Goal: Task Accomplishment & Management: Manage account settings

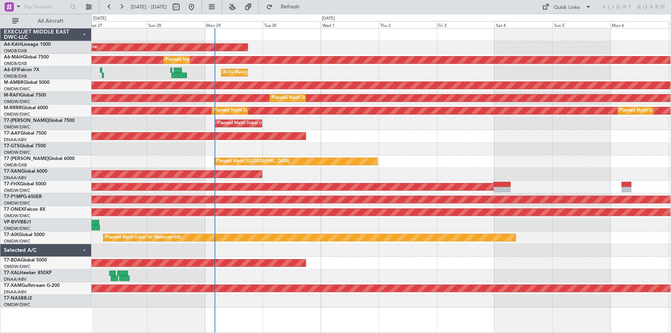
click at [161, 78] on div "Planned Maint [GEOGRAPHIC_DATA] (Al Bateen Executive) Planned Maint [GEOGRAPHIC…" at bounding box center [380, 167] width 579 height 279
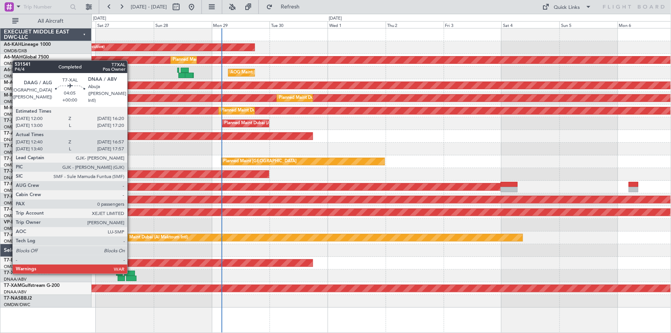
click at [131, 272] on div at bounding box center [129, 273] width 11 height 5
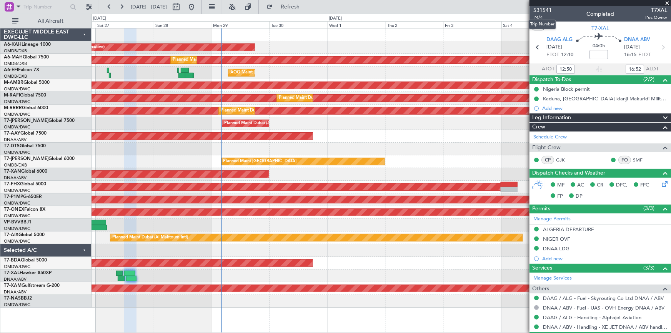
click at [537, 17] on mat-tooltip-component "Trip Number" at bounding box center [542, 24] width 38 height 20
click at [538, 15] on span "P4/4" at bounding box center [542, 17] width 18 height 7
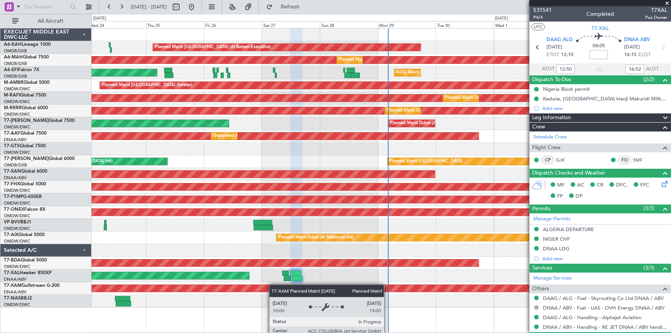
click at [327, 292] on div "Planned Maint Abu Dhabi (Al Bateen Executive) Planned Maint Dubai (Dubai Intl) …" at bounding box center [380, 167] width 579 height 279
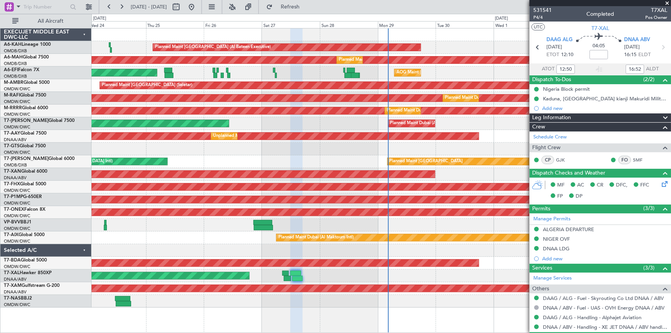
drag, startPoint x: 294, startPoint y: 3, endPoint x: 238, endPoint y: 18, distance: 58.1
click at [294, 4] on button "Refresh" at bounding box center [286, 7] width 46 height 12
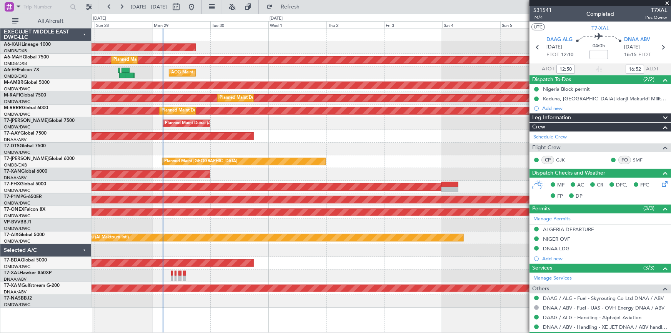
click at [254, 151] on div at bounding box center [380, 149] width 579 height 13
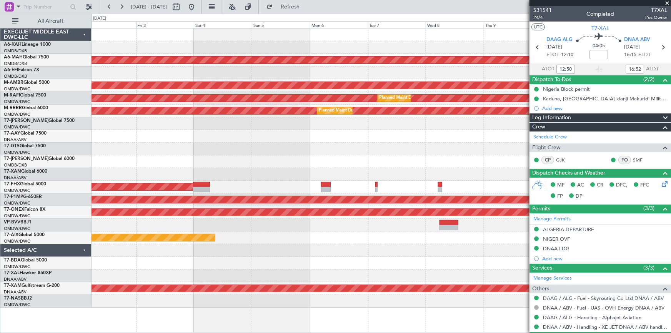
click at [209, 141] on div "Planned Maint Abu Dhabi (Al Bateen Executive) Planned Maint Dubai (Dubai Intl) …" at bounding box center [380, 167] width 579 height 279
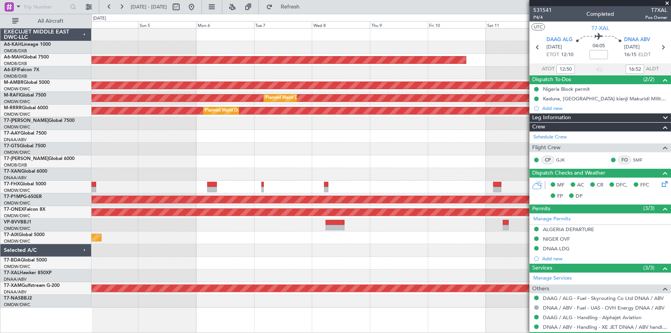
click at [263, 145] on div at bounding box center [380, 149] width 579 height 13
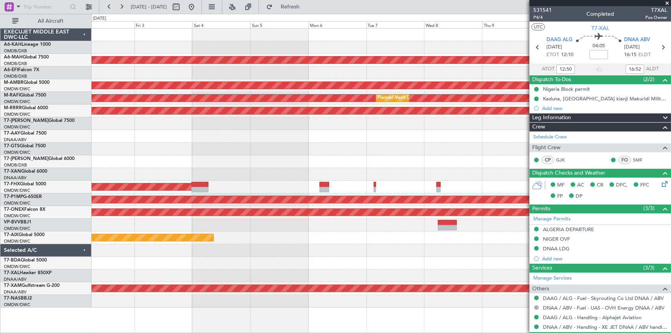
click at [290, 266] on div "AOG Maint Dubai (Al Maktoum Intl)" at bounding box center [380, 263] width 579 height 13
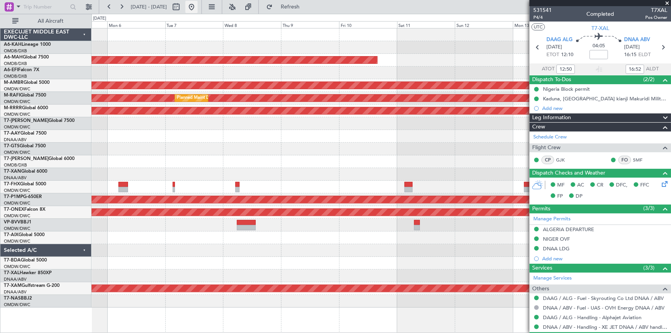
click at [198, 5] on button at bounding box center [191, 7] width 12 height 12
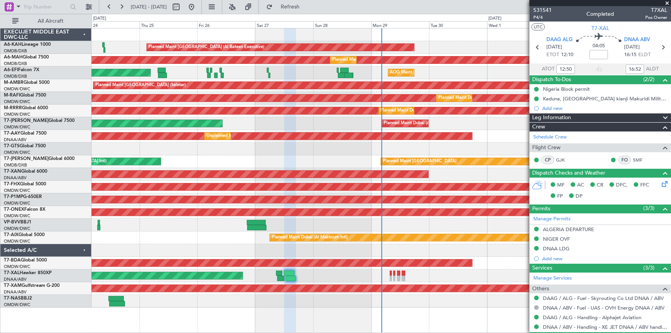
drag, startPoint x: 304, startPoint y: 10, endPoint x: 338, endPoint y: 154, distance: 147.4
click at [304, 13] on fb-refresh-button "Refresh" at bounding box center [286, 7] width 54 height 14
click at [305, 7] on span "Refresh" at bounding box center [290, 6] width 32 height 5
click at [89, 5] on button at bounding box center [89, 7] width 12 height 12
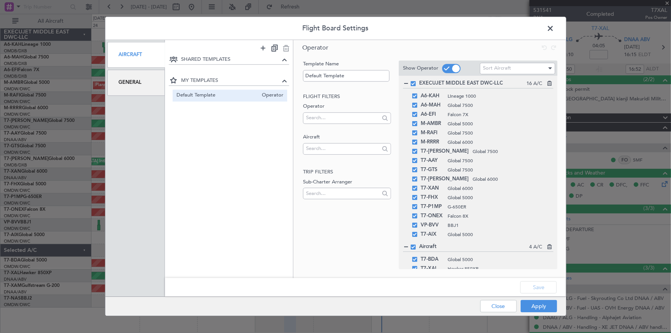
click at [138, 77] on div "General" at bounding box center [136, 83] width 58 height 26
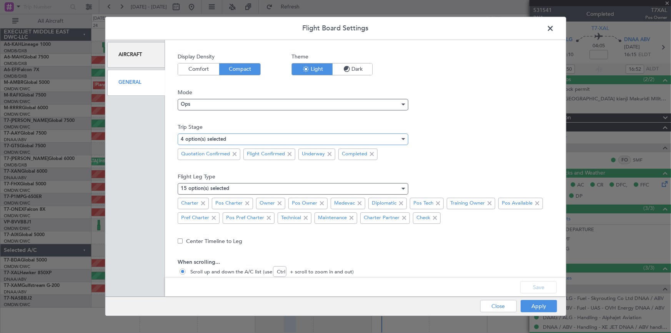
click at [254, 138] on div "4 option(s) selected" at bounding box center [290, 139] width 219 height 12
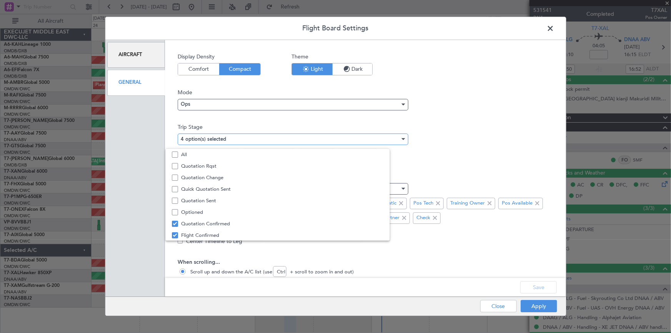
scroll to position [23, 0]
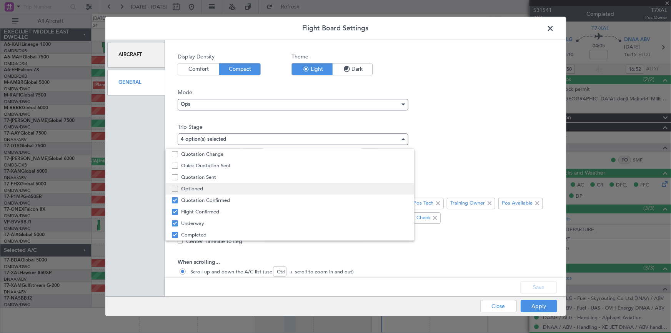
click at [176, 188] on mat-pseudo-checkbox at bounding box center [175, 189] width 6 height 6
click at [546, 287] on div at bounding box center [335, 166] width 671 height 333
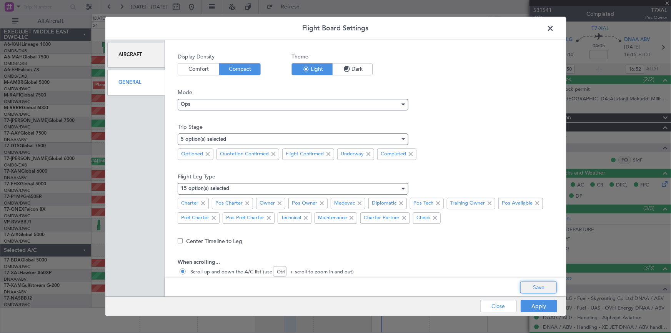
click at [536, 290] on button "Save" at bounding box center [538, 287] width 37 height 12
click at [538, 303] on button "Apply" at bounding box center [538, 306] width 37 height 12
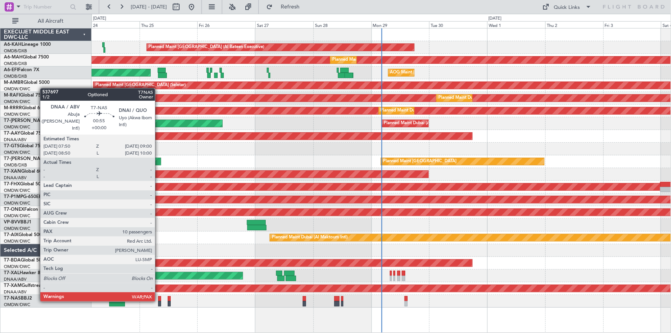
click at [158, 300] on div at bounding box center [159, 298] width 3 height 5
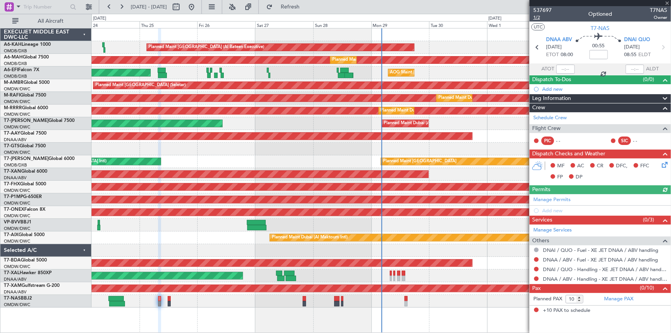
click at [538, 15] on span "1/2" at bounding box center [542, 17] width 18 height 7
drag, startPoint x: 303, startPoint y: 4, endPoint x: 425, endPoint y: 119, distance: 167.5
click at [304, 4] on button "Refresh" at bounding box center [286, 7] width 46 height 12
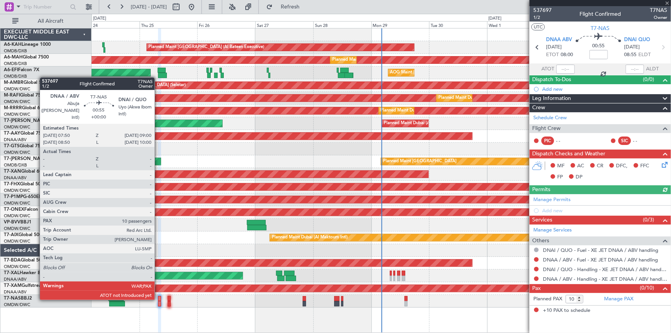
click at [158, 298] on div at bounding box center [159, 298] width 3 height 5
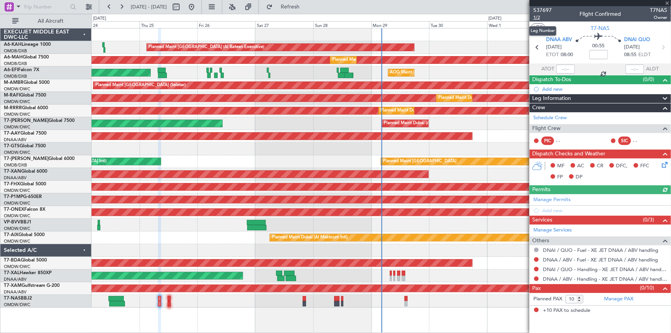
click at [539, 17] on span "1/2" at bounding box center [542, 17] width 18 height 7
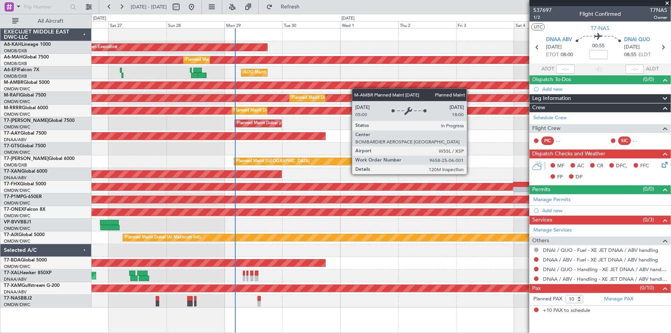
click at [305, 88] on div "Planned Maint [GEOGRAPHIC_DATA] (Seletar)" at bounding box center [598, 85] width 1304 height 8
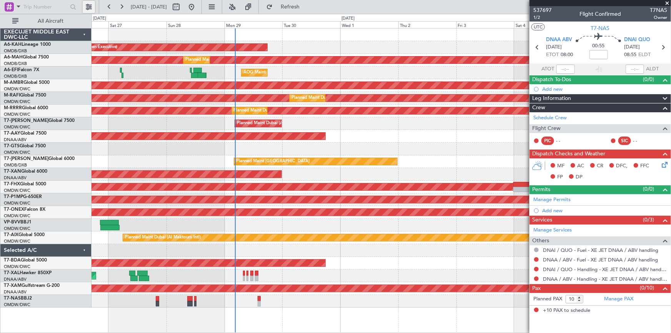
click at [88, 5] on button at bounding box center [89, 7] width 12 height 12
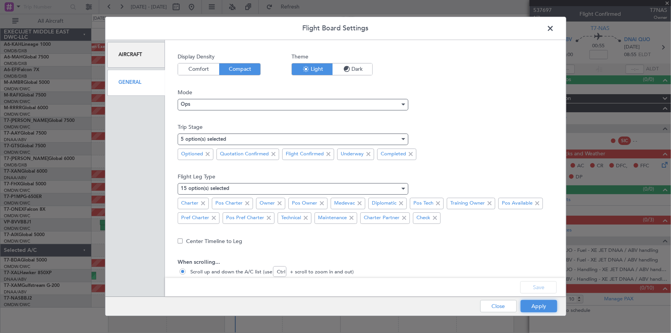
drag, startPoint x: 536, startPoint y: 305, endPoint x: 516, endPoint y: 309, distance: 20.7
click at [536, 305] on button "Apply" at bounding box center [538, 306] width 37 height 12
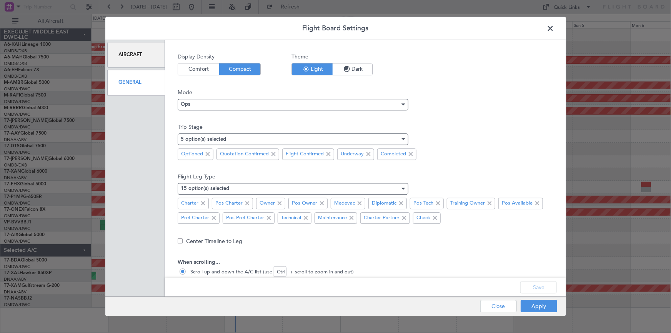
type input "0"
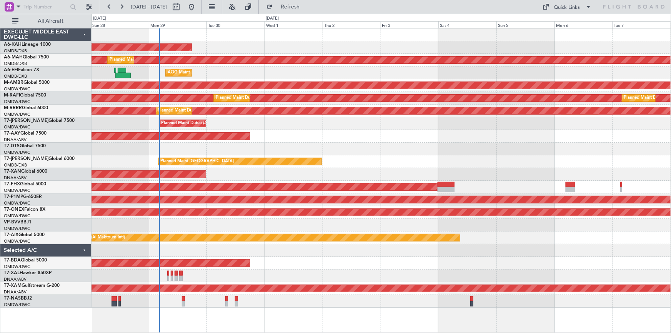
click at [275, 250] on div at bounding box center [380, 250] width 579 height 13
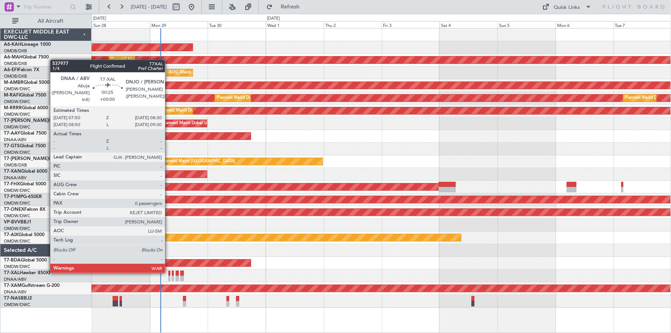
click at [169, 271] on div at bounding box center [169, 273] width 2 height 5
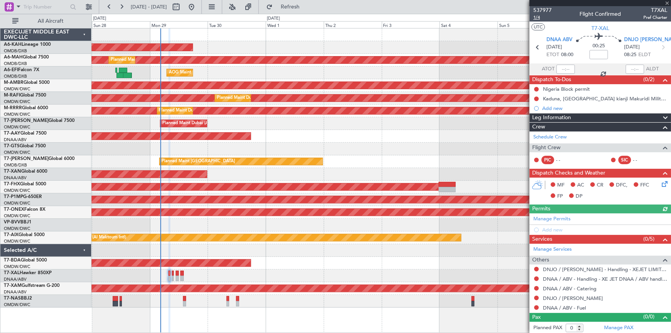
click at [538, 19] on span "1/4" at bounding box center [542, 17] width 18 height 7
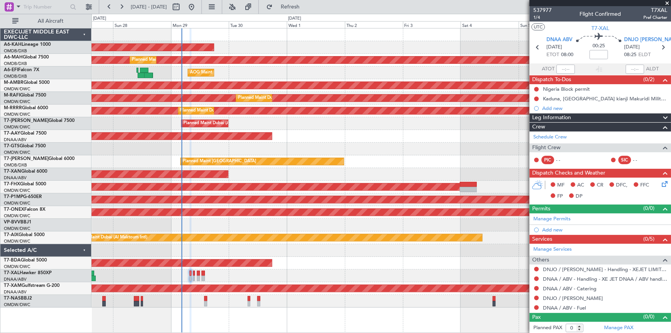
click at [369, 250] on div at bounding box center [380, 250] width 579 height 13
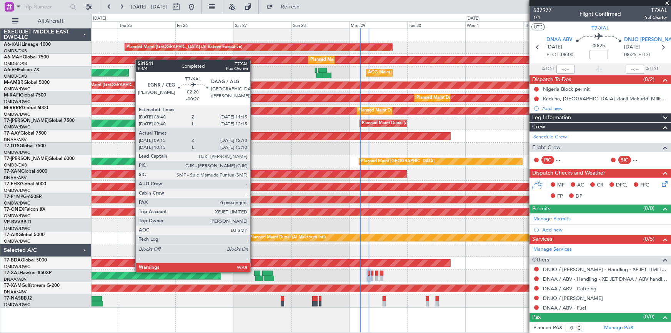
click at [254, 271] on div at bounding box center [257, 273] width 7 height 5
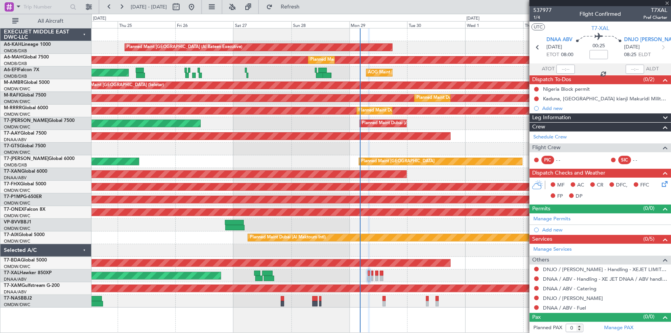
type input "-00:20"
type input "09:23"
type input "12:05"
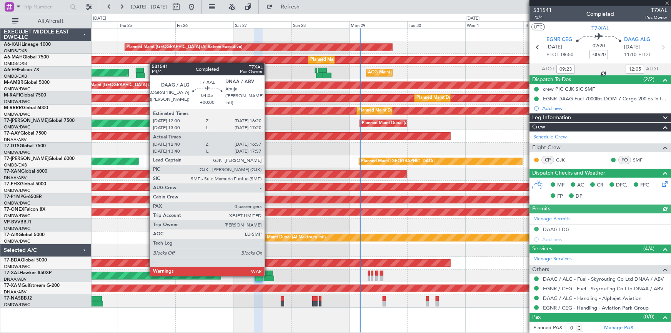
click at [268, 273] on div at bounding box center [267, 273] width 11 height 5
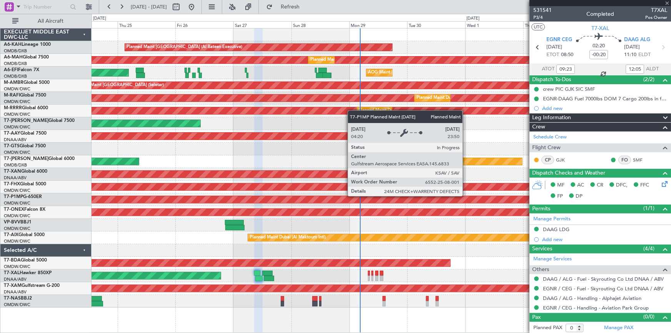
type input "12:50"
type input "16:52"
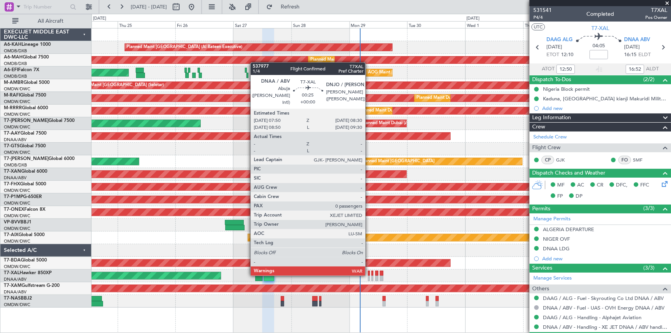
click at [368, 273] on div at bounding box center [369, 273] width 2 height 5
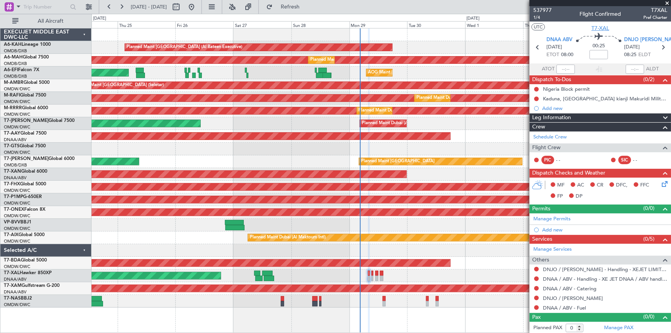
drag, startPoint x: 599, startPoint y: 25, endPoint x: 595, endPoint y: 28, distance: 4.4
click at [597, 27] on span "T7-XAL" at bounding box center [600, 28] width 18 height 8
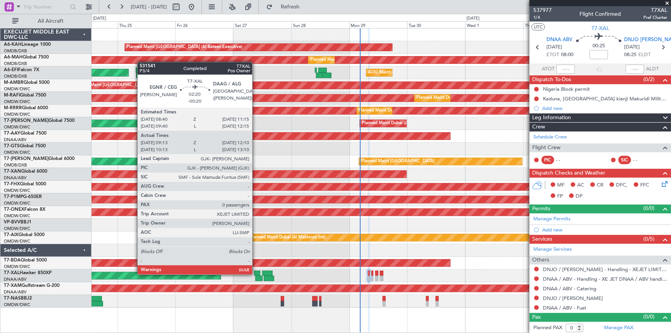
click at [256, 274] on div at bounding box center [257, 273] width 7 height 5
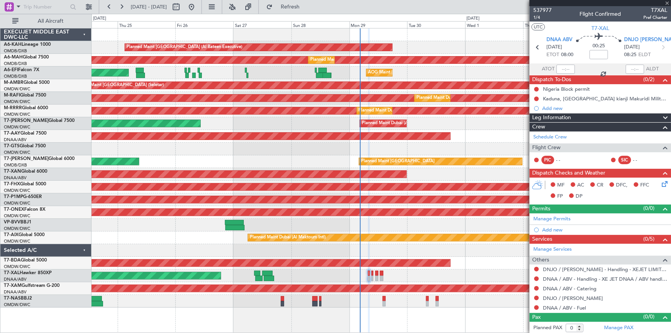
type input "-00:20"
type input "09:23"
type input "12:05"
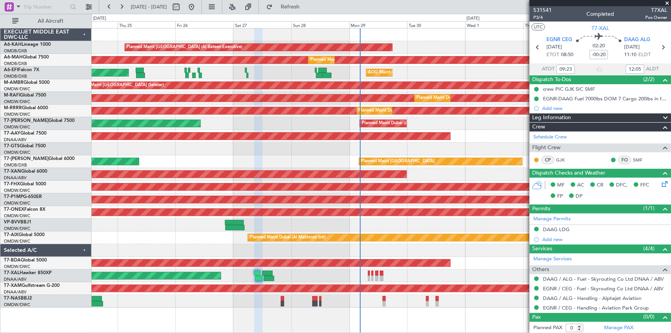
type input "10:23"
type input "13:05"
type input "09:23"
type input "12:05"
click at [540, 16] on span "P3/4" at bounding box center [542, 17] width 18 height 7
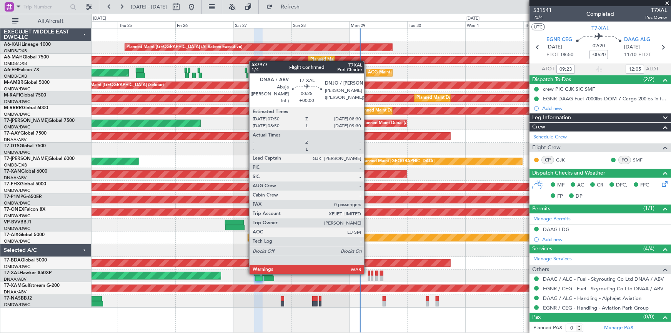
click at [368, 273] on div at bounding box center [369, 273] width 2 height 5
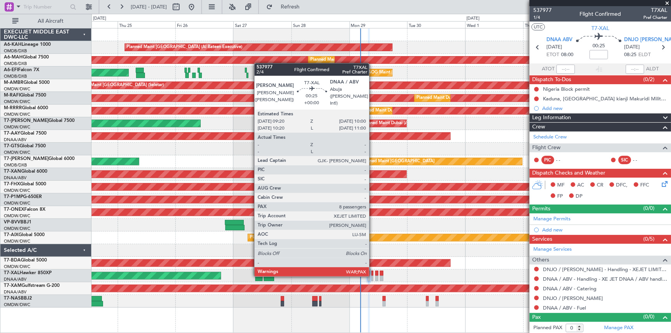
click at [372, 275] on div at bounding box center [372, 273] width 2 height 5
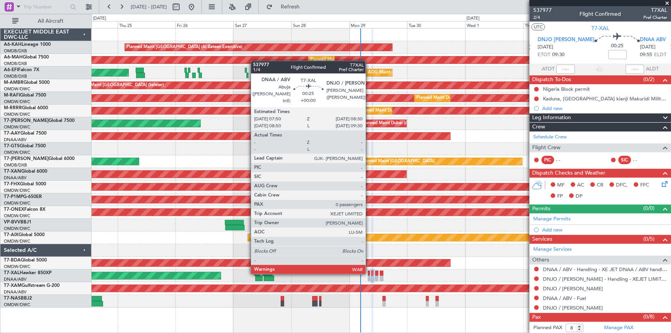
click at [369, 273] on div at bounding box center [369, 273] width 2 height 5
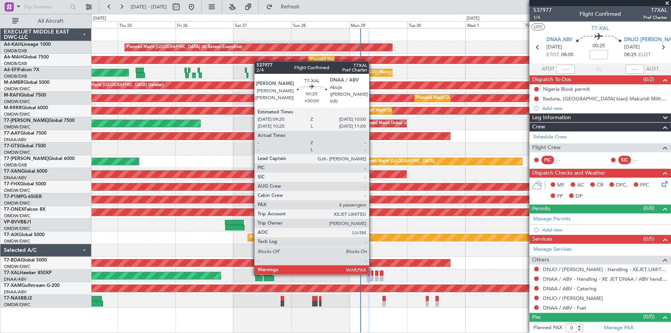
click at [372, 273] on div at bounding box center [372, 273] width 2 height 5
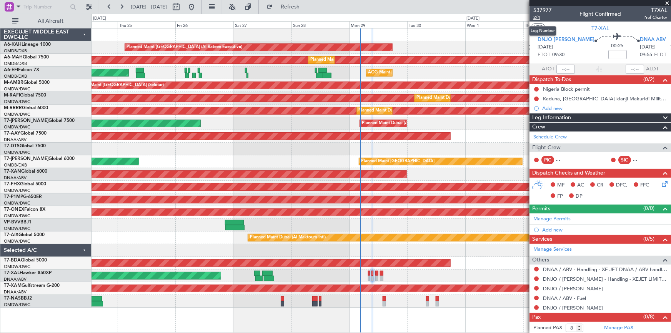
click at [539, 16] on span "2/4" at bounding box center [542, 17] width 18 height 7
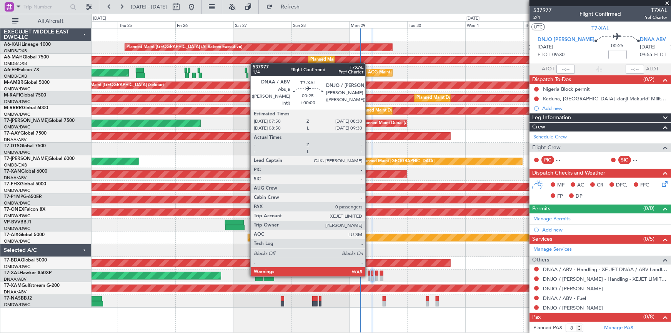
click at [369, 275] on div at bounding box center [369, 273] width 2 height 5
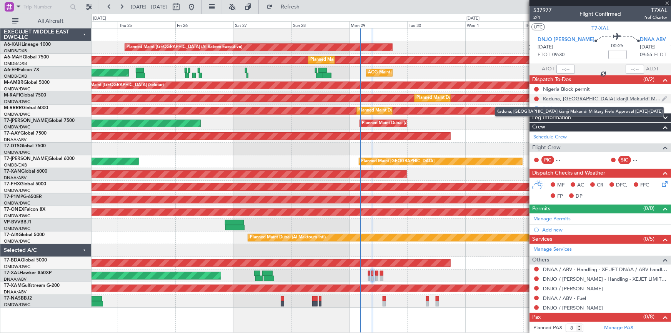
type input "0"
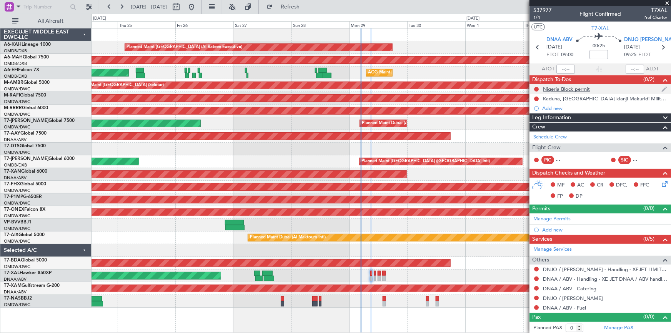
click at [574, 88] on div "Nigeria Block permit" at bounding box center [566, 89] width 47 height 7
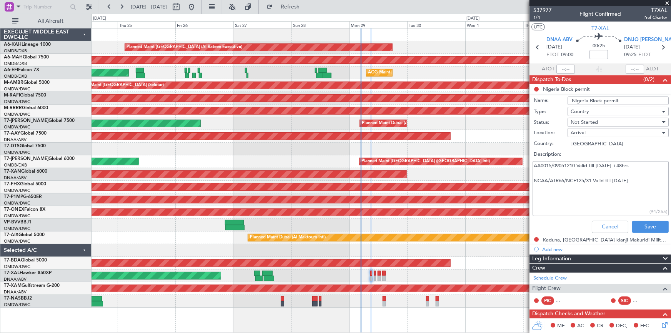
drag, startPoint x: 534, startPoint y: 166, endPoint x: 569, endPoint y: 166, distance: 34.6
click at [569, 166] on textarea "AA0015/09051210 Valid till 08th June 2025 +48hrs NCAA/ATR66/NCF125/31 Valid til…" at bounding box center [600, 188] width 136 height 55
click at [570, 171] on textarea "AA0015/09051210 Valid till 08th June 2025 +48hrs NCAA/ATR66/NCF125/31 Valid til…" at bounding box center [600, 188] width 136 height 55
click at [603, 226] on button "Cancel" at bounding box center [610, 227] width 37 height 12
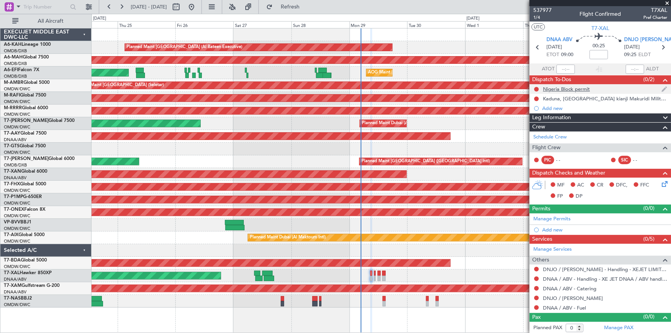
click at [556, 86] on div "Nigeria Block permit" at bounding box center [566, 89] width 47 height 7
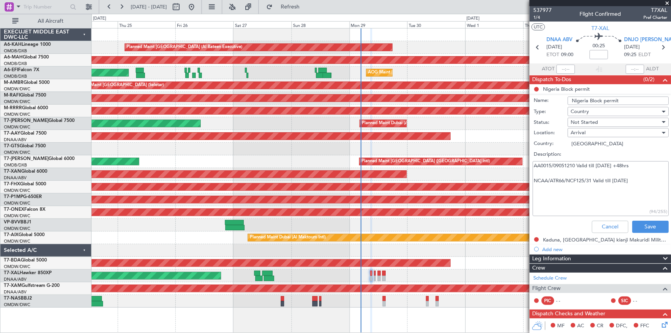
click at [590, 179] on textarea "AA0015/09051210 Valid till 08th June 2025 +48hrs NCAA/ATR66/NCF125/31 Valid til…" at bounding box center [600, 188] width 136 height 55
type textarea "AA0015/09051210 Valid till 08th June 2025 +48hrs NCAA/ATR66/NCF125/351 Valid ti…"
click at [650, 227] on button "Save" at bounding box center [650, 227] width 37 height 12
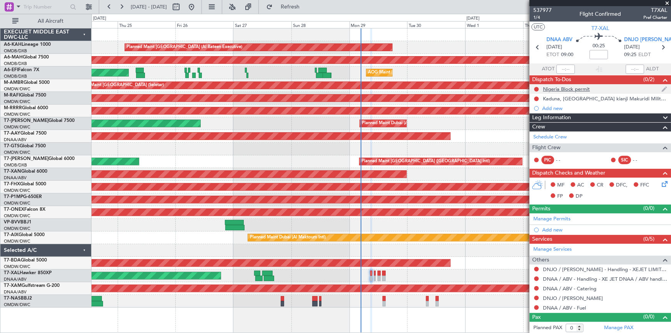
click at [574, 90] on div "Nigeria Block permit" at bounding box center [566, 89] width 47 height 7
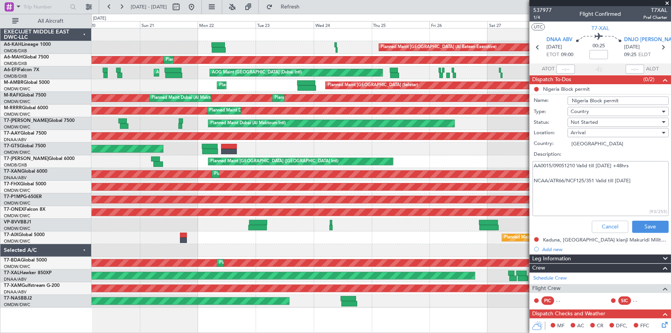
click at [409, 290] on div "Planned Maint [GEOGRAPHIC_DATA] (Al Bateen Executive) Planned Maint [GEOGRAPHIC…" at bounding box center [380, 167] width 579 height 279
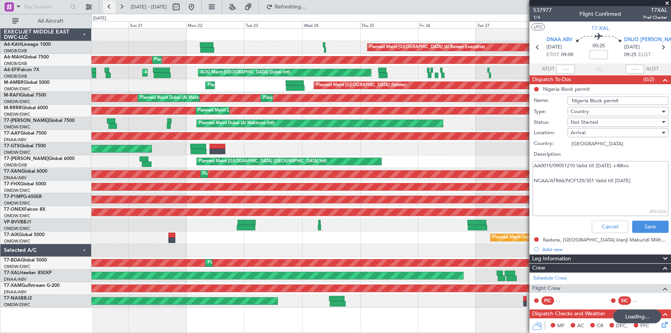
click at [106, 5] on button at bounding box center [109, 7] width 12 height 12
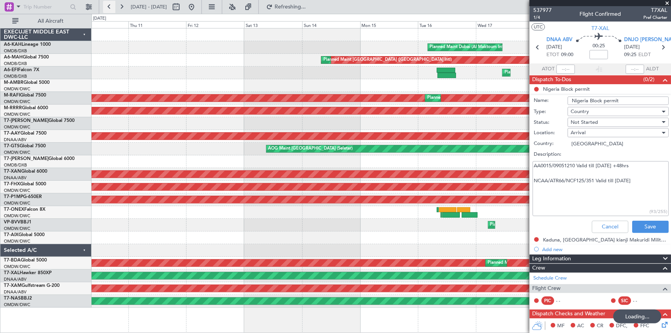
click at [106, 5] on button at bounding box center [109, 7] width 12 height 12
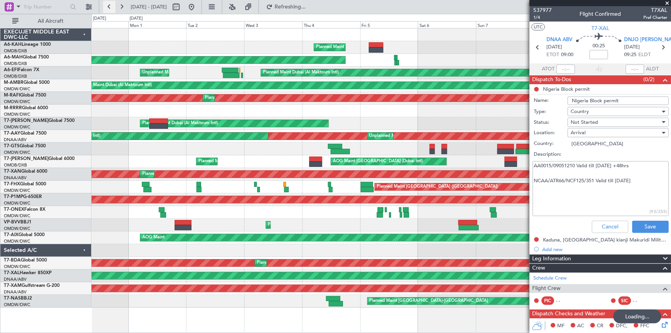
click at [106, 5] on button at bounding box center [109, 7] width 12 height 12
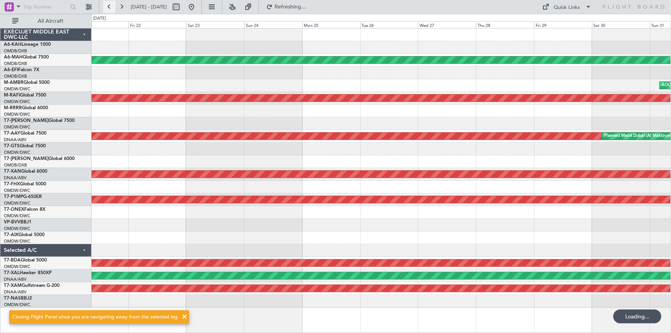
click at [106, 5] on button at bounding box center [109, 7] width 12 height 12
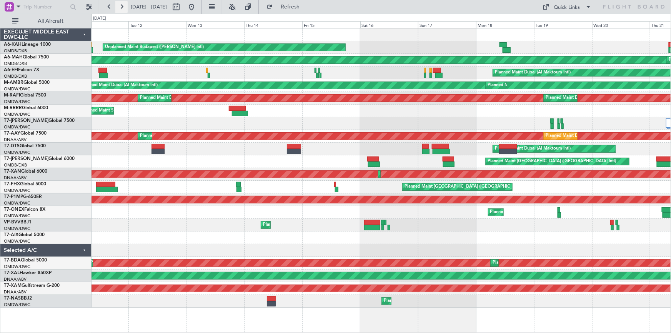
click at [119, 4] on button at bounding box center [121, 7] width 12 height 12
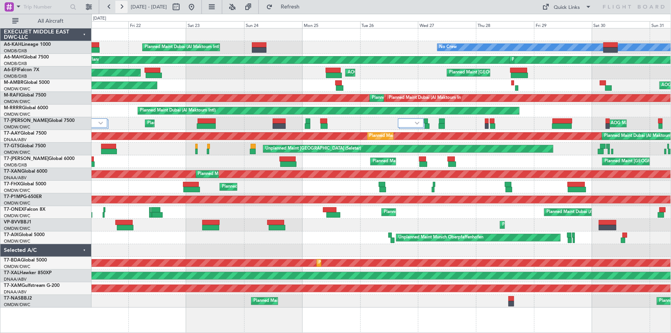
click at [119, 4] on button at bounding box center [121, 7] width 12 height 12
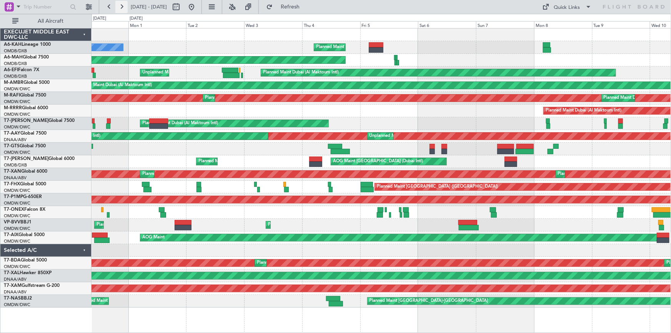
click at [119, 4] on button at bounding box center [121, 7] width 12 height 12
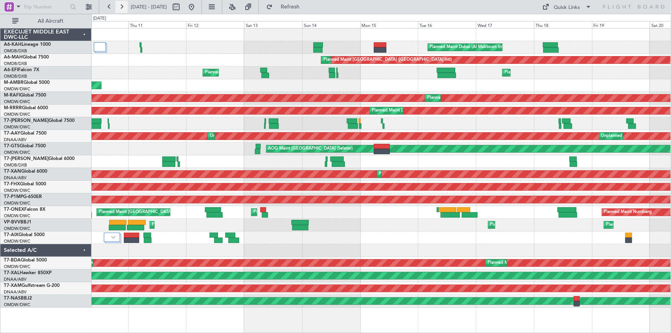
click at [119, 4] on button at bounding box center [121, 7] width 12 height 12
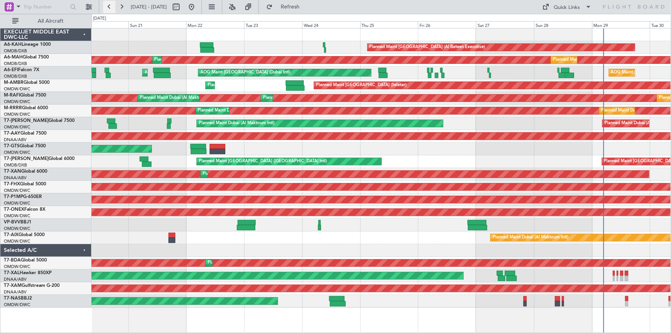
click at [108, 7] on button at bounding box center [109, 7] width 12 height 12
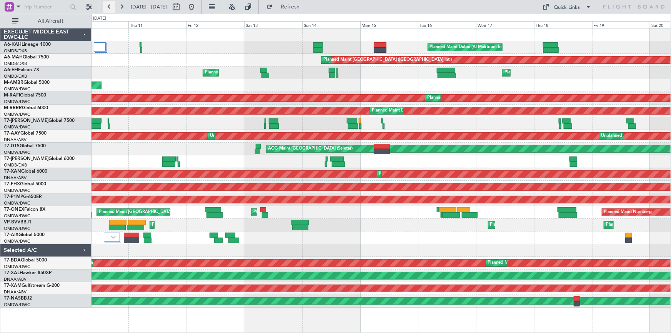
click at [108, 7] on button at bounding box center [109, 7] width 12 height 12
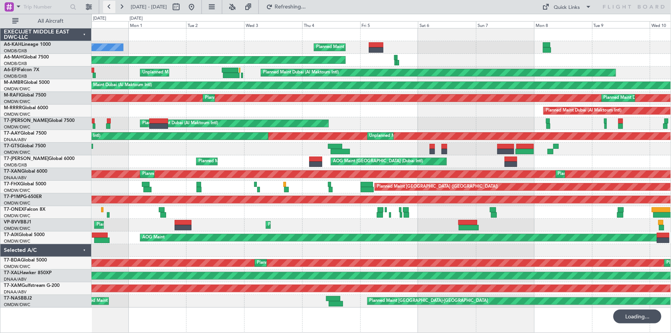
click at [108, 7] on button at bounding box center [109, 7] width 12 height 12
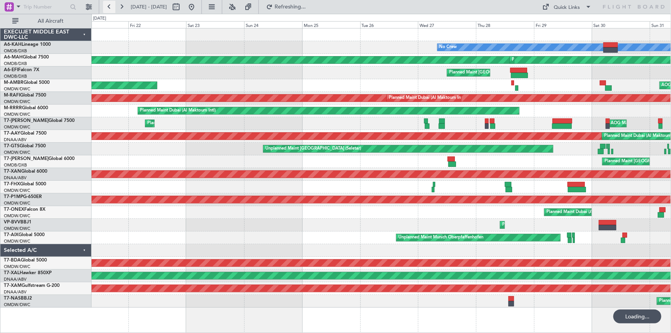
click at [108, 7] on button at bounding box center [109, 7] width 12 height 12
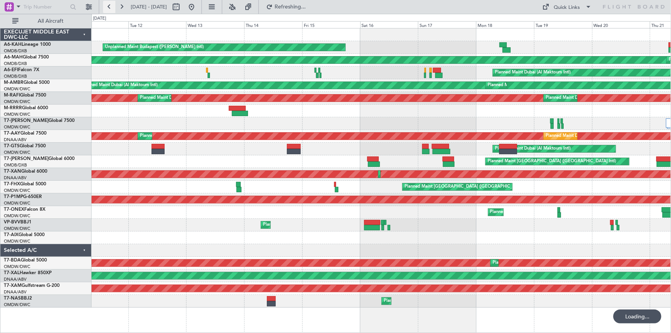
click at [108, 7] on button at bounding box center [109, 7] width 12 height 12
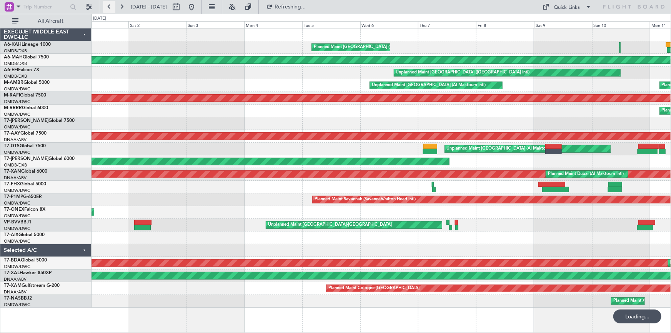
click at [108, 7] on button at bounding box center [109, 7] width 12 height 12
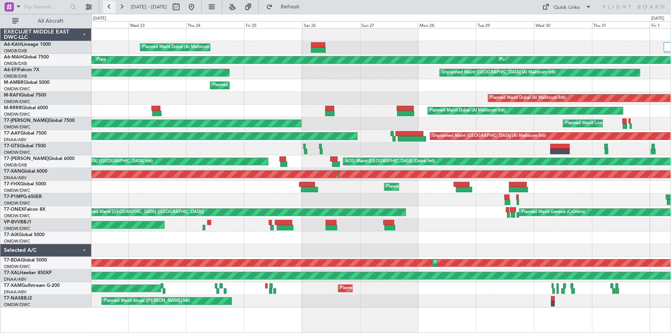
click at [108, 7] on button at bounding box center [109, 7] width 12 height 12
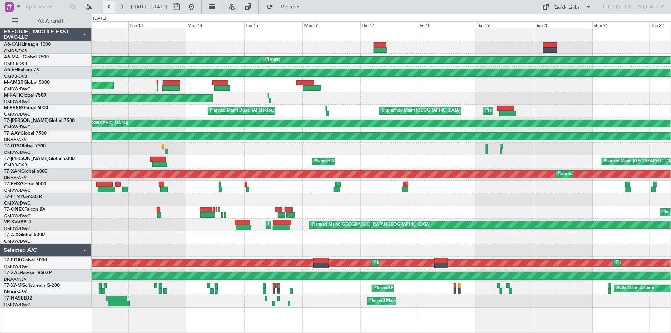
click at [108, 10] on button at bounding box center [109, 7] width 12 height 12
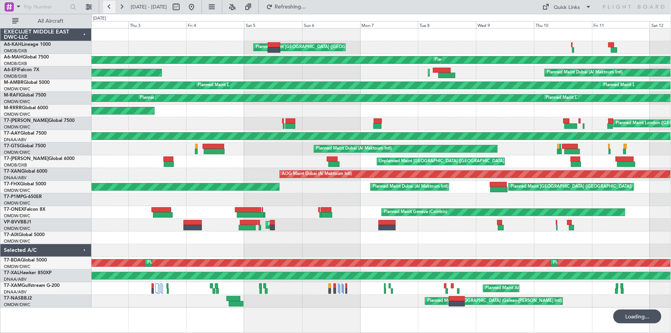
click at [108, 10] on button at bounding box center [109, 7] width 12 height 12
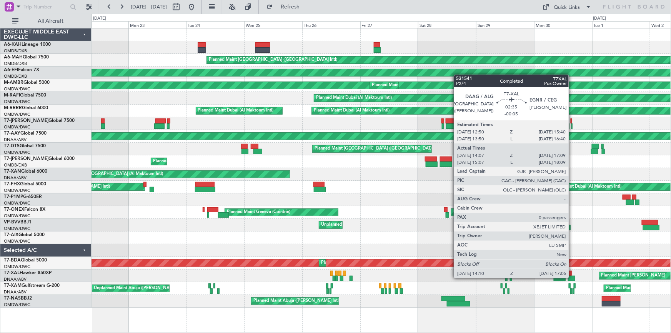
click at [572, 277] on div at bounding box center [571, 278] width 7 height 5
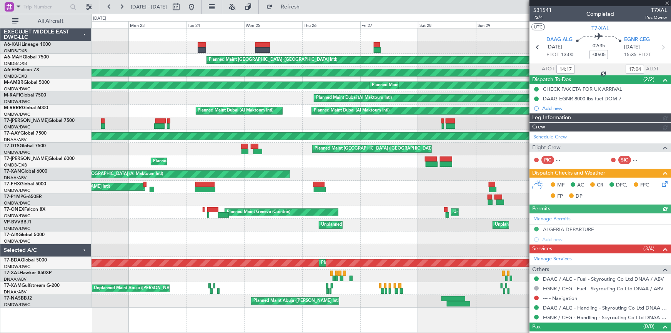
type input "[PERSON_NAME] ([PERSON_NAME])"
type input "6612"
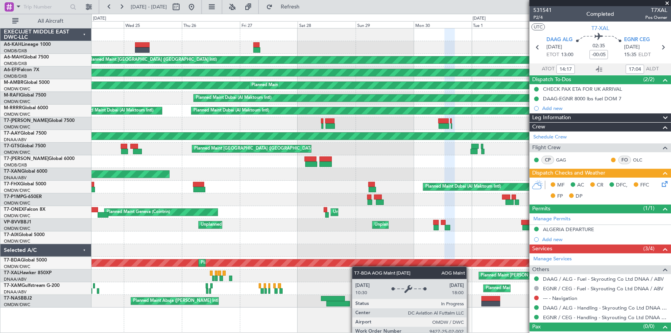
click at [349, 264] on div "Planned Maint London (Stansted) Planned Maint Dubai (Dubai Intl) Planned Maint …" at bounding box center [380, 167] width 579 height 279
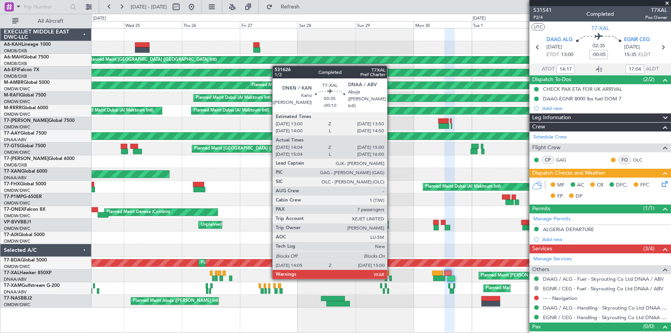
click at [391, 278] on div at bounding box center [390, 278] width 2 height 5
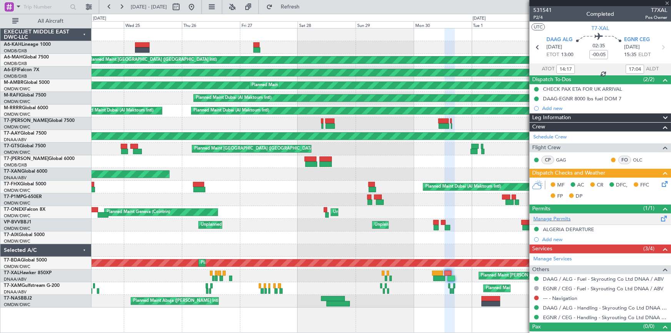
type input "-00:10"
type input "14:14"
type input "14:55"
type input "7"
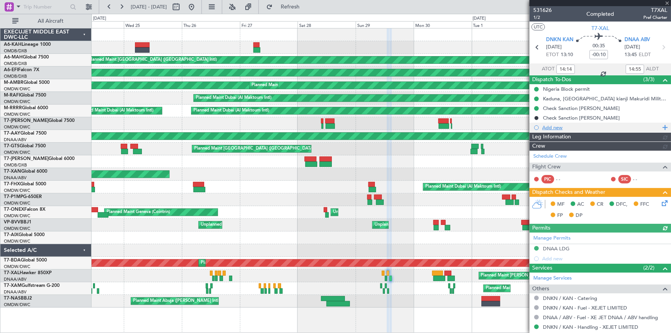
type input "Anita Mani (ANI)"
type input "6624"
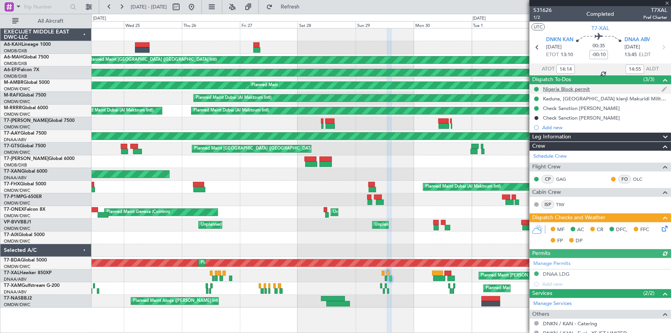
click at [574, 88] on div "Nigeria Block permit" at bounding box center [566, 89] width 47 height 7
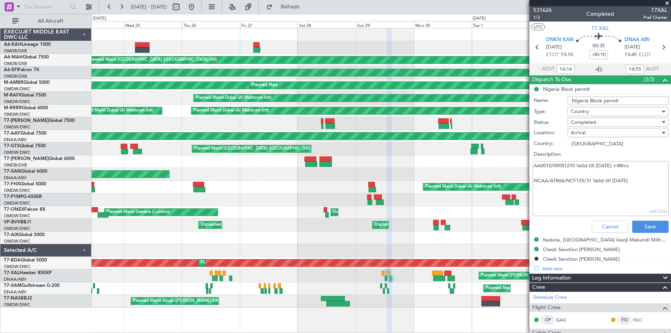
drag, startPoint x: 534, startPoint y: 165, endPoint x: 631, endPoint y: 165, distance: 97.6
click at [631, 165] on textarea "AA0015/09051210 Valid till 08th June 2025 +48hrs NCAA/ATR66/NCF125/31 Valid til…" at bounding box center [600, 188] width 136 height 55
drag, startPoint x: 610, startPoint y: 227, endPoint x: 616, endPoint y: 230, distance: 6.5
click at [610, 227] on button "Cancel" at bounding box center [610, 227] width 37 height 12
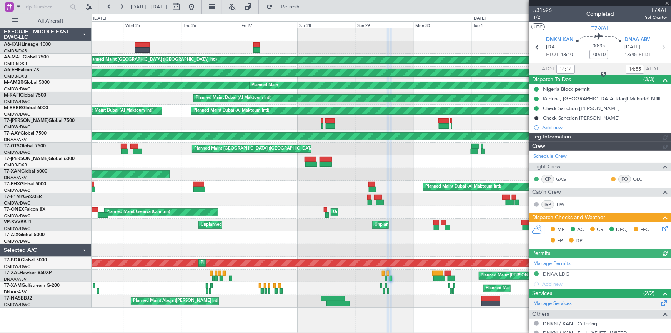
type input "Anita Mani (ANI)"
type input "6624"
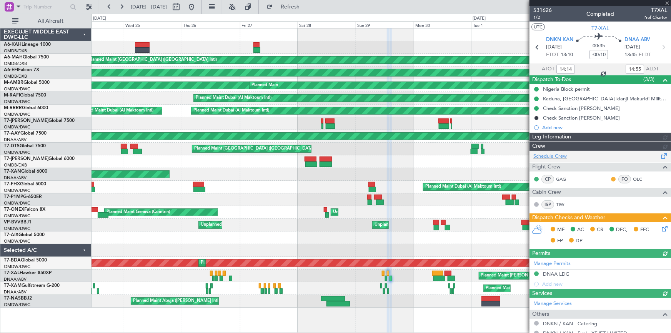
type input "Anita Mani (ANI)"
type input "6624"
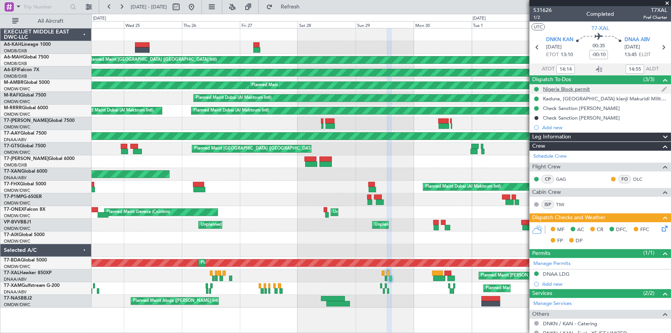
click at [563, 88] on div "Nigeria Block permit" at bounding box center [566, 89] width 47 height 7
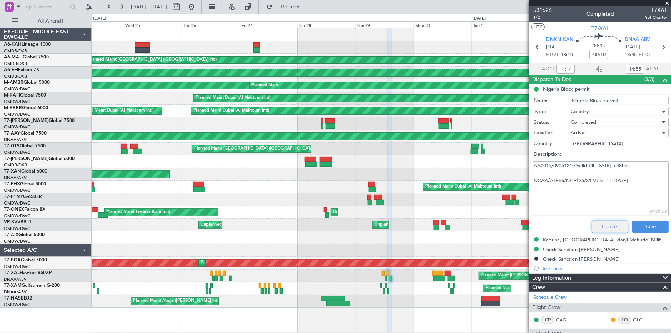
click at [599, 229] on button "Cancel" at bounding box center [610, 227] width 37 height 12
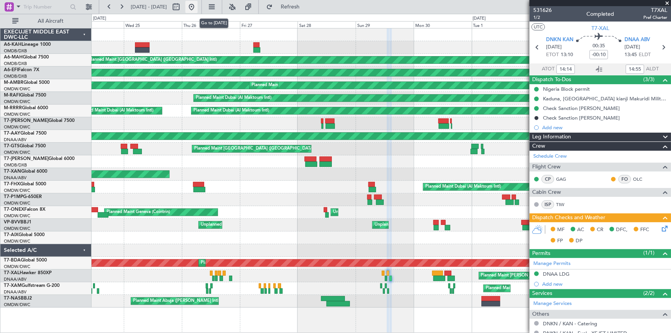
click at [198, 8] on button at bounding box center [191, 7] width 12 height 12
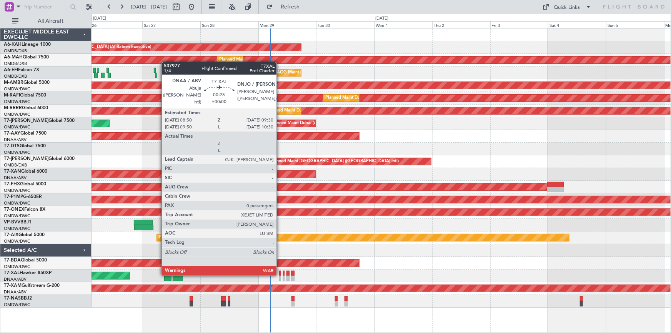
click at [280, 274] on div at bounding box center [280, 273] width 2 height 5
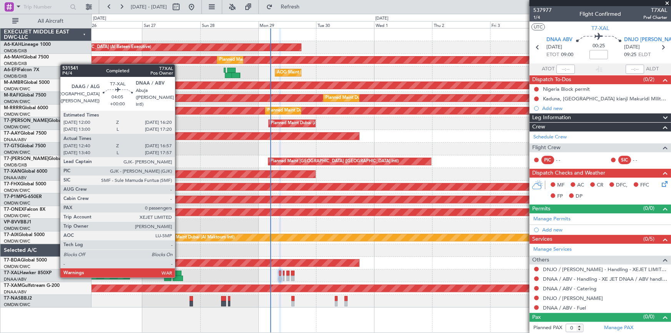
click at [178, 276] on div at bounding box center [178, 278] width 10 height 5
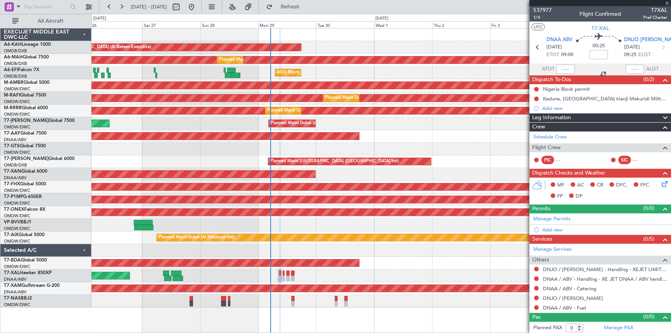
type input "12:50"
type input "16:52"
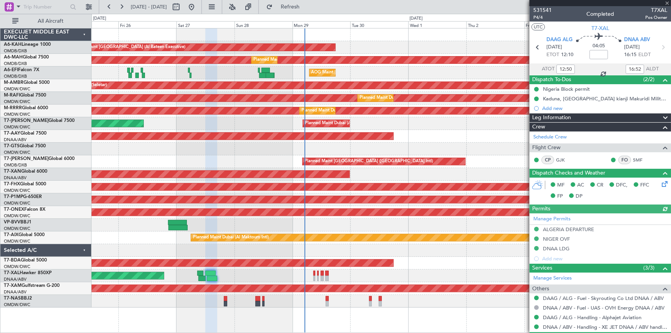
click at [337, 227] on div "Planned Maint [GEOGRAPHIC_DATA] (Al Bateen Executive) Planned Maint [GEOGRAPHIC…" at bounding box center [380, 167] width 579 height 279
click at [106, 6] on button at bounding box center [109, 7] width 12 height 12
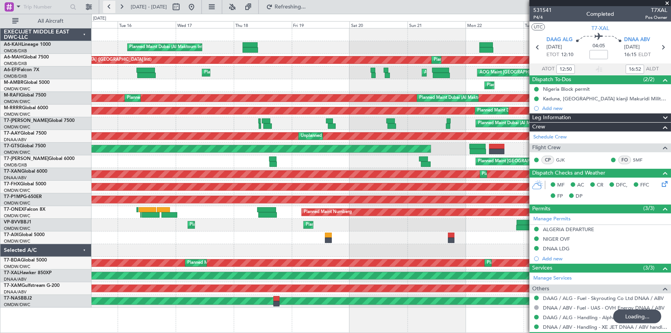
click at [106, 6] on button at bounding box center [109, 7] width 12 height 12
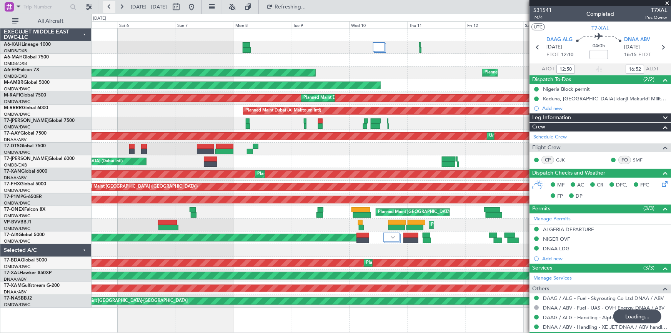
click at [106, 6] on button at bounding box center [109, 7] width 12 height 12
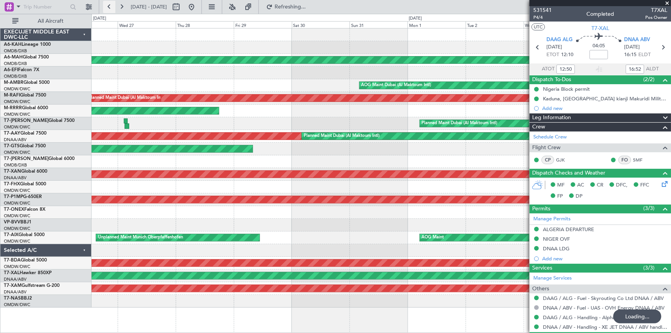
click at [106, 6] on button at bounding box center [109, 7] width 12 height 12
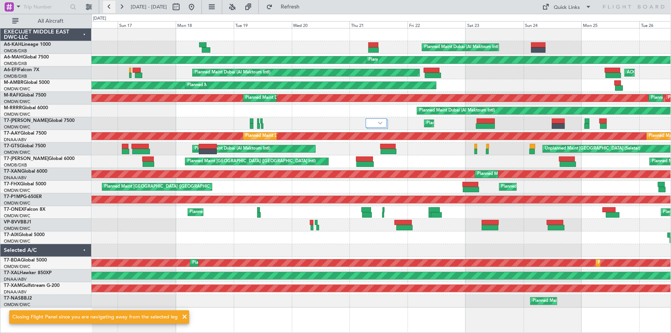
click at [106, 6] on button at bounding box center [109, 7] width 12 height 12
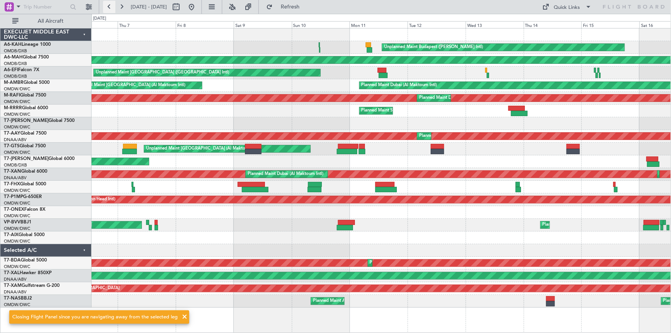
click at [106, 6] on button at bounding box center [109, 7] width 12 height 12
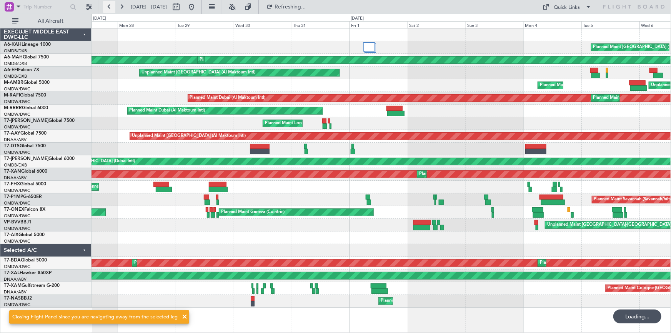
click at [106, 6] on button at bounding box center [109, 7] width 12 height 12
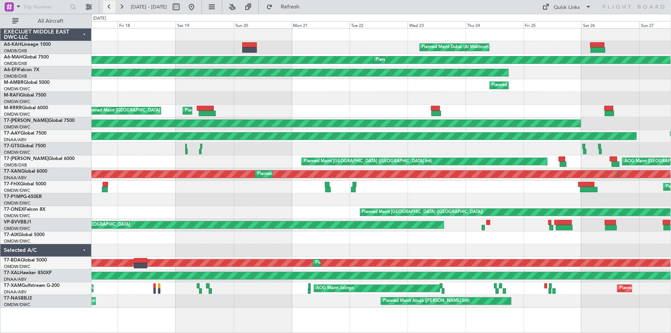
click at [106, 6] on button at bounding box center [109, 7] width 12 height 12
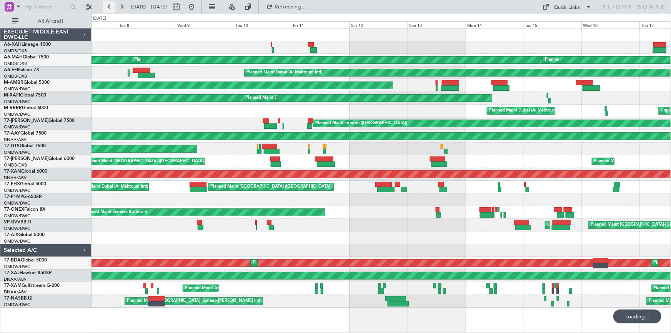
click at [106, 6] on button at bounding box center [109, 7] width 12 height 12
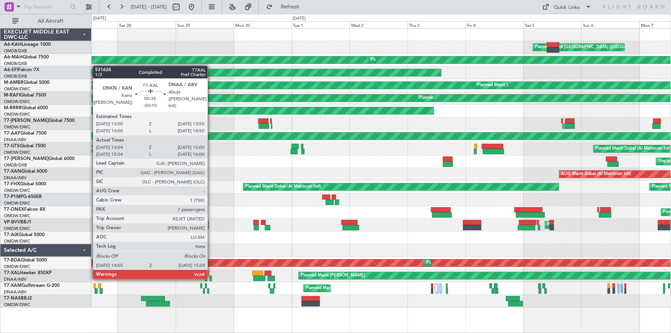
click at [211, 278] on div at bounding box center [210, 278] width 2 height 5
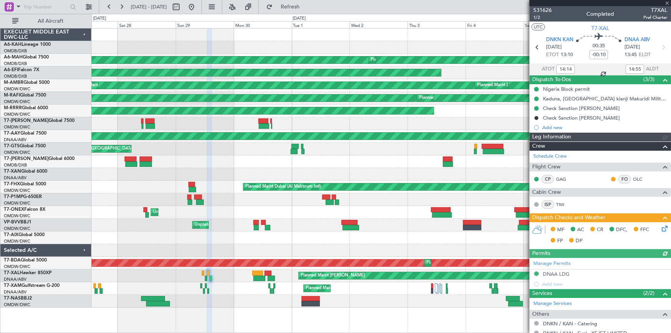
type input "Anita Mani (ANI)"
type input "6624"
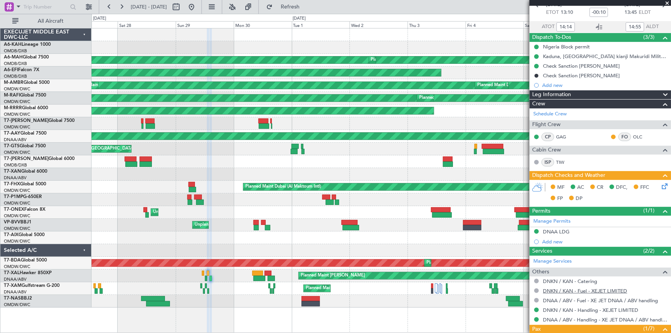
scroll to position [105, 0]
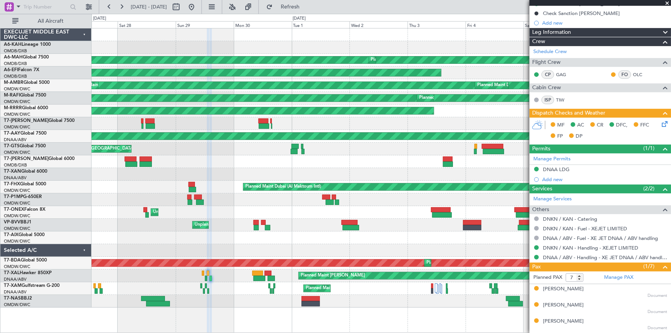
drag, startPoint x: 563, startPoint y: 166, endPoint x: 568, endPoint y: 168, distance: 5.3
click at [563, 166] on div "DNAA LDG" at bounding box center [556, 169] width 27 height 7
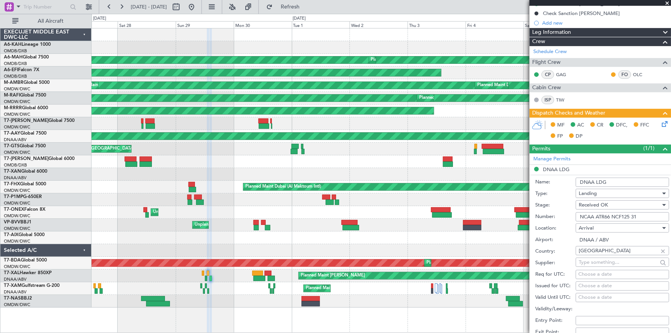
drag, startPoint x: 640, startPoint y: 215, endPoint x: 481, endPoint y: 220, distance: 159.6
click at [481, 220] on fb-app "27 Jun 2025 - 07 Jul 2025 Refresh Quick Links All Aircraft Planned Maint London…" at bounding box center [335, 169] width 671 height 327
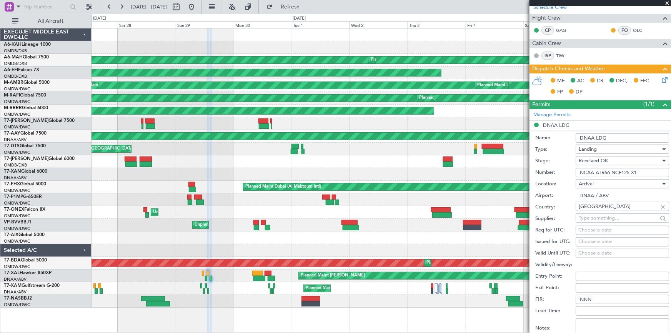
scroll to position [175, 0]
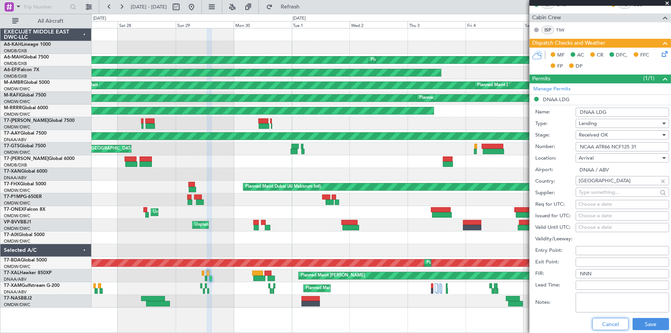
drag, startPoint x: 607, startPoint y: 322, endPoint x: 564, endPoint y: 307, distance: 45.5
click at [608, 322] on button "Cancel" at bounding box center [610, 324] width 37 height 12
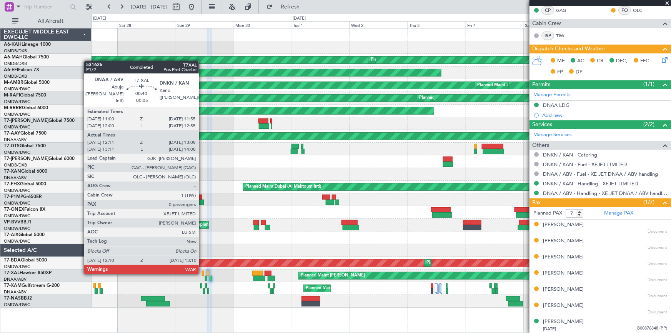
click at [202, 273] on div at bounding box center [203, 273] width 2 height 5
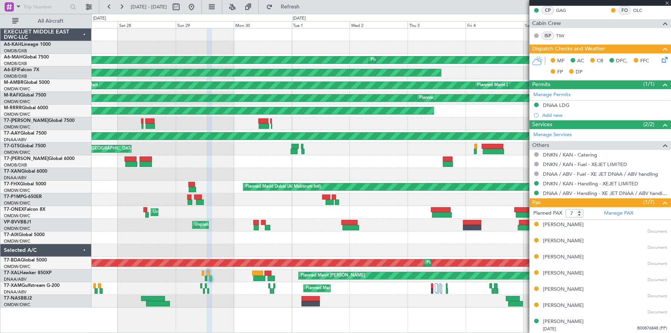
type input "-00:05"
type input "12:21"
type input "13:03"
type input "0"
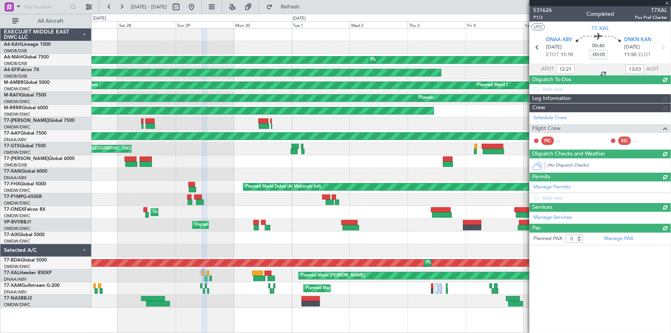
scroll to position [0, 0]
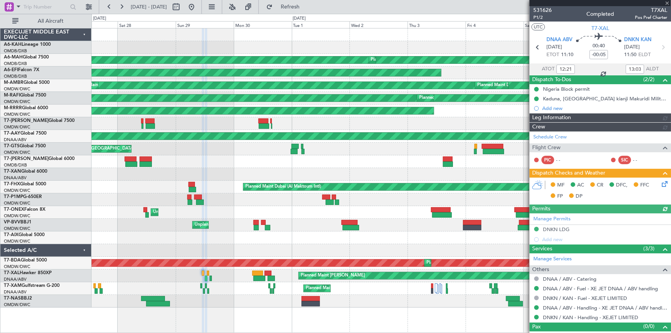
type input "Anita Mani (ANI)"
type input "6622"
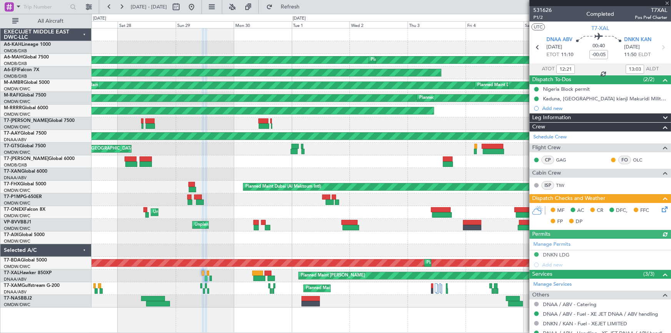
click at [560, 256] on div "Manage Permits DNKN LDG Add new" at bounding box center [599, 254] width 141 height 31
click at [554, 250] on div "DNKN LDG" at bounding box center [599, 255] width 141 height 10
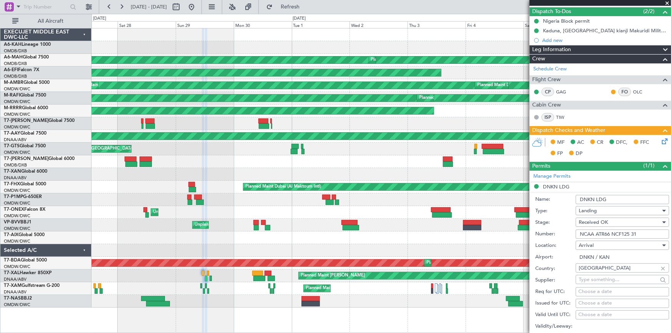
scroll to position [70, 0]
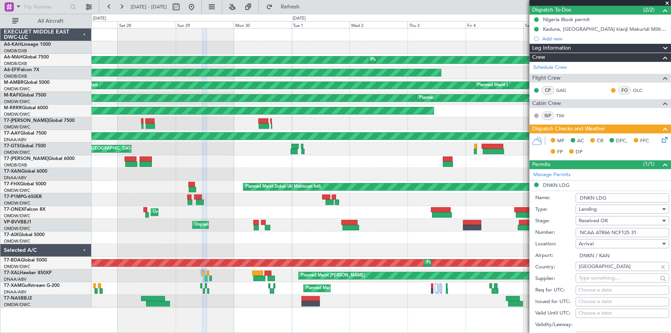
drag, startPoint x: 641, startPoint y: 232, endPoint x: 480, endPoint y: 213, distance: 161.4
click at [480, 213] on fb-app "27 Jun 2025 - 07 Jul 2025 Refresh Quick Links All Aircraft Planned Maint London…" at bounding box center [335, 169] width 671 height 327
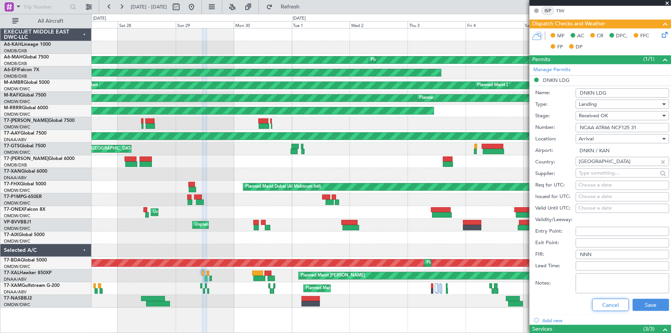
click at [598, 301] on button "Cancel" at bounding box center [610, 305] width 37 height 12
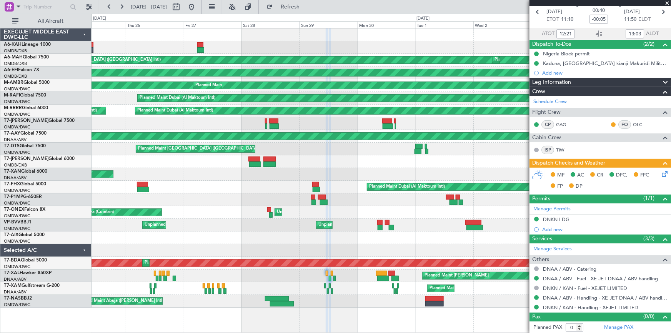
click at [261, 286] on div "Planned Maint London (Stansted) Planned Maint Dubai (Dubai Intl) Planned Maint …" at bounding box center [380, 167] width 579 height 279
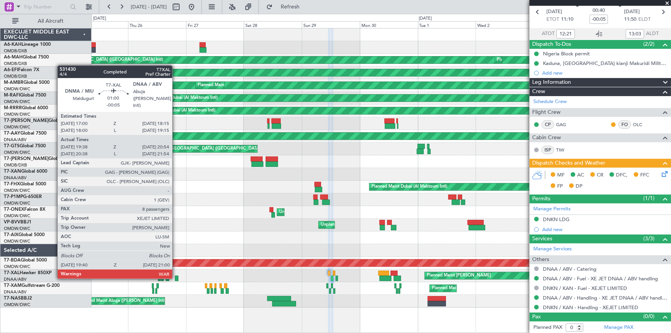
click at [176, 277] on div at bounding box center [176, 278] width 3 height 5
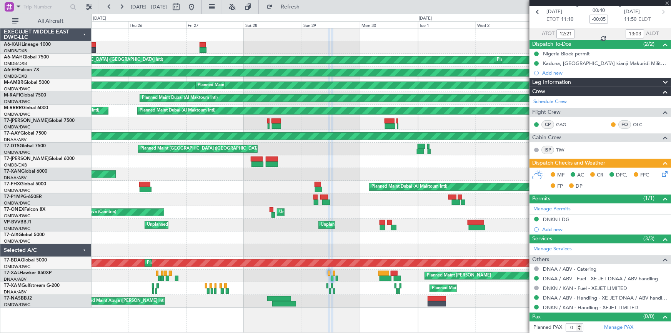
type input "19:48"
type input "20:49"
type input "8"
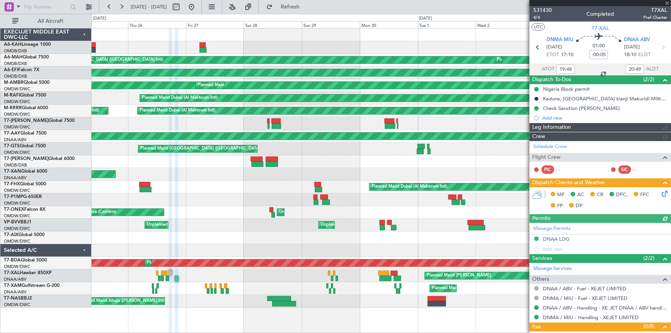
type input "Dherander Fithani (DHF)"
type input "6592"
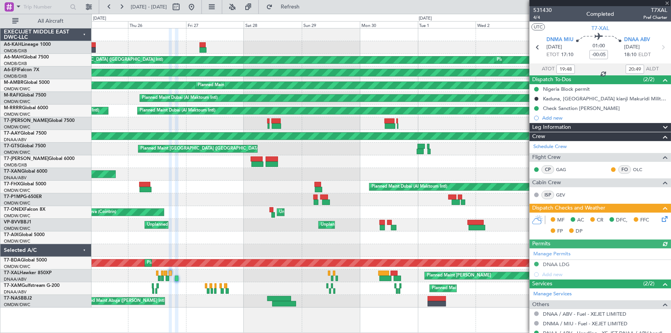
drag, startPoint x: 557, startPoint y: 265, endPoint x: 539, endPoint y: 270, distance: 18.4
click at [556, 264] on div "Manage Permits DNAA LDG Add new" at bounding box center [599, 263] width 141 height 31
click at [557, 263] on div "Manage Permits DNAA LDG Add new" at bounding box center [599, 263] width 141 height 31
click at [557, 260] on div "DNAA LDG" at bounding box center [599, 265] width 141 height 10
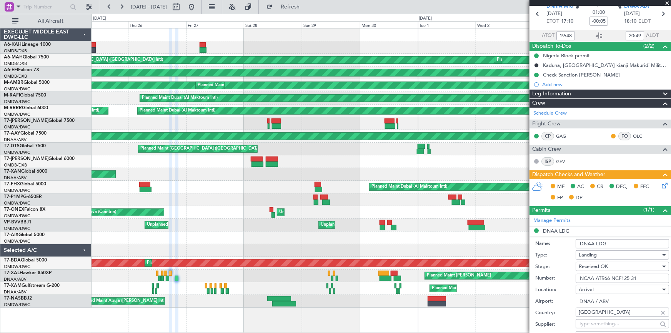
scroll to position [70, 0]
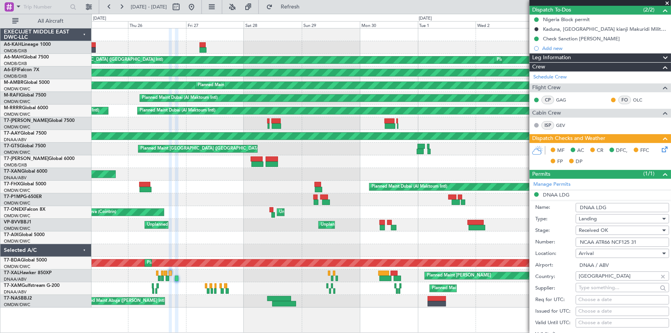
drag, startPoint x: 646, startPoint y: 242, endPoint x: 440, endPoint y: 228, distance: 206.1
click at [440, 228] on fb-app "25 Jun 2025 - 05 Jul 2025 Refresh Quick Links All Aircraft Planned Maint London…" at bounding box center [335, 169] width 671 height 327
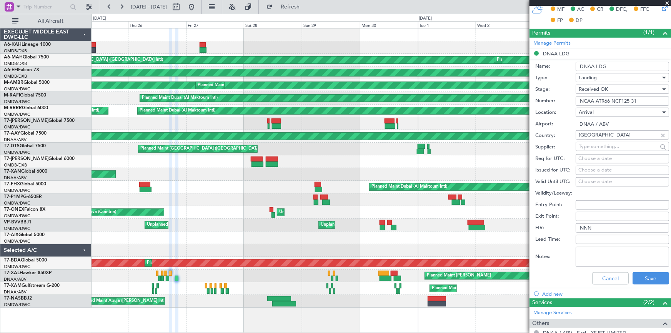
scroll to position [244, 0]
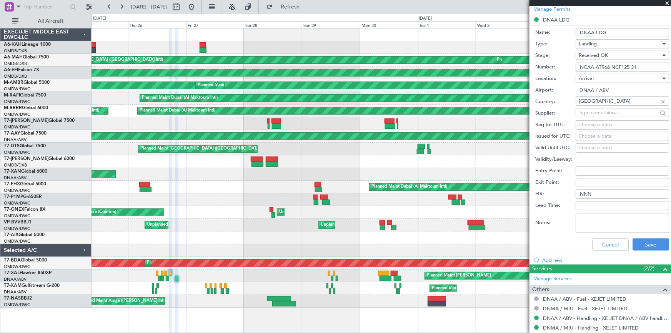
click at [642, 66] on input "NCAA ATR66 NCF125 31" at bounding box center [621, 67] width 93 height 9
drag, startPoint x: 646, startPoint y: 66, endPoint x: 523, endPoint y: 54, distance: 123.6
click at [523, 54] on fb-app "25 Jun 2025 - 05 Jul 2025 Refresh Quick Links All Aircraft Planned Maint London…" at bounding box center [335, 169] width 671 height 327
click at [605, 246] on button "Cancel" at bounding box center [610, 244] width 37 height 12
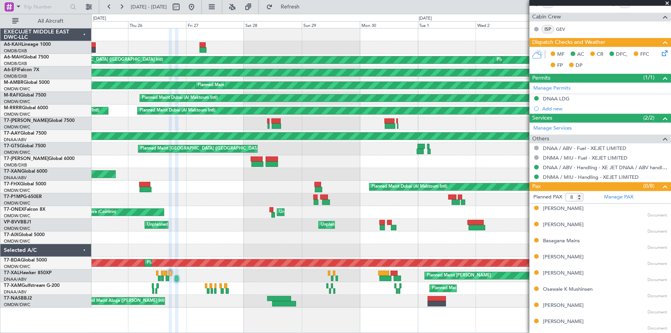
scroll to position [165, 0]
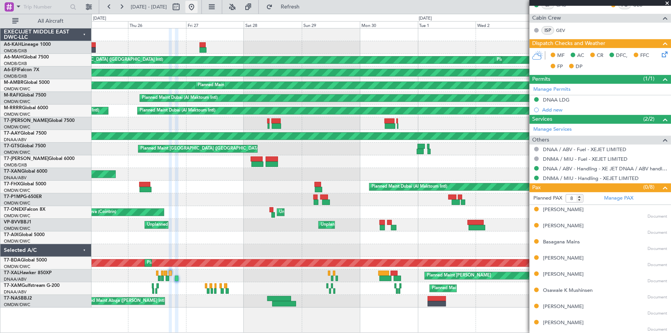
click at [198, 5] on button at bounding box center [191, 7] width 12 height 12
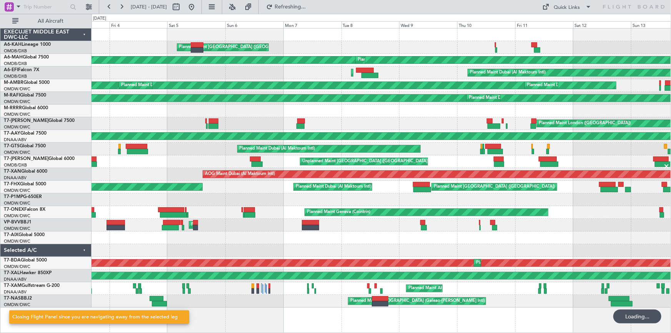
scroll to position [0, 0]
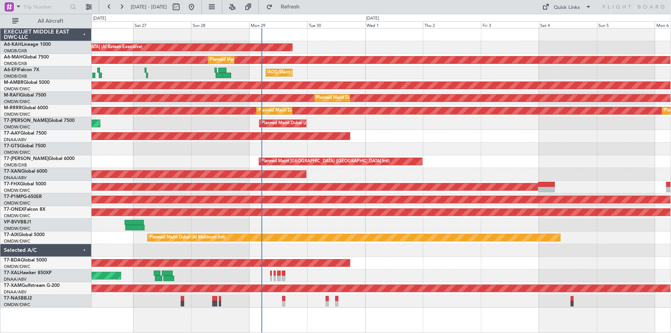
click at [201, 105] on div "Planned Maint [GEOGRAPHIC_DATA] (Al Bateen Executive) Planned Maint [GEOGRAPHIC…" at bounding box center [380, 167] width 579 height 279
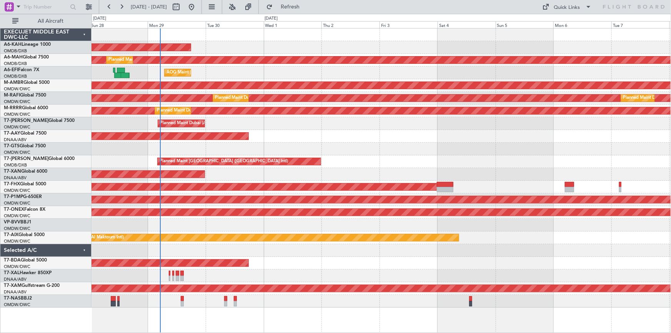
click at [358, 152] on div at bounding box center [380, 149] width 579 height 13
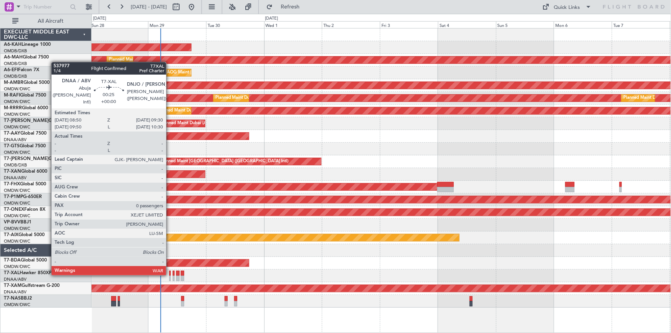
click at [170, 274] on div at bounding box center [170, 273] width 2 height 5
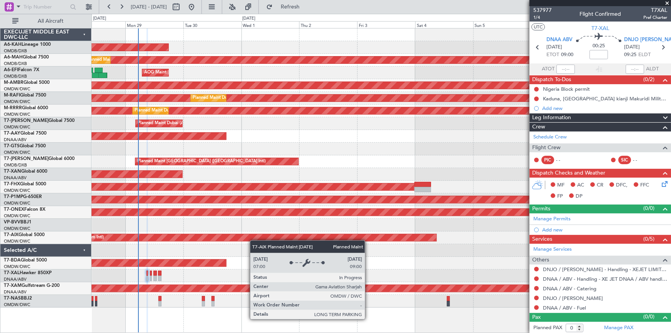
click at [240, 234] on div "Planned Maint Dubai (Al Maktoum Intl)" at bounding box center [380, 237] width 579 height 13
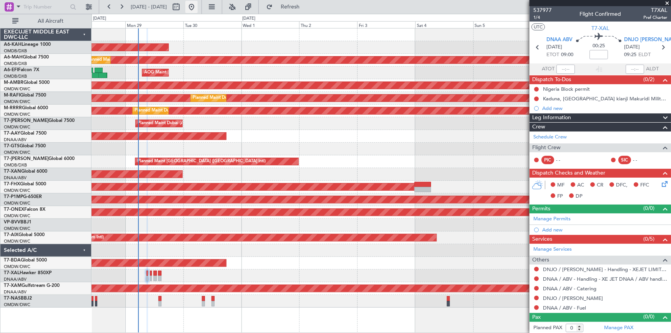
click at [198, 4] on button at bounding box center [191, 7] width 12 height 12
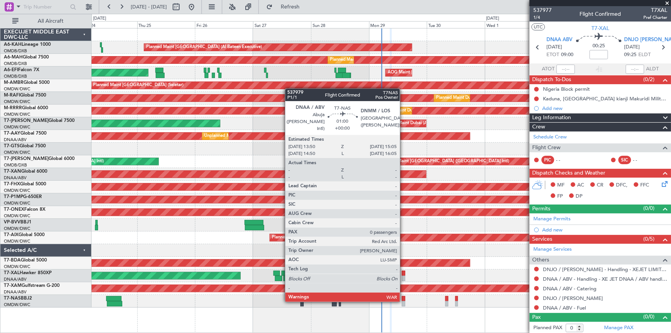
click at [403, 300] on div at bounding box center [403, 298] width 3 height 5
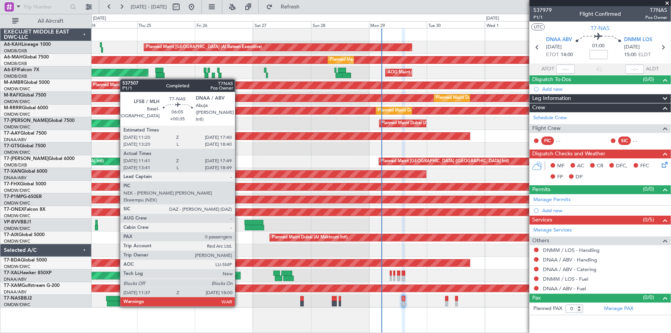
click at [116, 298] on div at bounding box center [113, 298] width 15 height 5
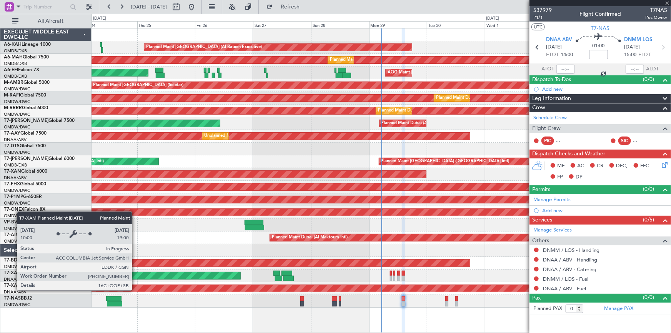
type input "+00:35"
type input "11:51"
type input "17:44"
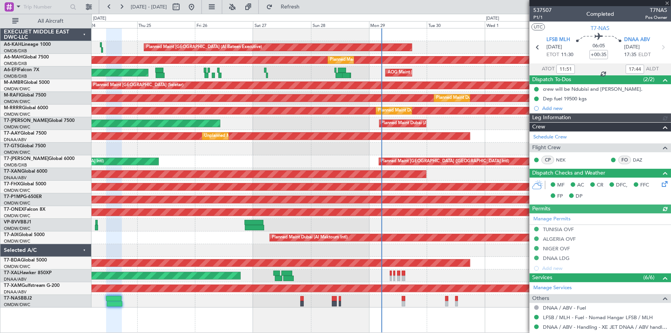
type input "Dherander Fithani (DHF)"
type input "7347"
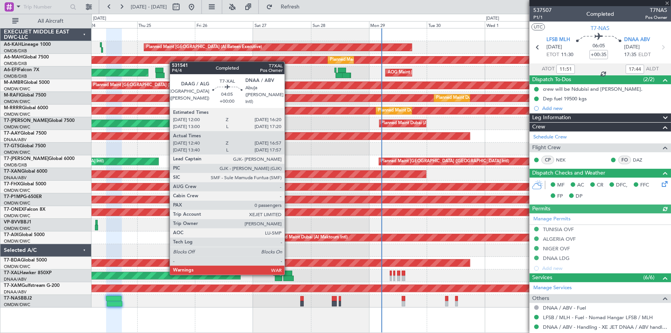
click at [288, 273] on div at bounding box center [286, 273] width 11 height 5
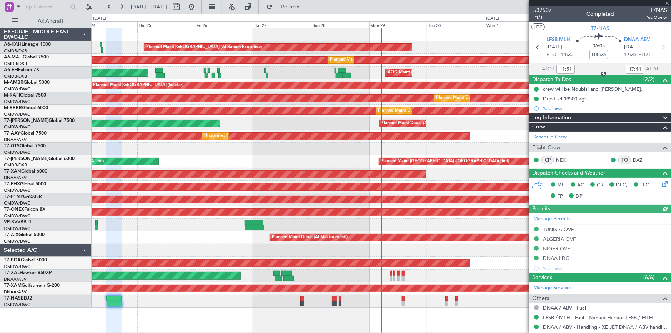
type input "12:50"
type input "16:52"
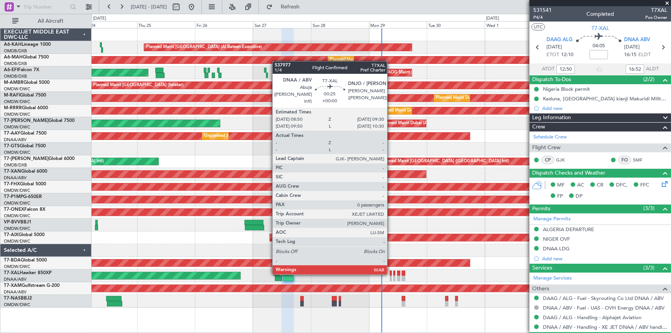
click at [391, 273] on div at bounding box center [391, 273] width 2 height 5
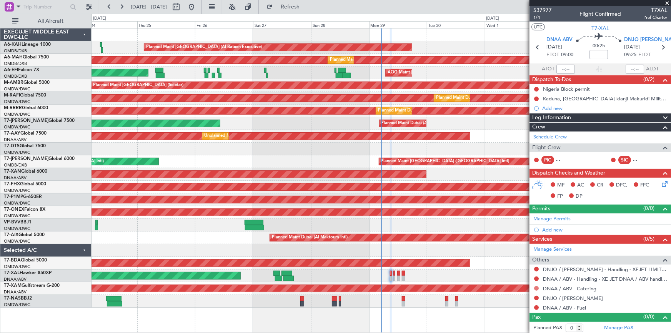
click at [536, 288] on button at bounding box center [536, 288] width 5 height 5
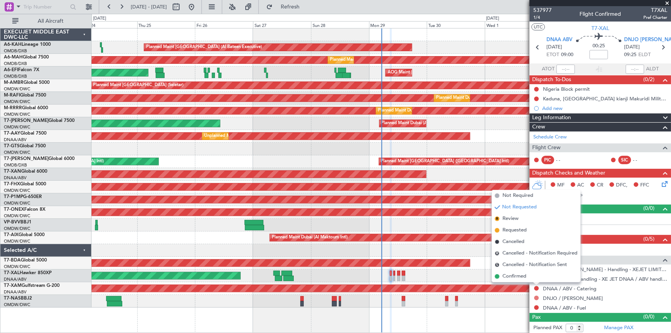
click at [535, 297] on button at bounding box center [536, 298] width 5 height 5
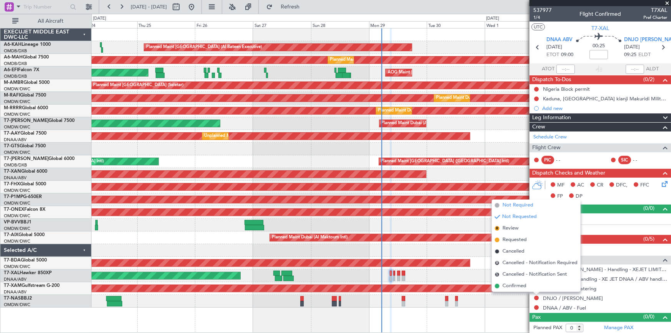
click at [522, 204] on span "Not Required" at bounding box center [517, 205] width 31 height 8
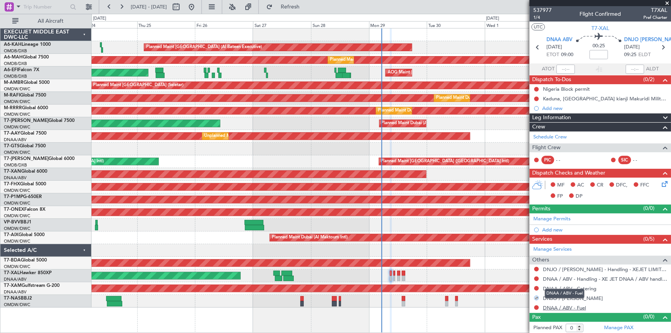
click at [558, 305] on link "DNAA / ABV - Fuel" at bounding box center [564, 307] width 43 height 7
click at [306, 5] on span "Refresh" at bounding box center [290, 6] width 32 height 5
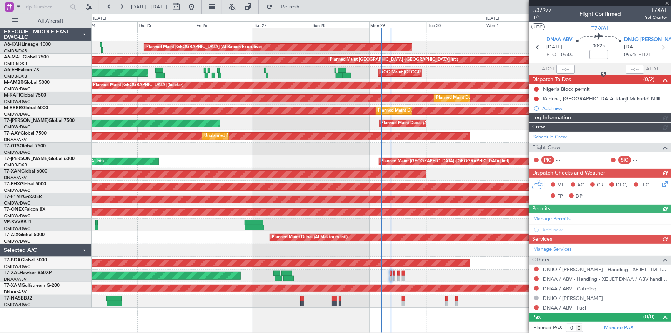
click at [536, 268] on div "Manage Services Others DNJO / JOS - Handling - XEJET LIMITED DNAA / ABV - Handl…" at bounding box center [599, 278] width 141 height 69
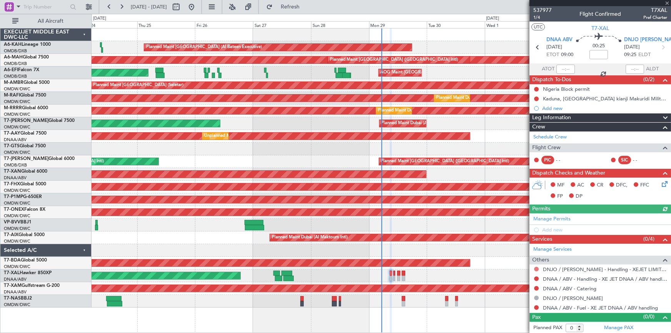
click at [538, 268] on button at bounding box center [536, 269] width 5 height 5
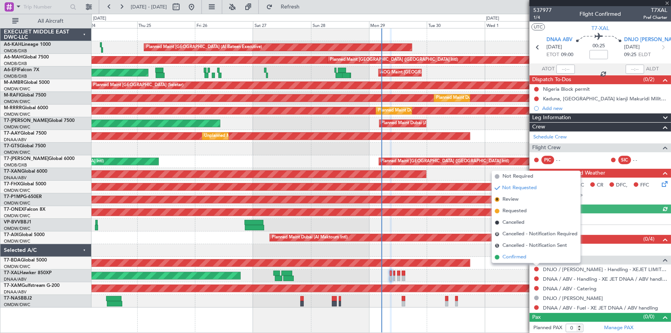
click at [519, 262] on li "Confirmed" at bounding box center [536, 257] width 89 height 12
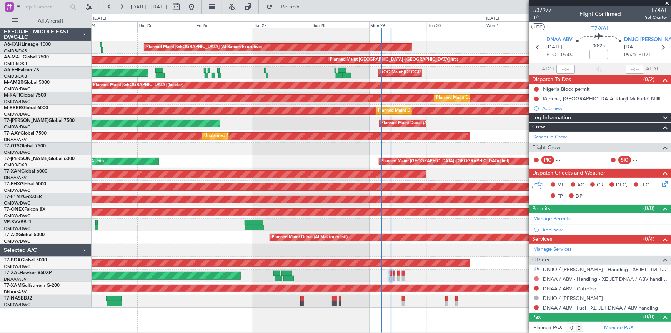
click at [536, 278] on button at bounding box center [536, 278] width 5 height 5
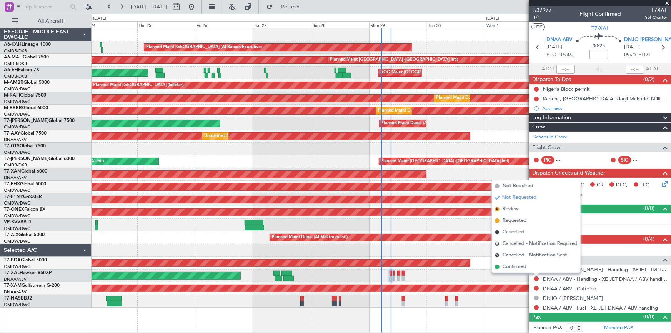
drag, startPoint x: 519, startPoint y: 266, endPoint x: 534, endPoint y: 284, distance: 23.7
click at [519, 268] on span "Confirmed" at bounding box center [514, 267] width 24 height 8
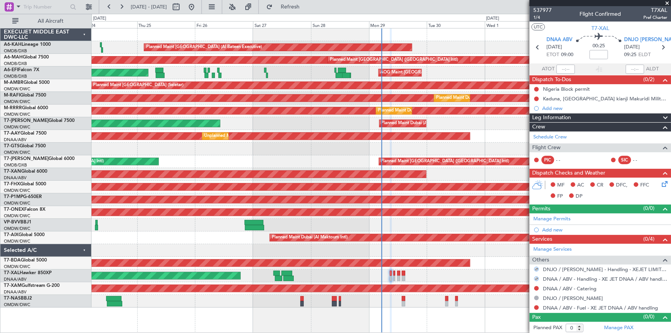
drag, startPoint x: 536, startPoint y: 288, endPoint x: 527, endPoint y: 283, distance: 10.7
click at [536, 288] on button at bounding box center [536, 288] width 5 height 5
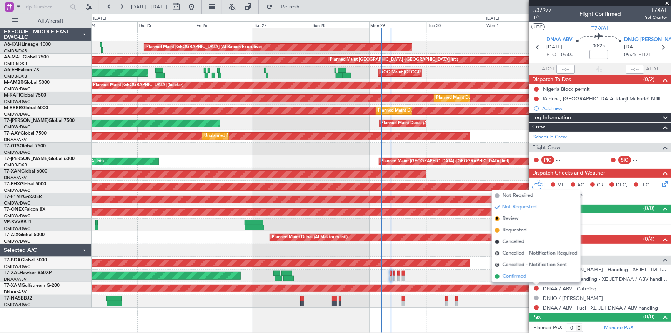
click at [513, 275] on span "Confirmed" at bounding box center [514, 277] width 24 height 8
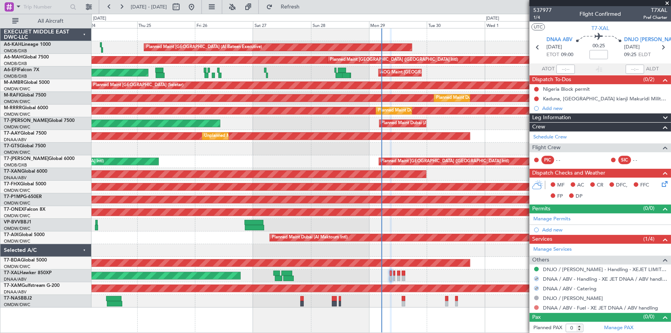
click at [538, 306] on button at bounding box center [536, 307] width 5 height 5
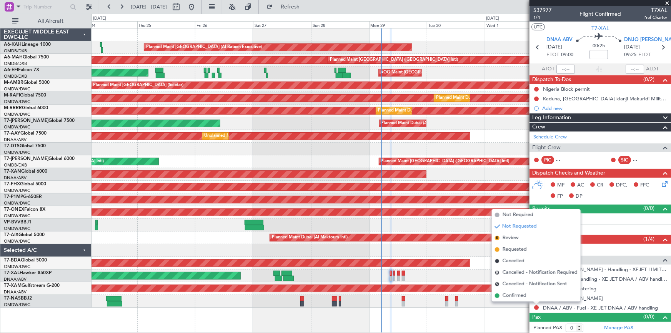
drag, startPoint x: 505, startPoint y: 295, endPoint x: 511, endPoint y: 295, distance: 6.1
click at [505, 295] on span "Confirmed" at bounding box center [514, 296] width 24 height 8
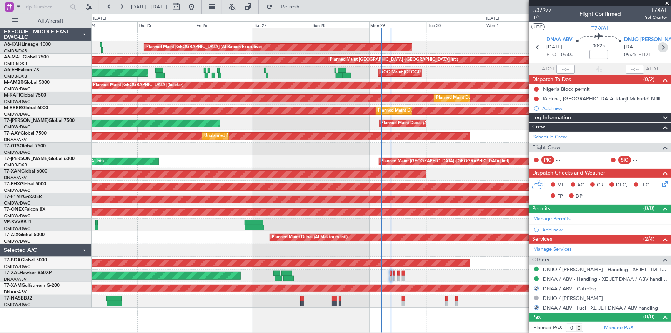
click at [658, 48] on icon at bounding box center [663, 47] width 10 height 10
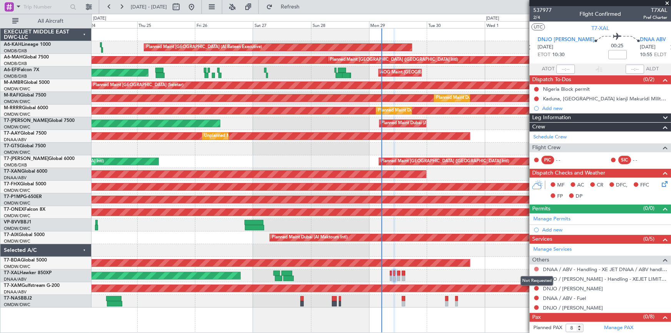
click at [535, 268] on button at bounding box center [536, 269] width 5 height 5
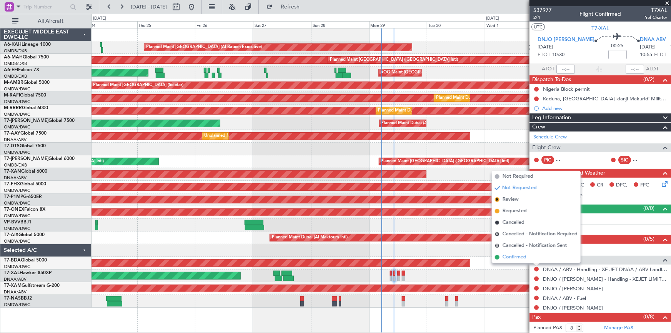
click at [511, 258] on span "Confirmed" at bounding box center [514, 257] width 24 height 8
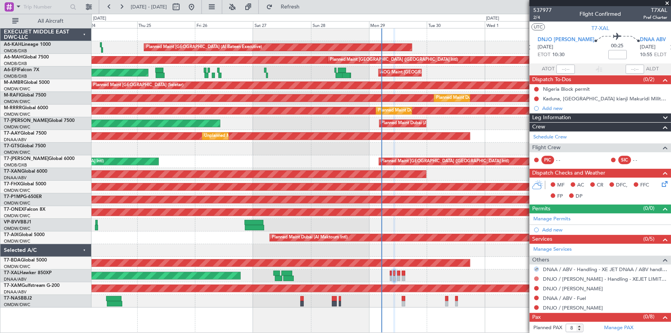
click at [536, 278] on button at bounding box center [536, 278] width 5 height 5
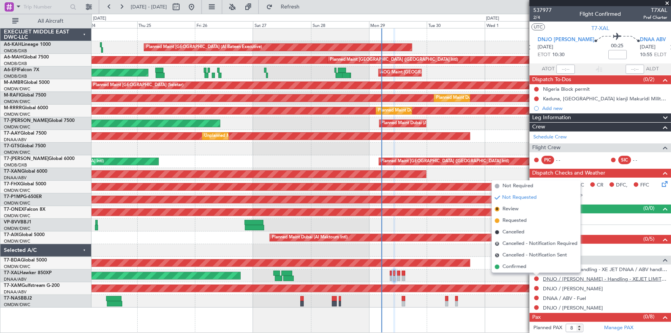
drag, startPoint x: 515, startPoint y: 265, endPoint x: 545, endPoint y: 280, distance: 33.2
click at [515, 265] on span "Confirmed" at bounding box center [514, 267] width 24 height 8
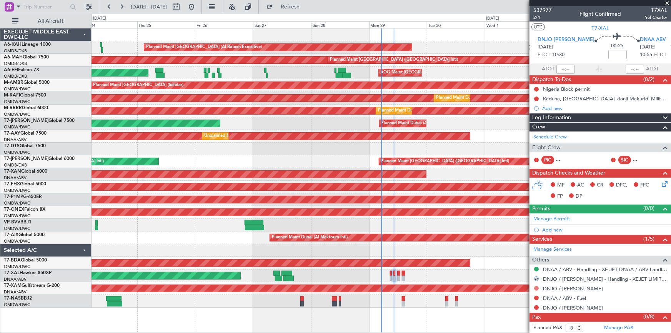
click at [537, 288] on button at bounding box center [536, 288] width 5 height 5
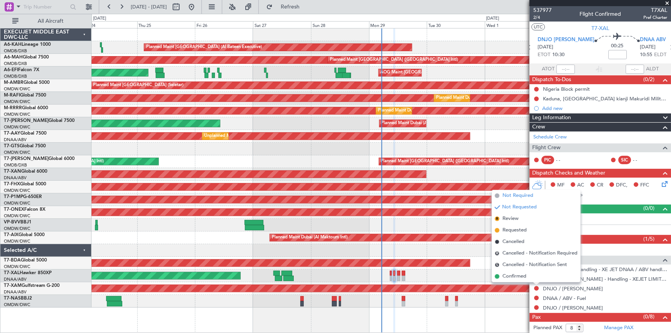
click at [517, 193] on span "Not Required" at bounding box center [517, 196] width 31 height 8
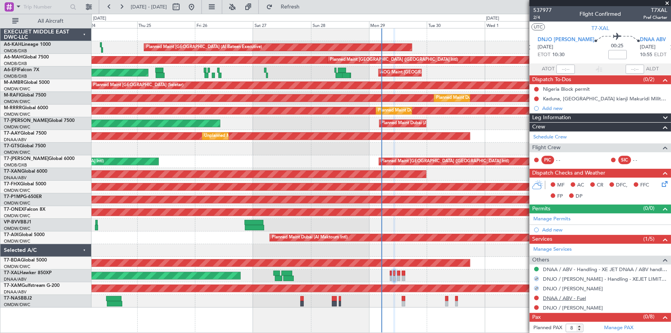
click at [556, 297] on link "DNAA / ABV - Fuel" at bounding box center [564, 298] width 43 height 7
click at [306, 8] on span "Refresh" at bounding box center [290, 6] width 32 height 5
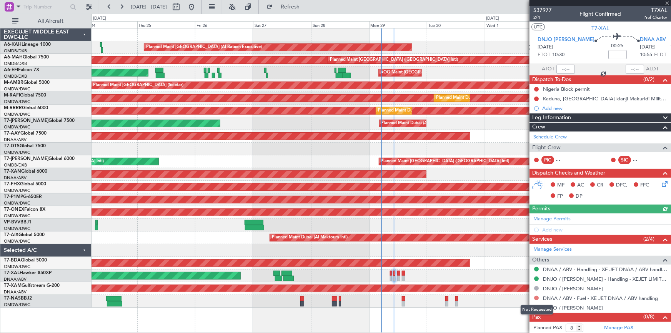
click at [535, 298] on button at bounding box center [536, 298] width 5 height 5
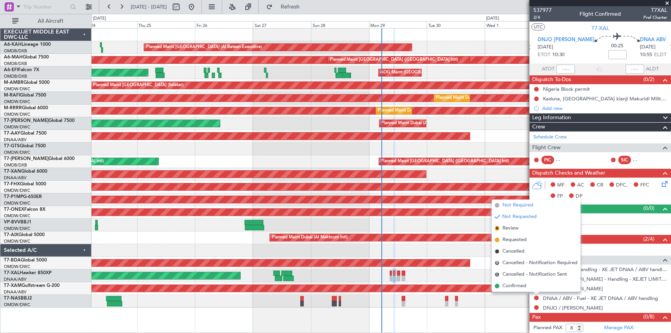
click at [517, 204] on span "Not Required" at bounding box center [517, 205] width 31 height 8
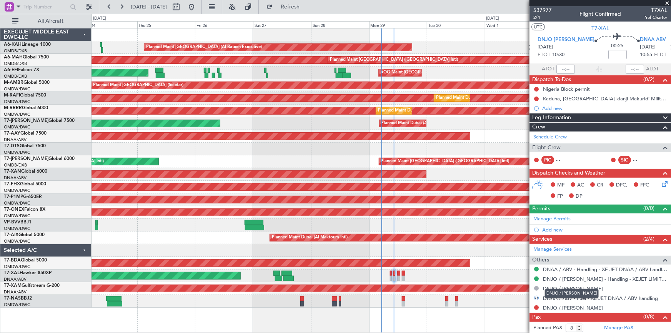
click at [557, 306] on link "DNJO / JOS - Fuel" at bounding box center [573, 307] width 60 height 7
click at [306, 8] on span "Refresh" at bounding box center [290, 6] width 32 height 5
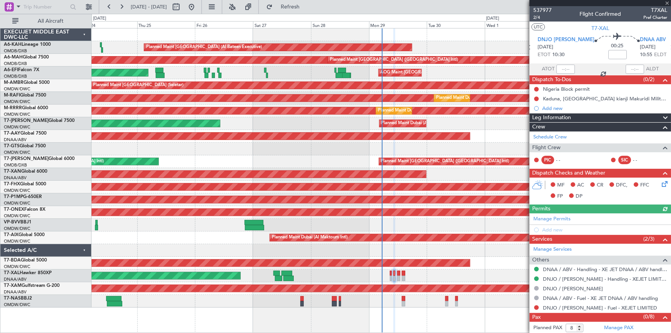
click at [537, 307] on button at bounding box center [536, 307] width 5 height 5
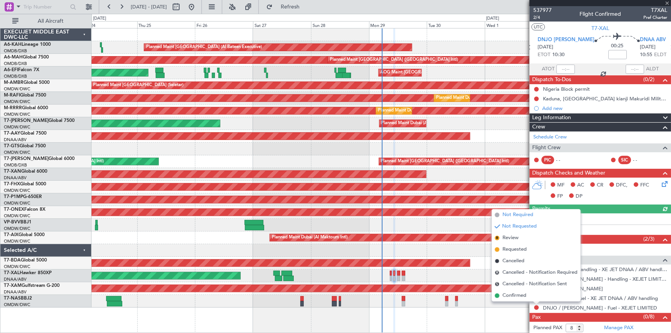
click at [517, 216] on span "Not Required" at bounding box center [517, 215] width 31 height 8
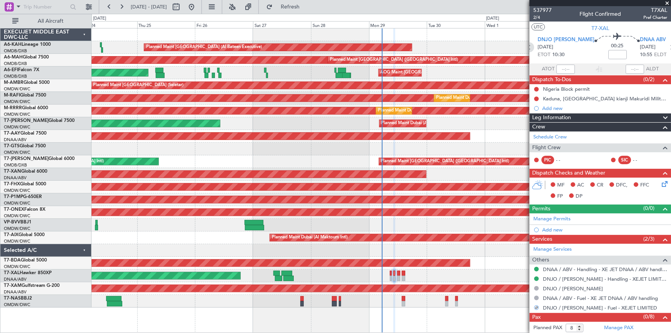
click at [534, 46] on icon at bounding box center [529, 47] width 10 height 10
type input "0"
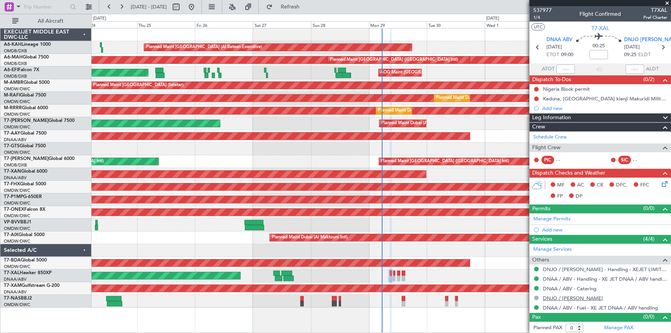
click at [559, 295] on link "DNJO / JOS - Fuel" at bounding box center [573, 298] width 60 height 7
click at [305, 7] on span "Refresh" at bounding box center [290, 6] width 32 height 5
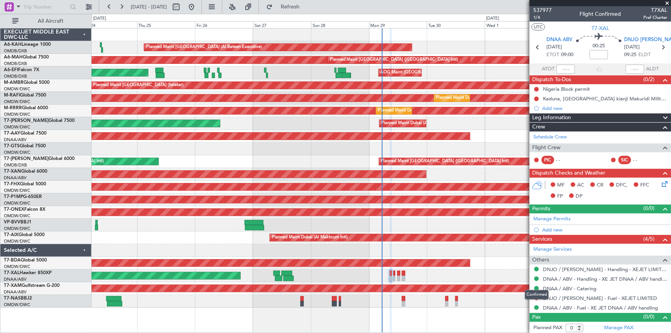
click at [535, 297] on div "Confirmed" at bounding box center [537, 295] width 24 height 10
click at [537, 299] on div "Confirmed" at bounding box center [537, 299] width 0 height 0
click at [535, 296] on mat-tooltip-component "Confirmed" at bounding box center [536, 294] width 35 height 20
click at [537, 296] on button at bounding box center [536, 298] width 5 height 5
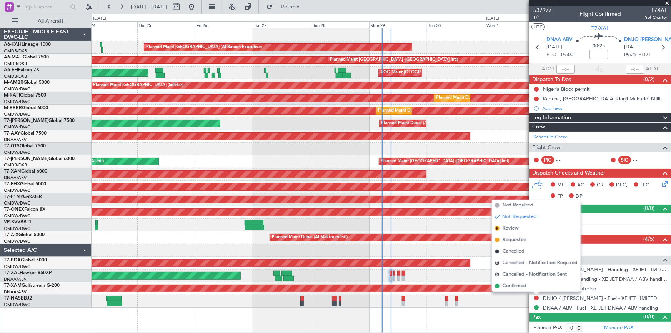
drag, startPoint x: 527, startPoint y: 206, endPoint x: 517, endPoint y: 206, distance: 10.4
click at [527, 205] on span "Not Required" at bounding box center [517, 205] width 31 height 8
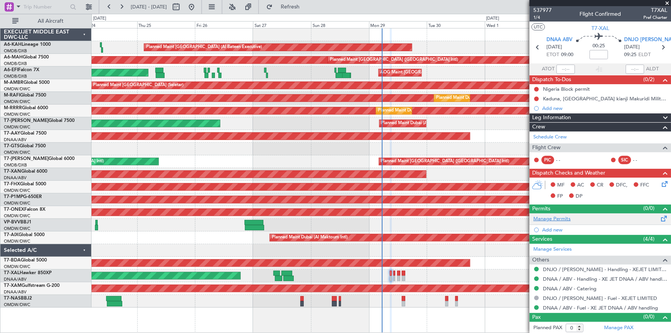
click at [545, 216] on link "Manage Permits" at bounding box center [551, 219] width 37 height 8
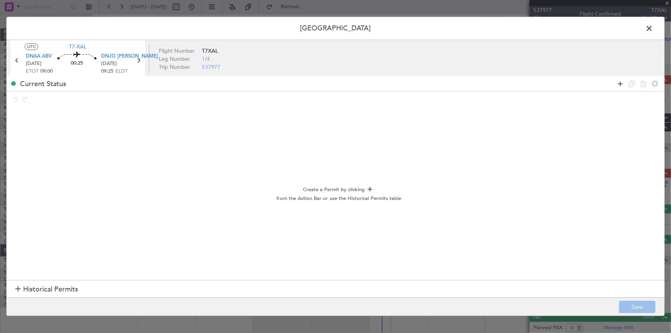
click at [621, 85] on icon at bounding box center [619, 83] width 9 height 9
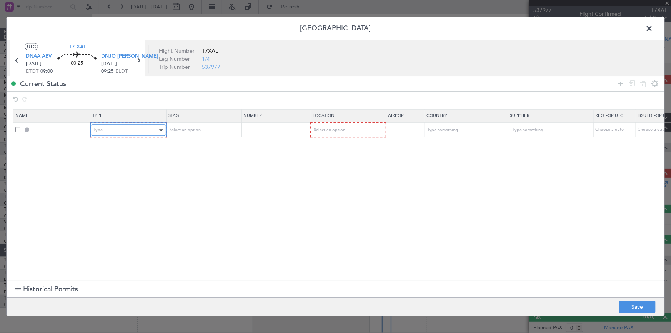
click at [115, 131] on div "Type" at bounding box center [126, 131] width 64 height 12
click at [15, 289] on div at bounding box center [335, 166] width 671 height 333
click at [16, 289] on div at bounding box center [17, 289] width 5 height 5
click at [118, 131] on div "Type" at bounding box center [126, 131] width 64 height 12
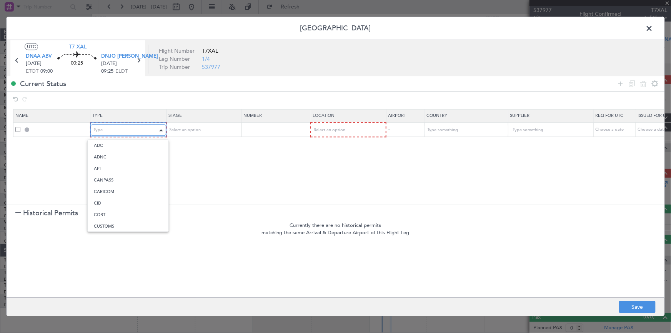
scroll to position [117, 0]
drag, startPoint x: 109, startPoint y: 214, endPoint x: 119, endPoint y: 207, distance: 12.3
click at [112, 211] on span "Landing" at bounding box center [128, 213] width 68 height 12
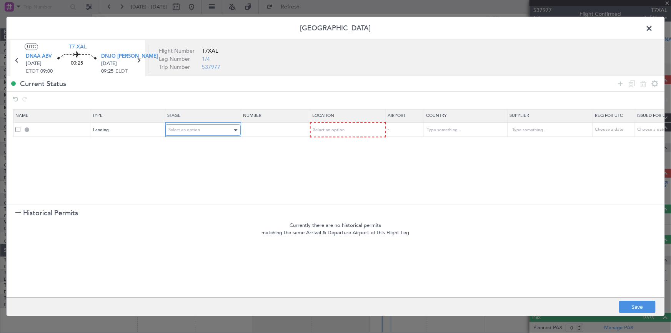
click at [201, 128] on div "Select an option" at bounding box center [200, 131] width 64 height 12
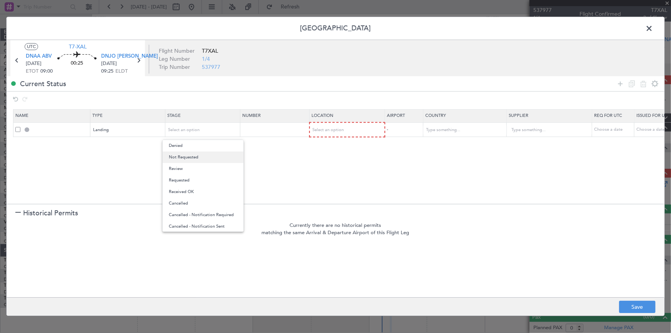
click at [190, 156] on span "Not Requested" at bounding box center [203, 157] width 68 height 12
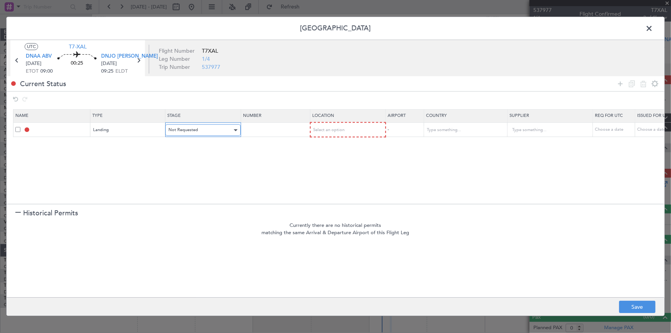
click at [190, 131] on span "Not Requested" at bounding box center [183, 130] width 30 height 6
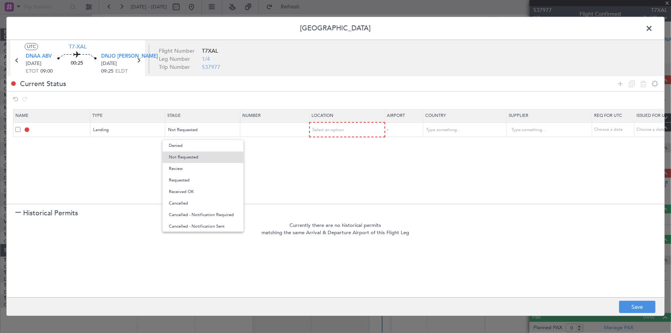
drag, startPoint x: 181, startPoint y: 179, endPoint x: 194, endPoint y: 175, distance: 13.6
click at [190, 176] on span "Requested" at bounding box center [203, 181] width 68 height 12
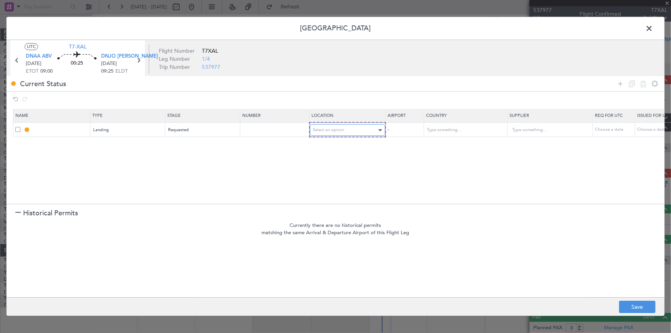
click at [337, 126] on div "Select an option" at bounding box center [345, 131] width 64 height 12
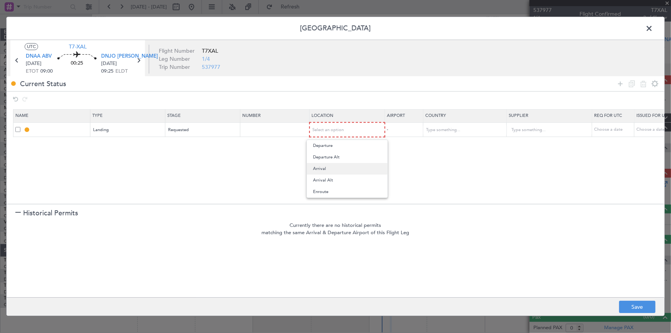
click at [326, 169] on span "Arrival" at bounding box center [347, 169] width 68 height 12
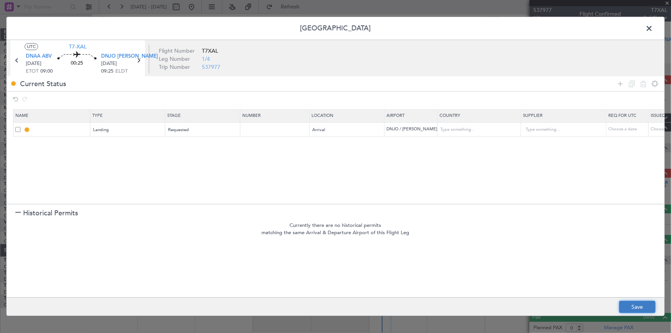
click at [633, 303] on button "Save" at bounding box center [637, 307] width 37 height 12
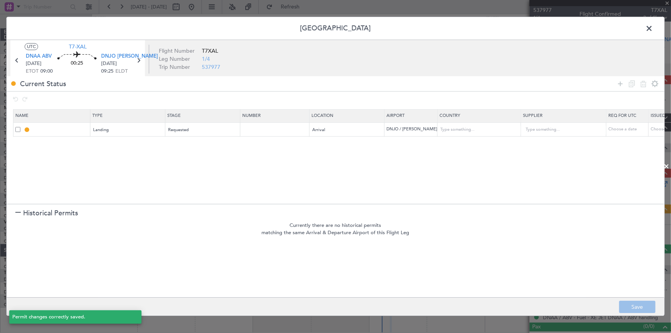
type input "DNJO LDG"
type input "Nigeria"
type input "NNN"
drag, startPoint x: 650, startPoint y: 27, endPoint x: 637, endPoint y: 28, distance: 12.3
click at [653, 28] on span at bounding box center [653, 30] width 0 height 15
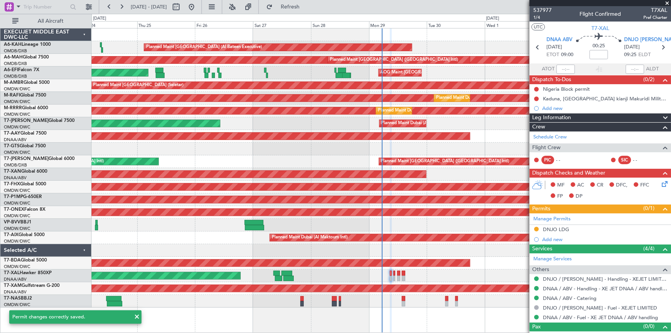
drag, startPoint x: 308, startPoint y: 9, endPoint x: 528, endPoint y: 170, distance: 272.4
click at [309, 11] on button "Refresh" at bounding box center [286, 7] width 46 height 12
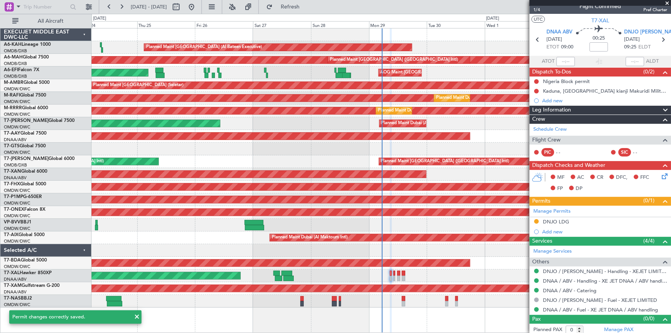
scroll to position [0, 0]
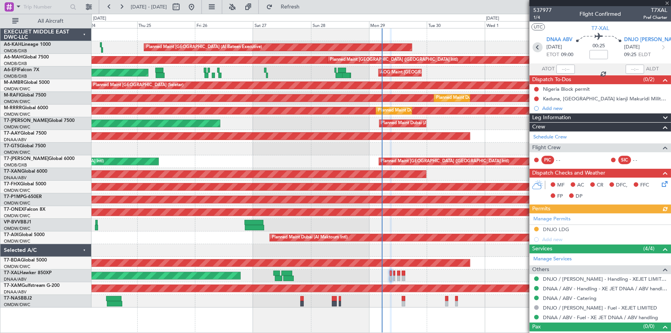
click at [536, 44] on icon at bounding box center [537, 47] width 10 height 10
type input "12:50"
type input "16:52"
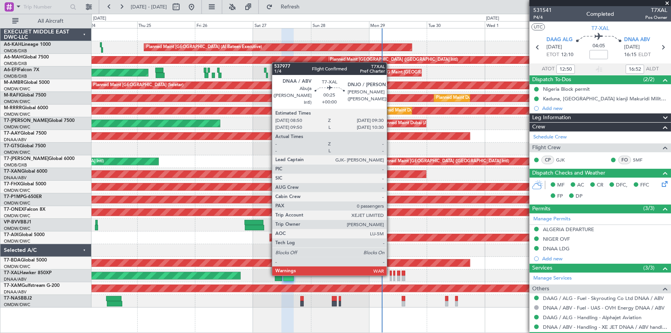
click at [390, 274] on div at bounding box center [391, 273] width 2 height 5
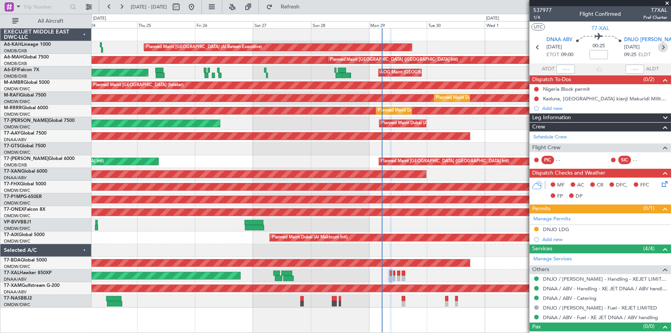
click at [660, 46] on icon at bounding box center [663, 47] width 10 height 10
type input "8"
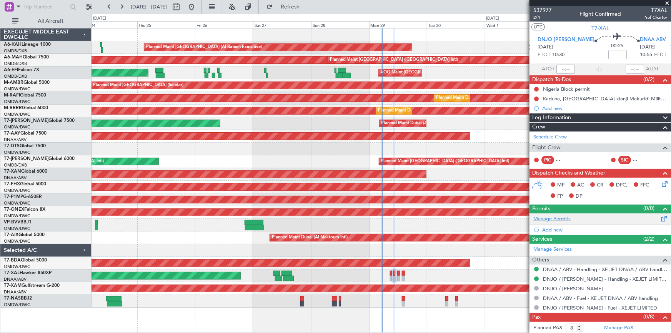
click at [553, 215] on link "Manage Permits" at bounding box center [551, 219] width 37 height 8
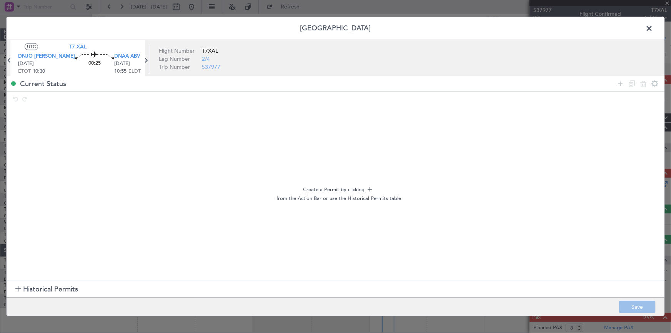
click at [47, 286] on span "Historical Permits" at bounding box center [50, 289] width 55 height 10
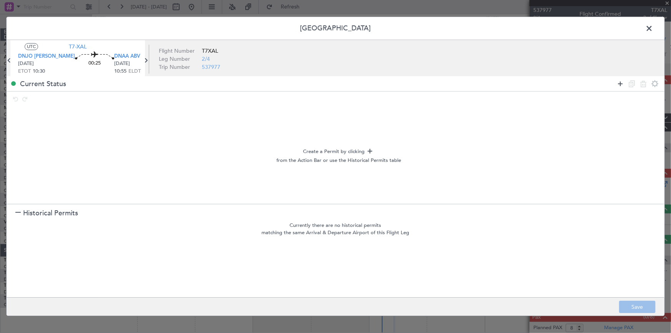
click at [619, 81] on icon at bounding box center [619, 83] width 9 height 9
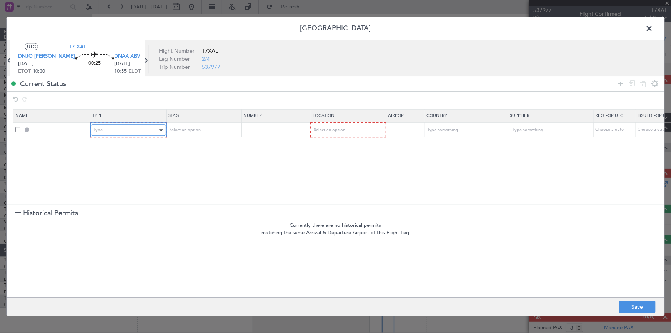
click at [146, 134] on div "Type" at bounding box center [126, 131] width 64 height 12
drag, startPoint x: 104, startPoint y: 213, endPoint x: 133, endPoint y: 197, distance: 33.9
click at [104, 213] on span "Landing" at bounding box center [128, 213] width 68 height 12
click at [216, 125] on div "Select an option" at bounding box center [200, 131] width 64 height 12
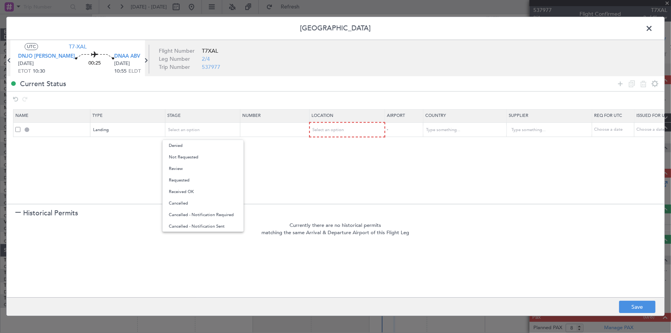
drag, startPoint x: 186, startPoint y: 178, endPoint x: 304, endPoint y: 139, distance: 124.8
click at [199, 172] on div "Denied Not Requested Review Requested Received OK Cancelled Cancelled - Notific…" at bounding box center [202, 186] width 81 height 92
click at [341, 129] on div at bounding box center [335, 166] width 671 height 333
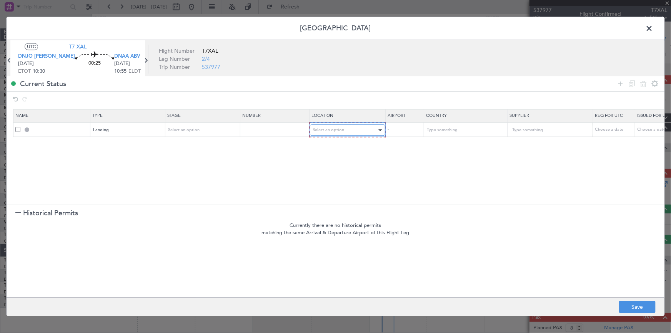
click at [334, 135] on div "Select an option" at bounding box center [345, 131] width 64 height 12
drag, startPoint x: 319, startPoint y: 171, endPoint x: 381, endPoint y: 192, distance: 65.6
click at [319, 168] on span "Arrival" at bounding box center [347, 169] width 68 height 12
click at [627, 307] on button "Save" at bounding box center [637, 307] width 37 height 12
type input "DNAA LDG"
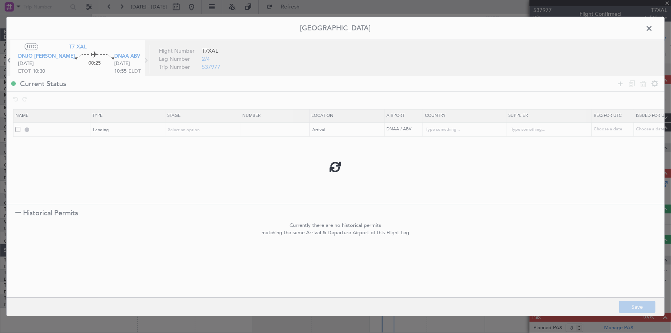
type input "Nigeria"
type input "NNN"
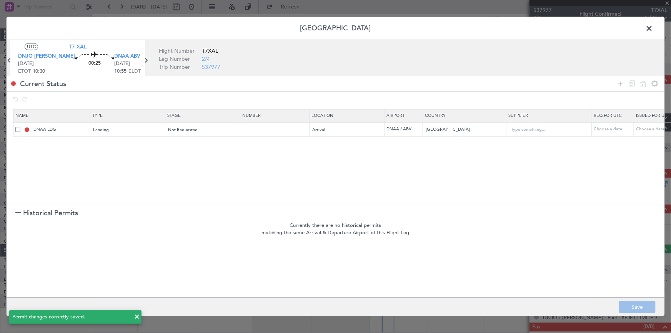
click at [653, 27] on span at bounding box center [653, 30] width 0 height 15
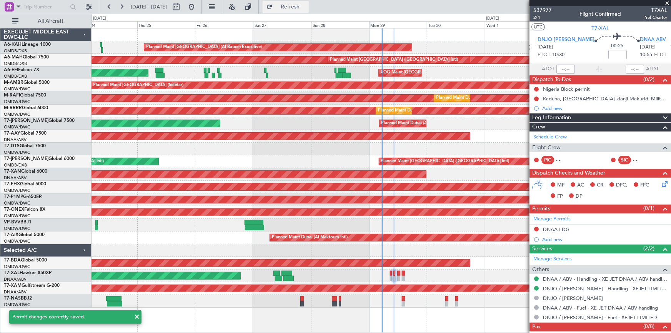
click at [306, 8] on span "Refresh" at bounding box center [290, 6] width 32 height 5
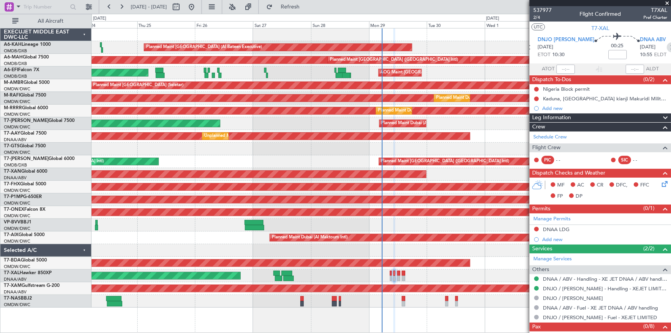
click at [666, 48] on icon at bounding box center [671, 47] width 10 height 10
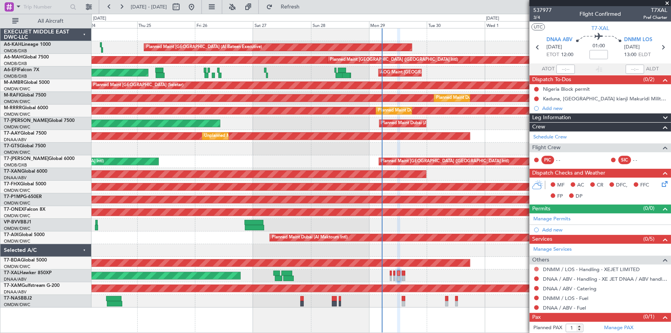
click at [535, 268] on button at bounding box center [536, 269] width 5 height 5
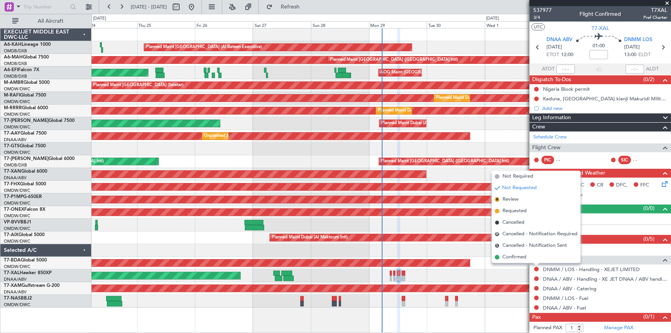
drag, startPoint x: 507, startPoint y: 258, endPoint x: 527, endPoint y: 277, distance: 27.2
click at [509, 258] on span "Confirmed" at bounding box center [514, 257] width 24 height 8
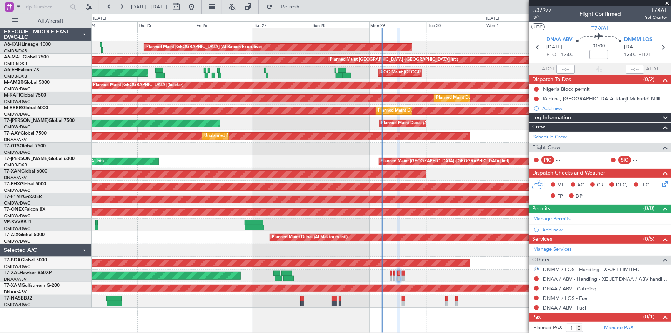
drag, startPoint x: 535, startPoint y: 278, endPoint x: 532, endPoint y: 275, distance: 4.6
click at [535, 278] on button at bounding box center [536, 278] width 5 height 5
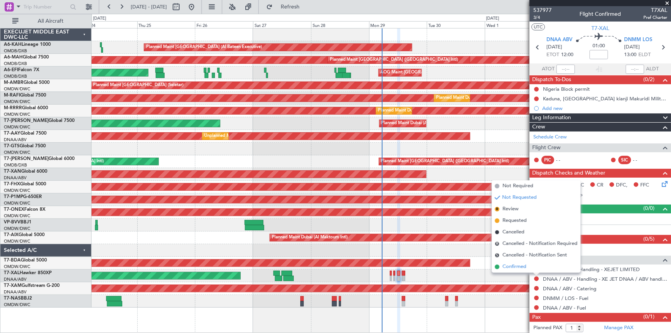
click at [512, 269] on span "Confirmed" at bounding box center [514, 267] width 24 height 8
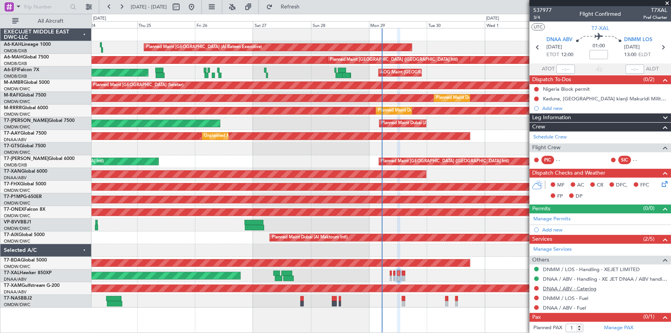
click at [560, 286] on link "DNAA / ABV - Catering" at bounding box center [569, 288] width 53 height 7
click at [305, 3] on button "Refresh" at bounding box center [286, 7] width 46 height 12
click at [535, 288] on mat-tooltip-component "Not Requested" at bounding box center [536, 294] width 43 height 20
click at [535, 288] on button at bounding box center [536, 288] width 5 height 5
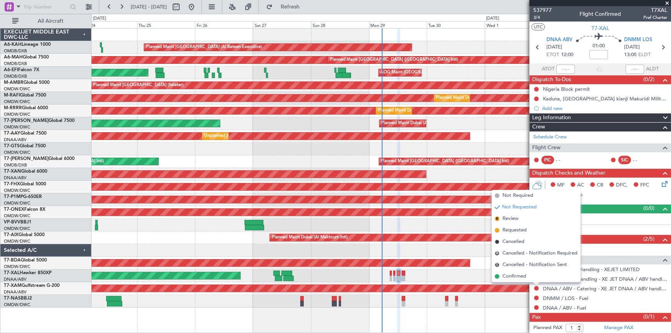
drag, startPoint x: 511, startPoint y: 276, endPoint x: 613, endPoint y: 200, distance: 126.9
click at [512, 276] on span "Confirmed" at bounding box center [514, 277] width 24 height 8
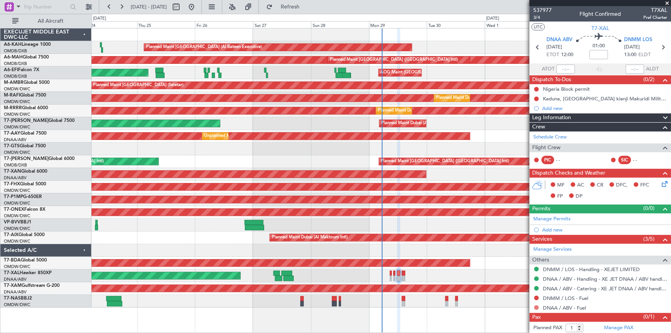
click at [536, 307] on button at bounding box center [536, 307] width 5 height 5
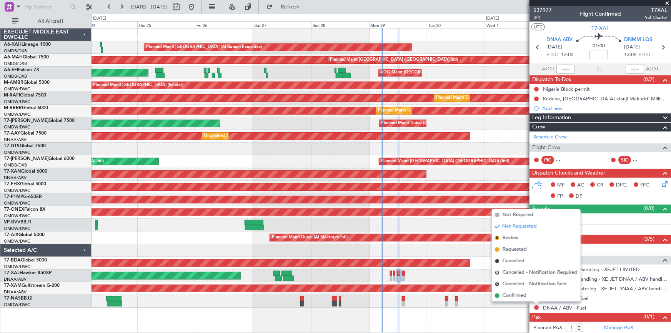
drag, startPoint x: 504, startPoint y: 292, endPoint x: 529, endPoint y: 297, distance: 26.3
click at [504, 292] on span "Confirmed" at bounding box center [514, 296] width 24 height 8
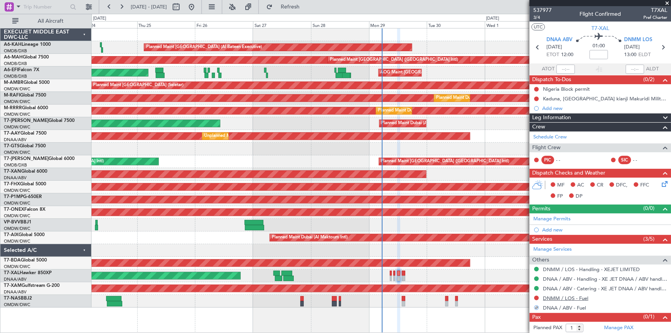
click at [565, 298] on link "DNMM / LOS - Fuel" at bounding box center [565, 298] width 45 height 7
drag, startPoint x: 306, startPoint y: 7, endPoint x: 492, endPoint y: 136, distance: 226.2
click at [312, 13] on fb-refresh-button "Refresh" at bounding box center [286, 7] width 54 height 14
click at [537, 297] on button at bounding box center [536, 298] width 5 height 5
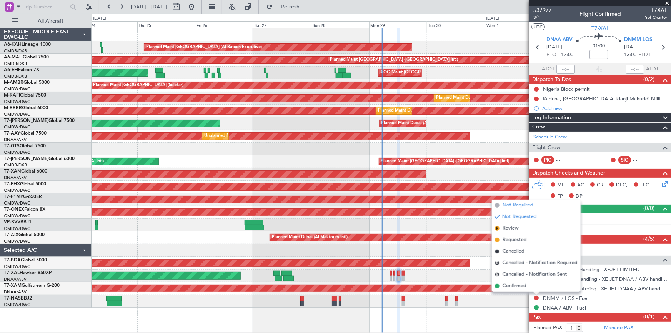
click at [519, 206] on span "Not Required" at bounding box center [517, 205] width 31 height 8
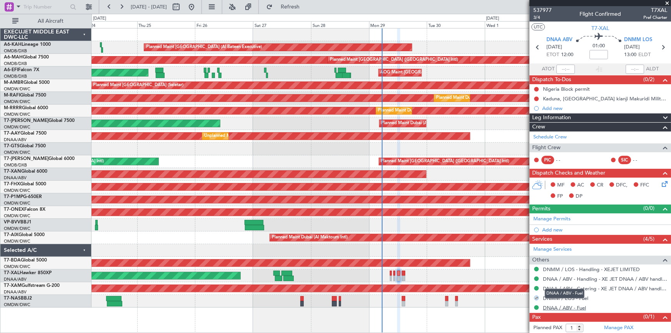
click at [548, 305] on link "DNAA / ABV - Fuel" at bounding box center [564, 307] width 43 height 7
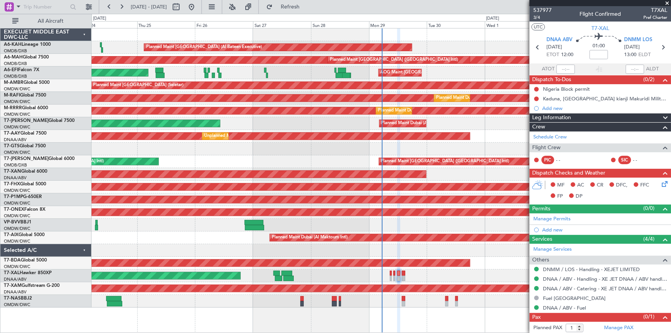
drag, startPoint x: 319, startPoint y: 8, endPoint x: 393, endPoint y: 43, distance: 81.7
click at [306, 7] on span "Refresh" at bounding box center [290, 6] width 32 height 5
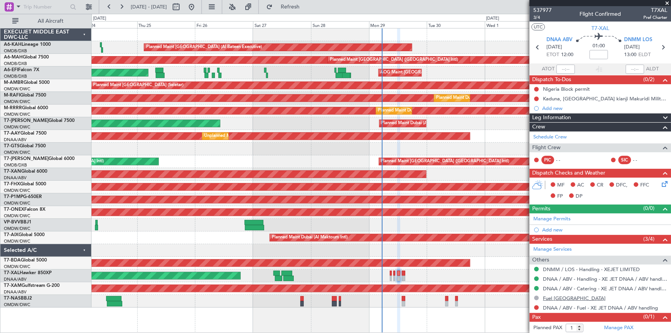
click at [563, 296] on link "Fuel Lagos" at bounding box center [574, 298] width 63 height 7
click at [537, 308] on button at bounding box center [536, 307] width 5 height 5
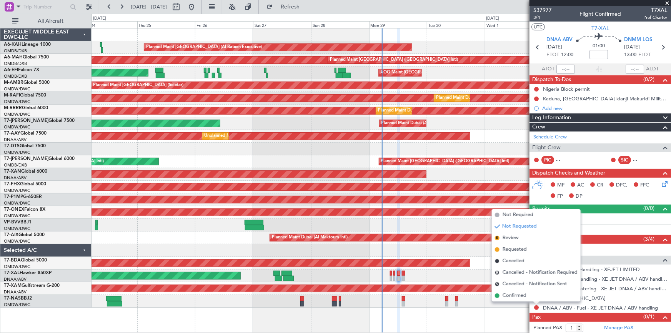
drag, startPoint x: 507, startPoint y: 296, endPoint x: 525, endPoint y: 292, distance: 17.9
click at [510, 296] on span "Confirmed" at bounding box center [514, 296] width 24 height 8
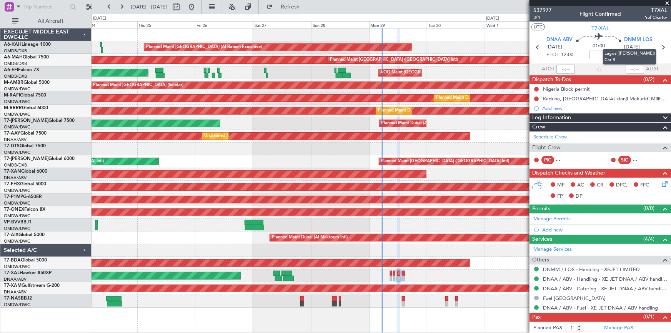
click at [661, 47] on mat-tooltip-component "Lagos ([PERSON_NAME]) Cat B" at bounding box center [629, 56] width 64 height 27
click at [657, 47] on mat-tooltip-component "Lagos ([PERSON_NAME]) Cat B" at bounding box center [629, 56] width 64 height 27
click at [657, 45] on mat-tooltip-component "Lagos ([PERSON_NAME]) Cat B" at bounding box center [629, 56] width 64 height 27
click at [658, 47] on icon at bounding box center [663, 47] width 10 height 10
type input "0"
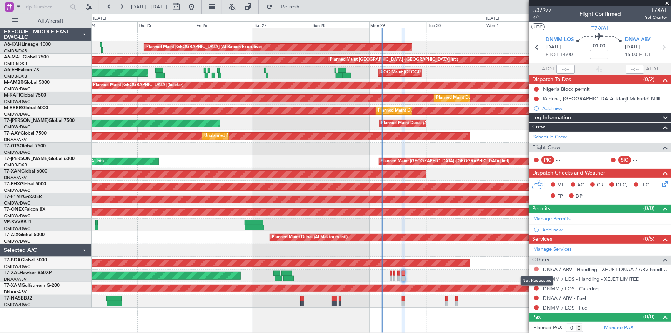
click at [537, 269] on button at bounding box center [536, 269] width 5 height 5
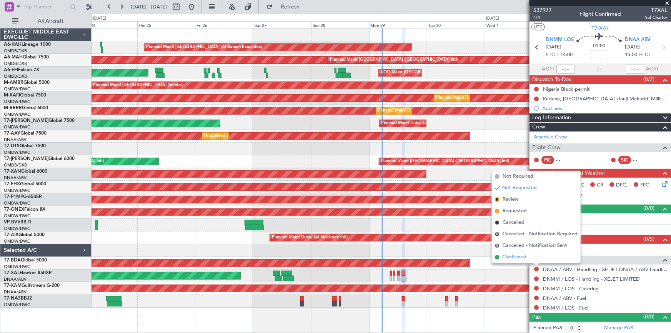
click at [516, 257] on span "Confirmed" at bounding box center [514, 257] width 24 height 8
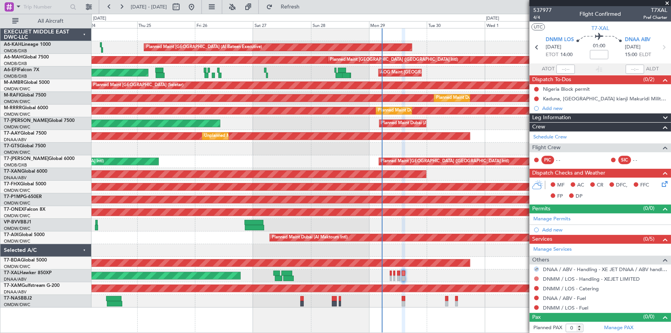
click at [535, 278] on button at bounding box center [536, 278] width 5 height 5
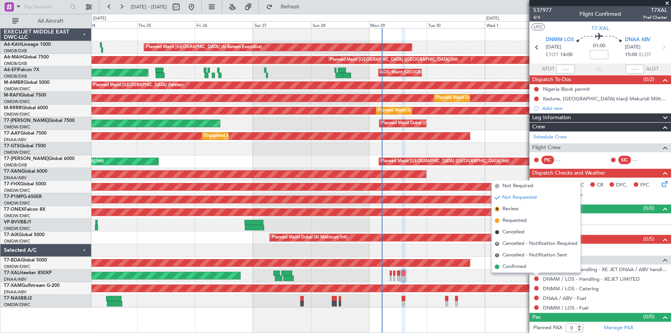
click at [513, 265] on span "Confirmed" at bounding box center [514, 267] width 24 height 8
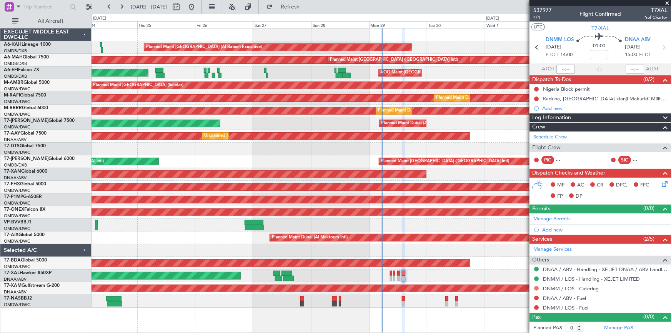
click at [535, 286] on button at bounding box center [536, 288] width 5 height 5
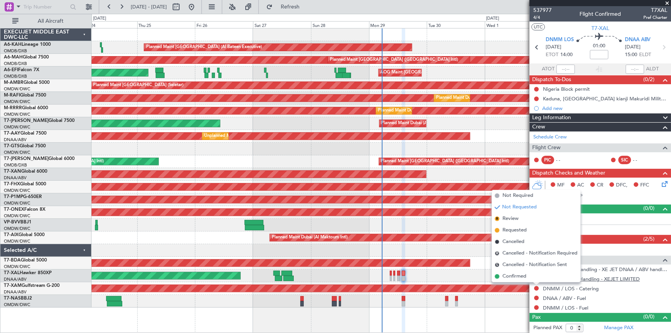
drag, startPoint x: 516, startPoint y: 197, endPoint x: 547, endPoint y: 280, distance: 88.8
click at [516, 197] on span "Not Required" at bounding box center [517, 196] width 31 height 8
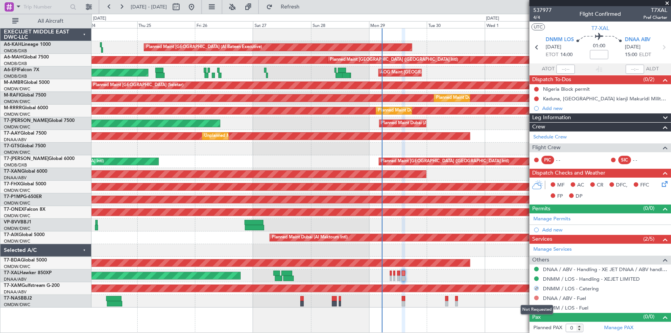
click at [536, 297] on button at bounding box center [536, 298] width 5 height 5
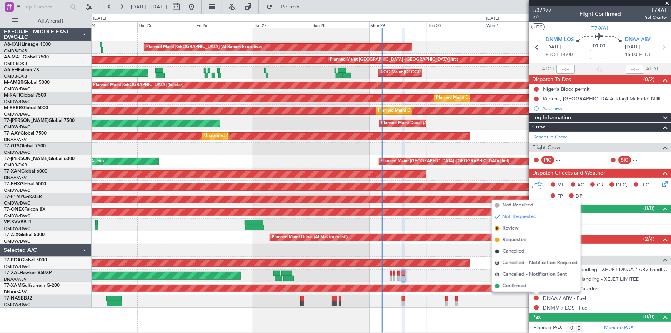
drag, startPoint x: 519, startPoint y: 203, endPoint x: 540, endPoint y: 242, distance: 44.7
click at [519, 203] on span "Not Required" at bounding box center [517, 205] width 31 height 8
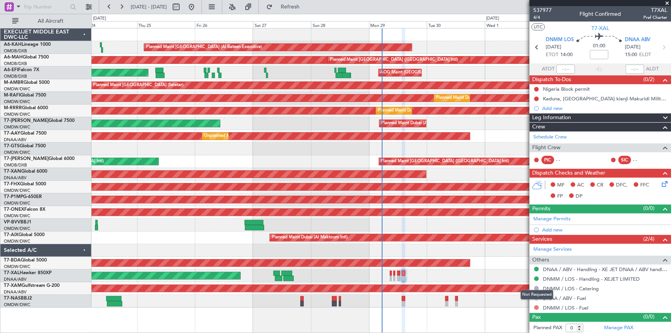
click at [537, 307] on button at bounding box center [536, 307] width 5 height 5
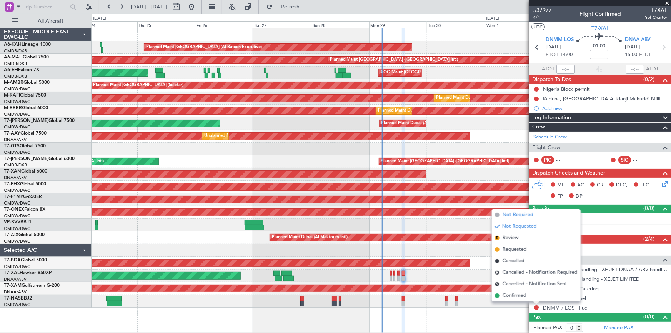
click at [522, 211] on li "Not Required" at bounding box center [536, 215] width 89 height 12
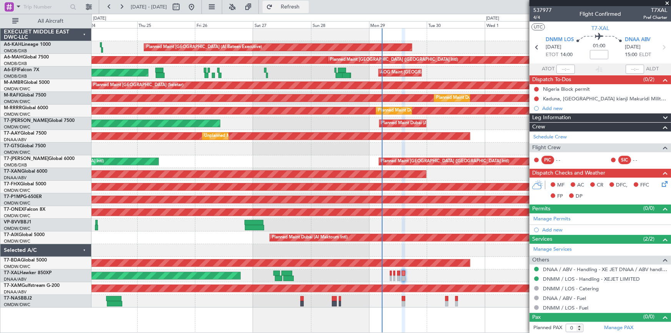
click at [306, 6] on span "Refresh" at bounding box center [290, 6] width 32 height 5
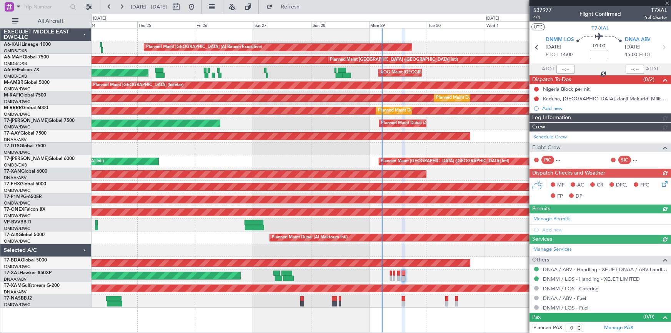
click at [564, 288] on div "Manage Services Others DNAA / ABV - Handling - XE JET DNAA / ABV handling DNMM …" at bounding box center [599, 278] width 141 height 69
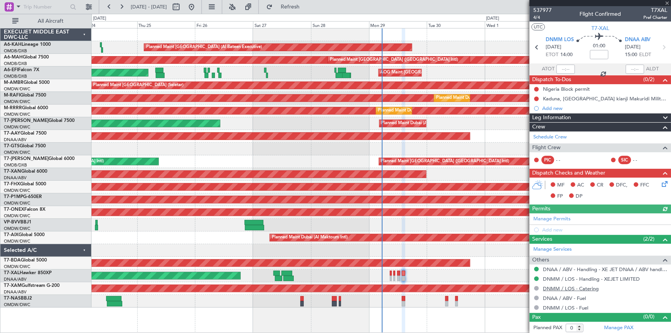
click at [556, 287] on link "DNMM / LOS - Catering" at bounding box center [571, 288] width 56 height 7
click at [557, 297] on link "DNAA / ABV - Fuel" at bounding box center [564, 298] width 43 height 7
click at [548, 307] on link "DNMM / LOS - Fuel" at bounding box center [565, 307] width 45 height 7
click at [311, 14] on fb-flight-board "24 Sep 2025 - 04 Oct 2025 Refresh Quick Links All Aircraft Planned Maint Abu Dh…" at bounding box center [335, 169] width 671 height 327
click at [306, 7] on span "Refresh" at bounding box center [290, 6] width 32 height 5
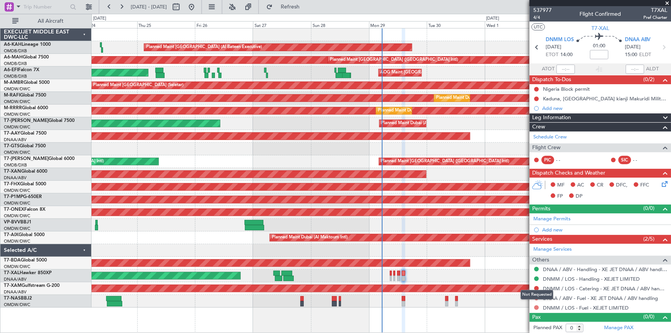
click at [534, 306] on button at bounding box center [536, 307] width 5 height 5
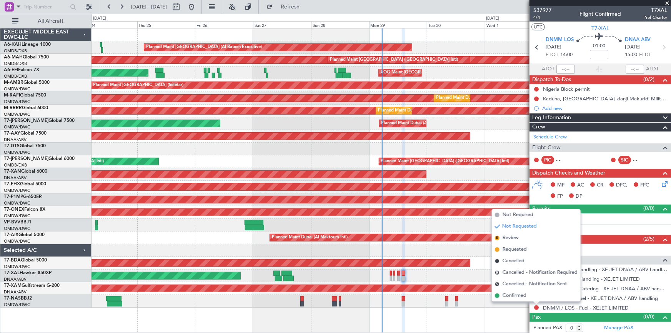
drag, startPoint x: 522, startPoint y: 214, endPoint x: 561, endPoint y: 309, distance: 102.4
click at [524, 216] on span "Not Required" at bounding box center [517, 215] width 31 height 8
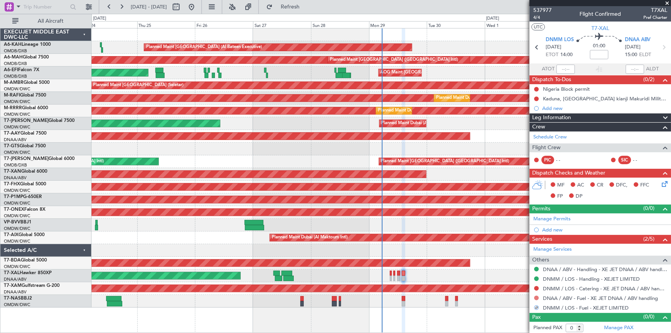
click at [535, 296] on button at bounding box center [536, 298] width 5 height 5
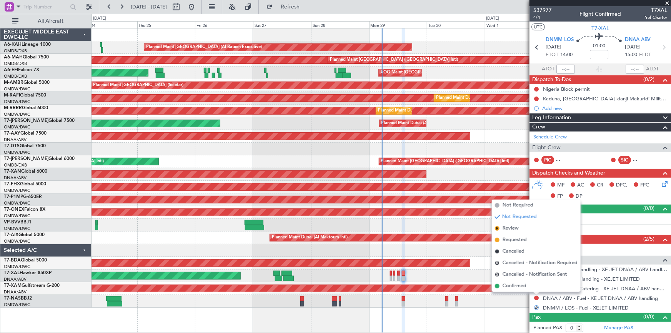
drag, startPoint x: 518, startPoint y: 204, endPoint x: 552, endPoint y: 259, distance: 63.9
click at [519, 206] on span "Not Required" at bounding box center [517, 205] width 31 height 8
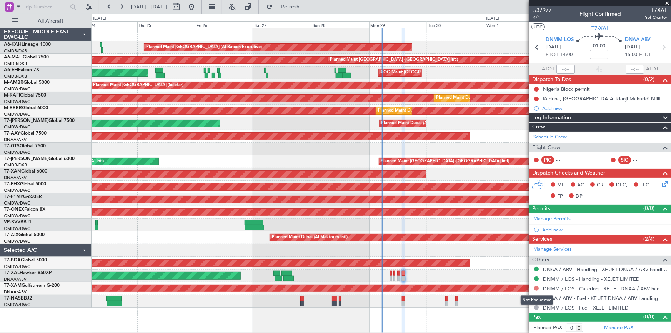
click at [537, 287] on button at bounding box center [536, 288] width 5 height 5
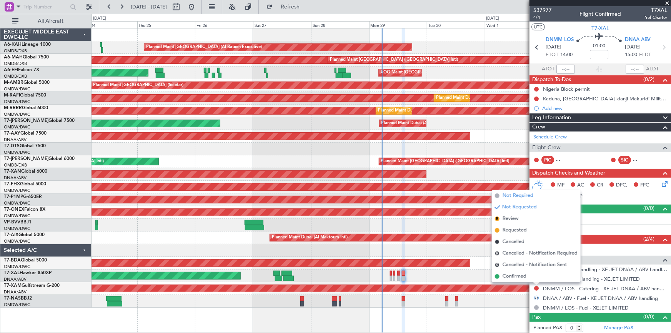
click at [518, 196] on span "Not Required" at bounding box center [517, 196] width 31 height 8
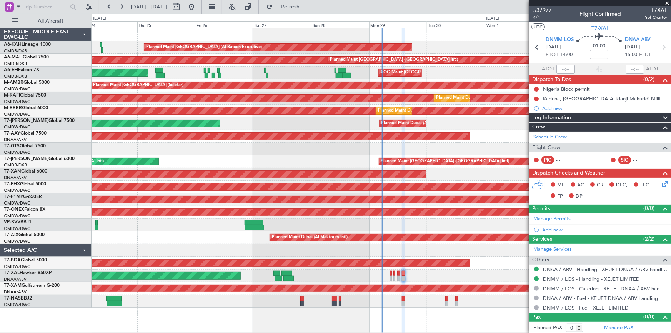
scroll to position [0, 0]
click at [555, 220] on link "Manage Permits" at bounding box center [551, 219] width 37 height 8
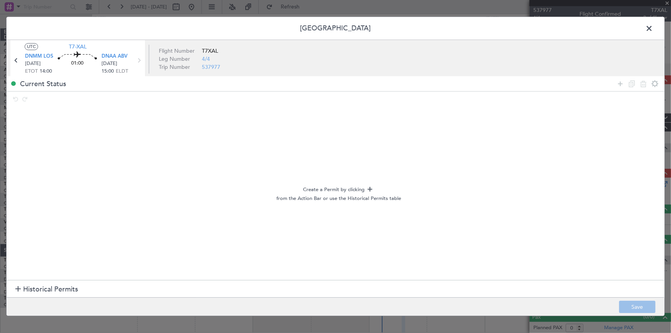
click at [61, 286] on span "Historical Permits" at bounding box center [50, 289] width 55 height 10
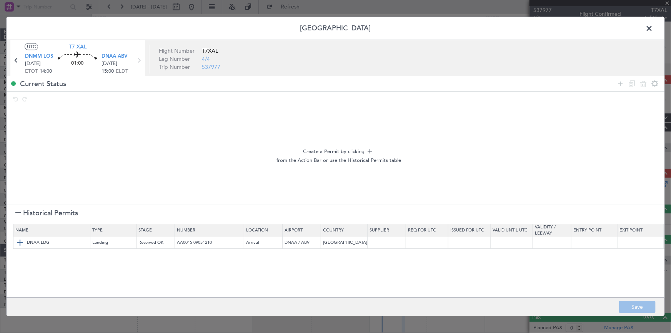
click at [20, 240] on img at bounding box center [19, 242] width 9 height 9
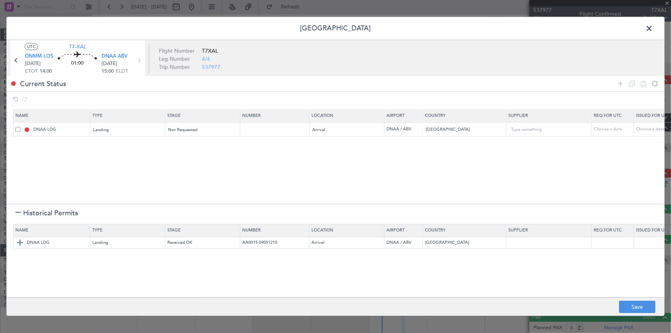
click at [201, 241] on td "Received OK" at bounding box center [202, 243] width 75 height 12
click at [637, 305] on button "Save" at bounding box center [637, 307] width 37 height 12
type input "NNN"
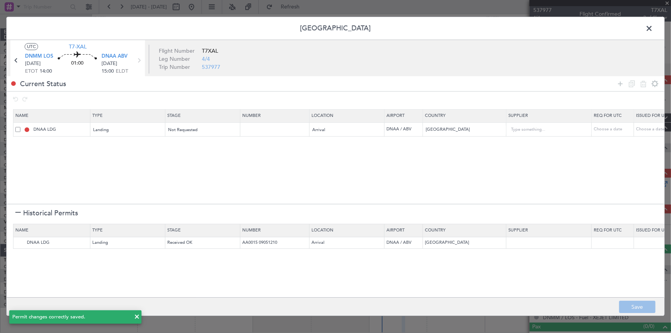
drag, startPoint x: 648, startPoint y: 29, endPoint x: 502, endPoint y: 40, distance: 146.9
click at [653, 31] on span at bounding box center [653, 30] width 0 height 15
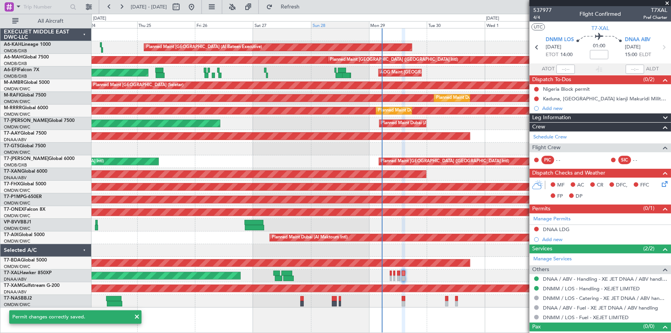
drag, startPoint x: 311, startPoint y: 7, endPoint x: 323, endPoint y: 21, distance: 18.0
click at [306, 8] on span "Refresh" at bounding box center [290, 6] width 32 height 5
click at [536, 228] on div "Manage Permits DNAA LDG Add new" at bounding box center [599, 228] width 141 height 31
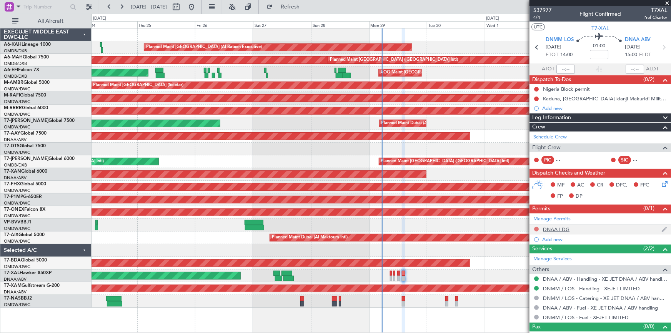
click at [534, 227] on button at bounding box center [536, 229] width 5 height 5
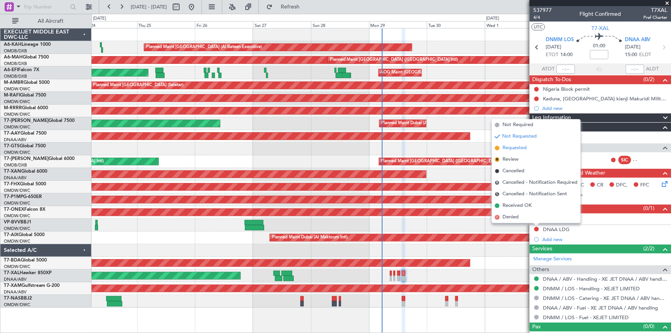
click at [515, 144] on span "Requested" at bounding box center [514, 148] width 24 height 8
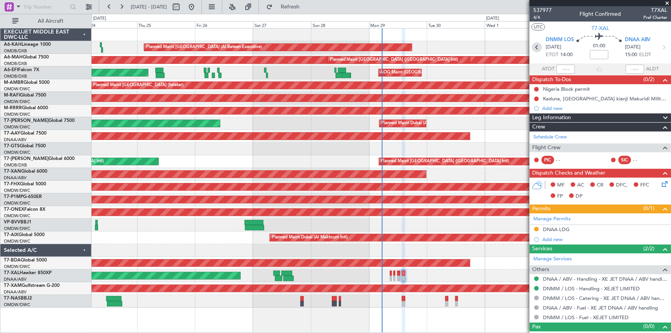
click at [534, 47] on icon at bounding box center [537, 47] width 10 height 10
type input "1"
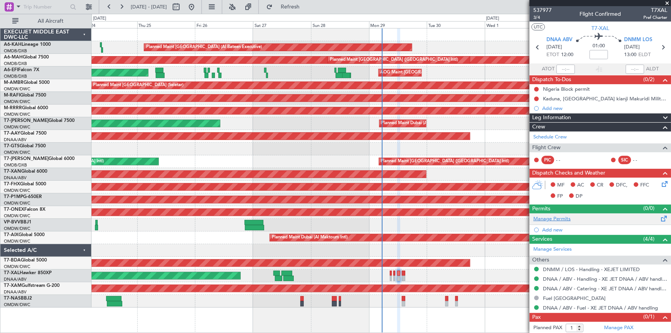
click at [550, 216] on link "Manage Permits" at bounding box center [551, 219] width 37 height 8
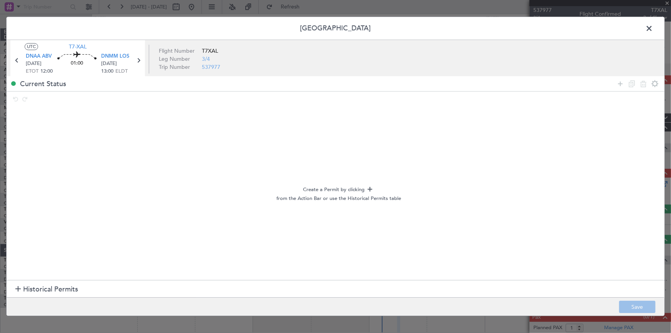
click at [50, 291] on span "Historical Permits" at bounding box center [50, 289] width 55 height 10
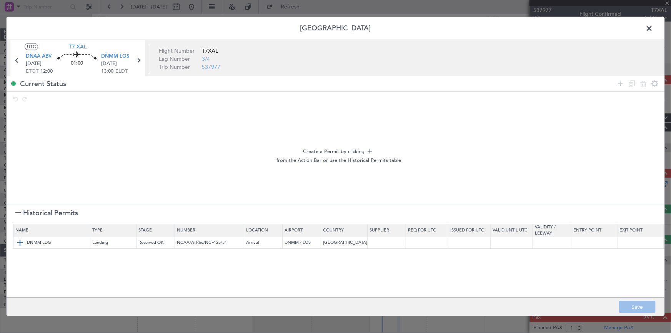
click at [20, 243] on img at bounding box center [19, 242] width 9 height 9
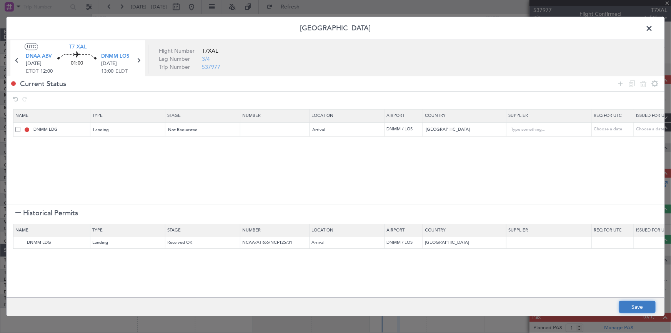
click at [630, 302] on button "Save" at bounding box center [637, 307] width 37 height 12
type input "NNN"
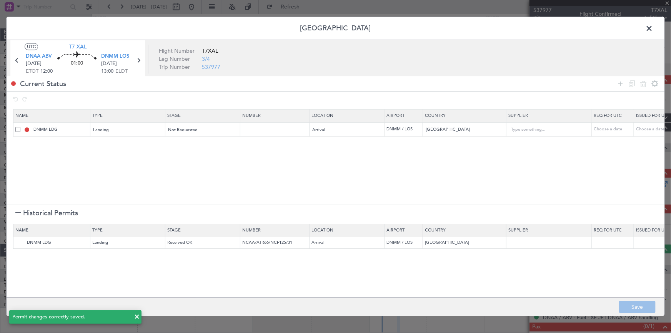
drag, startPoint x: 651, startPoint y: 28, endPoint x: 645, endPoint y: 38, distance: 11.7
click at [653, 31] on span at bounding box center [653, 30] width 0 height 15
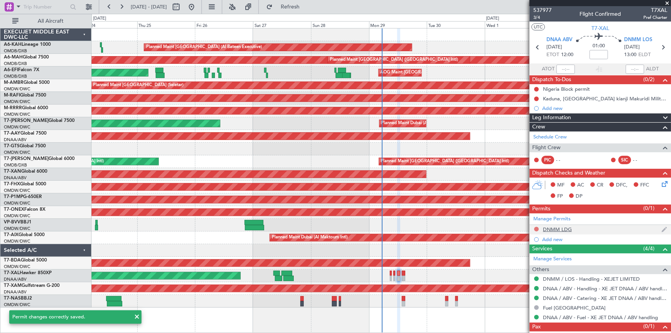
click at [534, 228] on button at bounding box center [536, 229] width 5 height 5
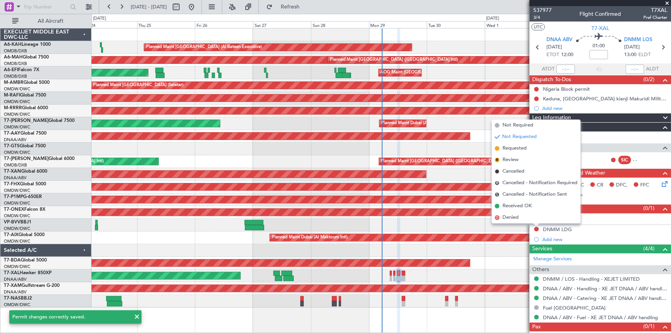
drag, startPoint x: 516, startPoint y: 148, endPoint x: 423, endPoint y: 123, distance: 96.2
click at [515, 149] on span "Requested" at bounding box center [514, 149] width 24 height 8
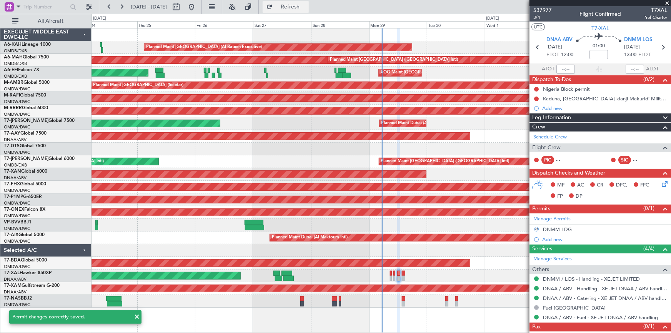
click at [304, 9] on span "Refresh" at bounding box center [290, 6] width 32 height 5
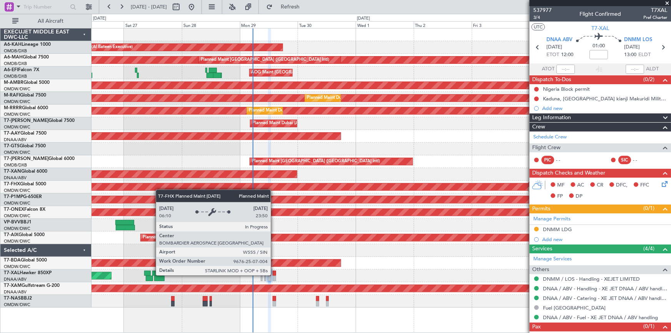
click at [149, 184] on div "Planned Maint Abu Dhabi (Al Bateen Executive) Planned Maint Dubai (Dubai Intl) …" at bounding box center [380, 167] width 579 height 279
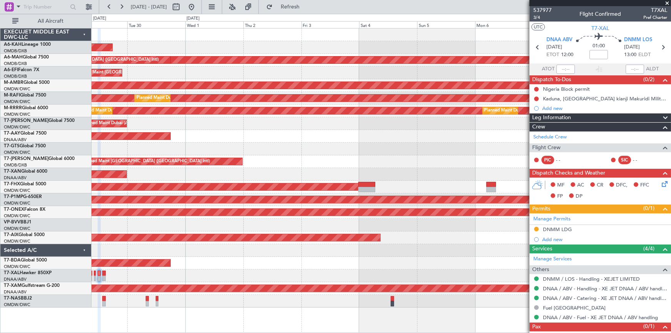
click at [200, 196] on div "Planned Maint Savannah (Savannah/hilton Head Intl)" at bounding box center [341, 199] width 1657 height 7
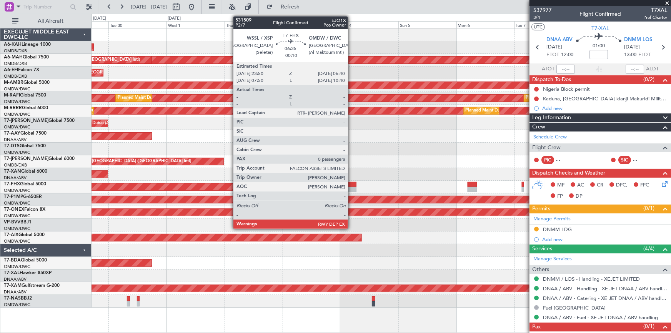
click at [352, 184] on div at bounding box center [347, 184] width 17 height 5
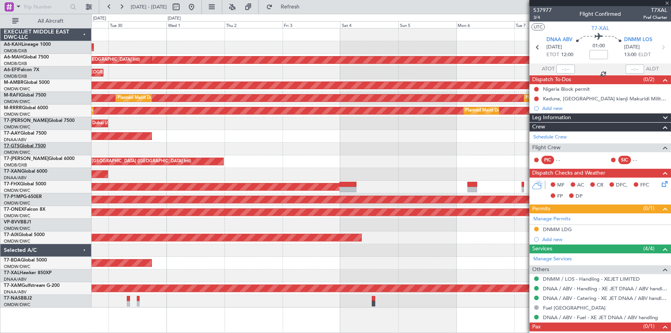
type input "-00:10"
type input "0"
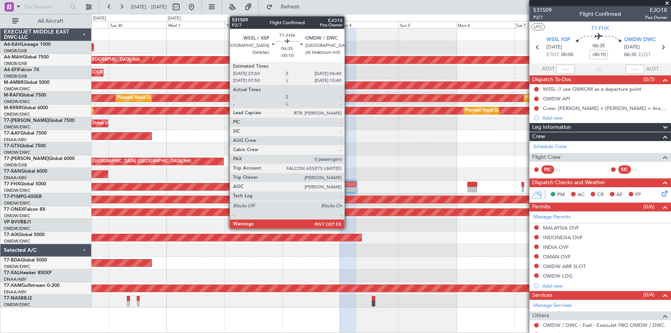
click at [348, 183] on div at bounding box center [347, 184] width 17 height 5
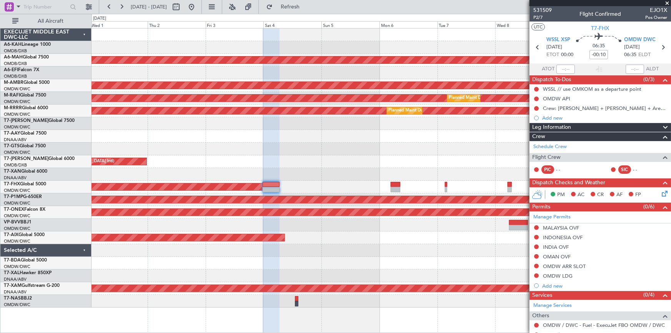
click at [441, 155] on div "Planned Maint [GEOGRAPHIC_DATA] ([GEOGRAPHIC_DATA] Intl)" at bounding box center [380, 161] width 579 height 13
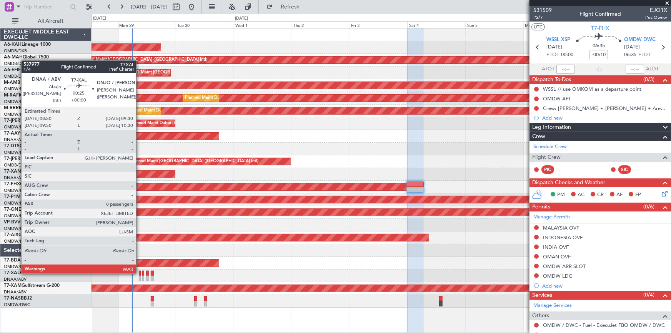
click at [139, 271] on div at bounding box center [140, 273] width 2 height 5
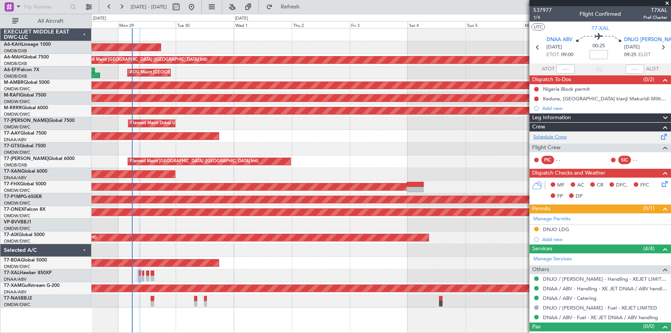
click at [550, 137] on link "Schedule Crew" at bounding box center [549, 137] width 33 height 8
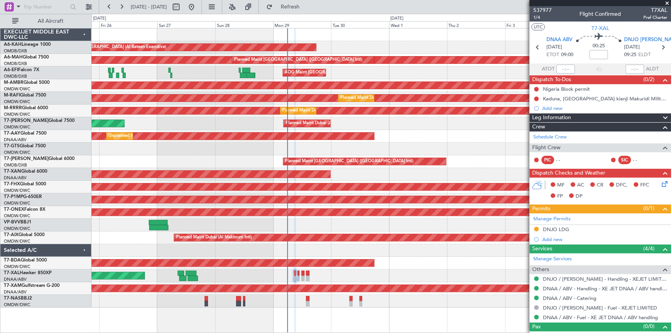
click at [282, 281] on div "Planned Maint [PERSON_NAME]" at bounding box center [380, 275] width 579 height 13
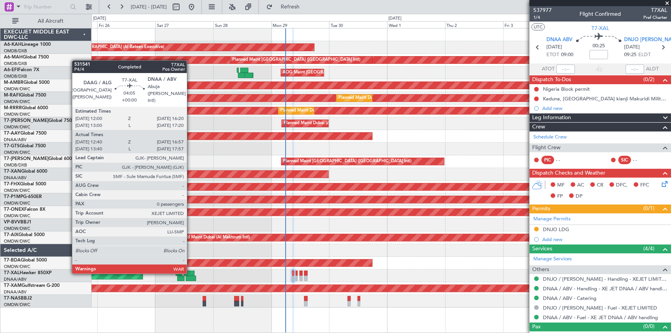
click at [191, 272] on div at bounding box center [189, 273] width 11 height 5
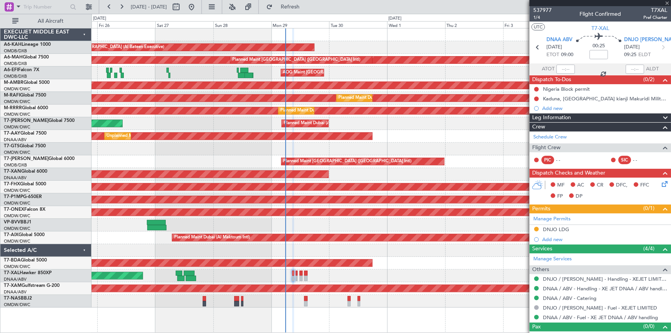
type input "12:50"
type input "16:52"
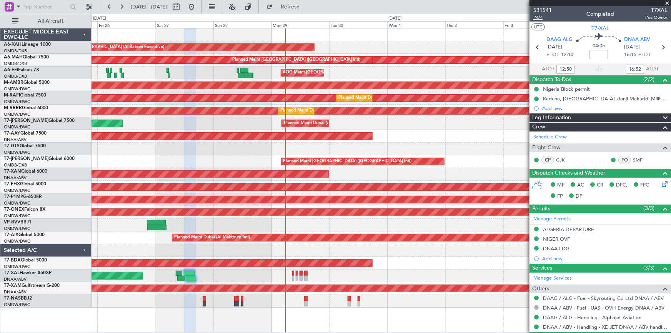
click at [539, 19] on span "P4/4" at bounding box center [542, 17] width 18 height 7
drag, startPoint x: 299, startPoint y: 8, endPoint x: 347, endPoint y: 24, distance: 50.1
click at [301, 9] on span "Refresh" at bounding box center [290, 6] width 32 height 5
click at [548, 135] on link "Schedule Crew" at bounding box center [549, 137] width 33 height 8
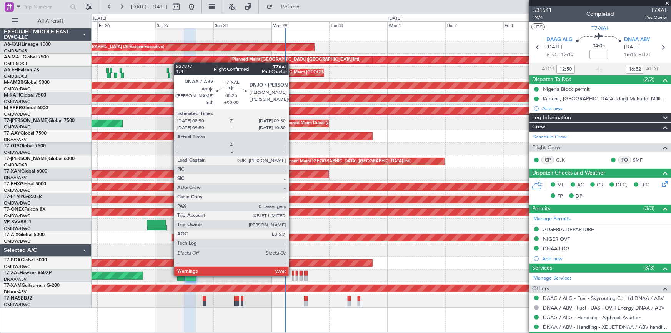
click at [292, 274] on div at bounding box center [293, 273] width 2 height 5
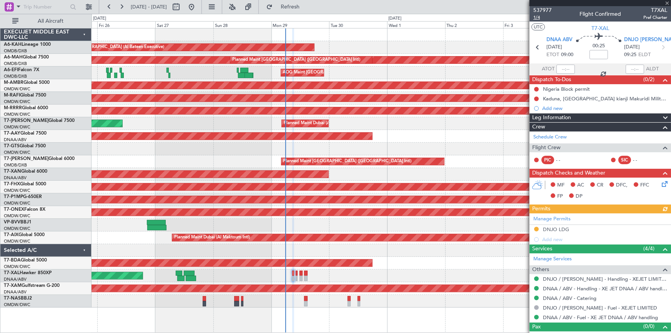
click at [537, 16] on span "1/4" at bounding box center [542, 17] width 18 height 7
click at [536, 13] on span "537977" at bounding box center [542, 10] width 18 height 8
click at [302, 4] on span "Refresh" at bounding box center [290, 6] width 32 height 5
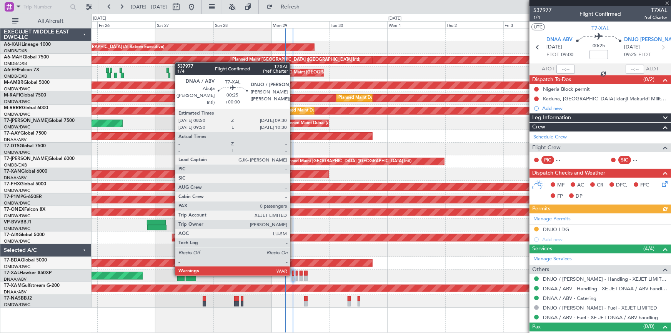
click at [293, 274] on div at bounding box center [293, 273] width 2 height 5
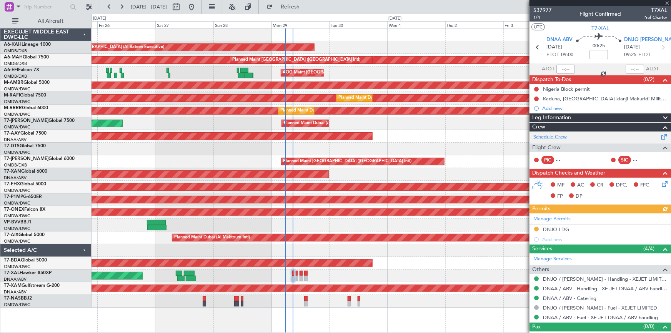
click at [550, 134] on link "Schedule Crew" at bounding box center [549, 137] width 33 height 8
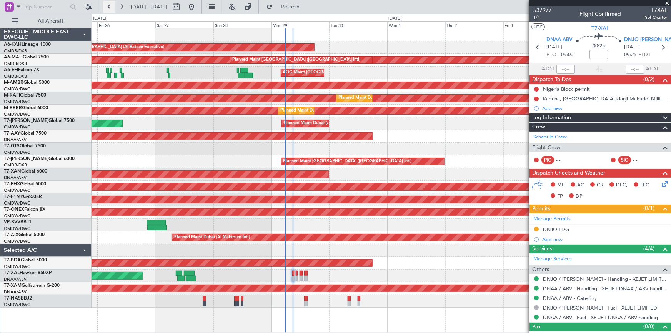
click at [109, 10] on button at bounding box center [109, 7] width 12 height 12
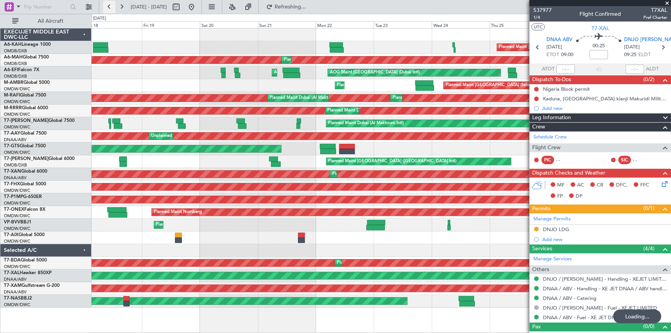
click at [109, 10] on button at bounding box center [109, 7] width 12 height 12
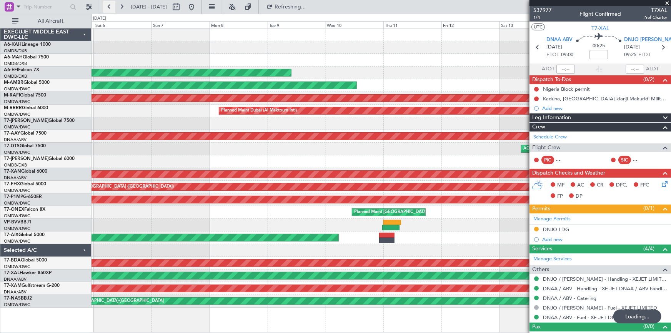
click at [109, 10] on button at bounding box center [109, 7] width 12 height 12
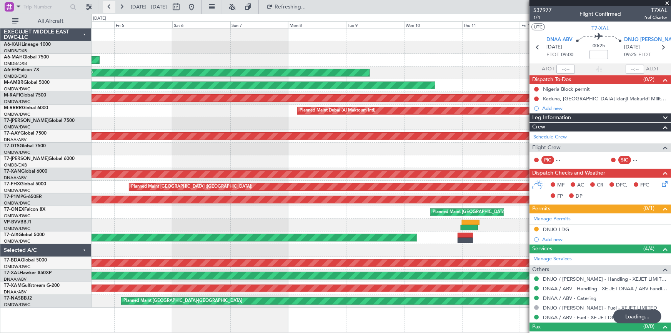
click at [109, 10] on button at bounding box center [109, 7] width 12 height 12
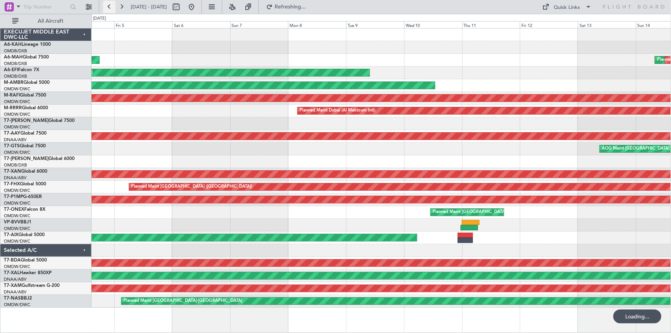
click at [109, 10] on button at bounding box center [109, 7] width 12 height 12
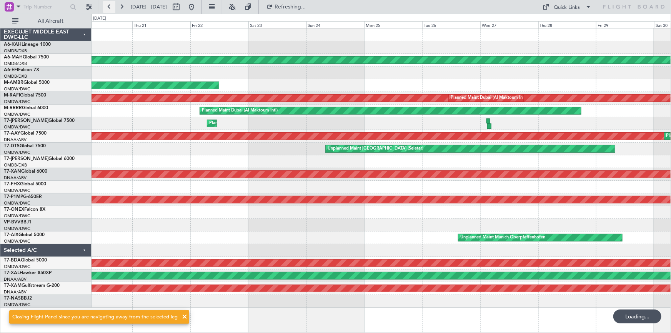
click at [109, 10] on button at bounding box center [109, 7] width 12 height 12
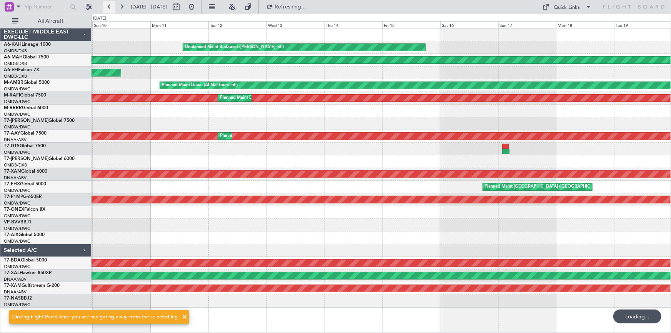
click at [109, 10] on button at bounding box center [109, 7] width 12 height 12
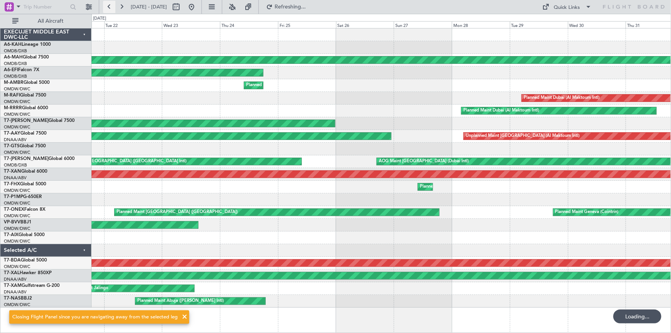
click at [109, 10] on button at bounding box center [109, 7] width 12 height 12
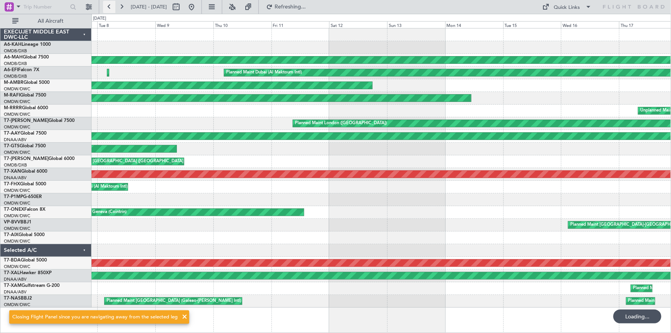
click at [109, 10] on button at bounding box center [109, 7] width 12 height 12
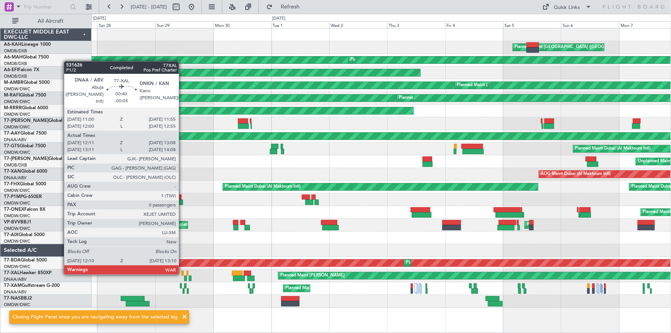
click at [182, 273] on div at bounding box center [182, 273] width 2 height 5
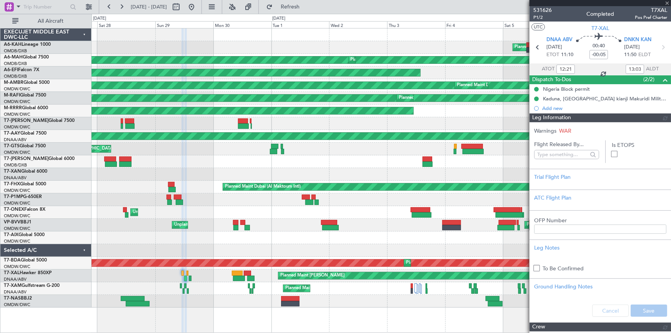
type input "Anita Mani (ANI)"
type input "6622"
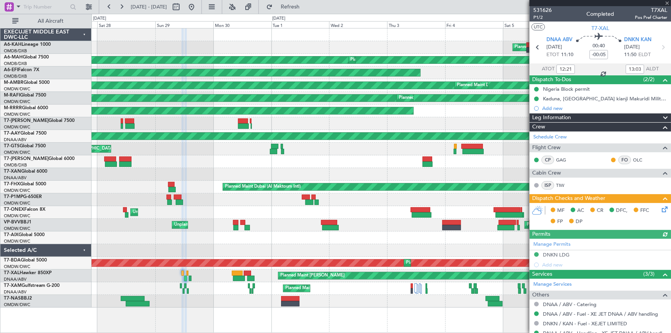
type input "13:21"
type input "14:03"
type input "12:21"
type input "13:03"
click at [538, 18] on span "P1/2" at bounding box center [542, 17] width 18 height 7
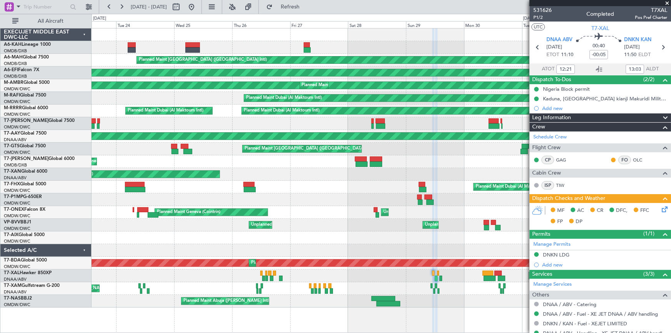
click at [405, 252] on div at bounding box center [380, 250] width 579 height 13
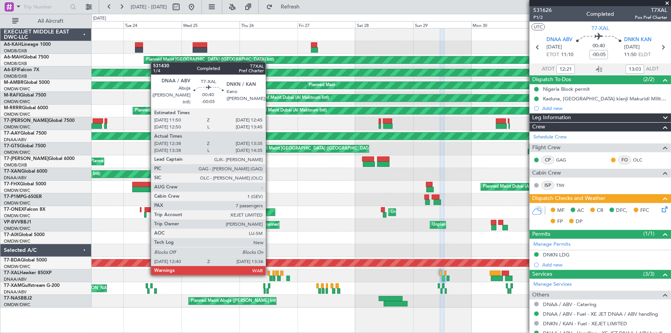
click at [269, 274] on div at bounding box center [269, 273] width 2 height 5
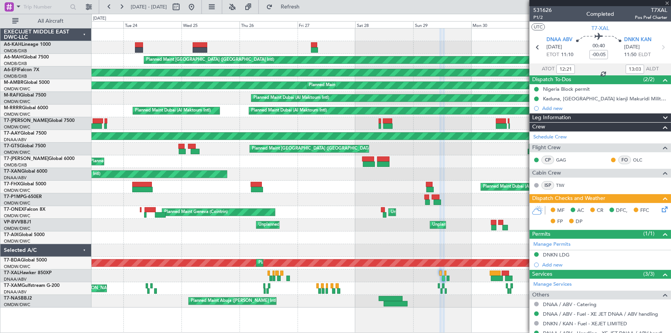
type input "12:48"
type input "13:30"
type input "7"
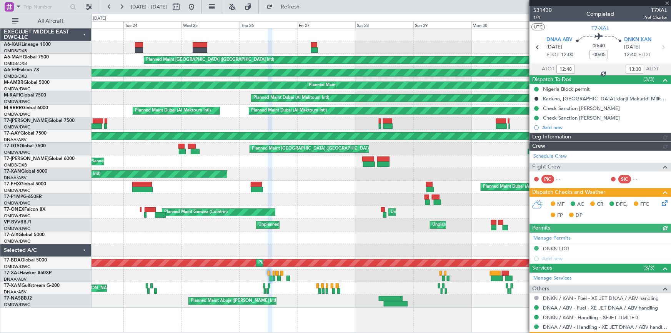
type input "13:48"
type input "14:30"
type input "Dherander Fithani (DHF)"
type input "6588"
type input "12:48"
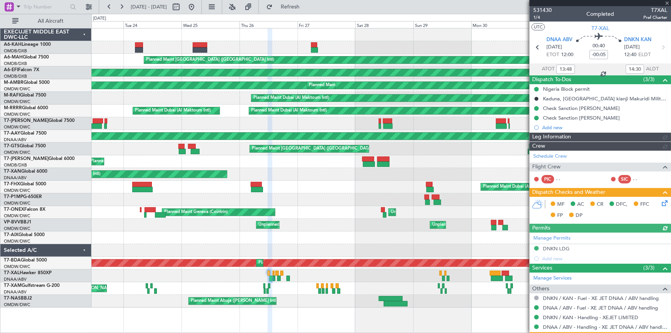
type input "13:30"
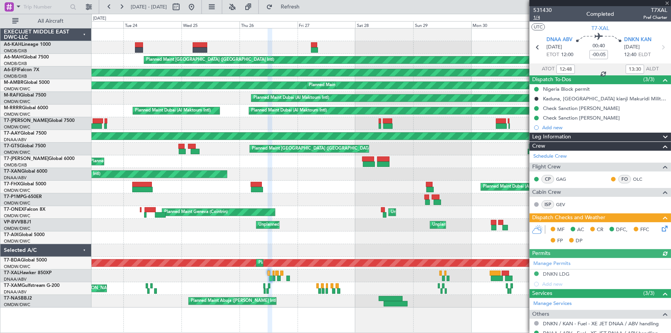
click at [535, 17] on span "1/4" at bounding box center [542, 17] width 18 height 7
drag, startPoint x: 213, startPoint y: 4, endPoint x: 209, endPoint y: 0, distance: 5.4
click at [198, 1] on button at bounding box center [191, 7] width 12 height 12
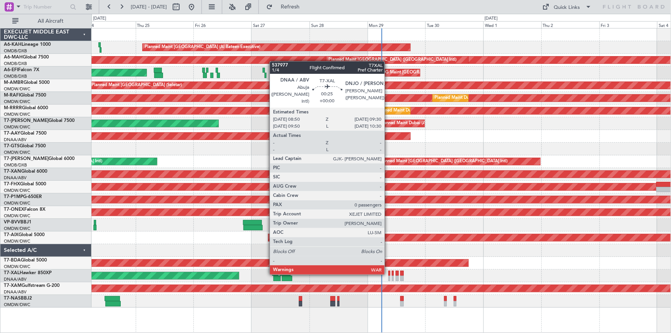
click at [388, 273] on div at bounding box center [389, 273] width 2 height 5
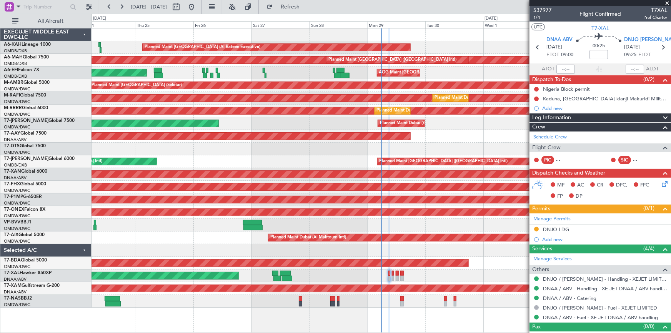
drag, startPoint x: 214, startPoint y: 4, endPoint x: 232, endPoint y: 22, distance: 25.0
click at [198, 4] on button at bounding box center [191, 7] width 12 height 12
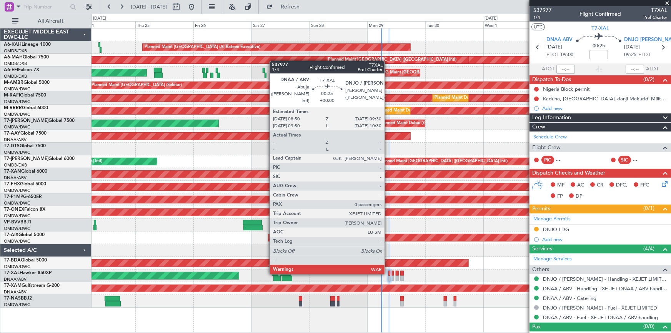
click at [388, 273] on div at bounding box center [389, 273] width 2 height 5
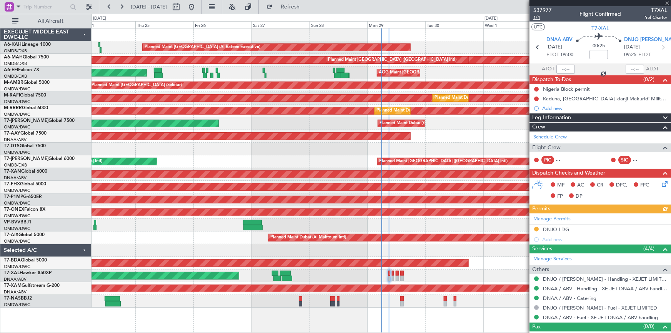
click at [537, 15] on span "1/4" at bounding box center [542, 17] width 18 height 7
click at [658, 45] on icon at bounding box center [663, 47] width 10 height 10
type input "8"
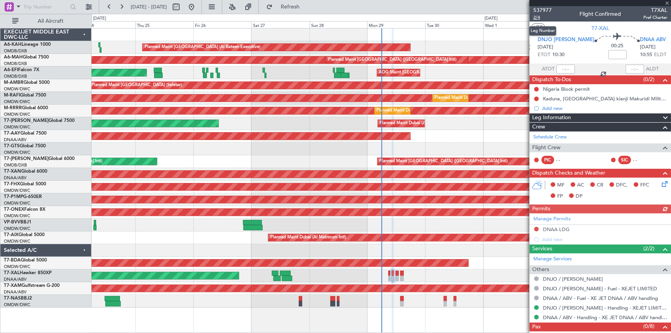
click at [538, 16] on span "2/4" at bounding box center [542, 17] width 18 height 7
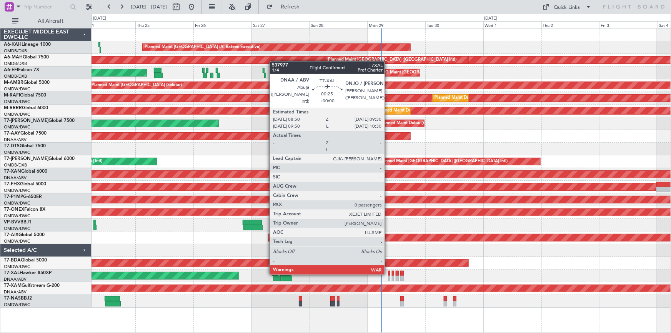
click at [388, 273] on div at bounding box center [389, 273] width 2 height 5
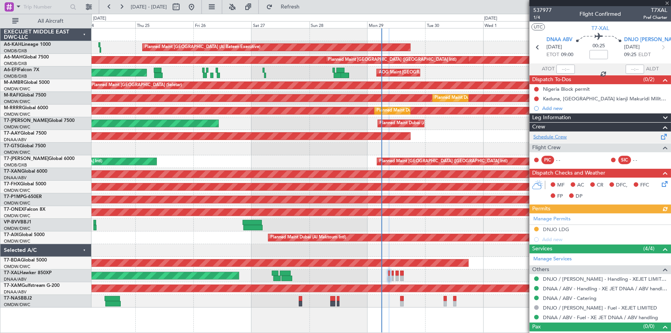
click at [543, 138] on link "Schedule Crew" at bounding box center [549, 137] width 33 height 8
click at [550, 137] on link "Schedule Crew" at bounding box center [549, 137] width 33 height 8
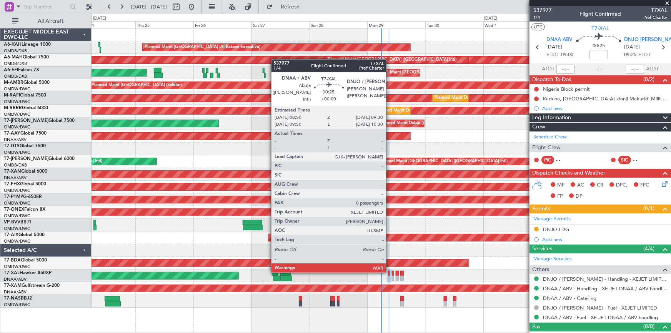
click at [389, 271] on div at bounding box center [389, 273] width 2 height 5
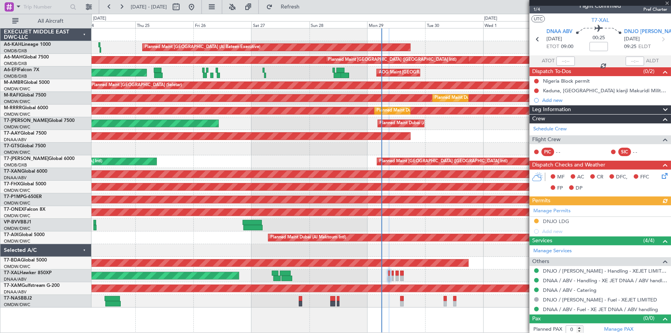
scroll to position [10, 0]
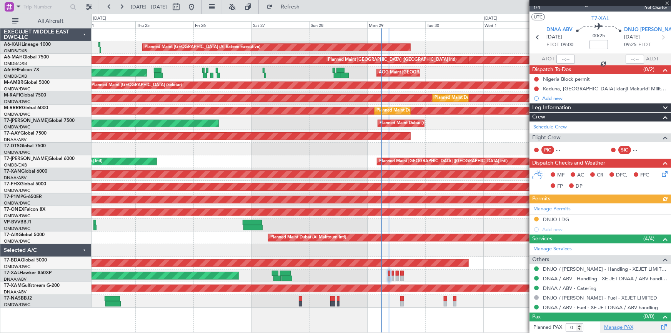
click at [620, 327] on link "Manage PAX" at bounding box center [618, 328] width 29 height 8
drag, startPoint x: 547, startPoint y: 218, endPoint x: 556, endPoint y: 221, distance: 10.2
click at [547, 218] on div "DNJO LDG" at bounding box center [556, 219] width 26 height 7
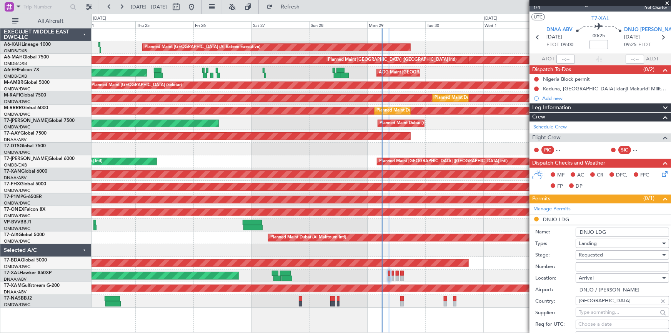
click at [602, 256] on span "Requested" at bounding box center [590, 254] width 24 height 7
click at [604, 316] on span "Received OK" at bounding box center [619, 317] width 81 height 12
click at [601, 266] on input "Number:" at bounding box center [621, 266] width 93 height 9
paste input "NIGERIA AA0002 2709093"
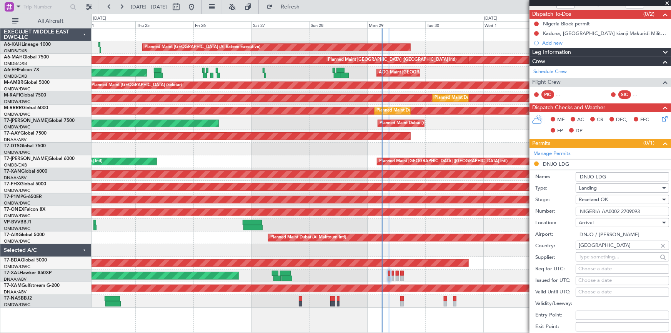
scroll to position [184, 0]
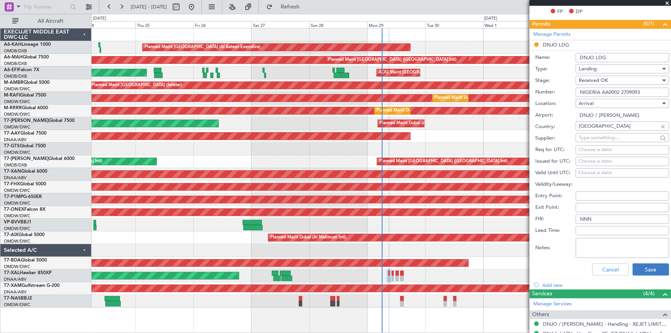
type input "NIGERIA AA0002 2709093"
click at [646, 267] on button "Save" at bounding box center [650, 269] width 37 height 12
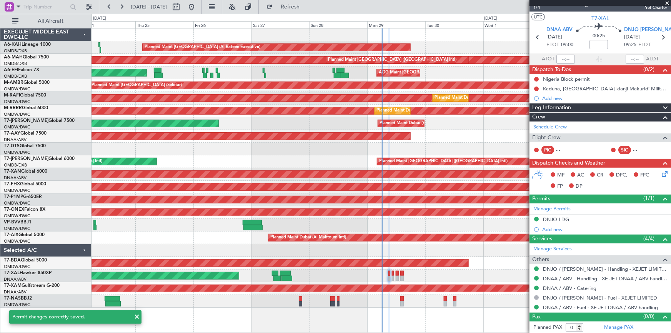
scroll to position [0, 0]
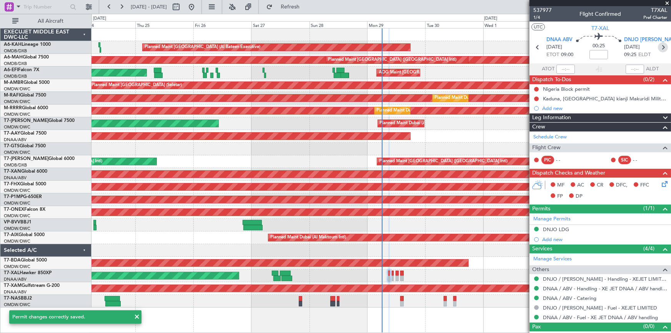
click at [659, 43] on icon at bounding box center [663, 47] width 10 height 10
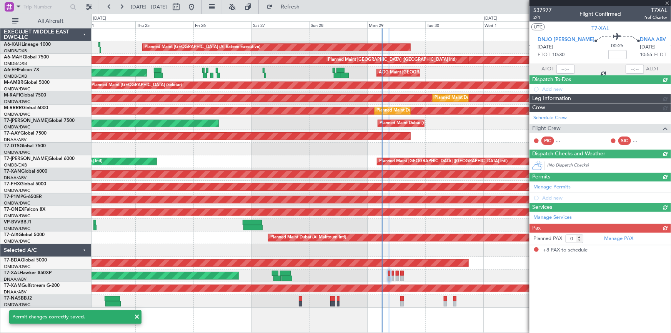
type input "8"
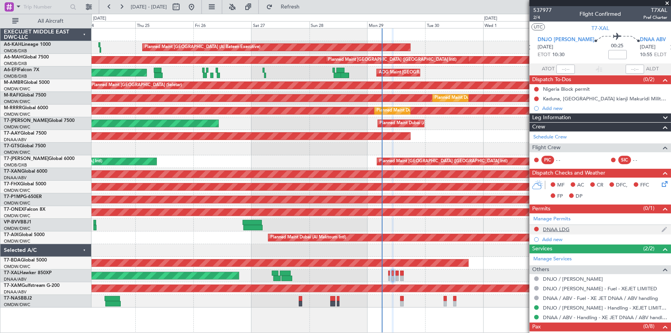
click at [563, 227] on div "DNAA LDG" at bounding box center [556, 229] width 27 height 7
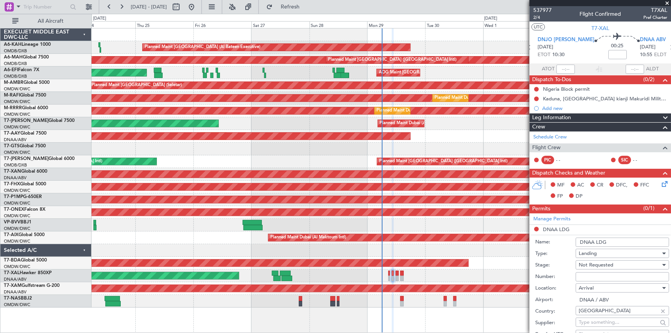
click at [605, 273] on input "Number:" at bounding box center [621, 276] width 93 height 9
paste input "NIGERIA AA0002 2709093"
type input "NIGERIA AA0002 2709093"
click at [596, 266] on span "Not Requested" at bounding box center [595, 264] width 35 height 7
drag, startPoint x: 602, startPoint y: 311, endPoint x: 605, endPoint y: 300, distance: 11.2
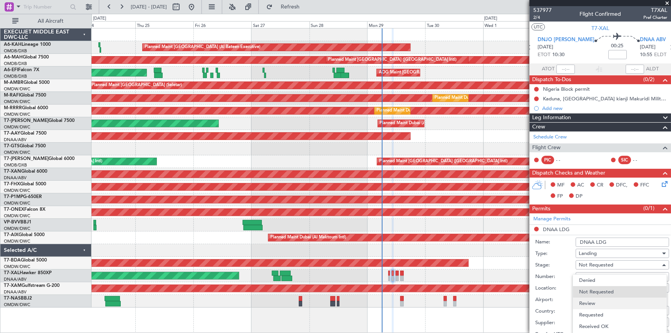
click at [602, 308] on div "Denied Not Requested Review Requested Received OK Cancelled Cancelled - Notific…" at bounding box center [619, 320] width 95 height 92
drag, startPoint x: 596, startPoint y: 314, endPoint x: 618, endPoint y: 296, distance: 28.5
click at [596, 313] on span "Received OK" at bounding box center [619, 315] width 81 height 12
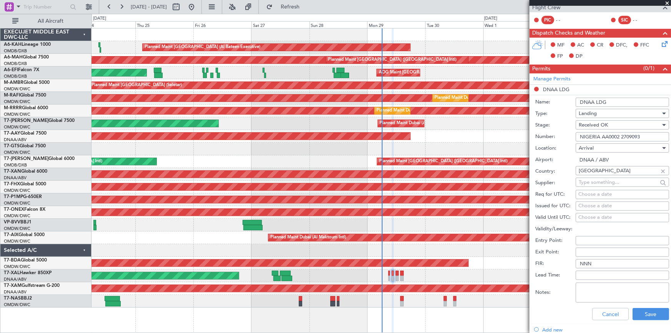
scroll to position [175, 0]
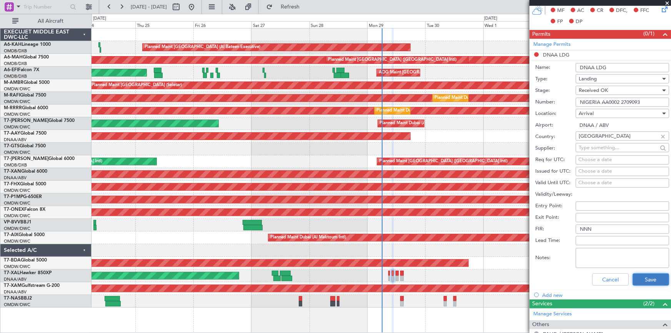
click at [644, 277] on button "Save" at bounding box center [650, 279] width 37 height 12
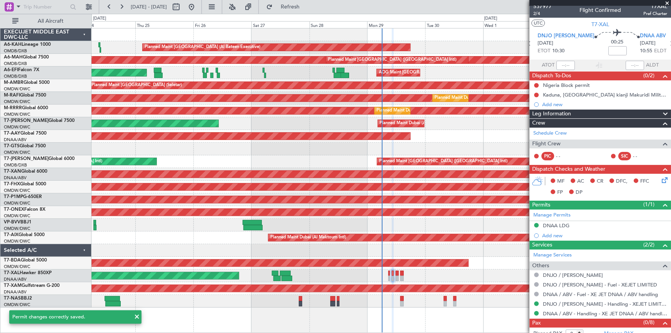
scroll to position [0, 0]
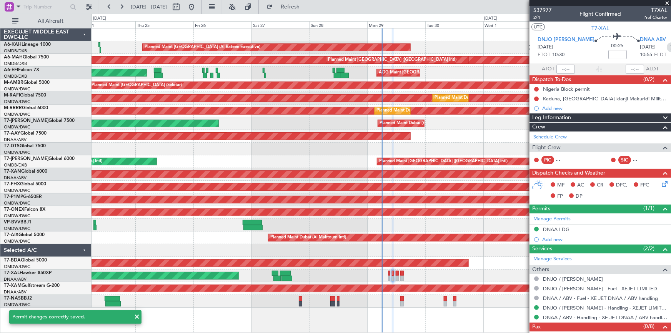
click at [666, 45] on icon at bounding box center [671, 47] width 10 height 10
type input "1"
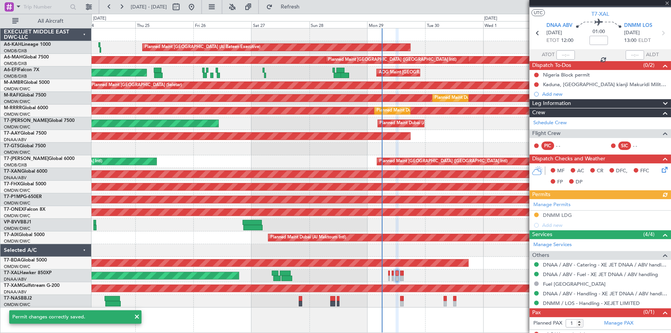
scroll to position [20, 0]
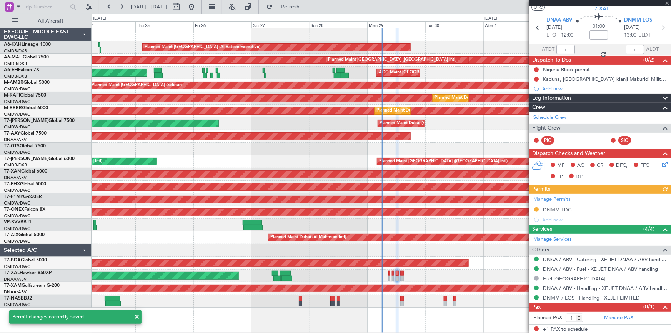
click at [560, 205] on div "Manage Permits DNMM LDG Add new" at bounding box center [599, 209] width 141 height 31
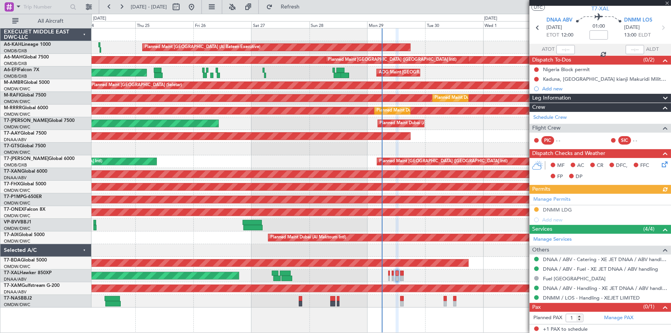
click at [556, 207] on div "Manage Permits DNMM LDG Add new" at bounding box center [599, 209] width 141 height 31
click at [562, 209] on div "DNMM LDG" at bounding box center [557, 209] width 29 height 7
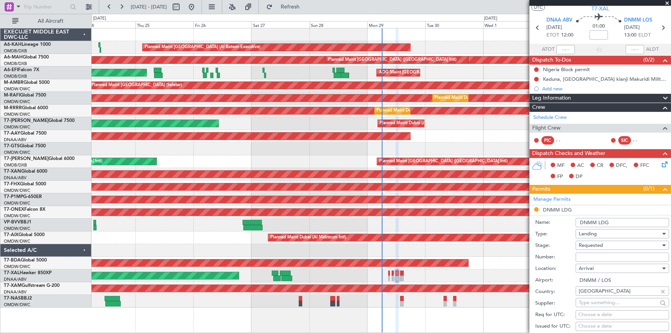
scroll to position [90, 0]
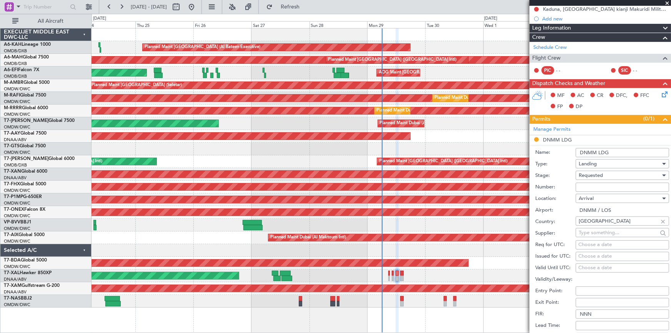
click at [592, 183] on input "Number:" at bounding box center [621, 187] width 93 height 9
paste input "NIGERIA AA0002 2709093"
type input "NIGERIA AA0002 2709093"
drag, startPoint x: 598, startPoint y: 173, endPoint x: 601, endPoint y: 176, distance: 5.2
click at [598, 173] on span "Requested" at bounding box center [590, 175] width 24 height 7
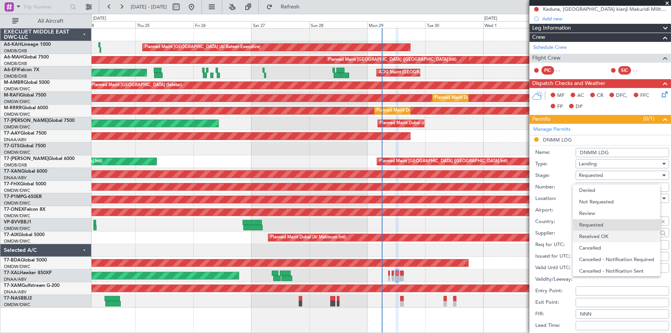
scroll to position [3, 0]
click at [604, 232] on span "Received OK" at bounding box center [619, 234] width 81 height 12
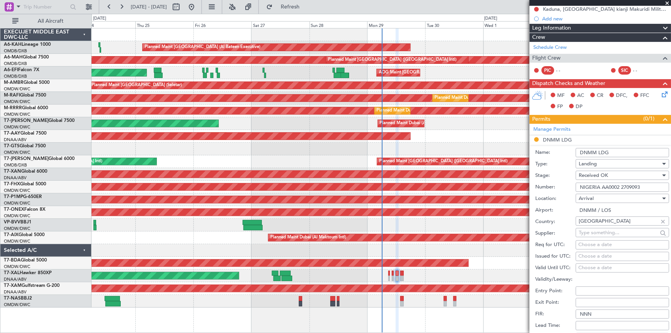
scroll to position [229, 0]
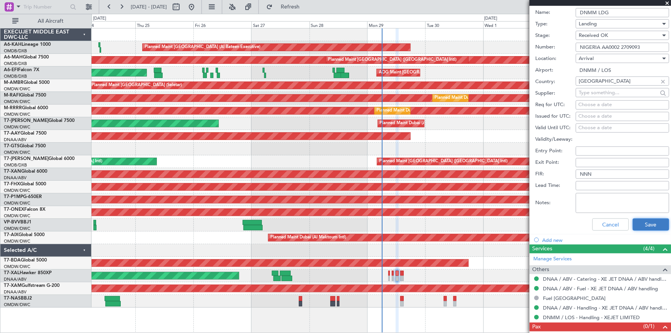
click at [645, 223] on button "Save" at bounding box center [650, 224] width 37 height 12
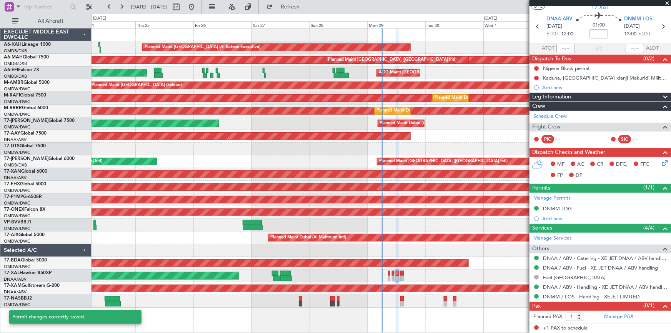
scroll to position [0, 0]
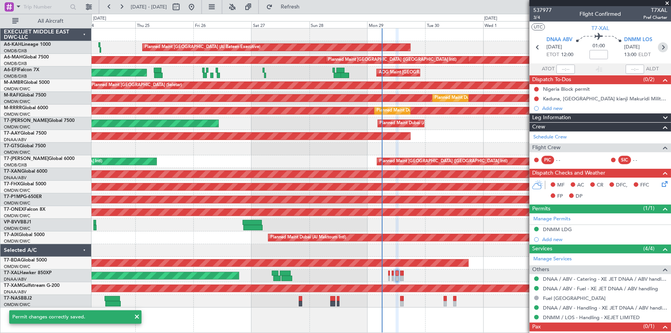
click at [658, 50] on icon at bounding box center [663, 47] width 10 height 10
type input "0"
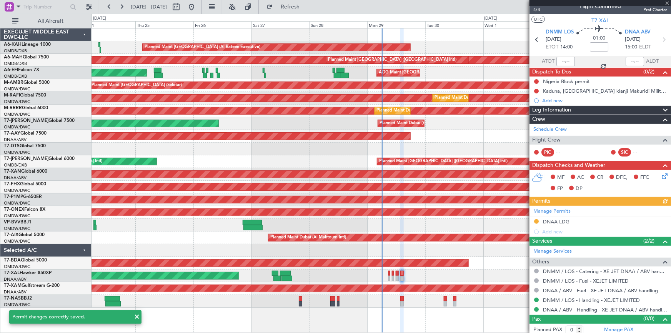
scroll to position [10, 0]
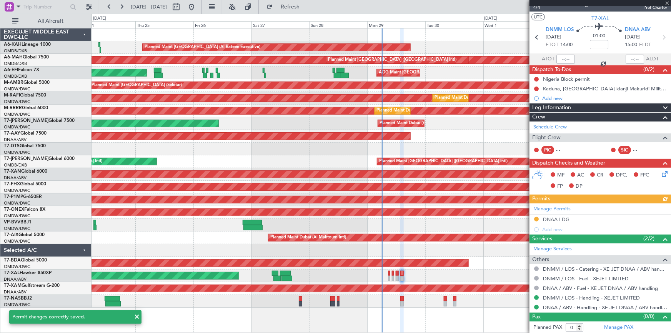
drag, startPoint x: 559, startPoint y: 219, endPoint x: 525, endPoint y: 223, distance: 33.7
click at [558, 219] on div "Manage Permits DNAA LDG Add new" at bounding box center [599, 218] width 141 height 31
click at [558, 218] on div "Manage Permits DNAA LDG Add new" at bounding box center [599, 218] width 141 height 31
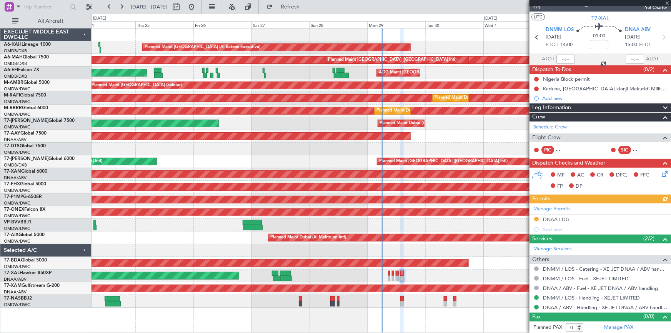
click at [564, 218] on div "Manage Permits DNAA LDG Add new" at bounding box center [599, 218] width 141 height 31
click at [555, 218] on div "DNAA LDG" at bounding box center [556, 219] width 27 height 7
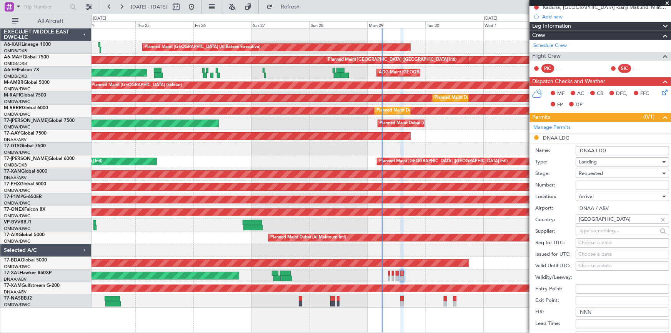
scroll to position [115, 0]
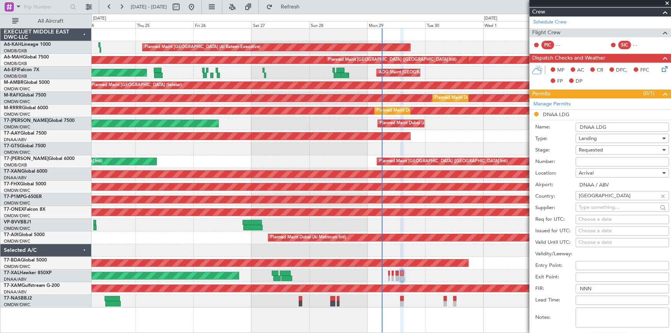
click at [595, 163] on input "Number:" at bounding box center [621, 161] width 93 height 9
paste input "NIGERIA AA0002 2709093"
type input "NIGERIA AA0002 2709093"
click at [595, 151] on span "Requested" at bounding box center [590, 149] width 24 height 7
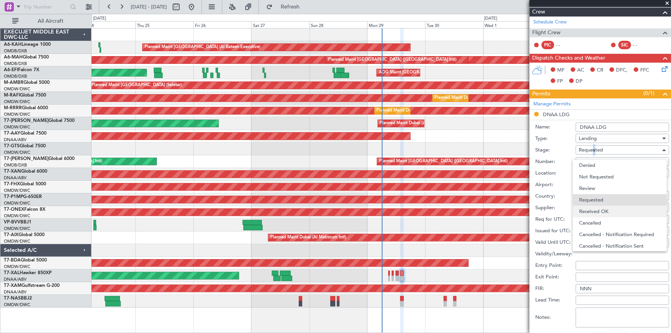
scroll to position [3, 0]
click at [603, 204] on span "Received OK" at bounding box center [619, 209] width 81 height 12
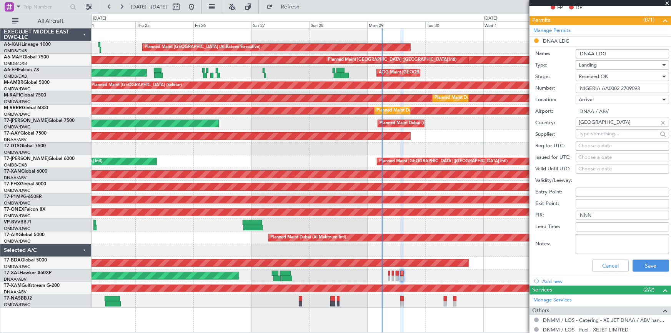
scroll to position [239, 0]
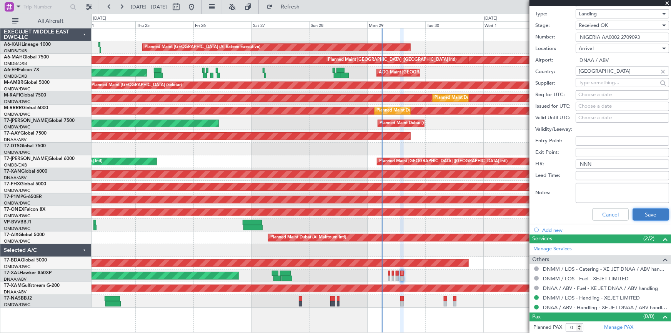
click at [643, 212] on button "Save" at bounding box center [650, 214] width 37 height 12
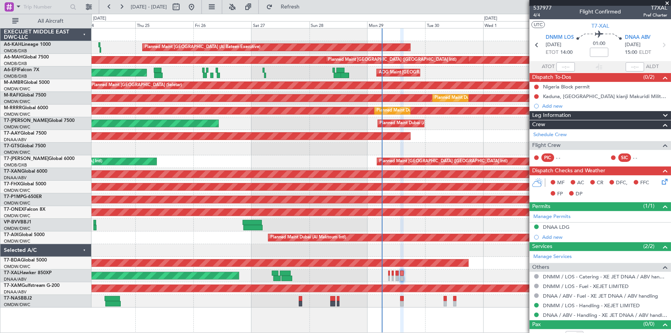
scroll to position [0, 0]
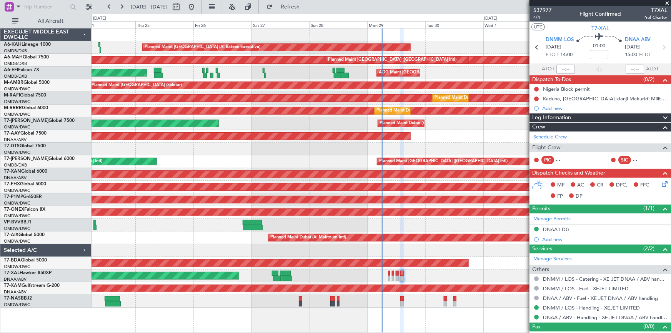
drag, startPoint x: 535, startPoint y: 89, endPoint x: 550, endPoint y: 96, distance: 17.4
click at [535, 89] on button at bounding box center [536, 89] width 5 height 5
click at [532, 121] on span "Completed" at bounding box center [539, 123] width 25 height 8
click at [537, 88] on button at bounding box center [536, 89] width 5 height 5
click at [536, 134] on span "Cancelled" at bounding box center [538, 135] width 22 height 8
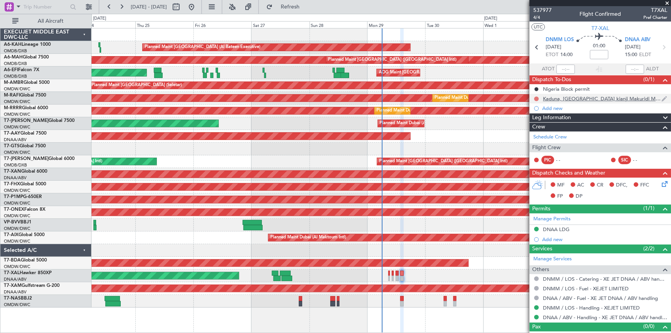
click at [536, 97] on button at bounding box center [536, 98] width 5 height 5
click at [535, 141] on span "Cancelled" at bounding box center [538, 144] width 22 height 8
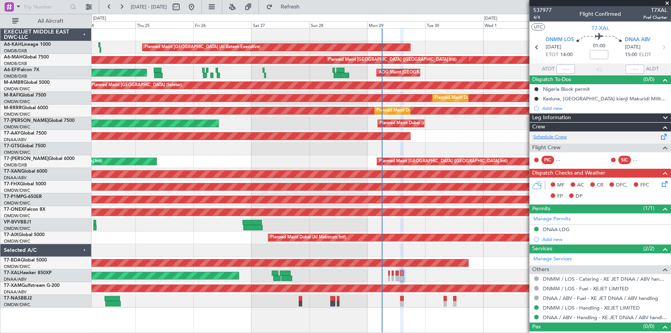
click at [554, 136] on link "Schedule Crew" at bounding box center [549, 137] width 33 height 8
click at [536, 16] on span "4/4" at bounding box center [542, 17] width 18 height 7
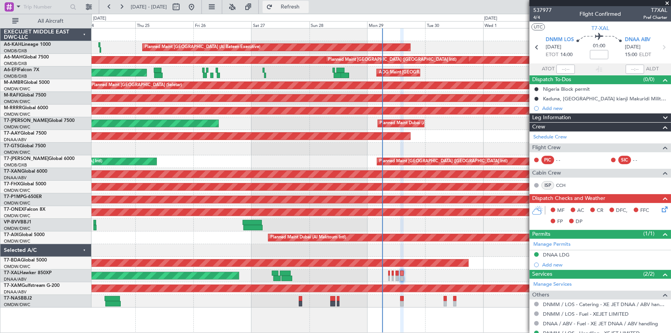
click at [306, 4] on span "Refresh" at bounding box center [290, 6] width 32 height 5
click at [658, 48] on icon at bounding box center [663, 47] width 10 height 10
click at [535, 47] on icon at bounding box center [537, 47] width 10 height 10
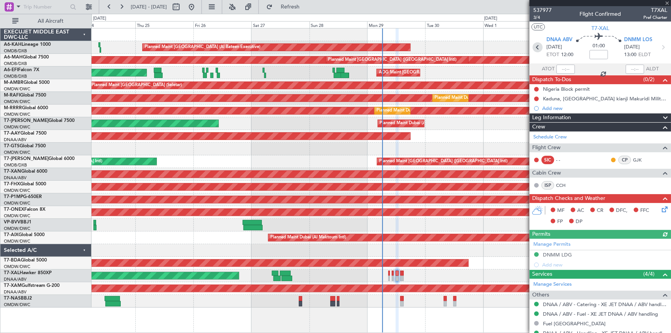
click at [535, 47] on icon at bounding box center [537, 47] width 10 height 10
click at [534, 47] on icon at bounding box center [537, 47] width 10 height 10
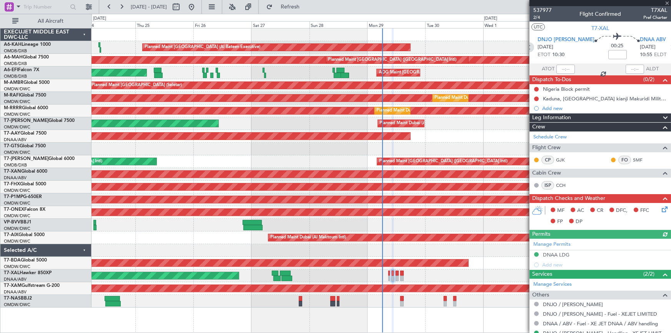
click at [534, 45] on icon at bounding box center [529, 47] width 10 height 10
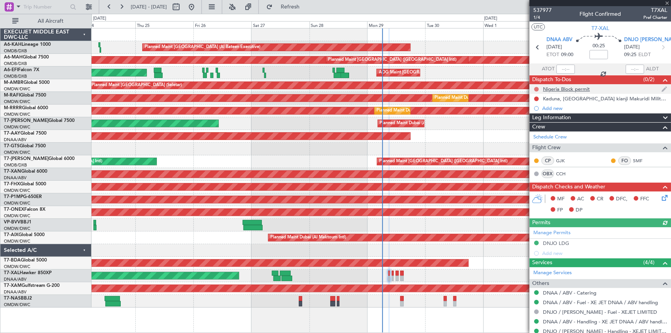
click at [537, 89] on button at bounding box center [536, 89] width 5 height 5
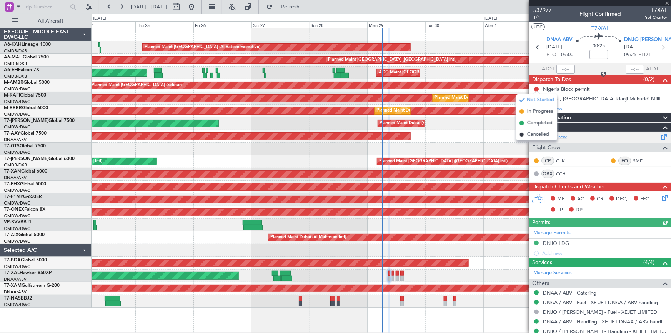
click at [536, 135] on span "Cancelled" at bounding box center [538, 135] width 22 height 8
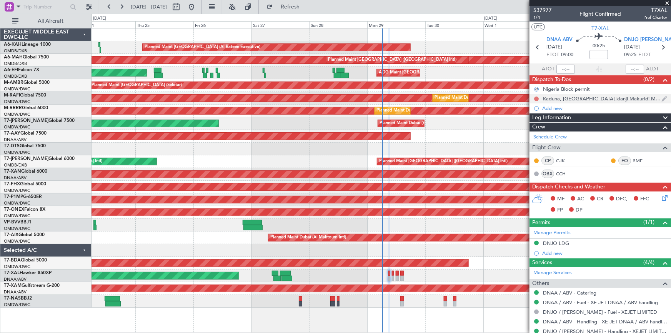
click at [537, 100] on button at bounding box center [536, 98] width 5 height 5
drag, startPoint x: 535, startPoint y: 144, endPoint x: 579, endPoint y: 115, distance: 52.8
click at [535, 143] on span "Cancelled" at bounding box center [538, 144] width 22 height 8
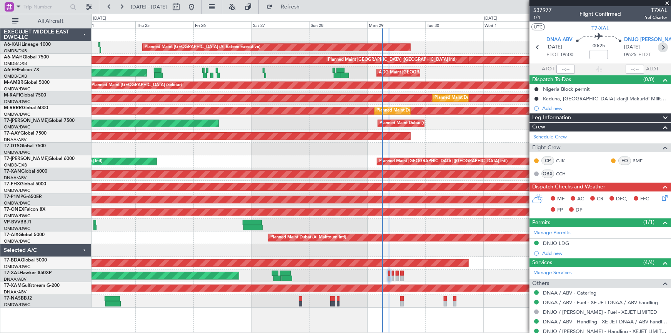
click at [660, 46] on icon at bounding box center [663, 47] width 10 height 10
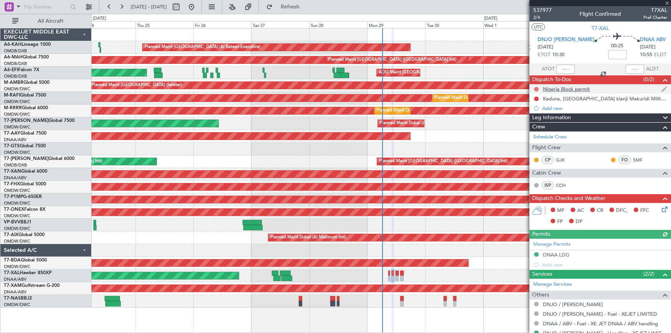
click at [537, 88] on button at bounding box center [536, 89] width 5 height 5
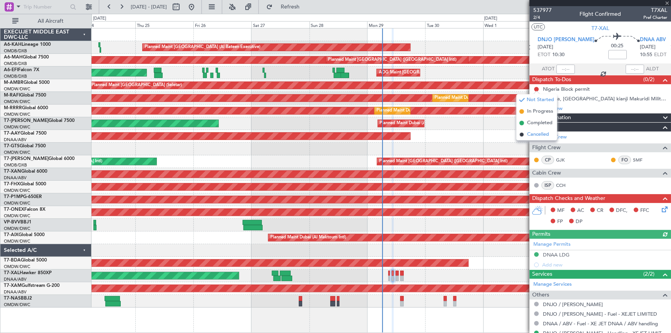
click at [531, 135] on span "Cancelled" at bounding box center [538, 135] width 22 height 8
click at [536, 98] on button at bounding box center [536, 98] width 5 height 5
drag, startPoint x: 538, startPoint y: 145, endPoint x: 543, endPoint y: 141, distance: 5.8
click at [541, 142] on span "Cancelled" at bounding box center [538, 144] width 22 height 8
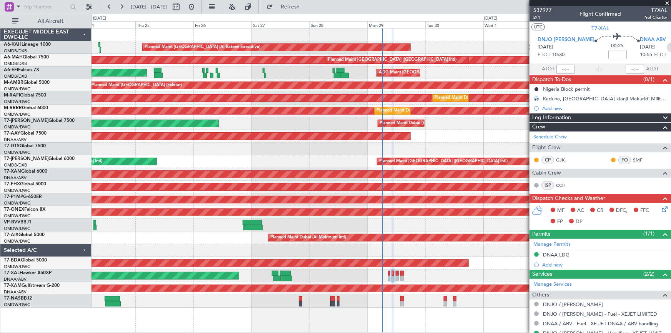
click at [666, 46] on icon at bounding box center [671, 47] width 10 height 10
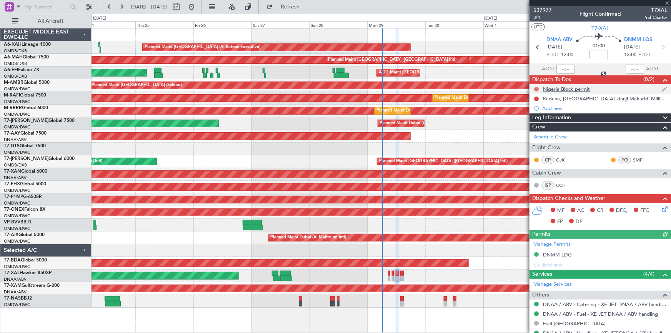
click at [537, 87] on button at bounding box center [536, 89] width 5 height 5
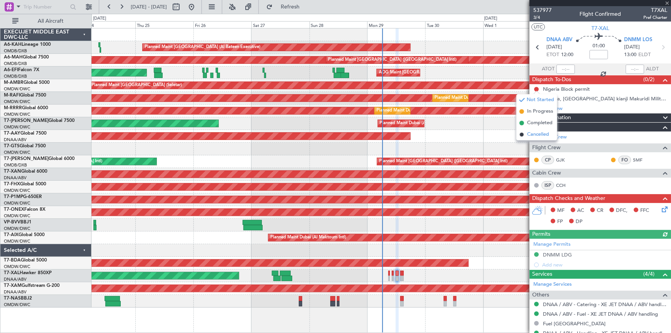
click at [536, 135] on span "Cancelled" at bounding box center [538, 135] width 22 height 8
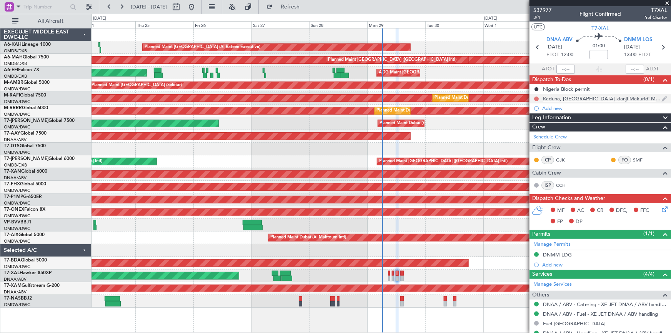
click at [538, 96] on button at bounding box center [536, 98] width 5 height 5
drag, startPoint x: 538, startPoint y: 142, endPoint x: 541, endPoint y: 130, distance: 12.6
click at [538, 141] on span "Cancelled" at bounding box center [538, 144] width 22 height 8
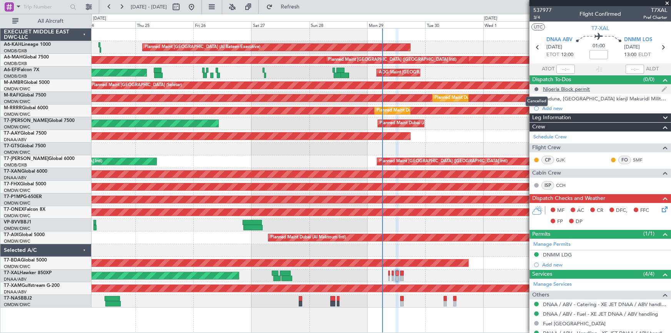
click at [537, 87] on button at bounding box center [536, 89] width 5 height 5
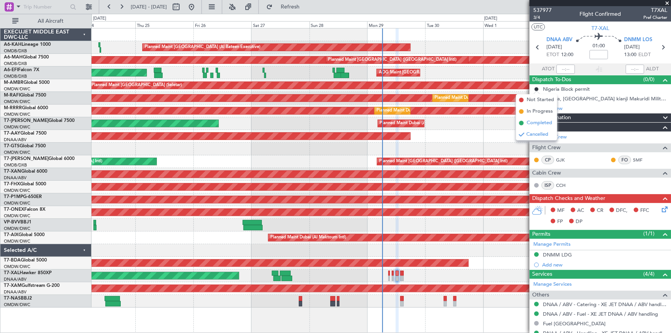
click at [534, 123] on span "Completed" at bounding box center [539, 123] width 25 height 8
click at [534, 47] on icon at bounding box center [537, 47] width 10 height 10
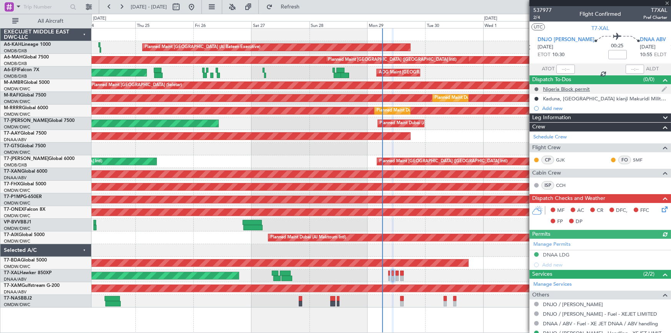
click at [535, 87] on button at bounding box center [536, 89] width 5 height 5
drag, startPoint x: 530, startPoint y: 124, endPoint x: 535, endPoint y: 81, distance: 43.0
click at [530, 123] on span "Completed" at bounding box center [539, 123] width 25 height 8
click at [534, 47] on icon at bounding box center [529, 47] width 10 height 10
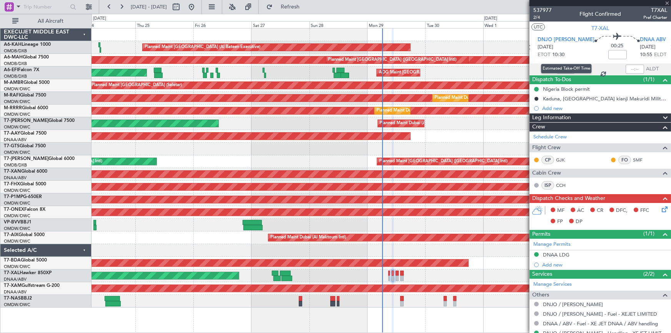
type input "0"
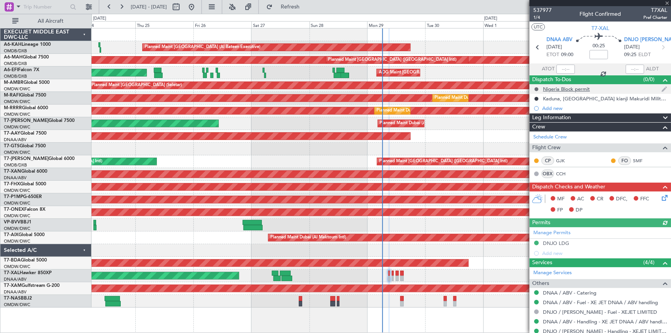
click at [537, 90] on button at bounding box center [536, 89] width 5 height 5
drag, startPoint x: 533, startPoint y: 126, endPoint x: 511, endPoint y: 168, distance: 47.3
click at [534, 125] on span "Completed" at bounding box center [539, 123] width 25 height 8
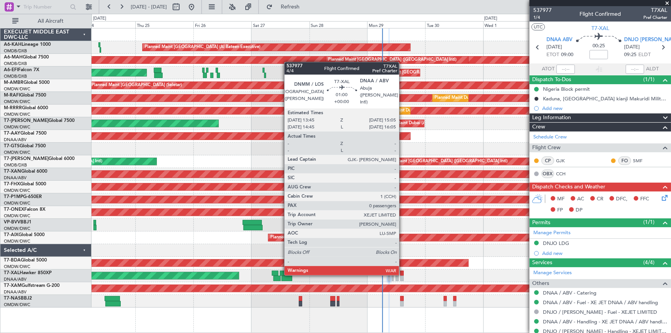
click at [402, 274] on div at bounding box center [401, 273] width 3 height 5
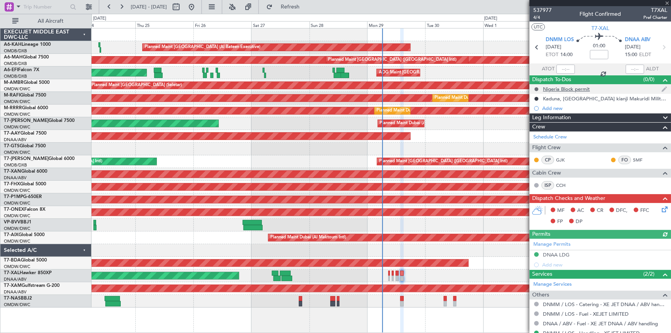
click at [535, 88] on button at bounding box center [536, 89] width 5 height 5
click at [538, 121] on span "Completed" at bounding box center [539, 123] width 25 height 8
drag, startPoint x: 311, startPoint y: 5, endPoint x: 316, endPoint y: 17, distance: 12.4
click at [306, 7] on span "Refresh" at bounding box center [290, 6] width 32 height 5
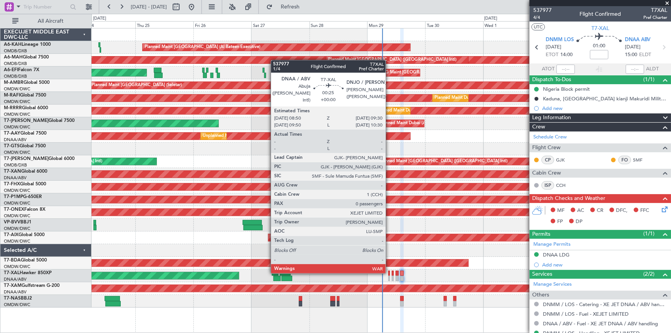
click at [389, 272] on div at bounding box center [389, 273] width 2 height 5
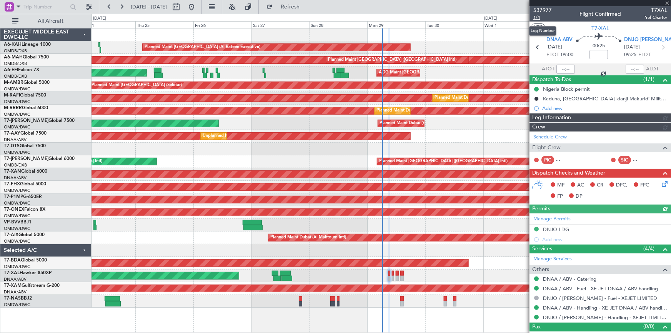
click at [537, 16] on span "1/4" at bounding box center [542, 17] width 18 height 7
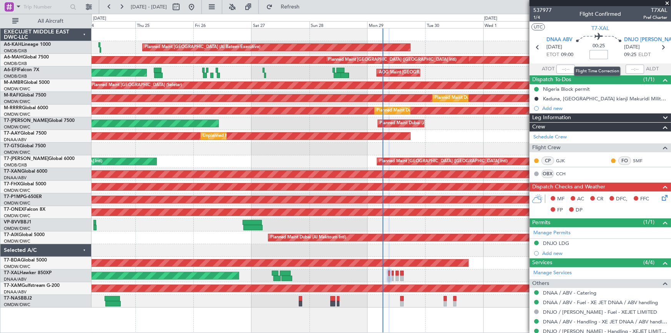
click at [595, 52] on input at bounding box center [598, 54] width 18 height 9
click at [576, 55] on div "00:25 +5" at bounding box center [598, 47] width 51 height 28
type input "+00:05"
click at [658, 46] on icon at bounding box center [663, 47] width 10 height 10
type input "8"
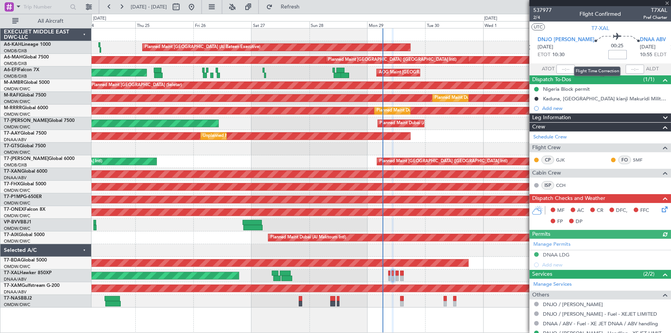
click at [608, 53] on input at bounding box center [617, 54] width 18 height 9
type input "+5"
click at [580, 64] on section "ATOT ALDT" at bounding box center [599, 69] width 141 height 12
type input "+00:05"
click at [666, 47] on icon at bounding box center [671, 47] width 10 height 10
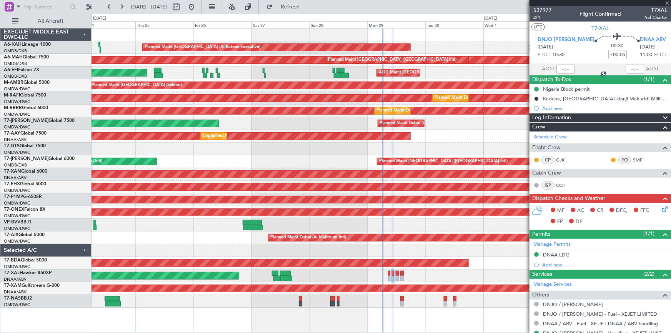
type input "1"
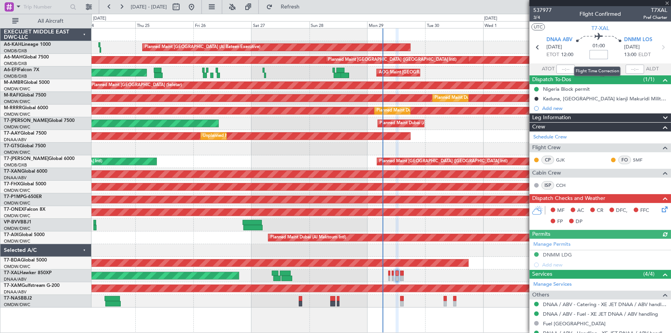
click at [595, 53] on input at bounding box center [598, 54] width 18 height 9
click at [588, 68] on section "ATOT ALDT" at bounding box center [599, 69] width 141 height 12
type input "-00:05"
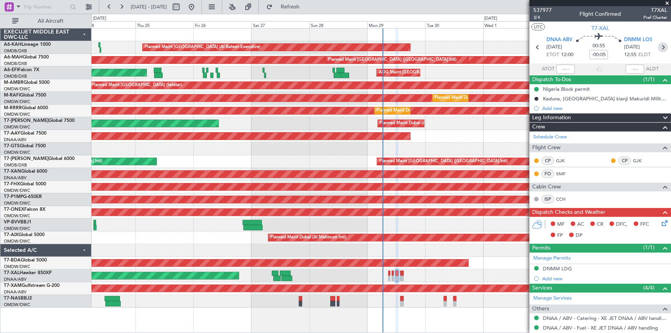
click at [658, 47] on icon at bounding box center [663, 47] width 10 height 10
type input "0"
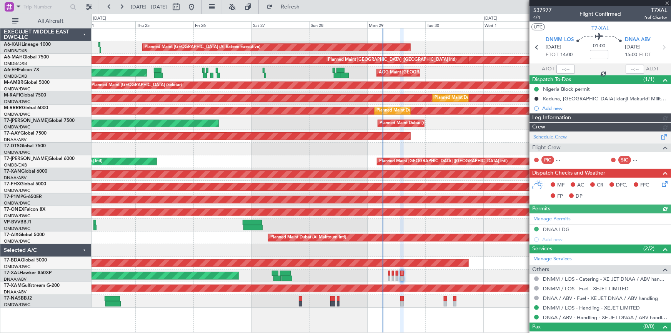
type input "Dherander Fithani (DHF)"
type input "7379"
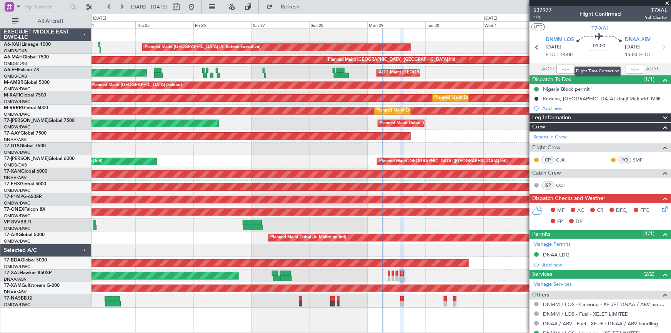
click at [600, 52] on input at bounding box center [599, 54] width 18 height 9
type input "-00:05"
click at [590, 54] on input "-00:05" at bounding box center [599, 54] width 18 height 9
click at [591, 52] on input "-00:05" at bounding box center [599, 54] width 18 height 9
type input "+10"
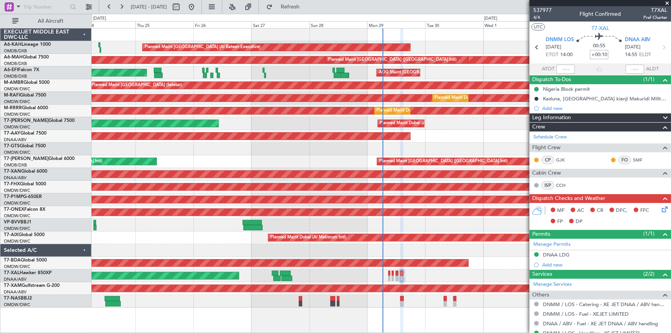
click at [587, 65] on section "ATOT ALDT" at bounding box center [599, 69] width 141 height 12
type input "-00"
click at [587, 60] on div "01:10 -00" at bounding box center [598, 47] width 51 height 28
type input "-00:00"
click at [306, 6] on span "Refresh" at bounding box center [290, 6] width 32 height 5
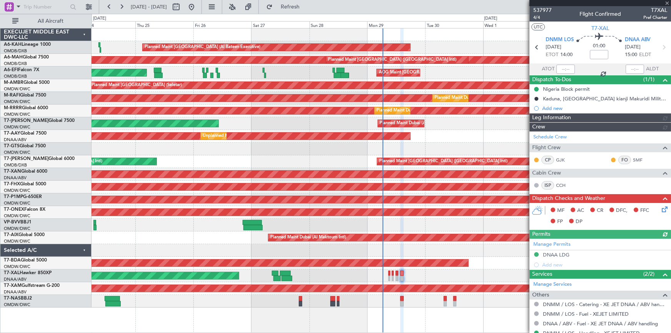
type input "Dherander Fithani (DHF)"
type input "7379"
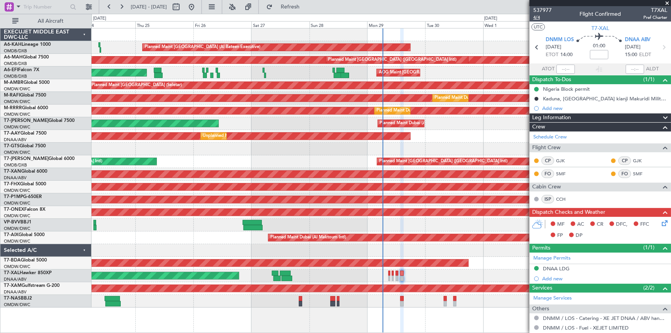
click at [537, 17] on span "4/4" at bounding box center [542, 17] width 18 height 7
click at [538, 18] on span "4/4" at bounding box center [542, 17] width 18 height 7
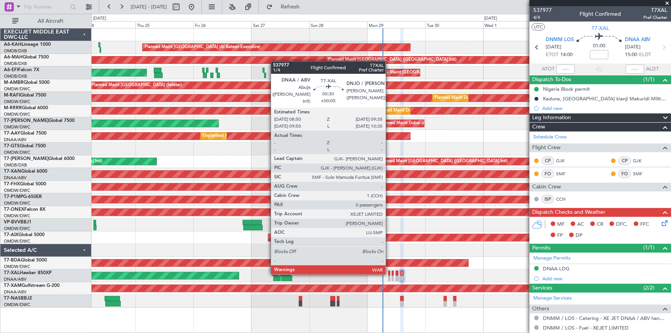
click at [389, 273] on div at bounding box center [389, 273] width 2 height 5
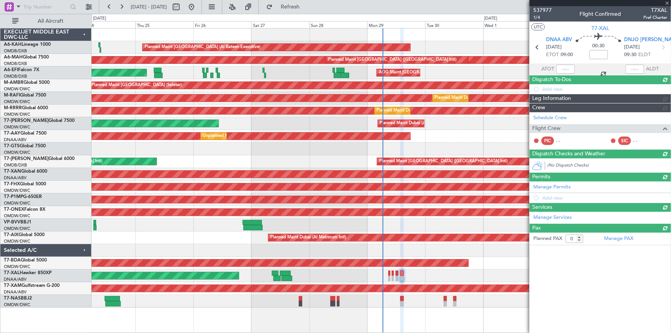
type input "+00:05"
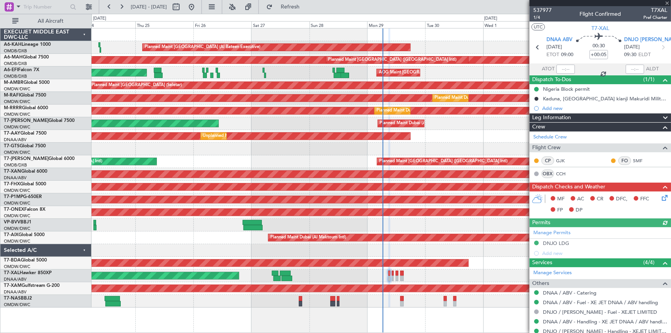
type input "Dherander Fithani (DHF)"
type input "7376"
click at [535, 14] on span "1/4" at bounding box center [542, 17] width 18 height 7
type input "Dherander Fithani (DHF)"
type input "7376"
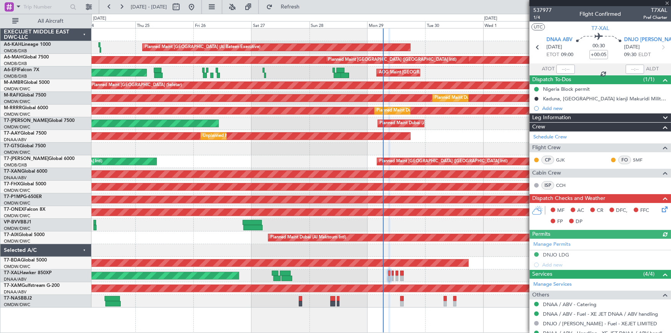
type input "Dherander Fithani (DHF)"
type input "7376"
click at [662, 209] on icon at bounding box center [663, 208] width 6 height 6
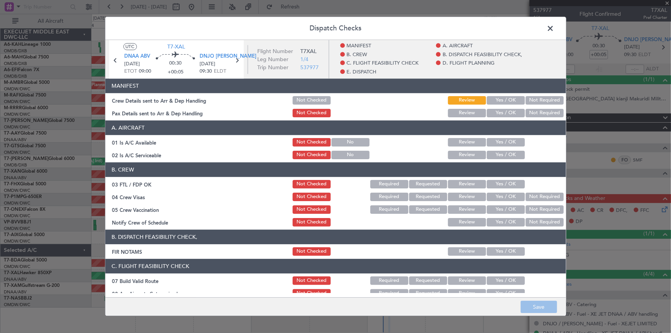
click at [504, 97] on button "Yes / OK" at bounding box center [506, 100] width 38 height 8
click at [547, 112] on button "Not Required" at bounding box center [544, 113] width 38 height 8
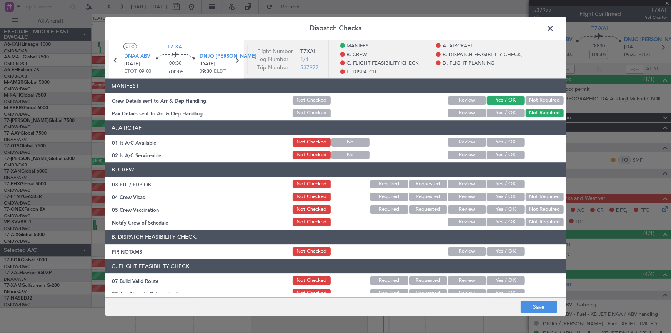
drag, startPoint x: 497, startPoint y: 140, endPoint x: 497, endPoint y: 145, distance: 4.2
click at [496, 141] on button "Yes / OK" at bounding box center [506, 142] width 38 height 8
drag, startPoint x: 498, startPoint y: 153, endPoint x: 476, endPoint y: 149, distance: 22.7
click at [498, 153] on button "Yes / OK" at bounding box center [506, 155] width 38 height 8
click at [494, 184] on button "Yes / OK" at bounding box center [506, 184] width 38 height 8
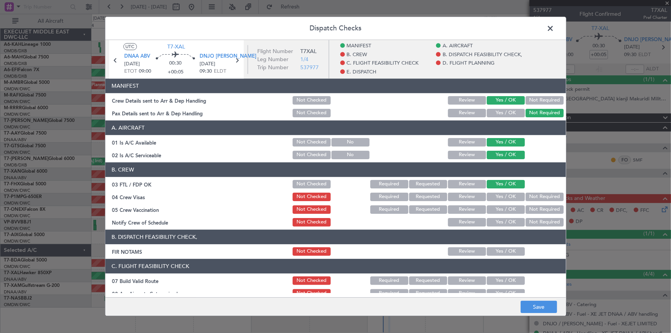
click at [502, 195] on button "Yes / OK" at bounding box center [506, 197] width 38 height 8
click at [498, 208] on button "Yes / OK" at bounding box center [506, 209] width 38 height 8
click at [499, 221] on button "Yes / OK" at bounding box center [506, 222] width 38 height 8
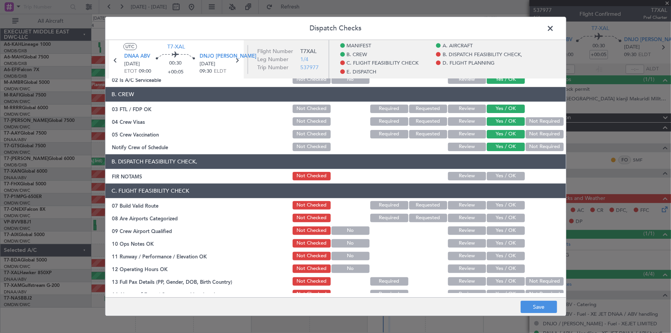
scroll to position [105, 0]
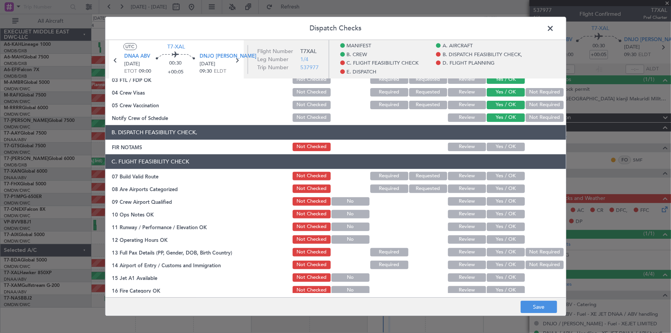
click at [497, 146] on button "Yes / OK" at bounding box center [506, 147] width 38 height 8
click at [501, 175] on button "Yes / OK" at bounding box center [506, 176] width 38 height 8
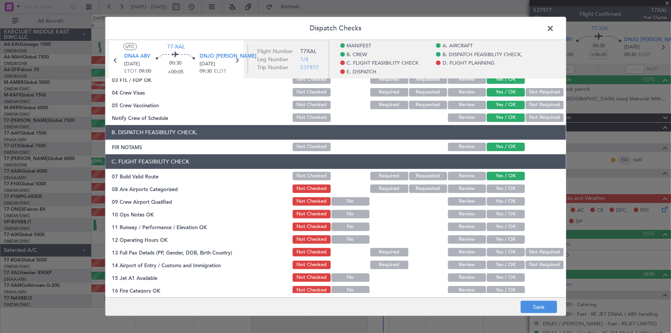
click at [500, 193] on div "Yes / OK" at bounding box center [504, 188] width 39 height 11
click at [502, 188] on button "Yes / OK" at bounding box center [506, 188] width 38 height 8
click at [497, 203] on button "Yes / OK" at bounding box center [506, 201] width 38 height 8
click at [492, 212] on button "Yes / OK" at bounding box center [506, 214] width 38 height 8
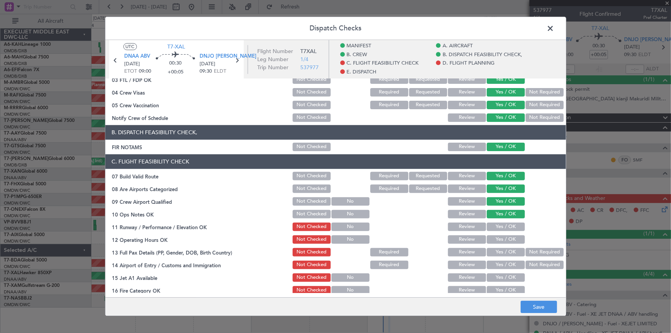
drag, startPoint x: 499, startPoint y: 228, endPoint x: 115, endPoint y: 158, distance: 390.0
click at [498, 227] on button "Yes / OK" at bounding box center [506, 227] width 38 height 8
click at [494, 236] on button "Yes / OK" at bounding box center [506, 239] width 38 height 8
click at [539, 250] on button "Not Required" at bounding box center [544, 252] width 38 height 8
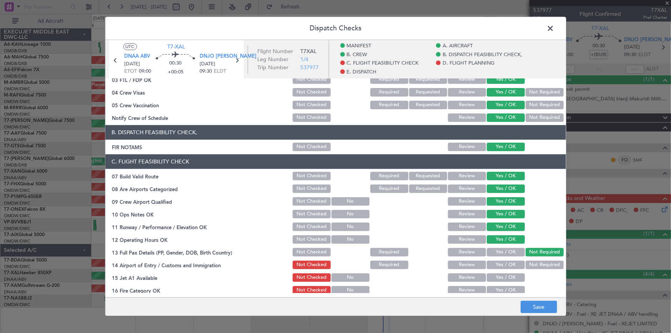
click at [502, 265] on button "Yes / OK" at bounding box center [506, 265] width 38 height 8
drag, startPoint x: 540, startPoint y: 265, endPoint x: 507, endPoint y: 277, distance: 35.7
click at [540, 266] on button "Not Required" at bounding box center [544, 265] width 38 height 8
click at [503, 277] on button "Yes / OK" at bounding box center [506, 277] width 38 height 8
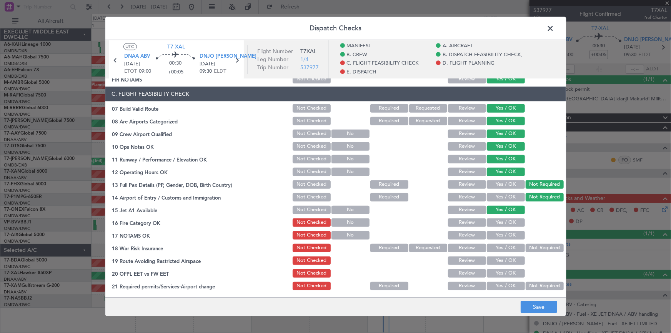
scroll to position [209, 0]
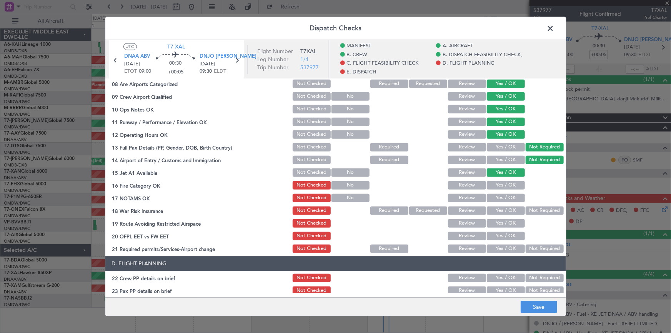
click at [495, 183] on button "Yes / OK" at bounding box center [506, 185] width 38 height 8
click at [502, 198] on button "Yes / OK" at bounding box center [506, 198] width 38 height 8
click at [500, 211] on button "Yes / OK" at bounding box center [506, 210] width 38 height 8
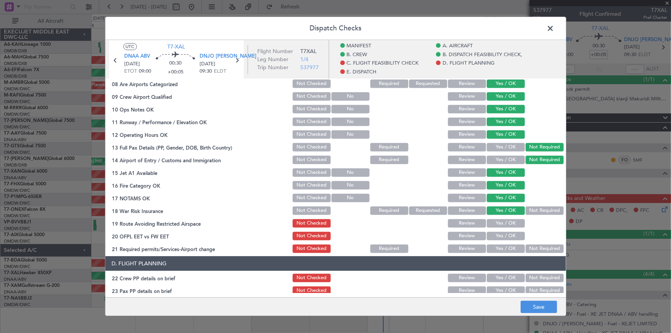
click at [497, 223] on button "Yes / OK" at bounding box center [506, 223] width 38 height 8
drag, startPoint x: 500, startPoint y: 233, endPoint x: 503, endPoint y: 250, distance: 16.8
click at [500, 234] on button "Yes / OK" at bounding box center [506, 236] width 38 height 8
click at [501, 249] on button "Yes / OK" at bounding box center [506, 248] width 38 height 8
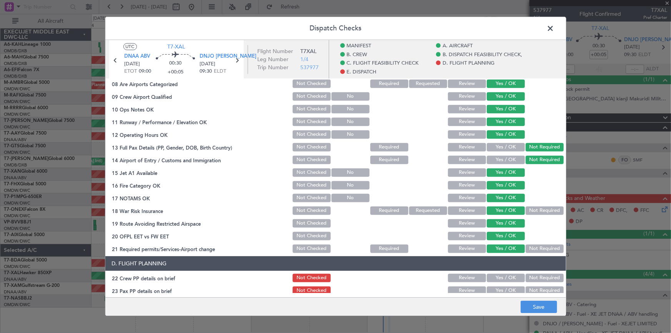
drag, startPoint x: 500, startPoint y: 274, endPoint x: 495, endPoint y: 259, distance: 15.7
click at [500, 274] on button "Yes / OK" at bounding box center [506, 278] width 38 height 8
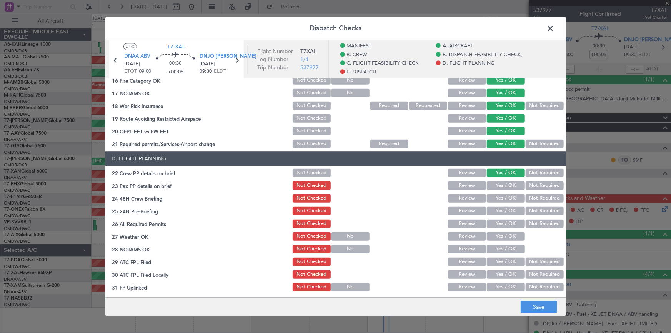
click at [531, 180] on div "Not Required" at bounding box center [543, 185] width 39 height 11
click at [537, 183] on button "Not Required" at bounding box center [544, 185] width 38 height 8
click at [531, 198] on button "Not Required" at bounding box center [544, 198] width 38 height 8
click at [533, 210] on button "Not Required" at bounding box center [544, 211] width 38 height 8
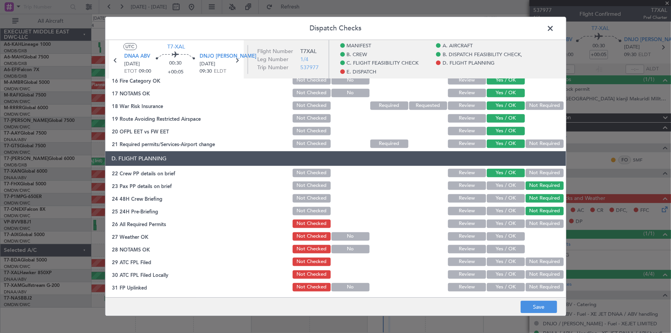
click at [500, 225] on button "Yes / OK" at bounding box center [506, 223] width 38 height 8
click at [500, 234] on button "Yes / OK" at bounding box center [506, 236] width 38 height 8
click at [500, 251] on button "Yes / OK" at bounding box center [506, 249] width 38 height 8
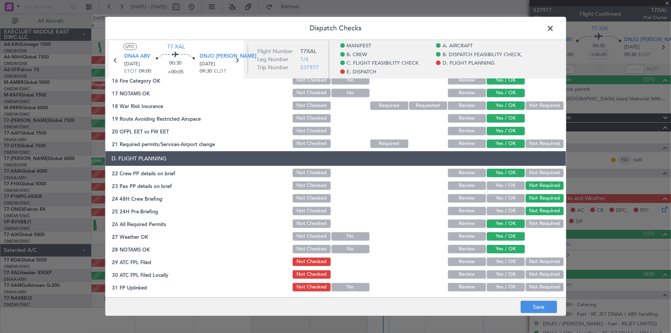
click at [496, 260] on button "Yes / OK" at bounding box center [506, 262] width 38 height 8
drag, startPoint x: 496, startPoint y: 269, endPoint x: 503, endPoint y: 278, distance: 11.8
click at [496, 268] on section "D. FLIGHT PLANNING 22 Crew PP details on brief Not Checked Review Yes / OK Not …" at bounding box center [335, 228] width 460 height 154
click at [499, 277] on button "Yes / OK" at bounding box center [506, 274] width 38 height 8
drag, startPoint x: 499, startPoint y: 286, endPoint x: 507, endPoint y: 275, distance: 13.9
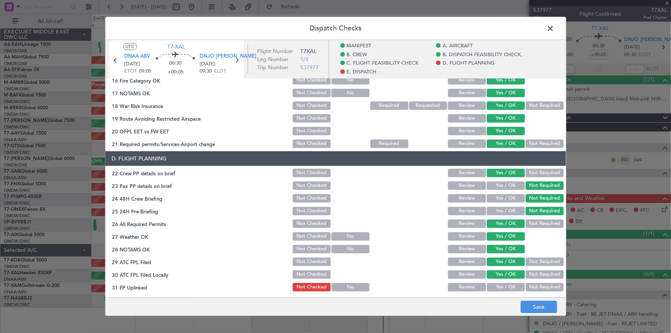
click at [500, 284] on button "Yes / OK" at bounding box center [506, 287] width 38 height 8
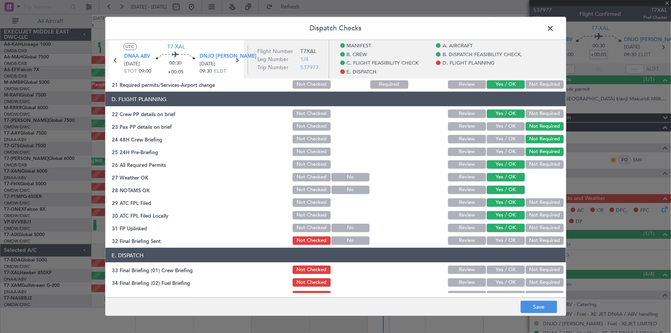
scroll to position [419, 0]
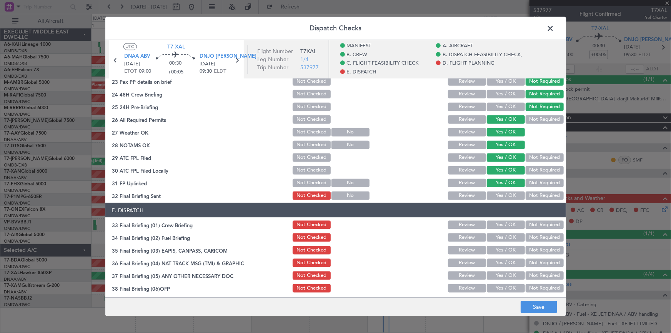
click at [499, 195] on button "Yes / OK" at bounding box center [506, 195] width 38 height 8
click at [501, 224] on button "Yes / OK" at bounding box center [506, 224] width 38 height 8
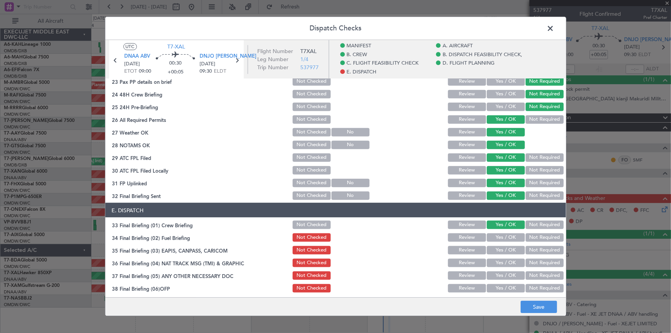
click at [539, 236] on button "Not Required" at bounding box center [544, 237] width 38 height 8
click at [537, 248] on button "Not Required" at bounding box center [544, 250] width 38 height 8
click at [533, 260] on button "Not Required" at bounding box center [544, 262] width 38 height 8
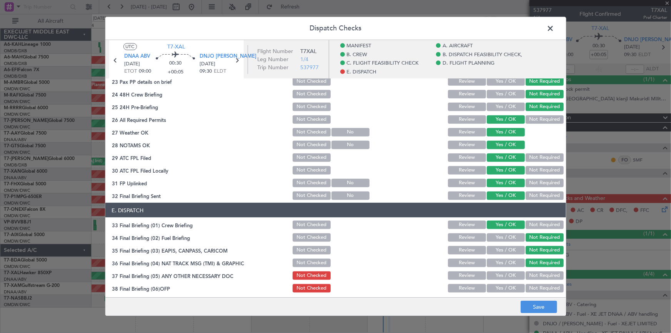
click at [537, 273] on button "Not Required" at bounding box center [544, 275] width 38 height 8
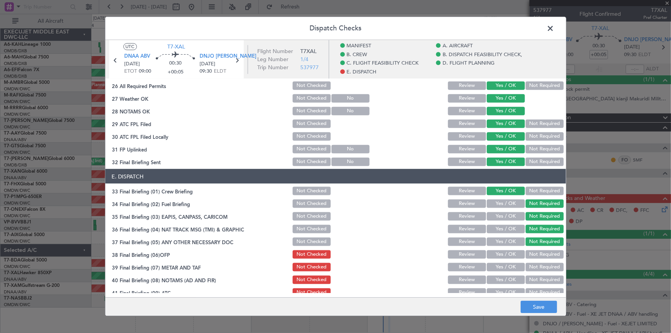
scroll to position [489, 0]
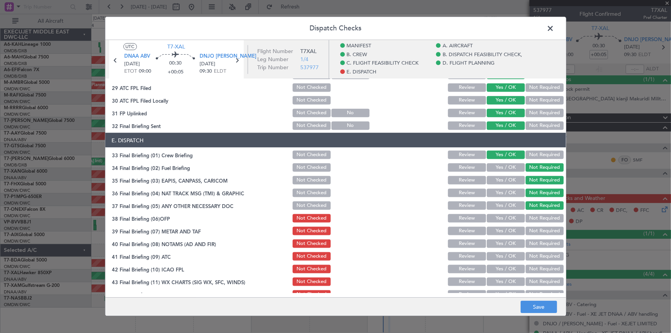
click at [503, 217] on button "Yes / OK" at bounding box center [506, 218] width 38 height 8
click at [506, 227] on button "Yes / OK" at bounding box center [506, 230] width 38 height 8
drag, startPoint x: 504, startPoint y: 238, endPoint x: 505, endPoint y: 249, distance: 11.6
click at [504, 238] on div "Yes / OK" at bounding box center [504, 243] width 39 height 11
click at [504, 243] on button "Yes / OK" at bounding box center [506, 243] width 38 height 8
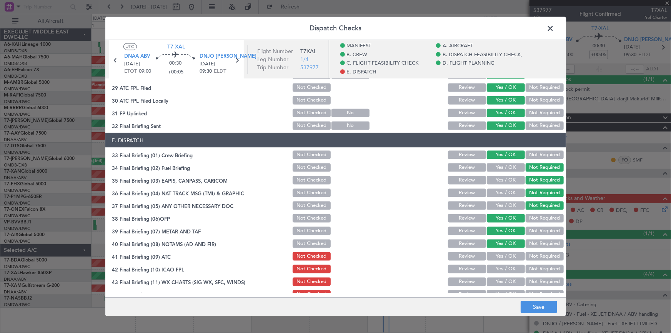
click at [503, 257] on button "Yes / OK" at bounding box center [506, 256] width 38 height 8
drag, startPoint x: 504, startPoint y: 266, endPoint x: 504, endPoint y: 281, distance: 14.6
click at [504, 268] on button "Yes / OK" at bounding box center [506, 268] width 38 height 8
drag, startPoint x: 502, startPoint y: 281, endPoint x: 504, endPoint y: 285, distance: 5.0
click at [502, 281] on button "Yes / OK" at bounding box center [506, 281] width 38 height 8
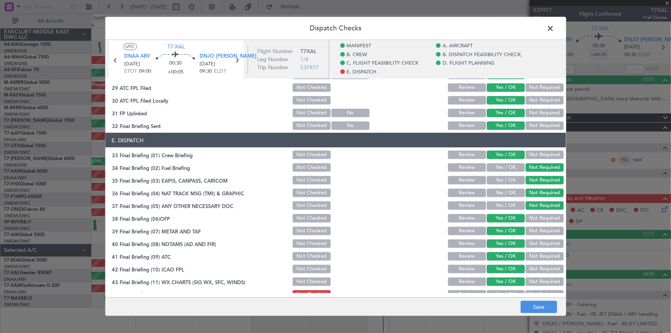
click at [500, 289] on div "Yes / OK" at bounding box center [504, 294] width 39 height 11
click at [507, 291] on button "Yes / OK" at bounding box center [506, 294] width 38 height 8
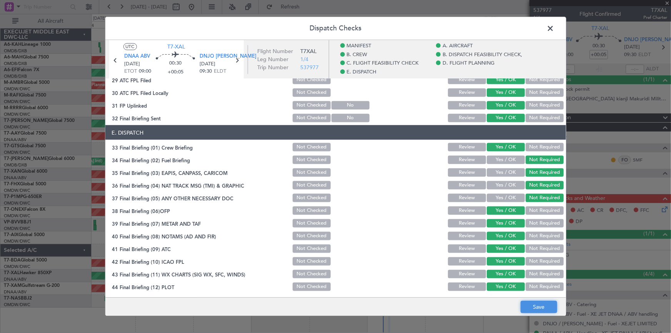
drag, startPoint x: 540, startPoint y: 307, endPoint x: 538, endPoint y: 302, distance: 5.7
click at [539, 306] on button "Save" at bounding box center [538, 307] width 37 height 12
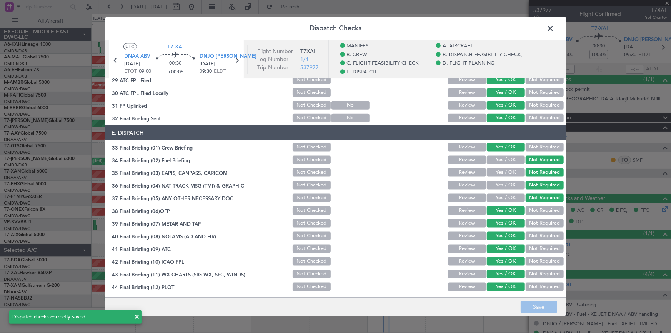
click at [554, 29] on span at bounding box center [554, 30] width 0 height 15
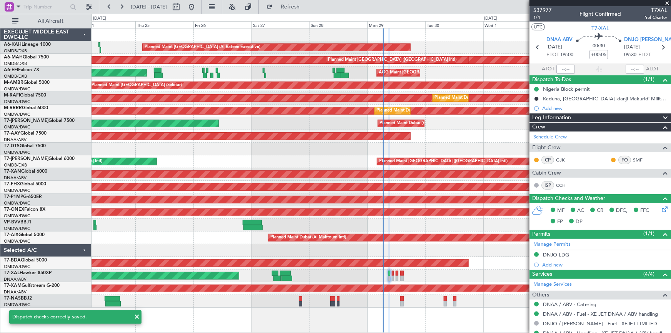
scroll to position [0, 0]
click at [659, 45] on icon at bounding box center [663, 47] width 10 height 10
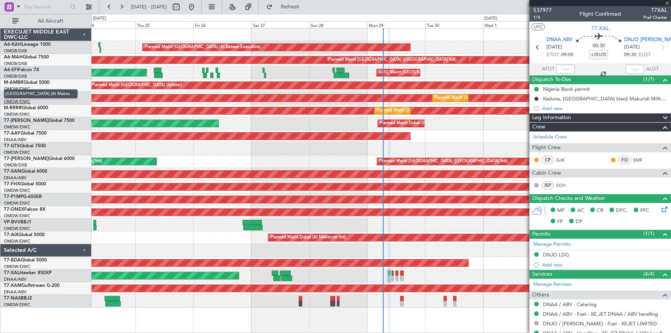
type input "8"
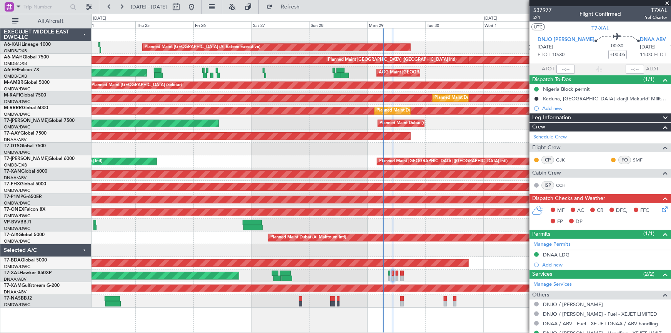
click at [660, 208] on icon at bounding box center [663, 208] width 6 height 6
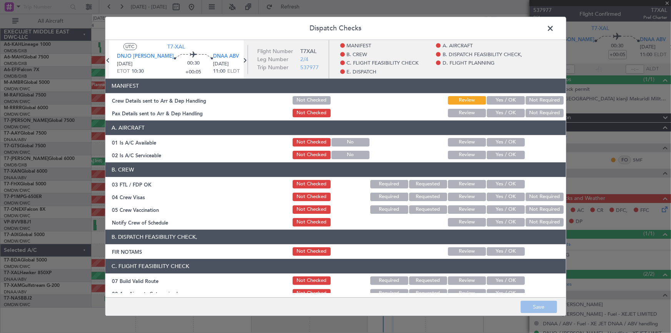
click at [504, 100] on button "Yes / OK" at bounding box center [506, 100] width 38 height 8
click at [528, 112] on button "Not Required" at bounding box center [544, 113] width 38 height 8
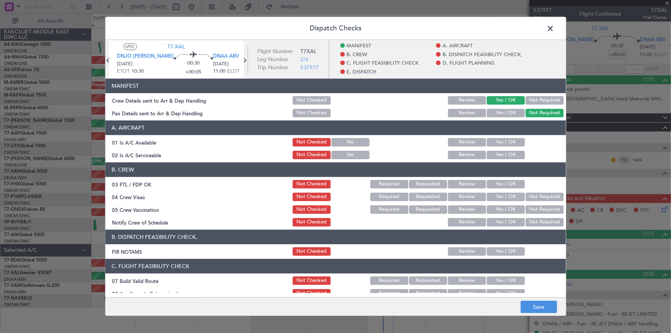
click at [501, 111] on button "Yes / OK" at bounding box center [506, 113] width 38 height 8
click at [509, 140] on button "Yes / OK" at bounding box center [506, 142] width 38 height 8
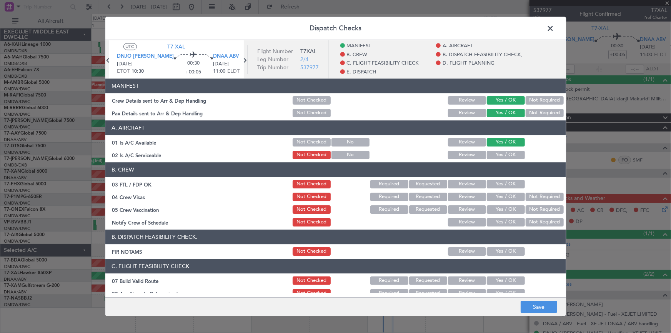
click at [501, 159] on div "Yes / OK" at bounding box center [504, 155] width 39 height 11
click at [504, 153] on button "Yes / OK" at bounding box center [506, 155] width 38 height 8
click at [499, 184] on button "Yes / OK" at bounding box center [506, 184] width 38 height 8
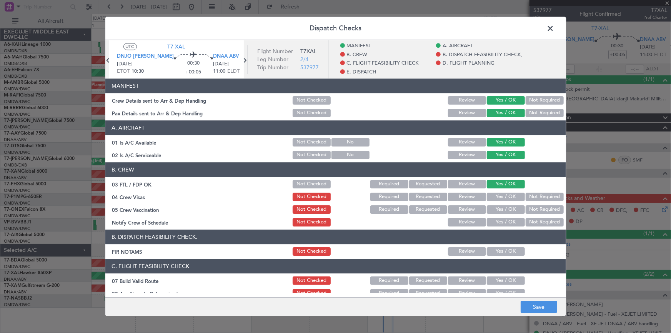
click at [500, 196] on button "Yes / OK" at bounding box center [506, 197] width 38 height 8
click at [496, 206] on button "Yes / OK" at bounding box center [506, 209] width 38 height 8
click at [500, 218] on button "Yes / OK" at bounding box center [506, 222] width 38 height 8
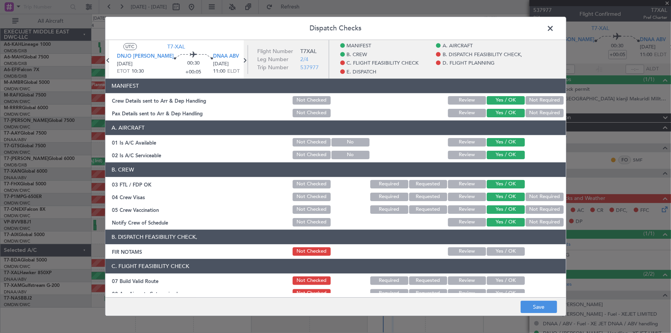
scroll to position [70, 0]
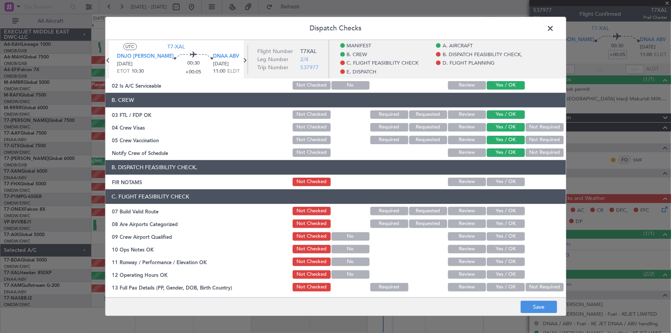
click at [495, 182] on button "Yes / OK" at bounding box center [506, 182] width 38 height 8
click at [500, 209] on button "Yes / OK" at bounding box center [506, 211] width 38 height 8
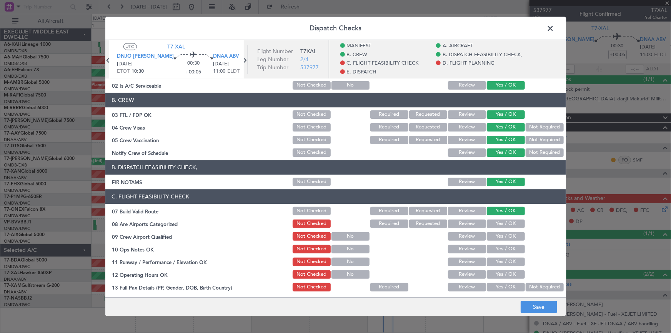
click at [498, 223] on button "Yes / OK" at bounding box center [506, 223] width 38 height 8
click at [501, 237] on button "Yes / OK" at bounding box center [506, 236] width 38 height 8
click at [504, 245] on button "Yes / OK" at bounding box center [506, 249] width 38 height 8
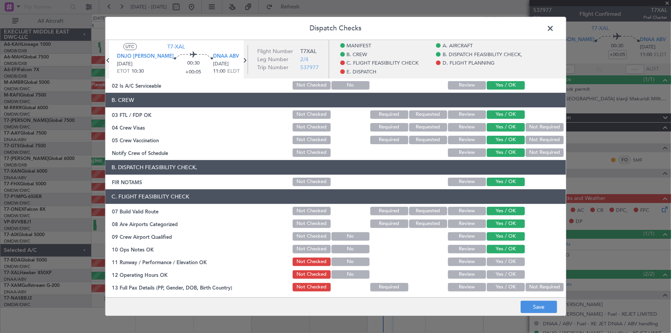
click at [504, 259] on button "Yes / OK" at bounding box center [506, 262] width 38 height 8
click at [504, 273] on button "Yes / OK" at bounding box center [506, 274] width 38 height 8
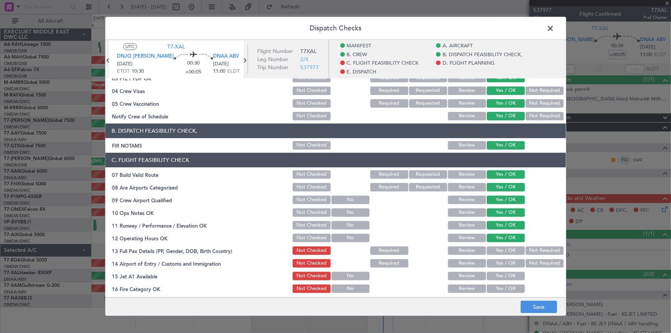
scroll to position [140, 0]
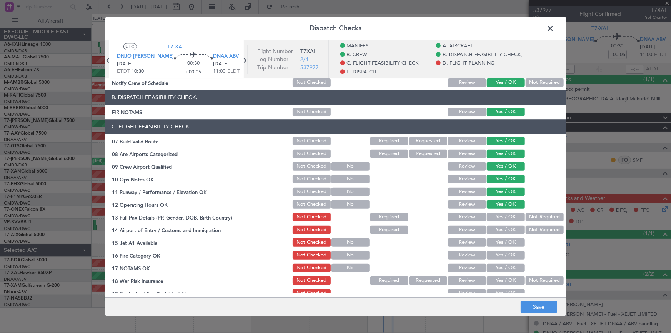
click at [503, 214] on button "Yes / OK" at bounding box center [506, 217] width 38 height 8
drag, startPoint x: 535, startPoint y: 230, endPoint x: 507, endPoint y: 238, distance: 28.7
click at [535, 230] on button "Not Required" at bounding box center [544, 230] width 38 height 8
click at [504, 237] on div "Yes / OK" at bounding box center [504, 242] width 39 height 11
click at [502, 245] on button "Yes / OK" at bounding box center [506, 242] width 38 height 8
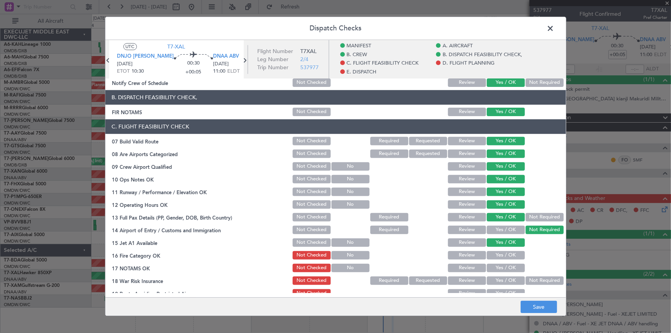
click at [500, 251] on button "Yes / OK" at bounding box center [506, 255] width 38 height 8
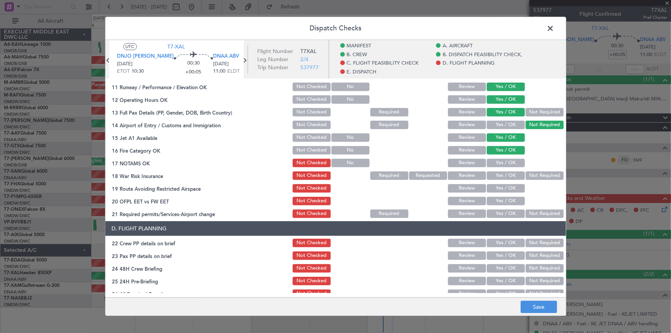
click at [500, 162] on button "Yes / OK" at bounding box center [506, 163] width 38 height 8
click at [499, 173] on button "Yes / OK" at bounding box center [506, 175] width 38 height 8
click at [495, 192] on button "Yes / OK" at bounding box center [506, 188] width 38 height 8
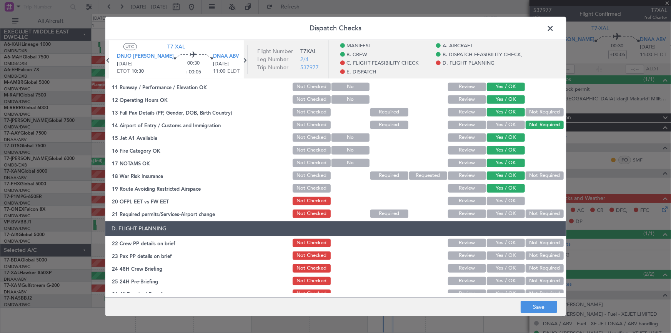
click at [498, 200] on button "Yes / OK" at bounding box center [506, 201] width 38 height 8
drag, startPoint x: 497, startPoint y: 211, endPoint x: 505, endPoint y: 214, distance: 8.8
click at [497, 211] on button "Yes / OK" at bounding box center [506, 213] width 38 height 8
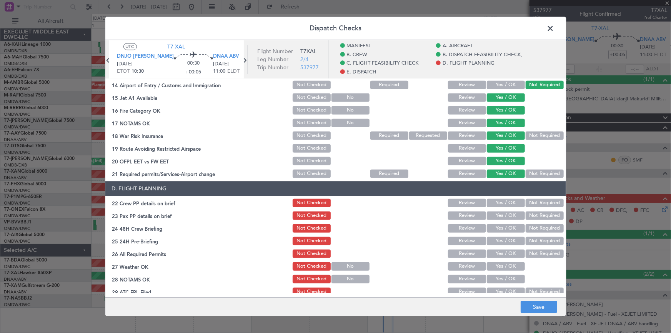
scroll to position [314, 0]
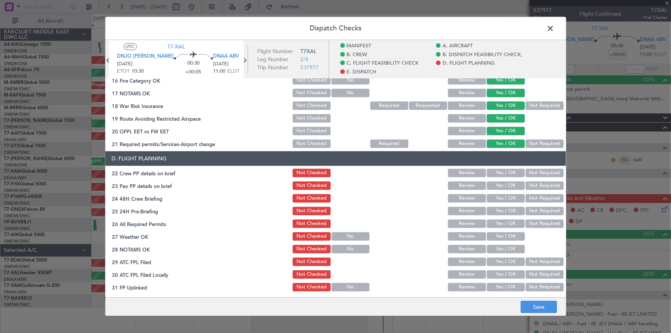
click at [502, 171] on button "Yes / OK" at bounding box center [506, 173] width 38 height 8
click at [492, 183] on button "Yes / OK" at bounding box center [506, 185] width 38 height 8
click at [535, 201] on button "Not Required" at bounding box center [544, 198] width 38 height 8
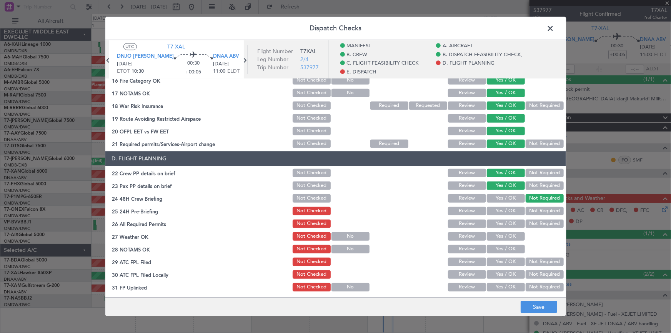
click at [535, 208] on button "Not Required" at bounding box center [544, 211] width 38 height 8
click at [499, 221] on button "Yes / OK" at bounding box center [506, 223] width 38 height 8
click at [499, 234] on button "Yes / OK" at bounding box center [506, 236] width 38 height 8
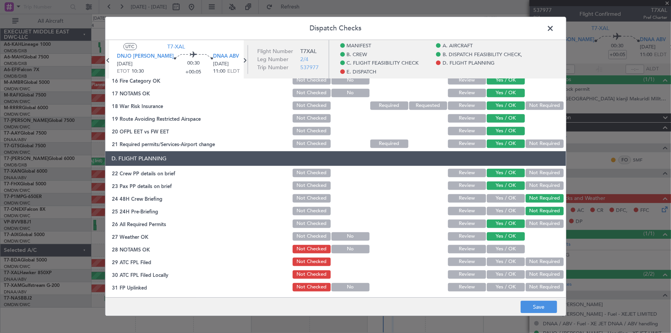
drag, startPoint x: 500, startPoint y: 247, endPoint x: 500, endPoint y: 255, distance: 8.1
click at [500, 247] on button "Yes / OK" at bounding box center [506, 249] width 38 height 8
click at [497, 257] on div "Yes / OK" at bounding box center [504, 261] width 39 height 11
click at [500, 264] on button "Yes / OK" at bounding box center [506, 262] width 38 height 8
click at [500, 271] on button "Yes / OK" at bounding box center [506, 274] width 38 height 8
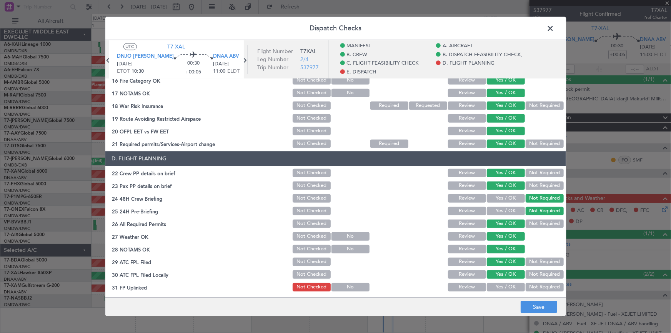
scroll to position [384, 0]
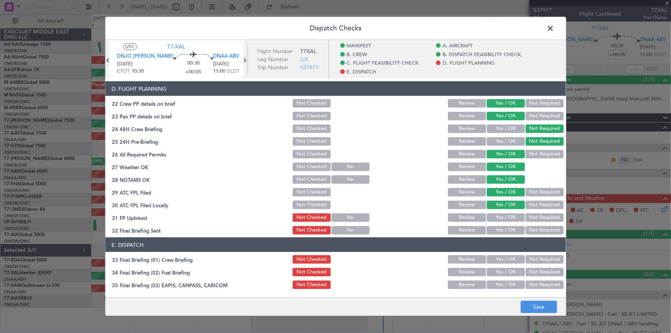
click at [500, 218] on button "Yes / OK" at bounding box center [506, 217] width 38 height 8
click at [498, 226] on button "Yes / OK" at bounding box center [506, 230] width 38 height 8
drag, startPoint x: 501, startPoint y: 254, endPoint x: 503, endPoint y: 259, distance: 4.6
click at [502, 255] on button "Yes / OK" at bounding box center [506, 259] width 38 height 8
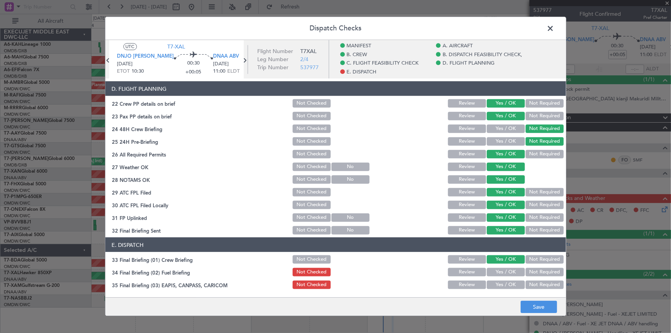
click at [499, 270] on button "Yes / OK" at bounding box center [506, 272] width 38 height 8
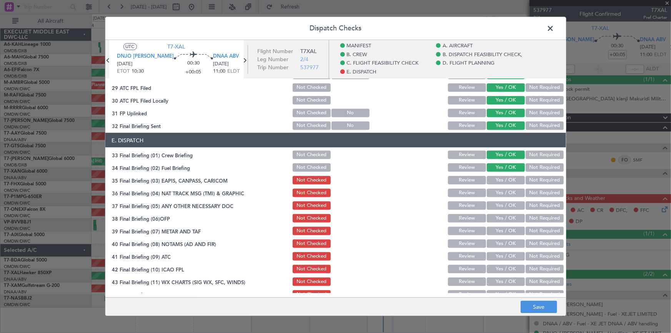
click at [502, 177] on button "Yes / OK" at bounding box center [506, 180] width 38 height 8
click at [540, 176] on button "Not Required" at bounding box center [544, 180] width 38 height 8
click at [536, 168] on button "Not Required" at bounding box center [544, 167] width 38 height 8
click at [532, 195] on button "Not Required" at bounding box center [544, 192] width 38 height 8
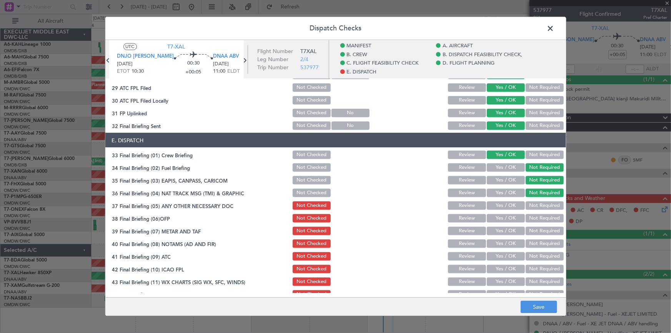
click at [538, 204] on button "Not Required" at bounding box center [544, 205] width 38 height 8
drag, startPoint x: 507, startPoint y: 217, endPoint x: 507, endPoint y: 231, distance: 13.8
click at [507, 218] on button "Yes / OK" at bounding box center [506, 218] width 38 height 8
drag, startPoint x: 505, startPoint y: 229, endPoint x: 506, endPoint y: 246, distance: 17.7
click at [507, 231] on button "Yes / OK" at bounding box center [506, 230] width 38 height 8
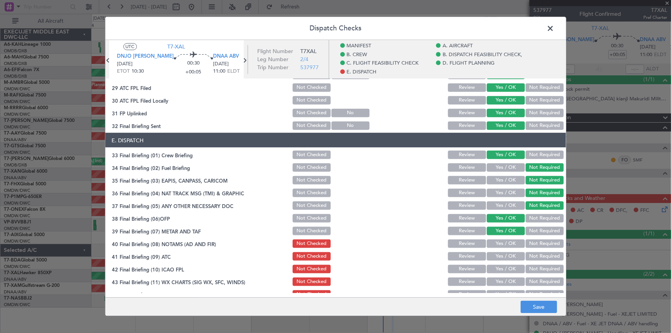
drag, startPoint x: 504, startPoint y: 244, endPoint x: 504, endPoint y: 254, distance: 9.6
click at [505, 245] on button "Yes / OK" at bounding box center [506, 243] width 38 height 8
drag, startPoint x: 504, startPoint y: 254, endPoint x: 504, endPoint y: 268, distance: 13.8
click at [504, 254] on button "Yes / OK" at bounding box center [506, 256] width 38 height 8
drag, startPoint x: 501, startPoint y: 266, endPoint x: 507, endPoint y: 280, distance: 14.5
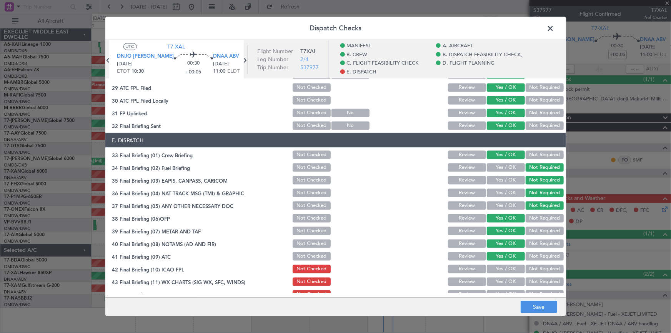
click at [505, 269] on button "Yes / OK" at bounding box center [506, 268] width 38 height 8
drag, startPoint x: 502, startPoint y: 281, endPoint x: 504, endPoint y: 287, distance: 6.6
click at [503, 283] on button "Yes / OK" at bounding box center [506, 281] width 38 height 8
click at [504, 289] on div "Yes / OK" at bounding box center [504, 294] width 39 height 11
drag, startPoint x: 504, startPoint y: 290, endPoint x: 533, endPoint y: 300, distance: 31.1
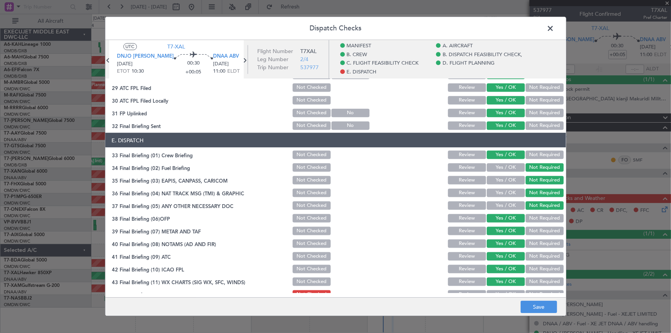
click at [509, 291] on button "Yes / OK" at bounding box center [506, 294] width 38 height 8
drag, startPoint x: 534, startPoint y: 308, endPoint x: 534, endPoint y: 301, distance: 6.5
click at [534, 304] on button "Save" at bounding box center [538, 307] width 37 height 12
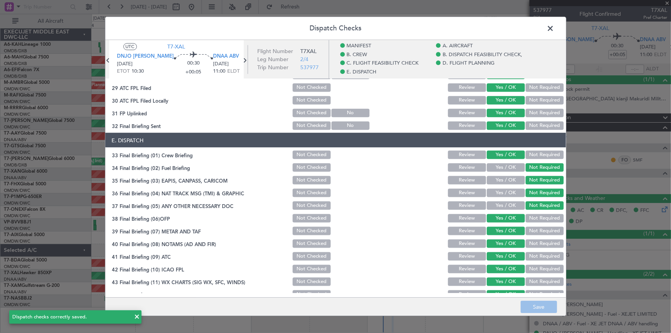
drag, startPoint x: 549, startPoint y: 26, endPoint x: 537, endPoint y: 43, distance: 20.2
click at [554, 26] on span at bounding box center [554, 30] width 0 height 15
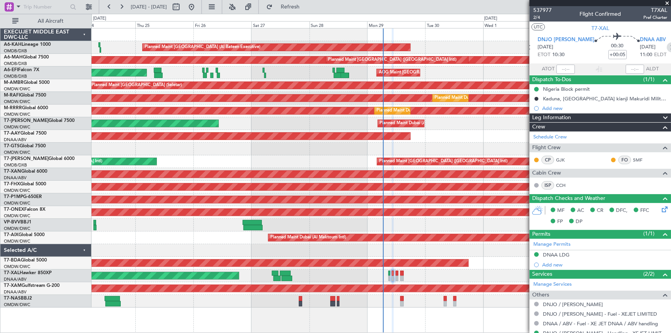
click at [666, 43] on icon at bounding box center [671, 47] width 10 height 10
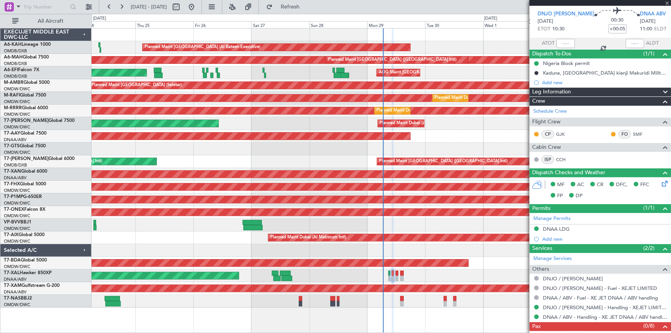
scroll to position [45, 0]
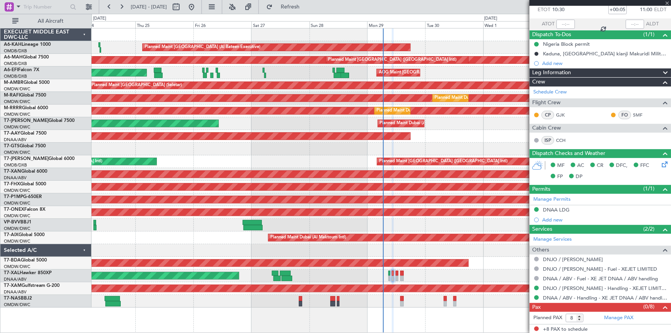
type input "-00:05"
type input "1"
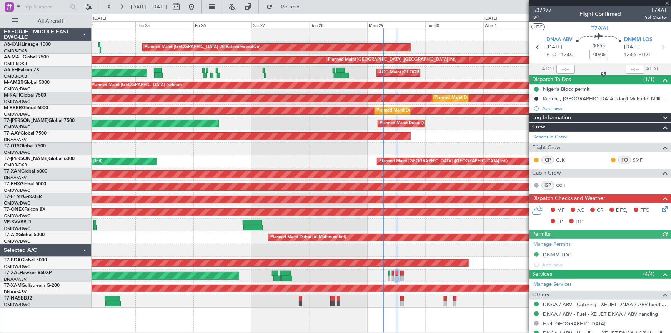
click at [660, 208] on icon at bounding box center [663, 208] width 6 height 6
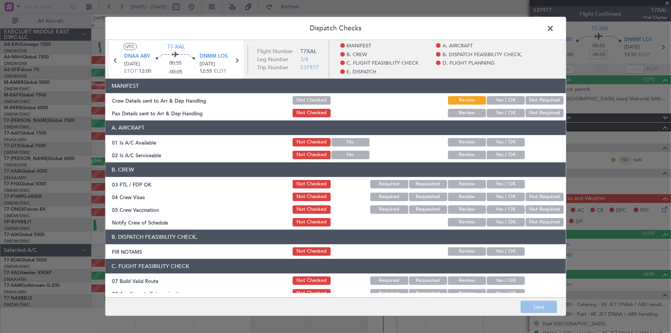
click at [504, 100] on button "Yes / OK" at bounding box center [506, 100] width 38 height 8
click at [500, 115] on button "Yes / OK" at bounding box center [506, 113] width 38 height 8
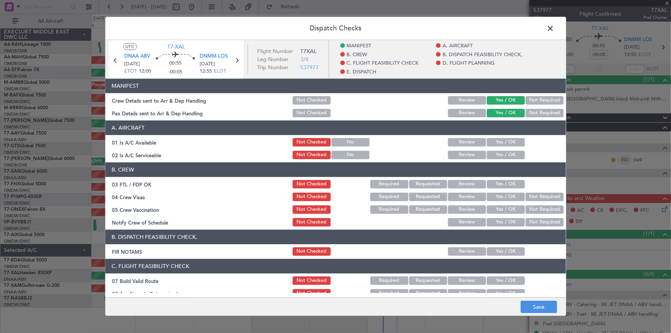
click at [501, 144] on button "Yes / OK" at bounding box center [506, 142] width 38 height 8
click at [502, 151] on button "Yes / OK" at bounding box center [506, 155] width 38 height 8
click at [500, 182] on button "Yes / OK" at bounding box center [506, 184] width 38 height 8
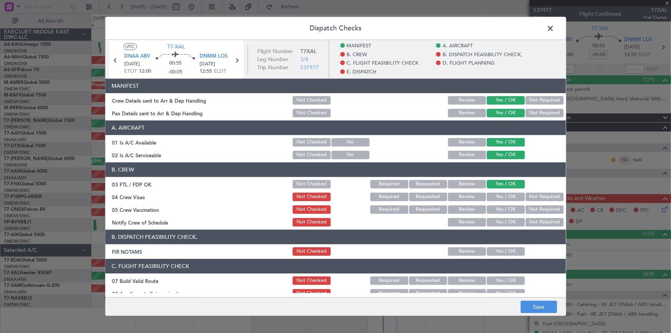
click at [496, 196] on button "Yes / OK" at bounding box center [506, 197] width 38 height 8
click at [500, 208] on button "Yes / OK" at bounding box center [506, 209] width 38 height 8
drag, startPoint x: 499, startPoint y: 219, endPoint x: 503, endPoint y: 215, distance: 5.7
click at [500, 219] on button "Yes / OK" at bounding box center [506, 222] width 38 height 8
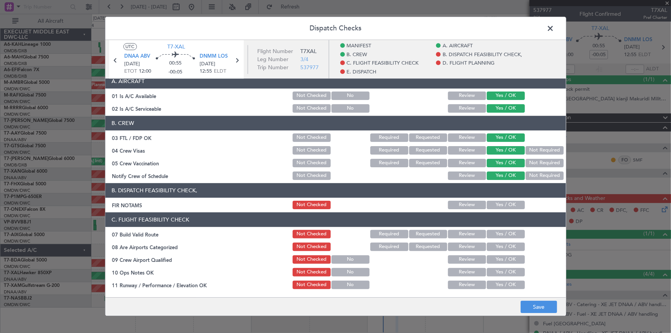
scroll to position [70, 0]
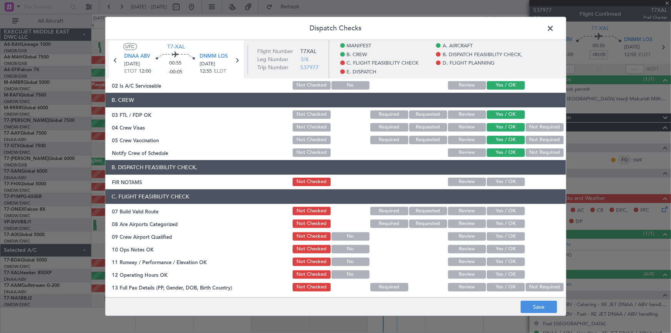
click at [494, 178] on button "Yes / OK" at bounding box center [506, 182] width 38 height 8
click at [490, 208] on button "Yes / OK" at bounding box center [506, 211] width 38 height 8
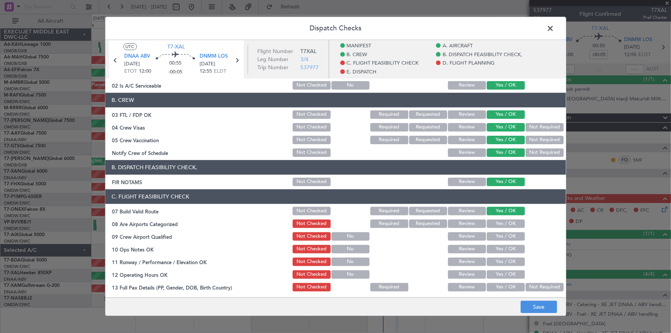
click at [496, 226] on button "Yes / OK" at bounding box center [506, 223] width 38 height 8
click at [499, 234] on button "Yes / OK" at bounding box center [506, 236] width 38 height 8
click at [497, 251] on button "Yes / OK" at bounding box center [506, 249] width 38 height 8
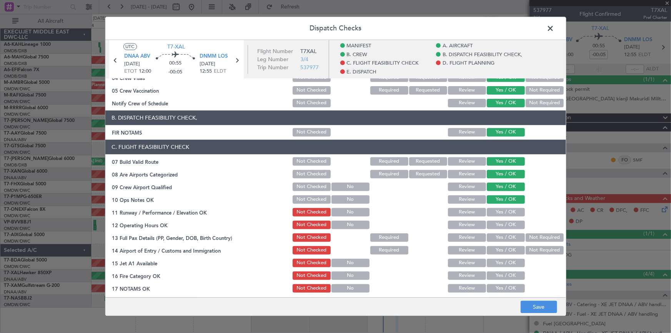
scroll to position [175, 0]
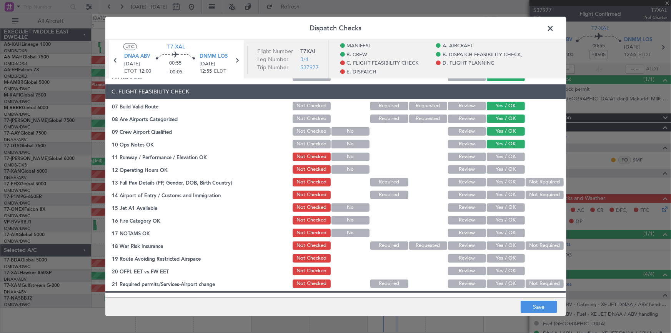
click at [500, 157] on button "Yes / OK" at bounding box center [506, 157] width 38 height 8
drag, startPoint x: 497, startPoint y: 169, endPoint x: 500, endPoint y: 178, distance: 9.1
click at [499, 171] on button "Yes / OK" at bounding box center [506, 169] width 38 height 8
click at [497, 179] on button "Yes / OK" at bounding box center [506, 182] width 38 height 8
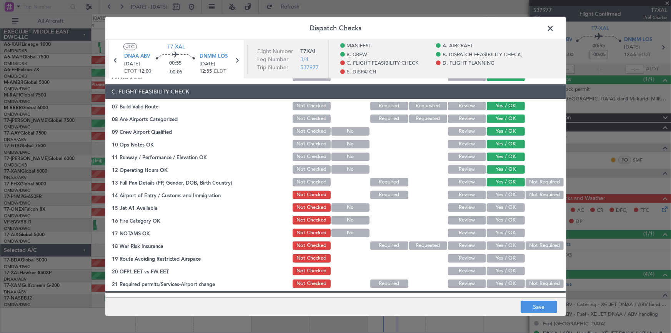
drag, startPoint x: 538, startPoint y: 192, endPoint x: 527, endPoint y: 199, distance: 13.6
click at [538, 193] on button "Not Required" at bounding box center [544, 195] width 38 height 8
click at [502, 204] on button "Yes / OK" at bounding box center [506, 207] width 38 height 8
click at [504, 219] on button "Yes / OK" at bounding box center [506, 220] width 38 height 8
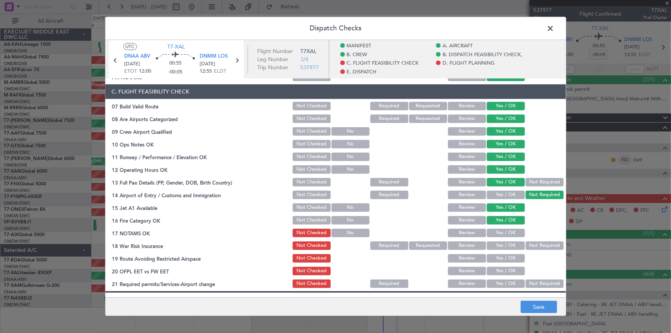
click at [500, 236] on div "Yes / OK" at bounding box center [504, 233] width 39 height 11
drag, startPoint x: 496, startPoint y: 244, endPoint x: 500, endPoint y: 245, distance: 4.7
click at [496, 244] on button "Yes / OK" at bounding box center [506, 245] width 38 height 8
click at [500, 233] on button "Yes / OK" at bounding box center [506, 233] width 38 height 8
click at [498, 254] on button "Yes / OK" at bounding box center [506, 258] width 38 height 8
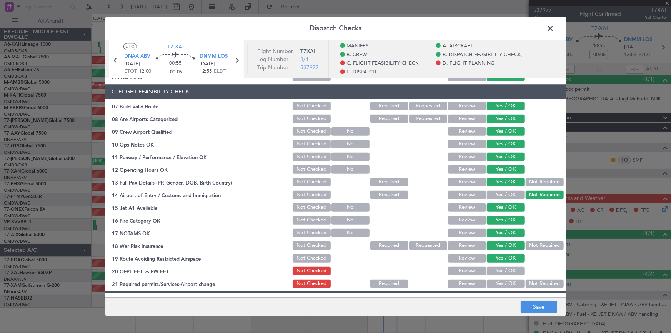
drag, startPoint x: 504, startPoint y: 271, endPoint x: 511, endPoint y: 284, distance: 15.0
click at [504, 271] on button "Yes / OK" at bounding box center [506, 271] width 38 height 8
click at [505, 284] on button "Yes / OK" at bounding box center [506, 283] width 38 height 8
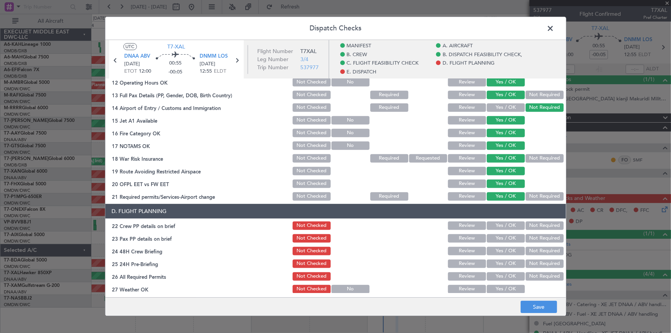
scroll to position [314, 0]
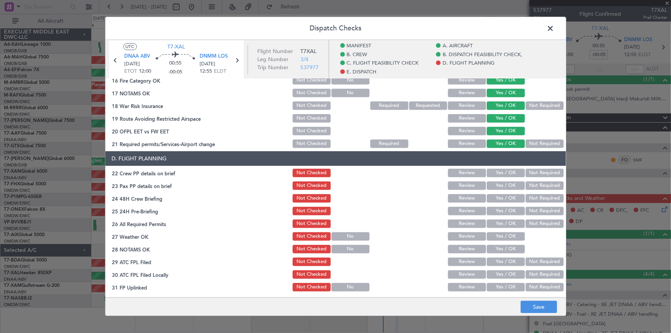
click at [500, 170] on button "Yes / OK" at bounding box center [506, 173] width 38 height 8
click at [500, 183] on button "Yes / OK" at bounding box center [506, 185] width 38 height 8
drag, startPoint x: 529, startPoint y: 184, endPoint x: 536, endPoint y: 190, distance: 9.3
click at [529, 184] on button "Not Required" at bounding box center [544, 185] width 38 height 8
click at [535, 194] on button "Not Required" at bounding box center [544, 198] width 38 height 8
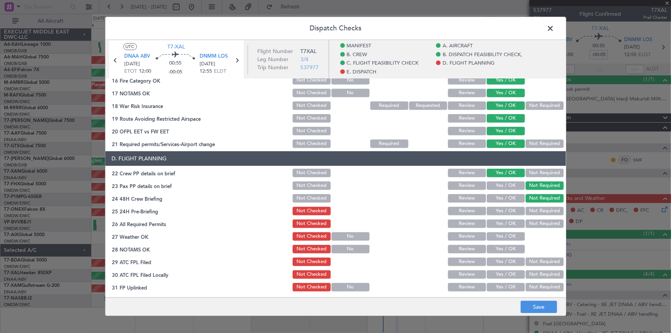
click at [534, 208] on button "Not Required" at bounding box center [544, 211] width 38 height 8
click at [495, 223] on button "Yes / OK" at bounding box center [506, 223] width 38 height 8
click at [499, 232] on button "Yes / OK" at bounding box center [506, 236] width 38 height 8
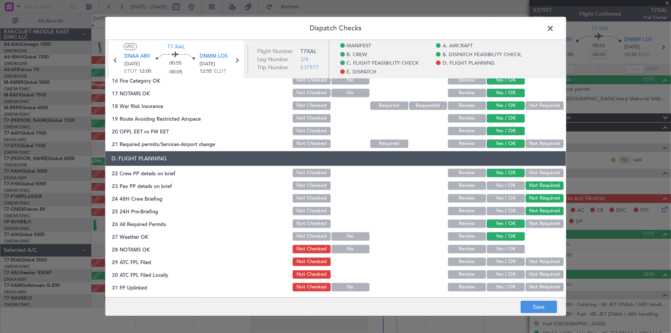
scroll to position [384, 0]
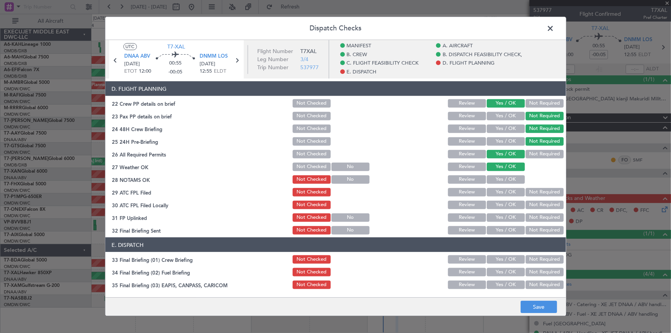
click at [500, 178] on button "Yes / OK" at bounding box center [506, 179] width 38 height 8
click at [500, 193] on button "Yes / OK" at bounding box center [506, 192] width 38 height 8
drag, startPoint x: 502, startPoint y: 206, endPoint x: 504, endPoint y: 211, distance: 5.4
click at [501, 206] on button "Yes / OK" at bounding box center [506, 204] width 38 height 8
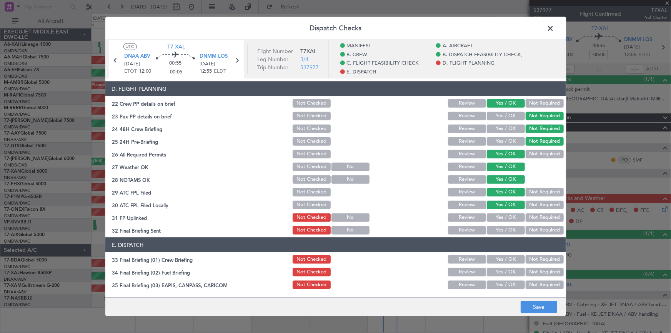
click at [501, 215] on button "Yes / OK" at bounding box center [506, 217] width 38 height 8
click at [500, 228] on button "Yes / OK" at bounding box center [506, 230] width 38 height 8
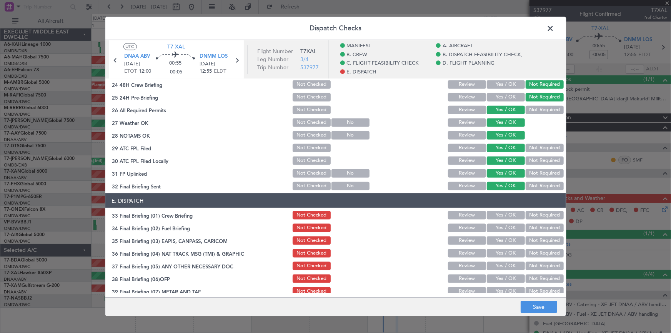
scroll to position [454, 0]
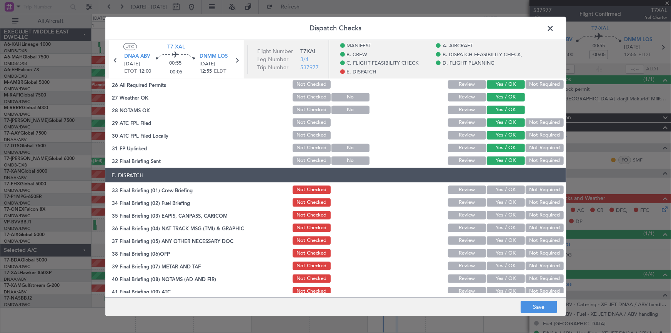
click at [502, 188] on button "Yes / OK" at bounding box center [506, 189] width 38 height 8
click at [536, 198] on button "Not Required" at bounding box center [544, 202] width 38 height 8
click at [537, 211] on button "Not Required" at bounding box center [544, 215] width 38 height 8
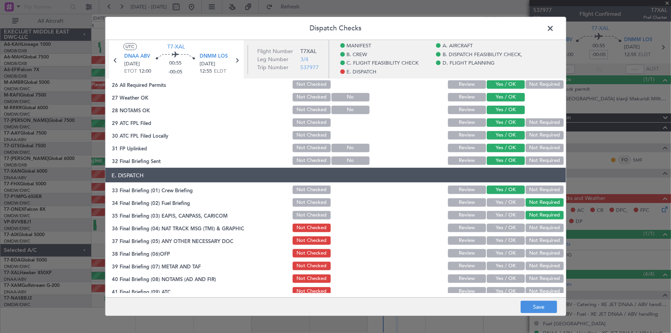
click at [534, 228] on button "Not Required" at bounding box center [544, 227] width 38 height 8
click at [531, 237] on button "Not Required" at bounding box center [544, 240] width 38 height 8
click at [510, 249] on button "Yes / OK" at bounding box center [506, 253] width 38 height 8
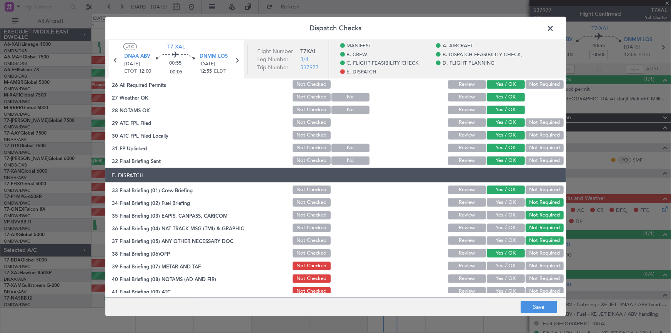
scroll to position [497, 0]
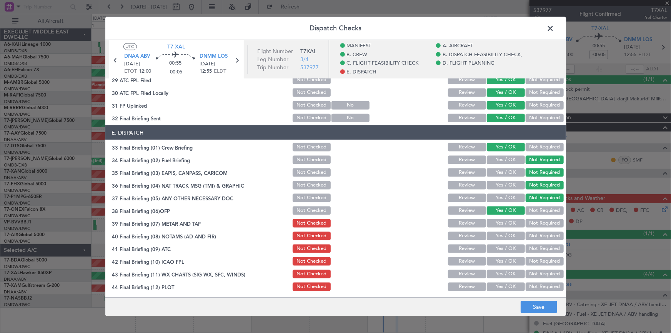
click at [500, 223] on button "Yes / OK" at bounding box center [506, 223] width 38 height 8
drag, startPoint x: 500, startPoint y: 234, endPoint x: 507, endPoint y: 242, distance: 10.3
click at [500, 235] on button "Yes / OK" at bounding box center [506, 235] width 38 height 8
click at [502, 248] on button "Yes / OK" at bounding box center [506, 248] width 38 height 8
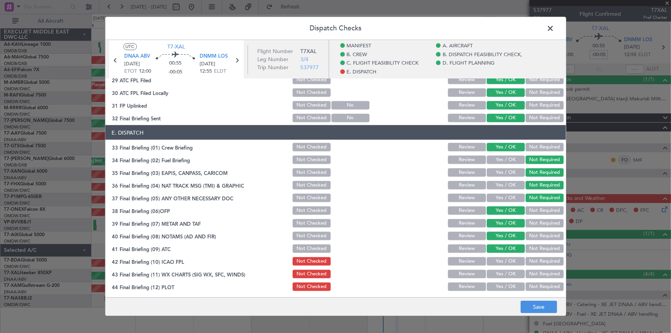
drag, startPoint x: 498, startPoint y: 256, endPoint x: 509, endPoint y: 273, distance: 20.3
click at [500, 259] on div "Yes / OK" at bounding box center [504, 261] width 39 height 11
click at [503, 259] on button "Yes / OK" at bounding box center [506, 261] width 38 height 8
drag, startPoint x: 504, startPoint y: 268, endPoint x: 512, endPoint y: 281, distance: 15.4
click at [505, 271] on div "Yes / OK" at bounding box center [504, 273] width 39 height 11
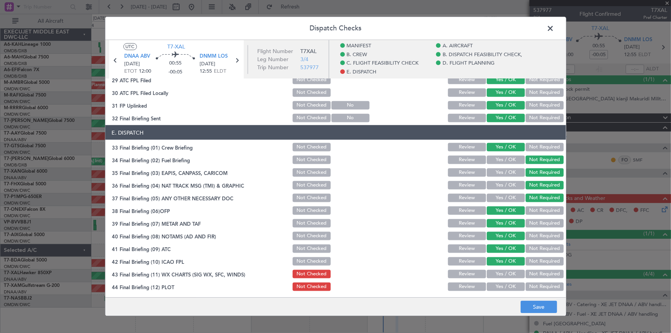
click at [506, 275] on button "Yes / OK" at bounding box center [506, 273] width 38 height 8
click at [503, 289] on button "Yes / OK" at bounding box center [506, 286] width 38 height 8
drag, startPoint x: 527, startPoint y: 306, endPoint x: 524, endPoint y: 301, distance: 4.8
click at [527, 304] on button "Save" at bounding box center [538, 307] width 37 height 12
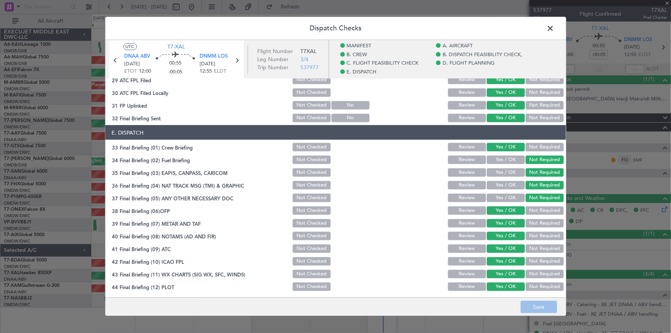
click at [534, 306] on footer "Save" at bounding box center [335, 307] width 460 height 18
click at [554, 24] on span at bounding box center [554, 30] width 0 height 15
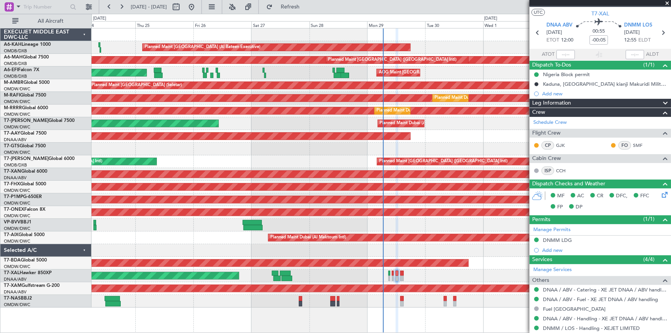
scroll to position [0, 0]
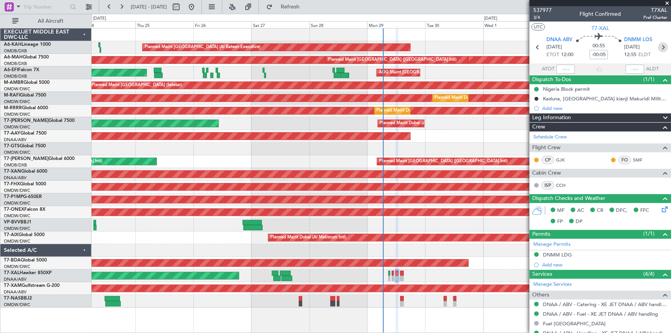
click at [661, 47] on icon at bounding box center [663, 47] width 10 height 10
type input "0"
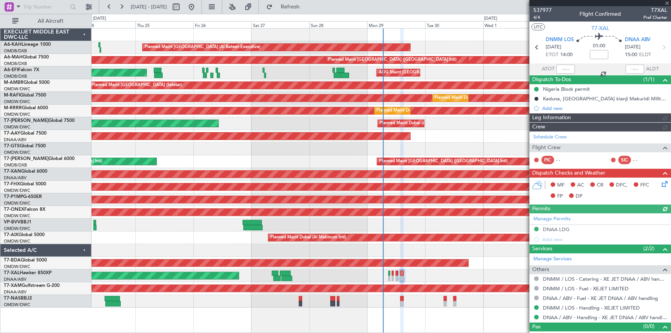
type input "Dherander Fithani (DHF)"
type input "7379"
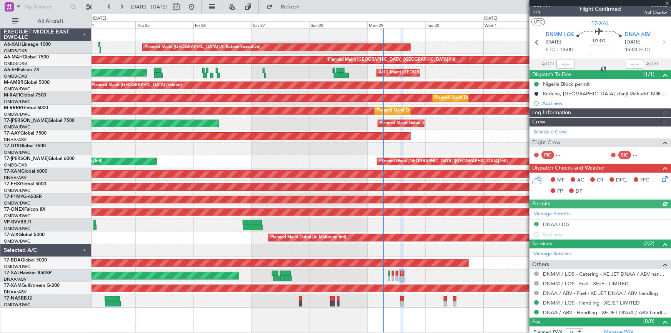
scroll to position [10, 0]
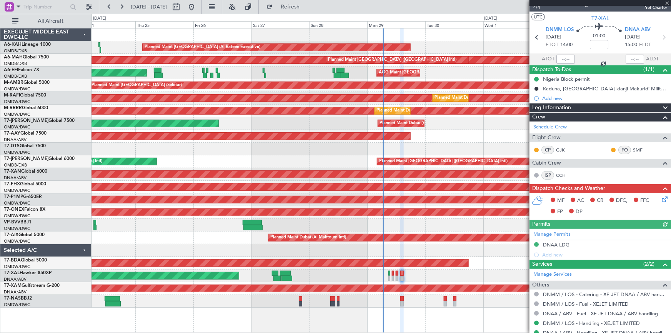
click at [660, 196] on icon at bounding box center [663, 198] width 6 height 6
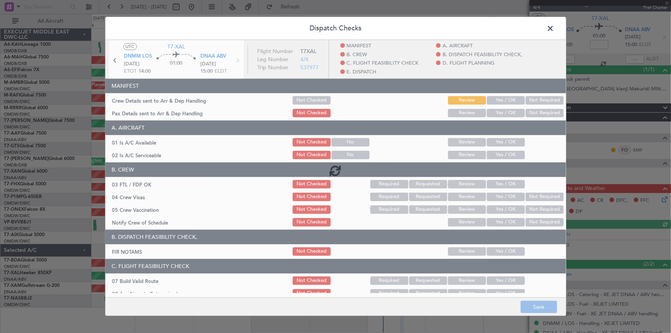
click at [488, 100] on div at bounding box center [335, 170] width 460 height 260
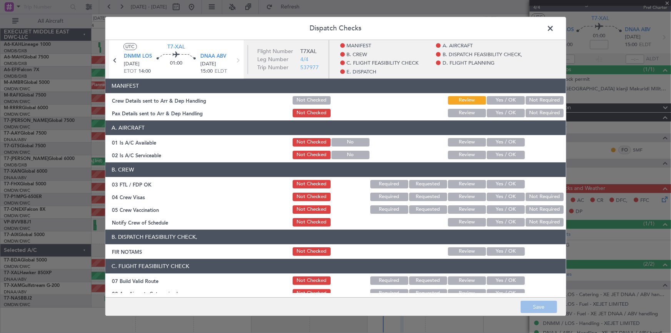
click at [502, 100] on button "Yes / OK" at bounding box center [506, 100] width 38 height 8
drag, startPoint x: 535, startPoint y: 113, endPoint x: 527, endPoint y: 121, distance: 10.9
click at [535, 114] on button "Not Required" at bounding box center [544, 113] width 38 height 8
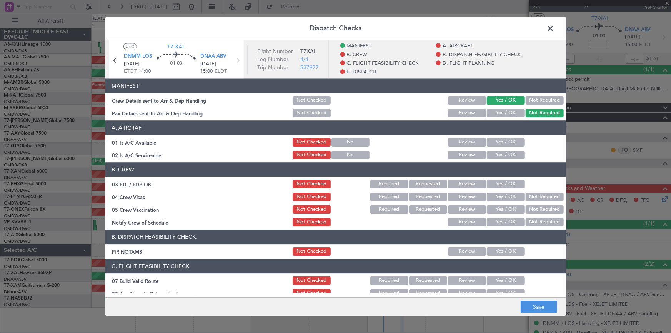
click at [502, 139] on button "Yes / OK" at bounding box center [506, 142] width 38 height 8
click at [501, 153] on button "Yes / OK" at bounding box center [506, 155] width 38 height 8
click at [499, 183] on button "Yes / OK" at bounding box center [506, 184] width 38 height 8
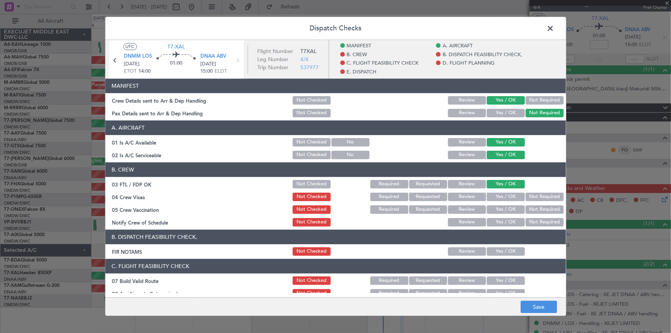
click at [499, 196] on button "Yes / OK" at bounding box center [506, 197] width 38 height 8
drag, startPoint x: 500, startPoint y: 211, endPoint x: 504, endPoint y: 224, distance: 14.0
click at [500, 210] on button "Yes / OK" at bounding box center [506, 209] width 38 height 8
click at [502, 228] on article "MANIFEST Crew Details sent to Arr & Dep Handling Not Checked Review Yes / OK No…" at bounding box center [335, 185] width 460 height 214
click at [501, 221] on button "Yes / OK" at bounding box center [506, 222] width 38 height 8
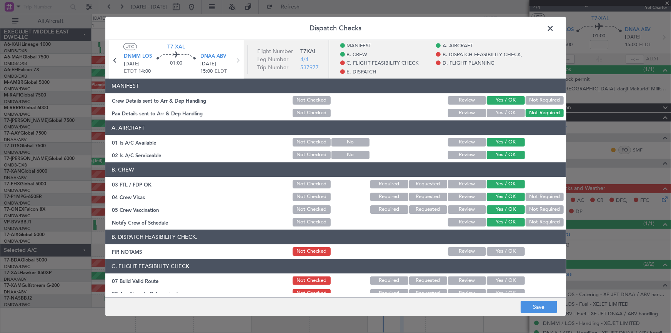
scroll to position [70, 0]
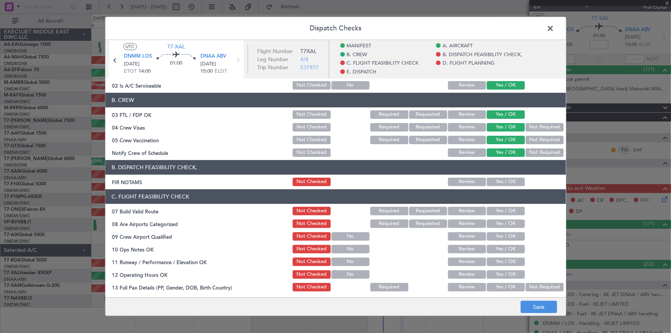
click at [494, 179] on button "Yes / OK" at bounding box center [506, 182] width 38 height 8
drag, startPoint x: 499, startPoint y: 209, endPoint x: 507, endPoint y: 225, distance: 18.1
click at [499, 208] on button "Yes / OK" at bounding box center [506, 211] width 38 height 8
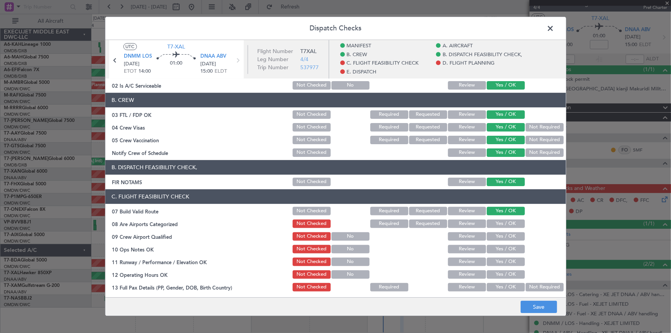
click at [500, 222] on button "Yes / OK" at bounding box center [506, 223] width 38 height 8
click at [497, 237] on button "Yes / OK" at bounding box center [506, 236] width 38 height 8
click at [498, 247] on button "Yes / OK" at bounding box center [506, 249] width 38 height 8
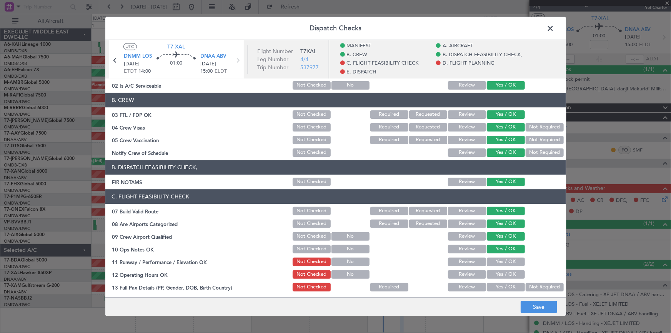
click at [496, 264] on button "Yes / OK" at bounding box center [506, 262] width 38 height 8
click at [500, 273] on button "Yes / OK" at bounding box center [506, 274] width 38 height 8
click at [532, 286] on button "Not Required" at bounding box center [544, 287] width 38 height 8
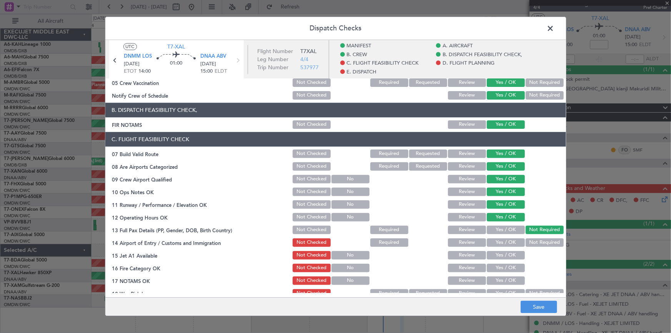
scroll to position [175, 0]
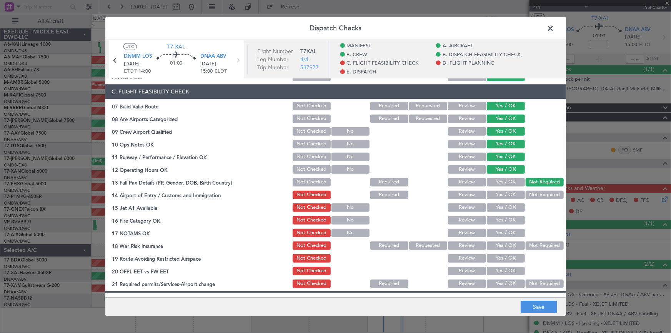
click at [532, 193] on button "Not Required" at bounding box center [544, 195] width 38 height 8
click at [504, 208] on button "Yes / OK" at bounding box center [506, 207] width 38 height 8
click at [503, 220] on button "Yes / OK" at bounding box center [506, 220] width 38 height 8
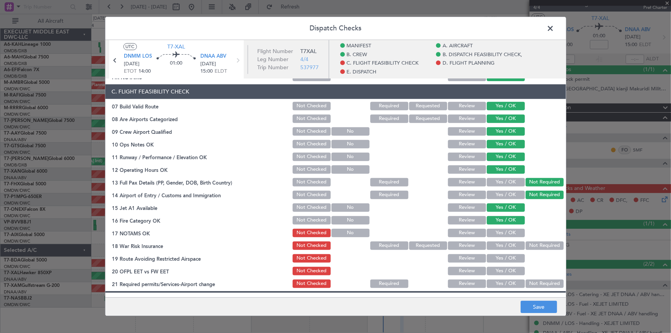
click at [504, 233] on button "Yes / OK" at bounding box center [506, 233] width 38 height 8
click at [504, 244] on button "Yes / OK" at bounding box center [506, 245] width 38 height 8
click at [501, 257] on button "Yes / OK" at bounding box center [506, 258] width 38 height 8
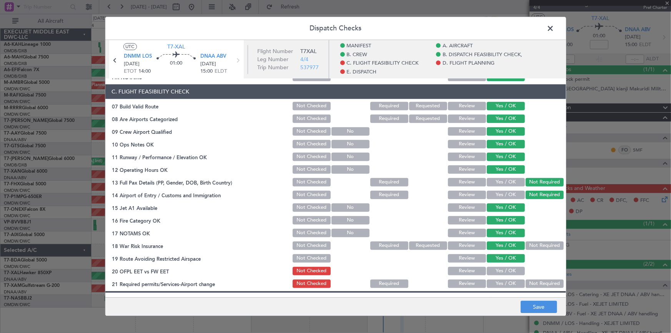
drag, startPoint x: 499, startPoint y: 266, endPoint x: 504, endPoint y: 271, distance: 6.5
click at [499, 267] on button "Yes / OK" at bounding box center [506, 271] width 38 height 8
click at [499, 281] on button "Yes / OK" at bounding box center [506, 283] width 38 height 8
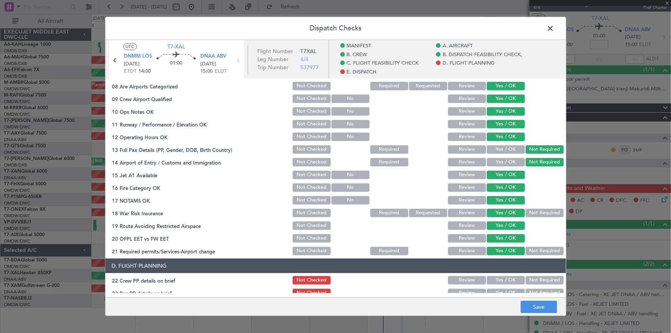
scroll to position [314, 0]
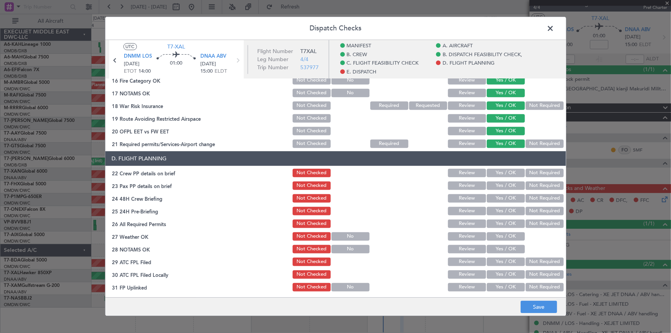
click at [501, 168] on div "Yes / OK" at bounding box center [504, 173] width 39 height 11
click at [503, 172] on button "Yes / OK" at bounding box center [506, 173] width 38 height 8
click at [533, 183] on button "Not Required" at bounding box center [544, 185] width 38 height 8
click at [537, 195] on button "Not Required" at bounding box center [544, 198] width 38 height 8
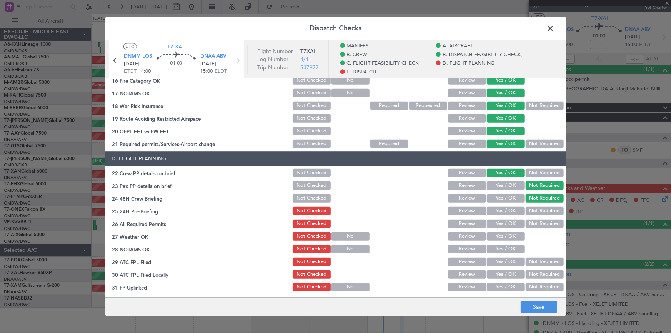
click at [534, 211] on button "Not Required" at bounding box center [544, 211] width 38 height 8
click at [533, 222] on button "Not Required" at bounding box center [544, 223] width 38 height 8
click at [507, 225] on button "Yes / OK" at bounding box center [506, 223] width 38 height 8
click at [503, 237] on button "Yes / OK" at bounding box center [506, 236] width 38 height 8
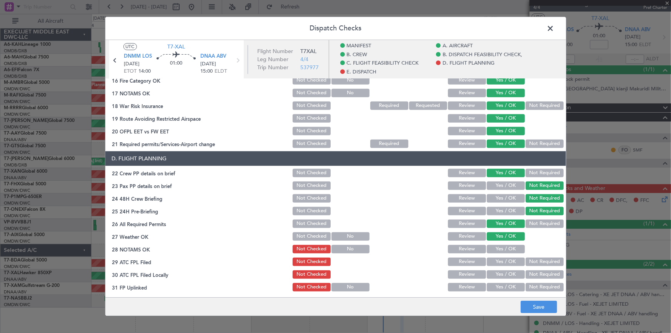
click at [502, 247] on button "Yes / OK" at bounding box center [506, 249] width 38 height 8
click at [504, 261] on button "Yes / OK" at bounding box center [506, 262] width 38 height 8
click at [502, 269] on div "Yes / OK" at bounding box center [504, 274] width 39 height 11
click at [505, 276] on button "Yes / OK" at bounding box center [506, 274] width 38 height 8
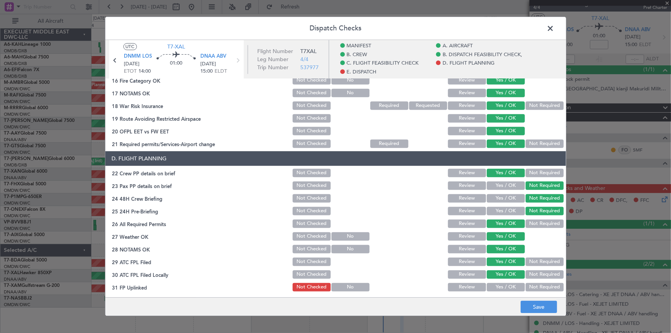
click at [505, 287] on button "Yes / OK" at bounding box center [506, 287] width 38 height 8
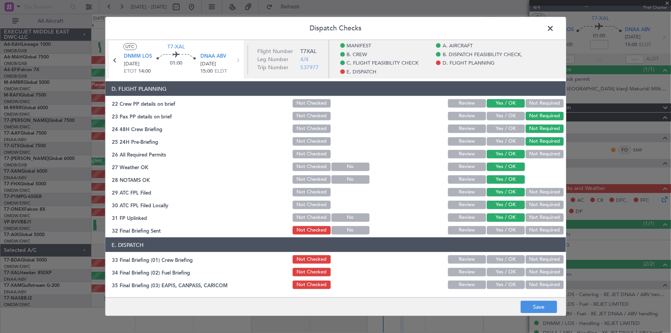
click at [500, 228] on button "Yes / OK" at bounding box center [506, 230] width 38 height 8
drag, startPoint x: 501, startPoint y: 257, endPoint x: 507, endPoint y: 249, distance: 10.1
click at [501, 257] on button "Yes / OK" at bounding box center [506, 259] width 38 height 8
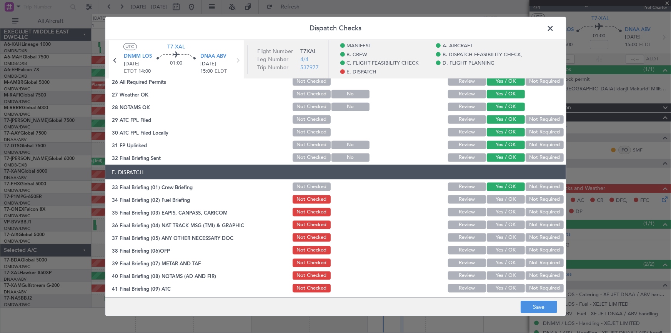
scroll to position [489, 0]
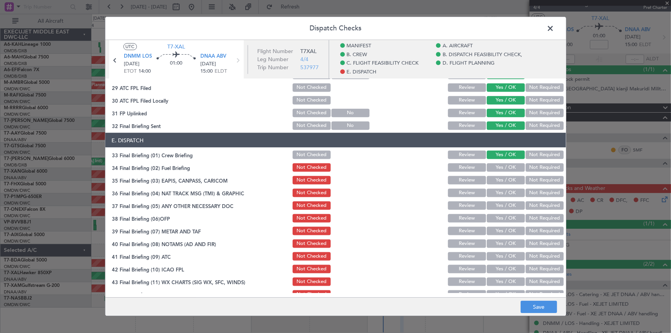
click at [541, 167] on button "Not Required" at bounding box center [544, 167] width 38 height 8
click at [540, 179] on button "Not Required" at bounding box center [544, 180] width 38 height 8
click at [543, 193] on button "Not Required" at bounding box center [544, 192] width 38 height 8
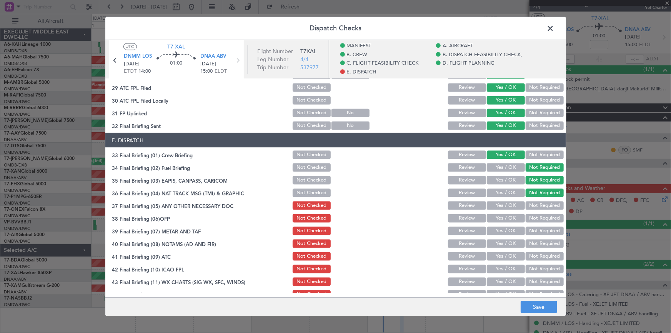
click at [541, 201] on button "Not Required" at bounding box center [544, 205] width 38 height 8
drag, startPoint x: 500, startPoint y: 220, endPoint x: 501, endPoint y: 229, distance: 9.3
click at [501, 219] on button "Yes / OK" at bounding box center [506, 218] width 38 height 8
click at [499, 231] on button "Yes / OK" at bounding box center [506, 230] width 38 height 8
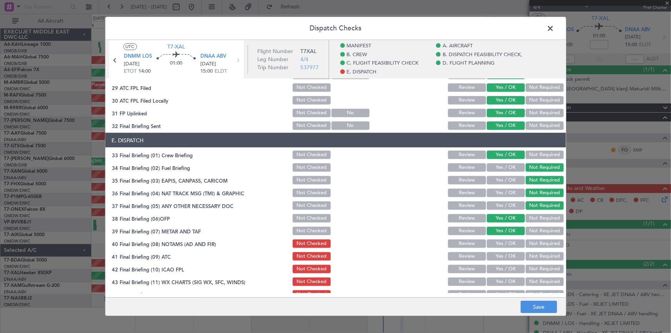
click at [500, 245] on button "Yes / OK" at bounding box center [506, 243] width 38 height 8
drag, startPoint x: 500, startPoint y: 254, endPoint x: 504, endPoint y: 264, distance: 10.5
click at [501, 254] on button "Yes / OK" at bounding box center [506, 256] width 38 height 8
drag, startPoint x: 502, startPoint y: 264, endPoint x: 506, endPoint y: 266, distance: 4.6
click at [504, 265] on button "Yes / OK" at bounding box center [506, 268] width 38 height 8
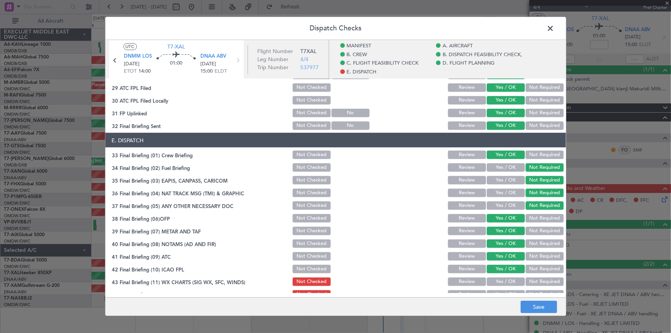
click at [504, 280] on button "Yes / OK" at bounding box center [506, 281] width 38 height 8
click at [507, 293] on button "Yes / OK" at bounding box center [506, 294] width 38 height 8
drag, startPoint x: 543, startPoint y: 308, endPoint x: 540, endPoint y: 302, distance: 7.4
click at [542, 306] on button "Save" at bounding box center [538, 307] width 37 height 12
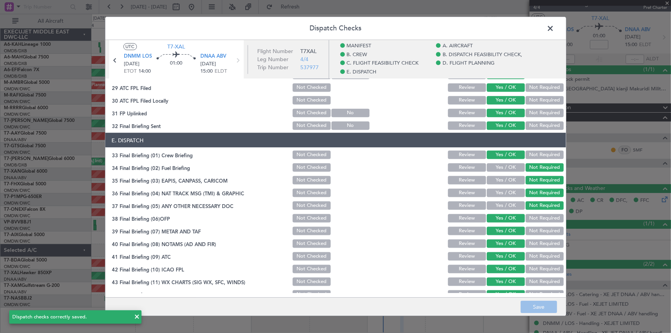
click at [554, 26] on span at bounding box center [554, 30] width 0 height 15
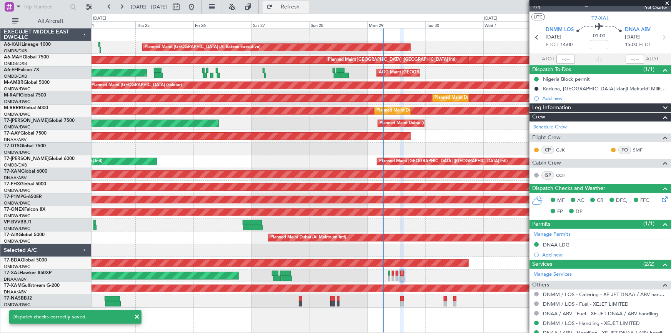
click at [298, 1] on button "Refresh" at bounding box center [286, 7] width 46 height 12
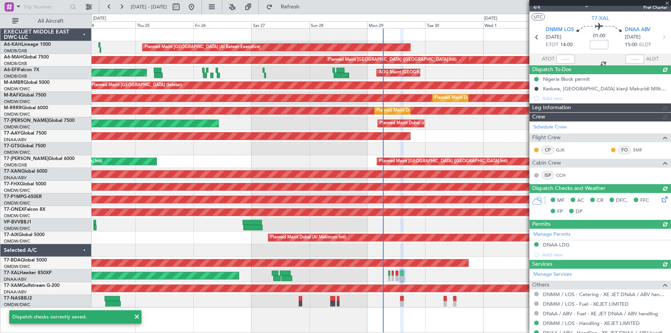
type input "Dherander Fithani (DHF)"
type input "7379"
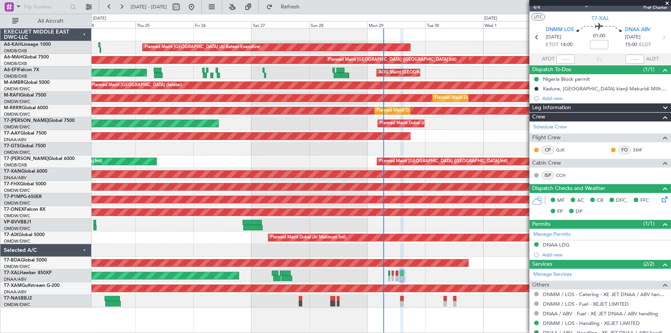
type input "Dherander Fithani (DHF)"
type input "7379"
click at [600, 17] on span "T7-XAL" at bounding box center [600, 18] width 18 height 8
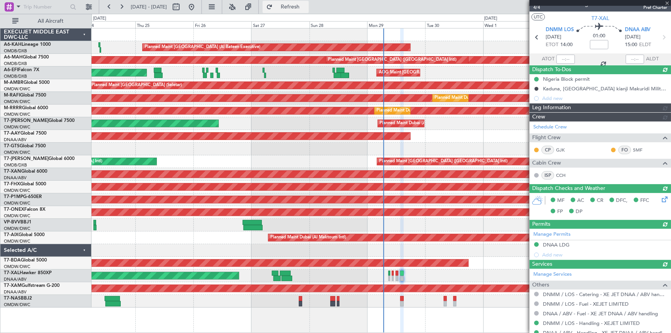
click at [306, 8] on span "Refresh" at bounding box center [290, 6] width 32 height 5
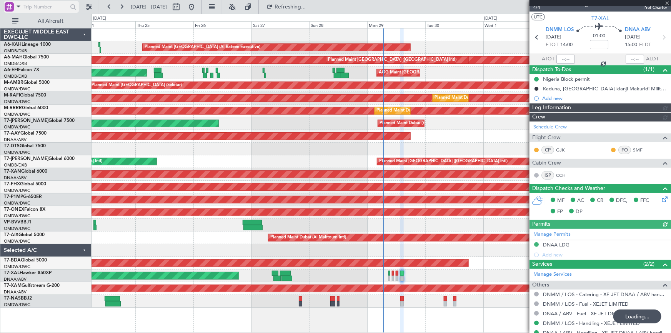
type input "Dherander Fithani (DHF)"
type input "7379"
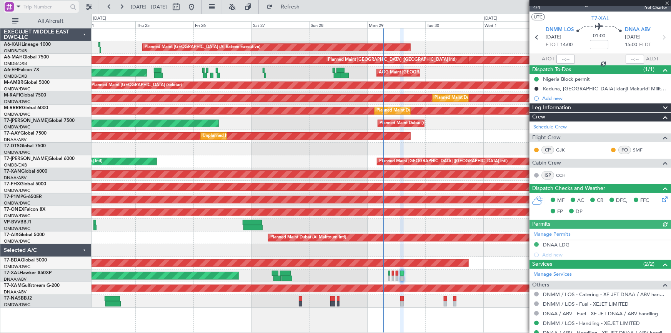
type input "Dherander Fithani (DHF)"
type input "7379"
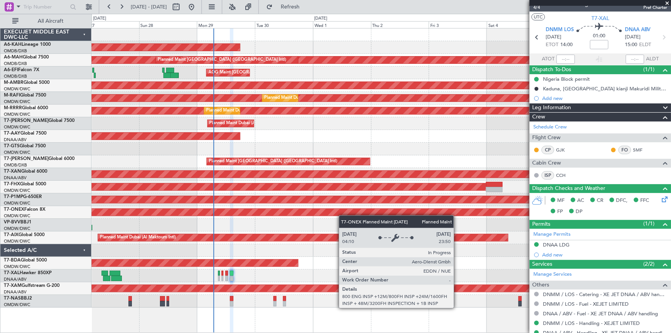
click at [321, 213] on div "Planned Maint [GEOGRAPHIC_DATA] (Al Bateen Executive) Planned Maint [GEOGRAPHIC…" at bounding box center [380, 167] width 579 height 279
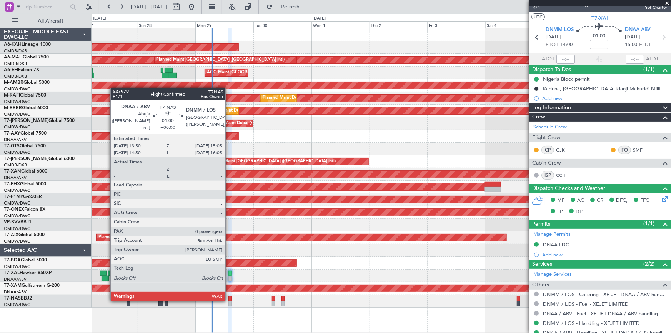
click at [229, 299] on div at bounding box center [229, 298] width 3 height 5
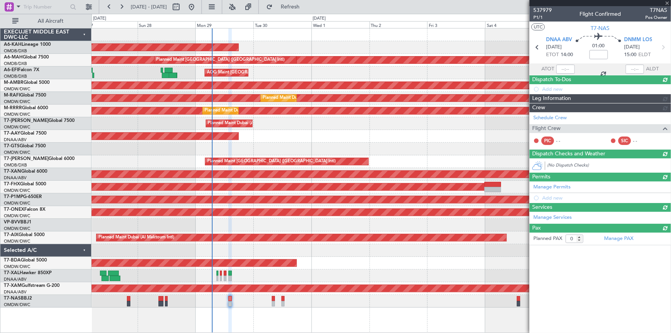
scroll to position [0, 0]
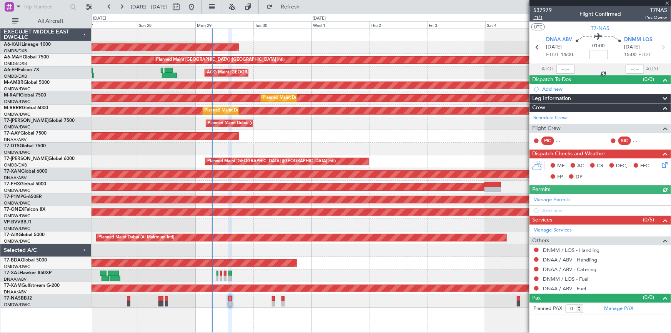
click at [541, 18] on span "P1/1" at bounding box center [542, 17] width 18 height 7
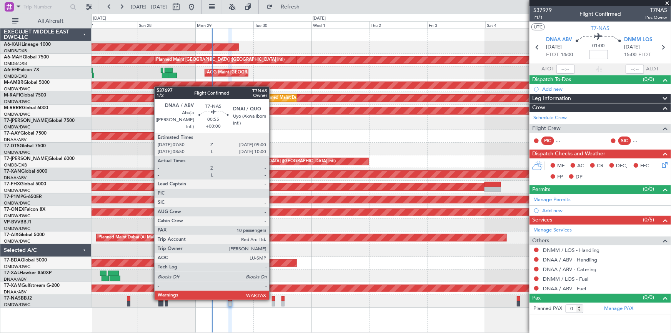
click at [273, 298] on div at bounding box center [273, 298] width 3 height 5
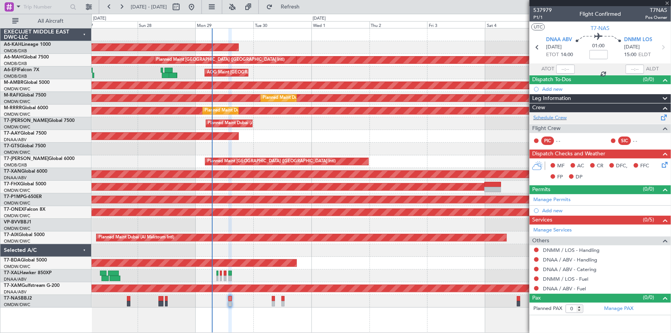
type input "10"
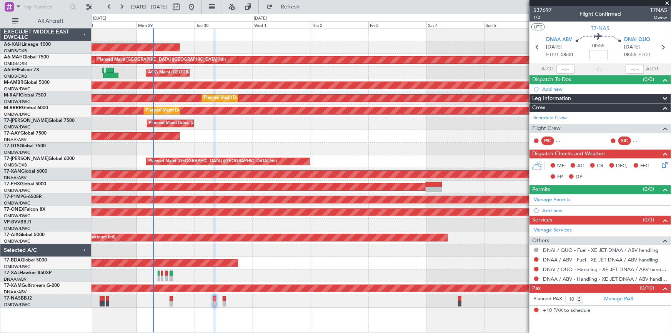
click at [273, 291] on div "Planned Maint Abu Dhabi (Al Bateen Executive) Planned Maint Dubai (Dubai Intl) …" at bounding box center [381, 180] width 580 height 305
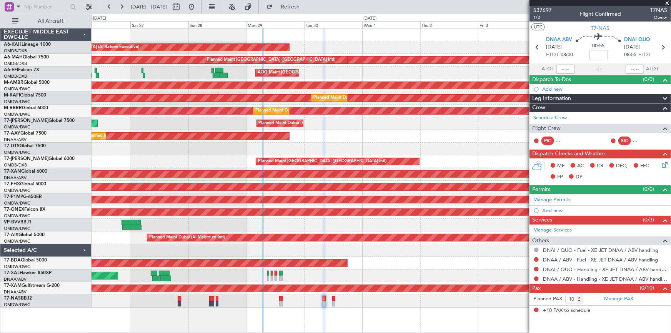
click at [353, 73] on div "AOG Maint [GEOGRAPHIC_DATA] (Dubai Intl) AOG Maint [GEOGRAPHIC_DATA] (Dubai Int…" at bounding box center [380, 72] width 579 height 13
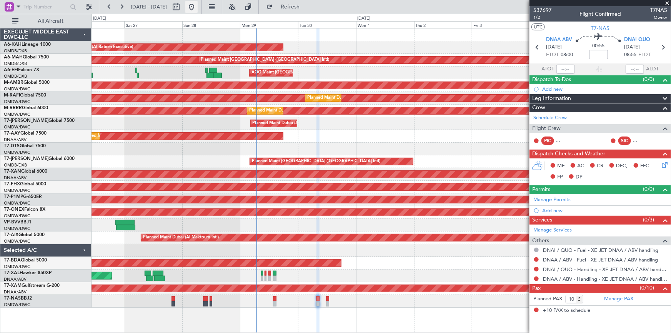
click at [198, 7] on button at bounding box center [191, 7] width 12 height 12
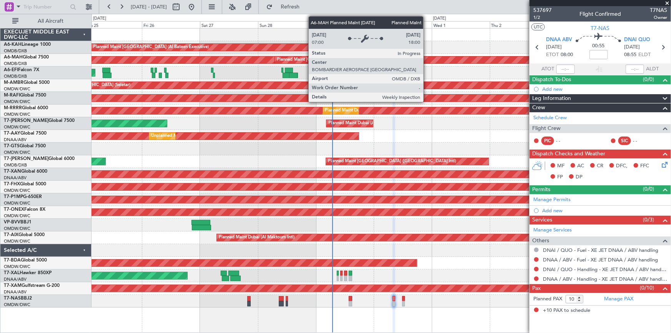
click at [380, 60] on div "Planned Maint [GEOGRAPHIC_DATA] ([GEOGRAPHIC_DATA] Intl)" at bounding box center [346, 60] width 142 height 7
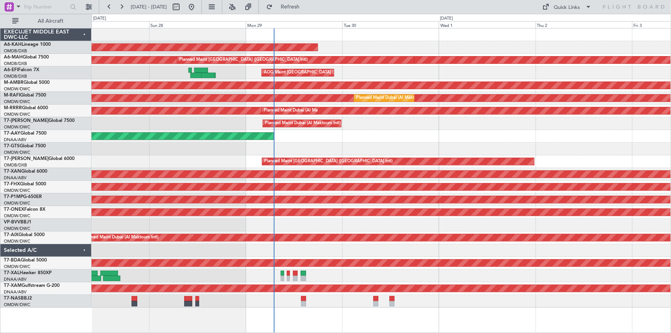
click at [243, 73] on div "Planned Maint [GEOGRAPHIC_DATA] (Al Bateen Executive) Planned Maint [GEOGRAPHIC…" at bounding box center [380, 167] width 579 height 279
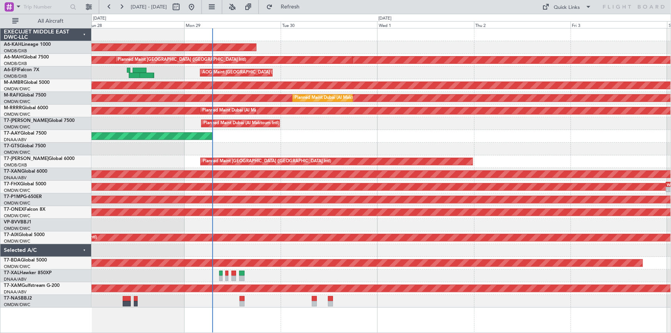
click at [307, 51] on div "Planned Maint [GEOGRAPHIC_DATA] (Al Bateen Executive) Planned Maint [GEOGRAPHIC…" at bounding box center [380, 167] width 579 height 279
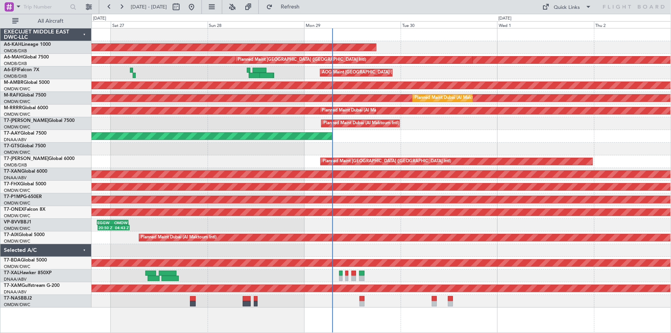
click at [263, 151] on div at bounding box center [380, 149] width 579 height 13
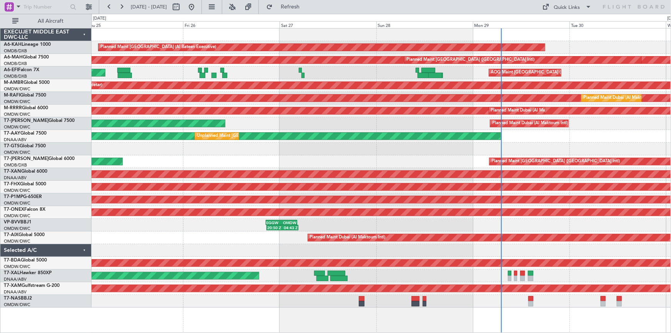
click at [360, 143] on div at bounding box center [380, 149] width 579 height 13
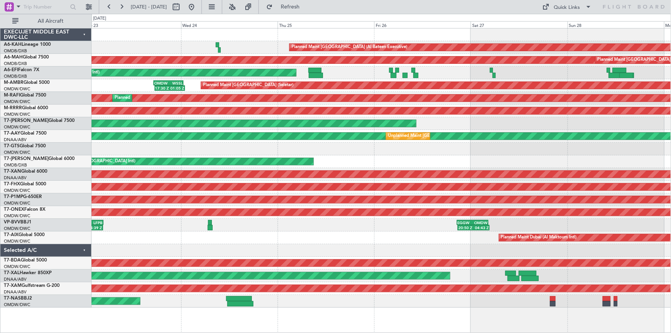
click at [352, 150] on div at bounding box center [380, 149] width 579 height 13
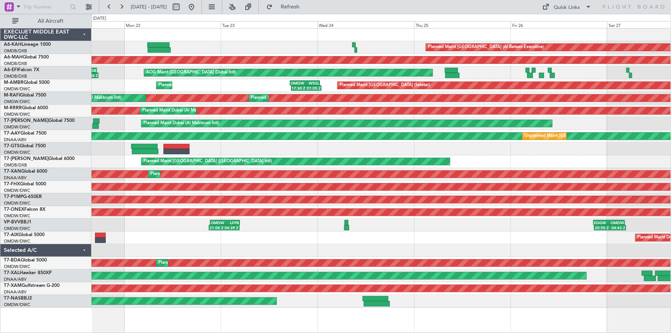
click at [338, 143] on div "AOG Maint [GEOGRAPHIC_DATA] (Seletar)" at bounding box center [380, 149] width 579 height 13
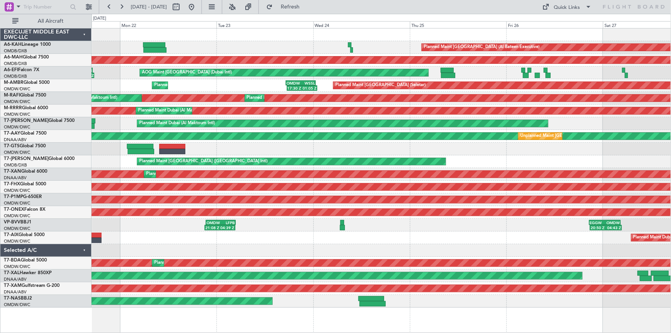
click at [330, 154] on div "AOG Maint [GEOGRAPHIC_DATA] (Seletar)" at bounding box center [380, 149] width 579 height 13
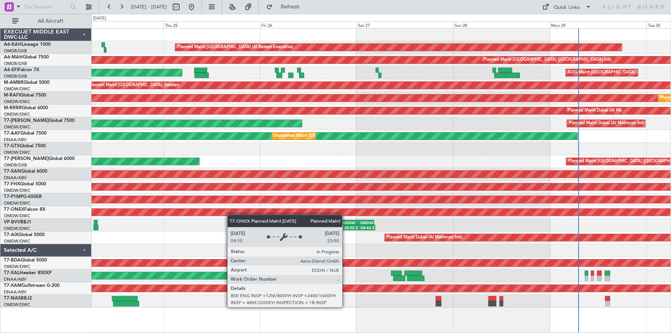
click at [227, 209] on div "Planned Maint [GEOGRAPHIC_DATA] (Al Bateen Executive) Planned Maint [GEOGRAPHIC…" at bounding box center [380, 167] width 579 height 279
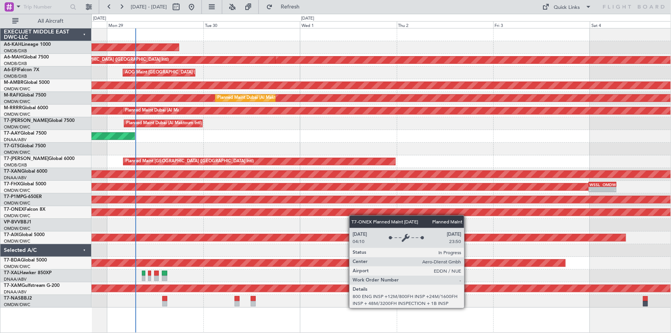
click at [346, 213] on div "Planned Maint Nurnberg" at bounding box center [380, 212] width 579 height 13
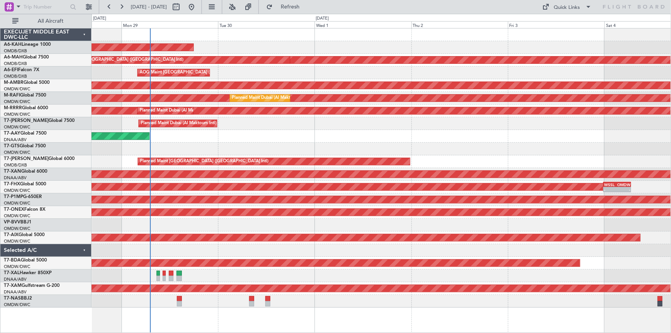
click at [434, 225] on div "Planned Maint [GEOGRAPHIC_DATA] (Al Bateen Executive) Planned Maint [GEOGRAPHIC…" at bounding box center [380, 167] width 579 height 279
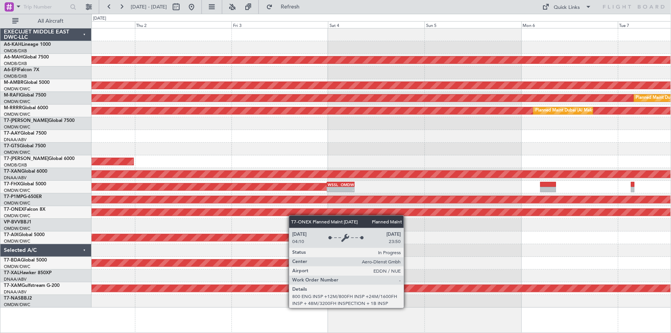
click at [194, 206] on div "Planned Maint Nurnberg" at bounding box center [380, 212] width 579 height 13
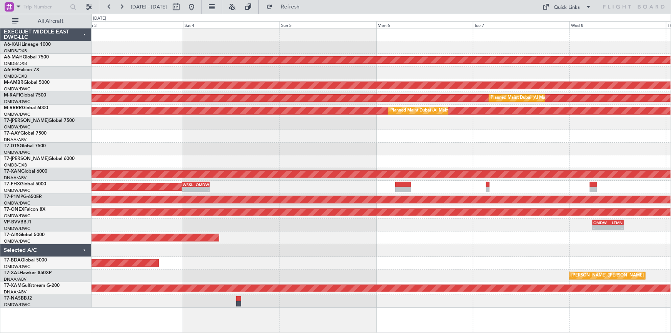
click at [262, 263] on div "Planned Maint [GEOGRAPHIC_DATA] ([GEOGRAPHIC_DATA] Intl) Planned Maint [GEOGRAP…" at bounding box center [380, 167] width 579 height 279
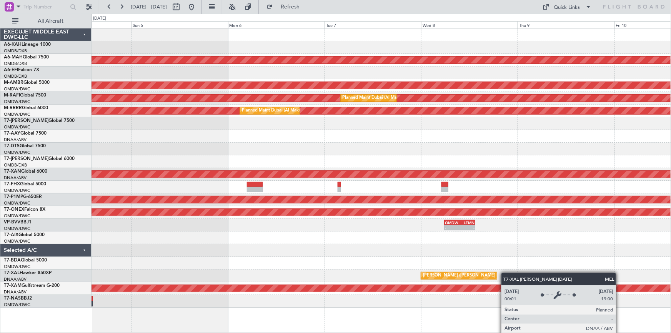
click at [275, 284] on div "Planned Maint [GEOGRAPHIC_DATA] ([GEOGRAPHIC_DATA] Intl) Planned Maint [GEOGRAP…" at bounding box center [380, 167] width 579 height 279
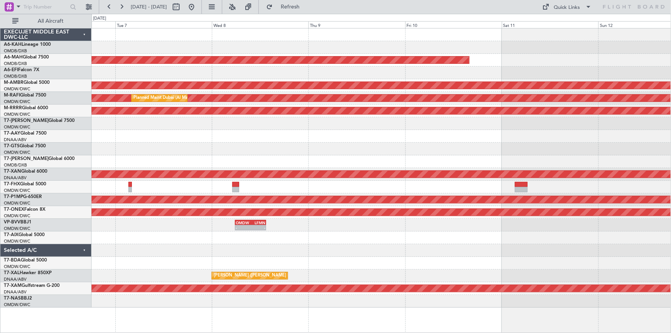
click at [301, 267] on div "Planned Maint [GEOGRAPHIC_DATA] ([GEOGRAPHIC_DATA] Intl) Planned Maint [GEOGRAP…" at bounding box center [380, 167] width 579 height 279
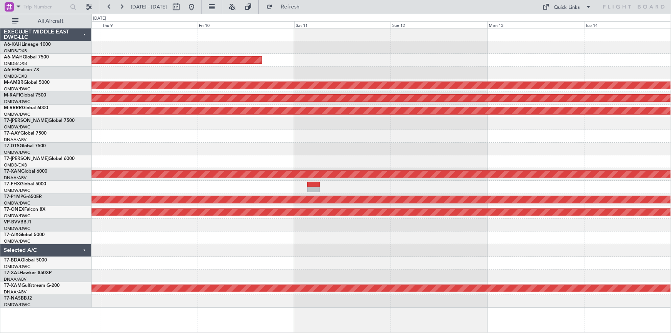
click at [318, 260] on div "Planned Maint [GEOGRAPHIC_DATA] ([GEOGRAPHIC_DATA] Intl) Planned Maint [GEOGRAP…" at bounding box center [380, 167] width 579 height 279
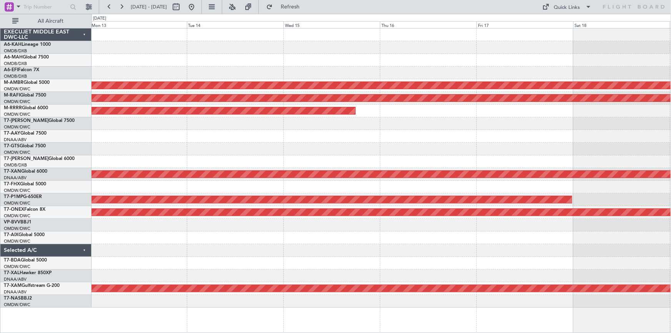
click at [346, 257] on div "Planned Maint [GEOGRAPHIC_DATA] (Seletar) Planned Maint [GEOGRAPHIC_DATA] (Al M…" at bounding box center [380, 167] width 579 height 279
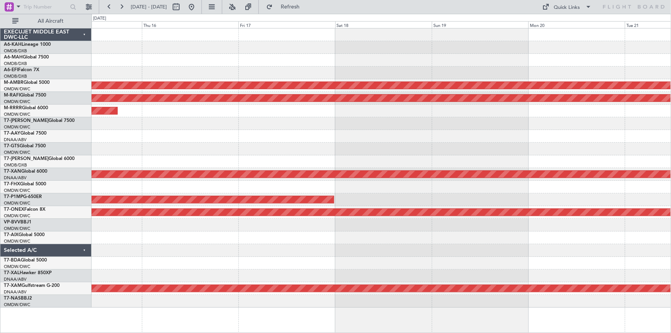
click at [327, 271] on div "Planned Maint [GEOGRAPHIC_DATA] (Seletar) Planned Maint [GEOGRAPHIC_DATA] (Al M…" at bounding box center [380, 167] width 579 height 279
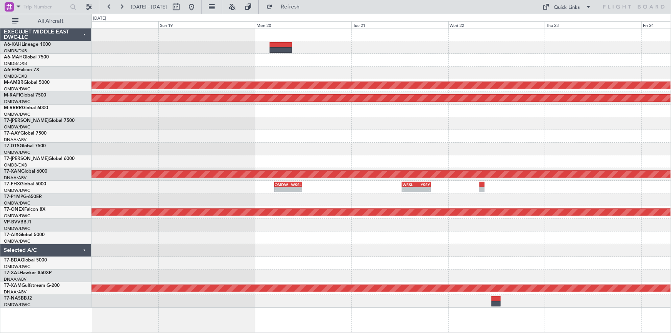
click at [188, 268] on div "Planned Maint [GEOGRAPHIC_DATA] (Seletar) Planned Maint [GEOGRAPHIC_DATA] (Al M…" at bounding box center [380, 167] width 579 height 279
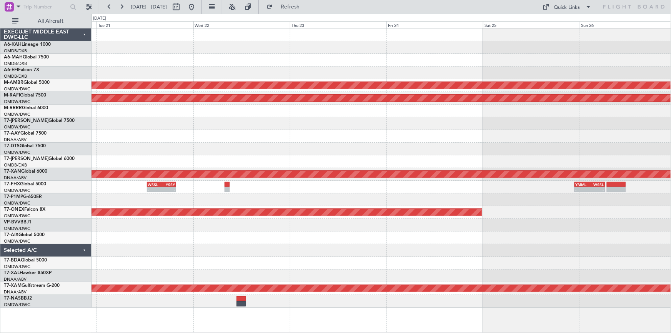
click at [200, 256] on div "Planned Maint [GEOGRAPHIC_DATA] (Seletar) Planned Maint [GEOGRAPHIC_DATA] (Al M…" at bounding box center [380, 167] width 579 height 279
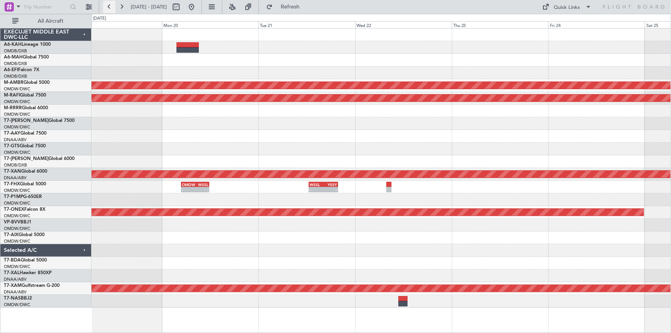
click at [109, 6] on button at bounding box center [109, 7] width 12 height 12
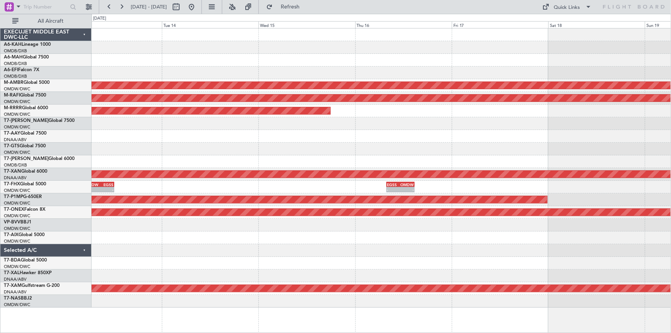
drag, startPoint x: 214, startPoint y: 6, endPoint x: 226, endPoint y: 21, distance: 19.1
click at [198, 7] on button at bounding box center [191, 7] width 12 height 12
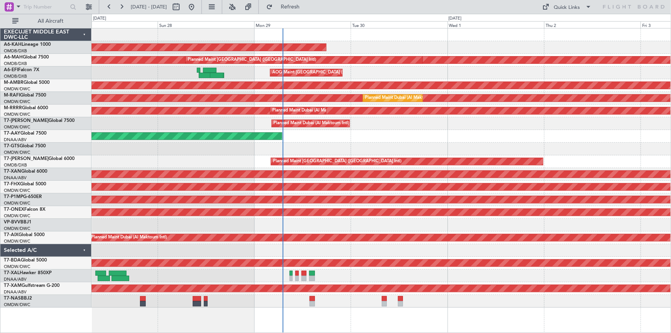
click at [215, 227] on div "EGGW 20:35 Z OMDW 04:25 Z 20:50 Z 04:43 Z" at bounding box center [380, 225] width 579 height 13
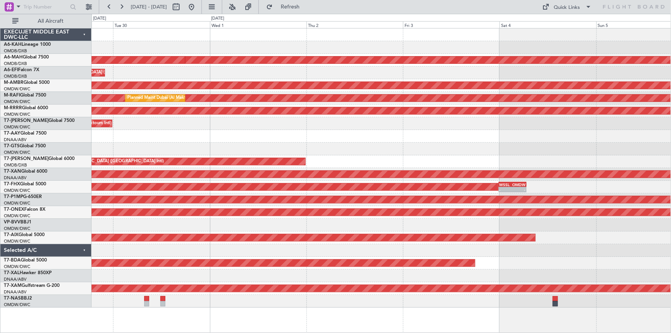
click at [257, 228] on div at bounding box center [380, 225] width 579 height 13
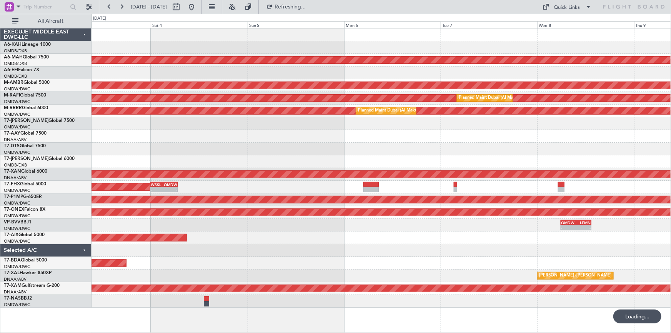
click at [307, 238] on div "Planned Maint [GEOGRAPHIC_DATA] ([GEOGRAPHIC_DATA] Intl) Planned Maint [GEOGRAP…" at bounding box center [380, 167] width 579 height 279
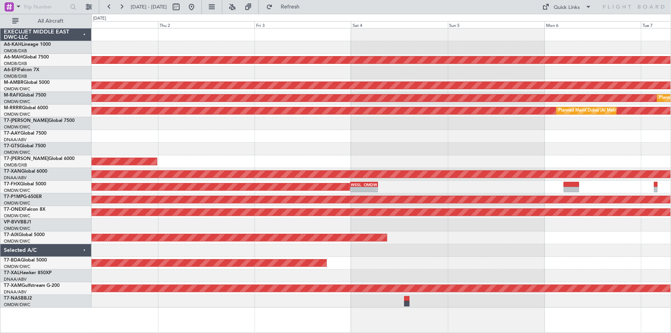
click at [444, 222] on div "OMDW 05:50 Z LFMN 13:30 Z - -" at bounding box center [380, 225] width 579 height 13
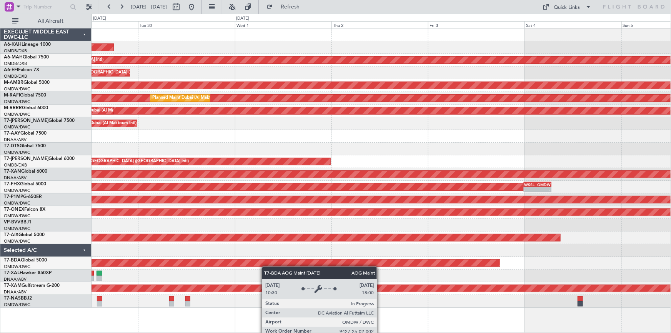
click at [390, 262] on div "AOG Maint Dubai (Al Maktoum Intl)" at bounding box center [380, 263] width 579 height 13
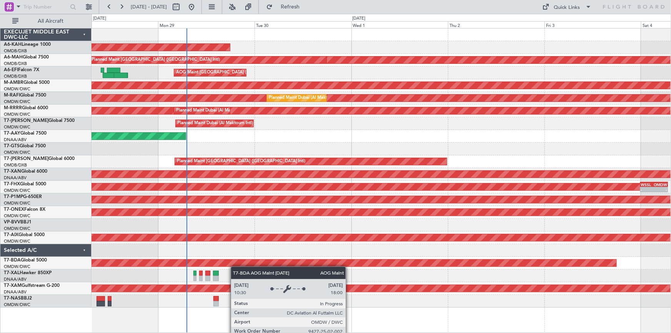
click at [234, 266] on div "Planned Maint [GEOGRAPHIC_DATA] (Al Bateen Executive) Planned Maint [GEOGRAPHIC…" at bounding box center [380, 167] width 579 height 279
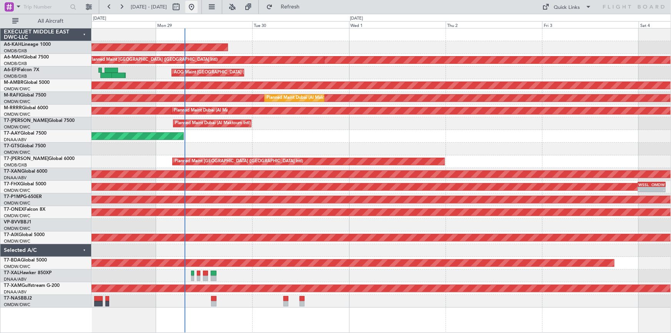
click at [198, 8] on button at bounding box center [191, 7] width 12 height 12
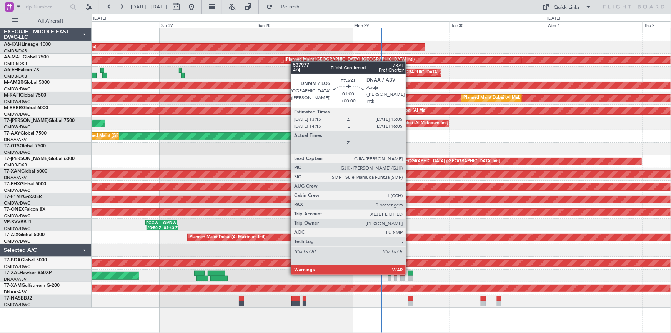
click at [409, 273] on div at bounding box center [410, 273] width 5 height 5
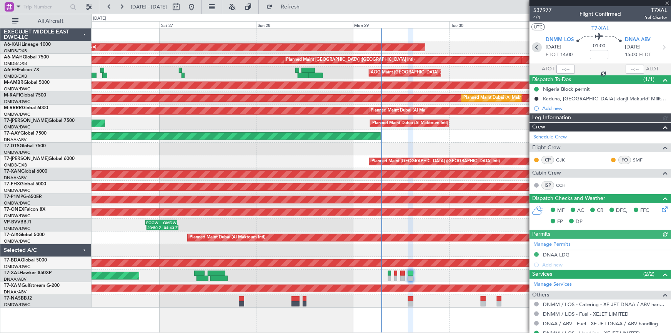
type input "Dherander Fithani (DHF)"
type input "7379"
click at [534, 17] on span "4/4" at bounding box center [542, 17] width 18 height 7
type input "Dherander Fithani (DHF)"
type input "7379"
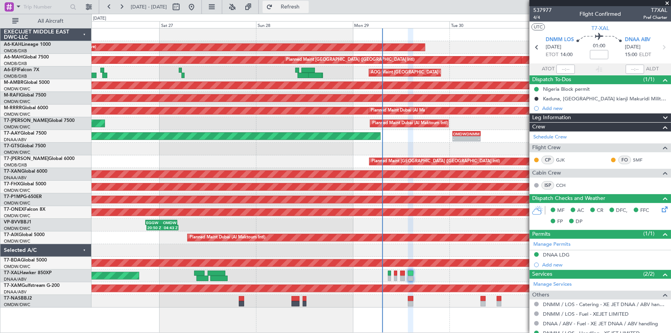
click at [306, 8] on span "Refresh" at bounding box center [290, 6] width 32 height 5
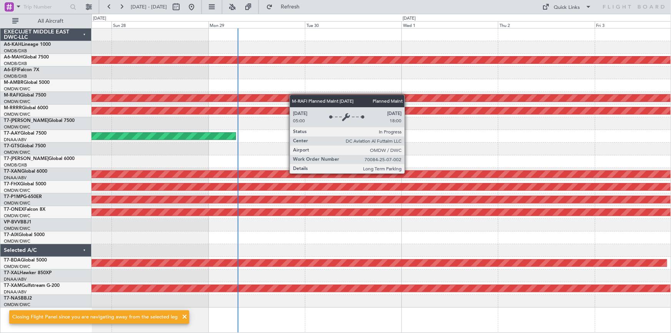
click at [186, 97] on div "Planned Maint [GEOGRAPHIC_DATA] ([GEOGRAPHIC_DATA] Intl) Planned Maint [GEOGRAP…" at bounding box center [380, 167] width 579 height 279
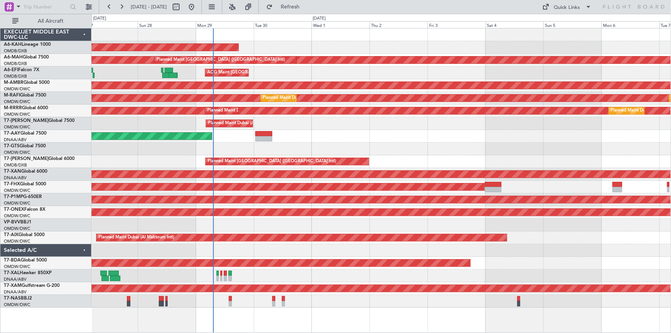
click at [261, 169] on div "Planned Maint [GEOGRAPHIC_DATA] (Al Bateen Executive) Planned Maint [GEOGRAPHIC…" at bounding box center [380, 167] width 579 height 279
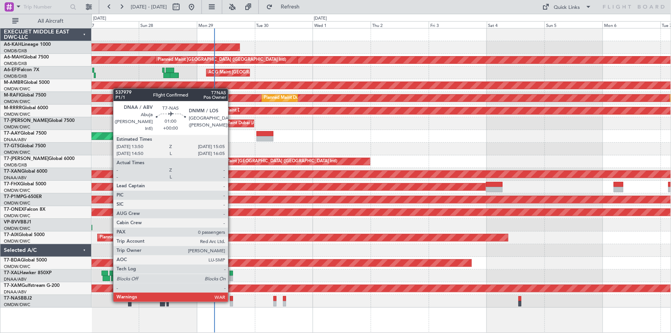
click at [231, 300] on div at bounding box center [231, 298] width 3 height 5
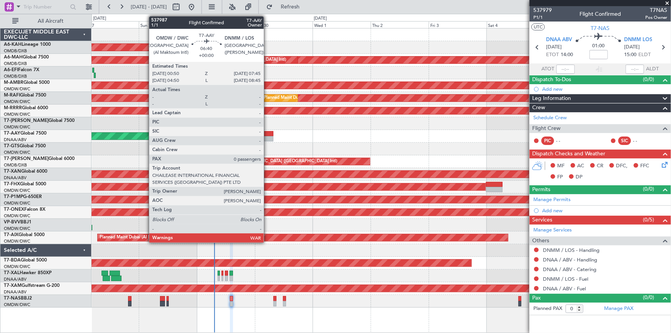
click at [267, 133] on div at bounding box center [264, 133] width 17 height 5
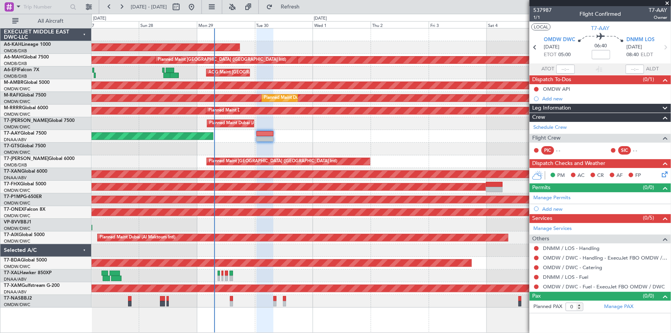
click at [536, 27] on button "LOCAL" at bounding box center [540, 26] width 19 height 7
click at [537, 20] on span "1/1" at bounding box center [542, 17] width 18 height 7
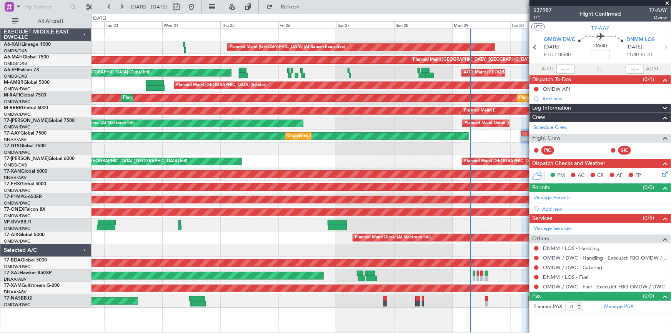
click at [438, 157] on div "Planned Maint [GEOGRAPHIC_DATA] ([GEOGRAPHIC_DATA] Intl) Planned Maint [GEOGRAP…" at bounding box center [380, 161] width 579 height 13
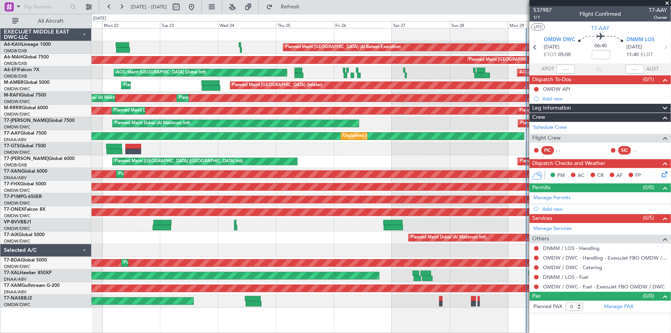
click at [246, 240] on div "Planned Maint [GEOGRAPHIC_DATA] (Al Bateen Executive) Planned Maint [GEOGRAPHIC…" at bounding box center [380, 167] width 579 height 279
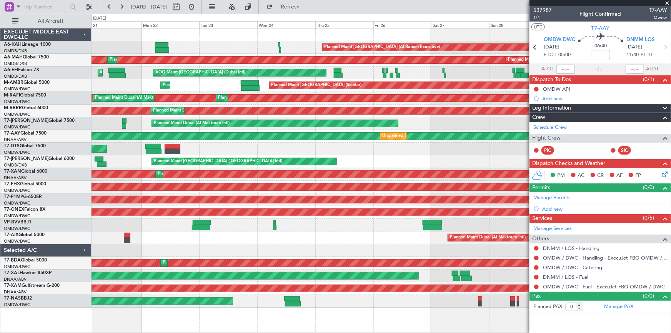
click at [226, 153] on div "AOG Maint [GEOGRAPHIC_DATA] (Seletar)" at bounding box center [380, 149] width 579 height 13
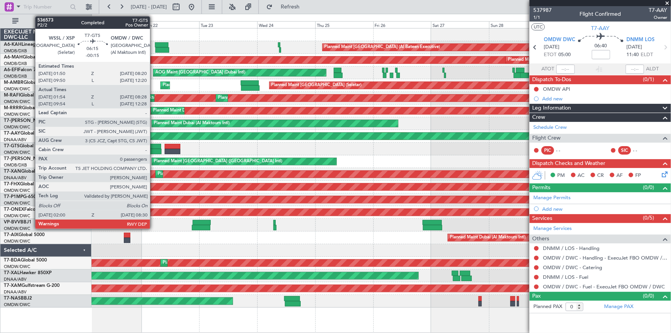
click at [153, 149] on div at bounding box center [154, 151] width 16 height 5
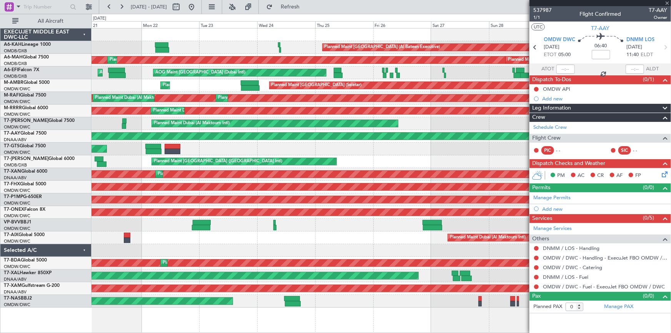
type input "-00:15"
type input "02:04"
type input "08:23"
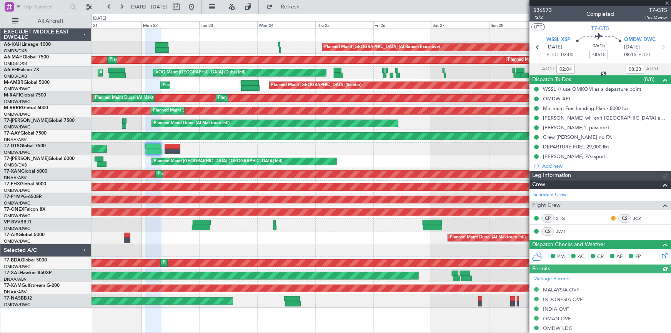
type input "[PERSON_NAME] ([PERSON_NAME])"
type input "7342"
type input "[PERSON_NAME] ([PERSON_NAME])"
type input "7342"
click at [198, 4] on button at bounding box center [191, 7] width 12 height 12
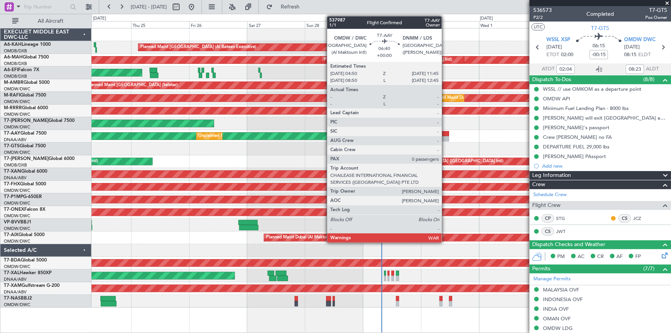
click at [445, 133] on div at bounding box center [440, 133] width 17 height 5
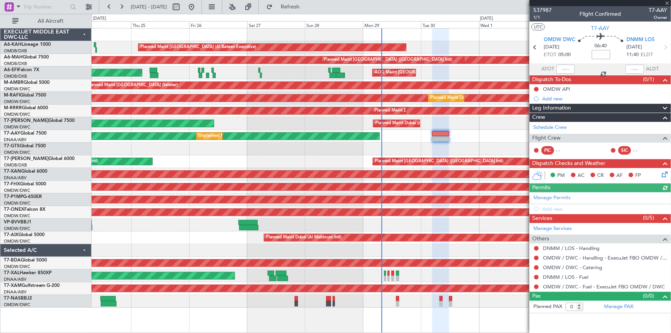
click at [598, 55] on input at bounding box center [601, 54] width 18 height 9
click at [575, 60] on section "OMDW DWC [DATE] ETOT 05:00 06:40 +0100 DNMM LOS [DATE] 11:40 ELDT" at bounding box center [599, 48] width 141 height 30
type input "+01:00"
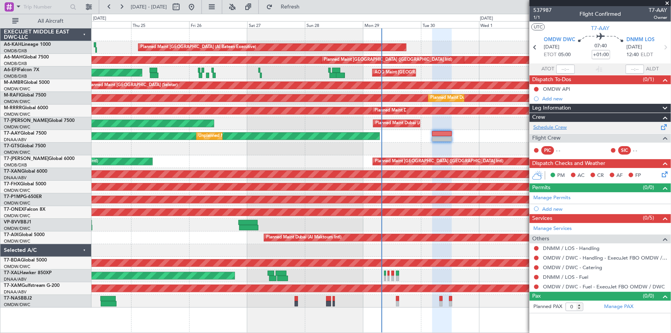
click at [557, 126] on link "Schedule Crew" at bounding box center [549, 128] width 33 height 8
click at [537, 15] on span "1/1" at bounding box center [542, 17] width 18 height 7
click at [561, 249] on link "DNMM / LOS - Handling" at bounding box center [571, 248] width 57 height 7
click at [306, 8] on span "Refresh" at bounding box center [290, 6] width 32 height 5
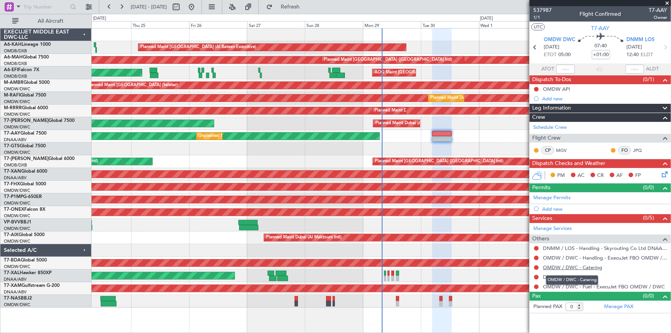
click at [557, 266] on link "OMDW / DWC - Catering" at bounding box center [572, 267] width 59 height 7
click at [561, 277] on link "DNMM / LOS - Fuel" at bounding box center [565, 277] width 45 height 7
click at [305, 7] on span "Refresh" at bounding box center [290, 6] width 32 height 5
click at [85, 5] on button at bounding box center [89, 7] width 12 height 12
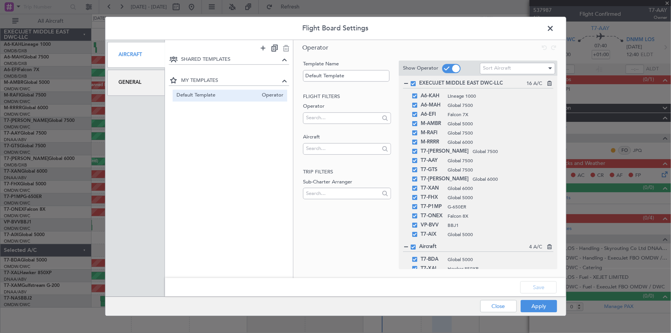
click at [129, 82] on div "General" at bounding box center [136, 83] width 58 height 26
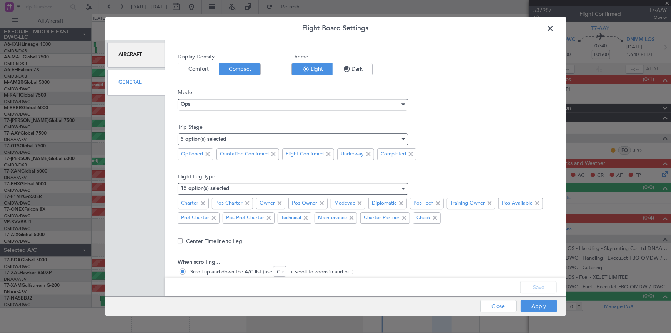
click at [132, 86] on div "General" at bounding box center [136, 83] width 58 height 26
click at [123, 81] on div "General" at bounding box center [136, 83] width 58 height 26
click at [127, 79] on div "General" at bounding box center [136, 83] width 58 height 26
drag, startPoint x: 497, startPoint y: 307, endPoint x: 456, endPoint y: 288, distance: 44.9
click at [496, 305] on button "Close" at bounding box center [498, 306] width 37 height 12
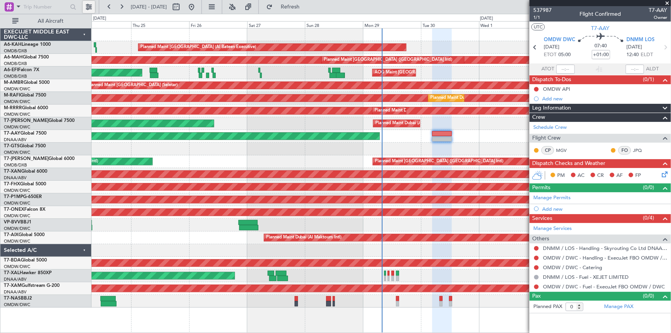
click at [86, 2] on button at bounding box center [89, 7] width 12 height 12
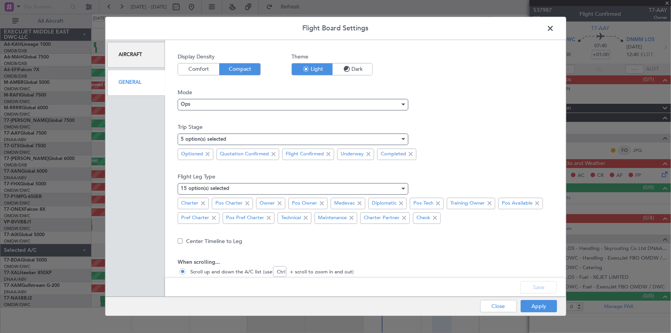
click at [132, 82] on div "General" at bounding box center [136, 83] width 58 height 26
click at [133, 53] on div "Aircraft" at bounding box center [136, 55] width 58 height 26
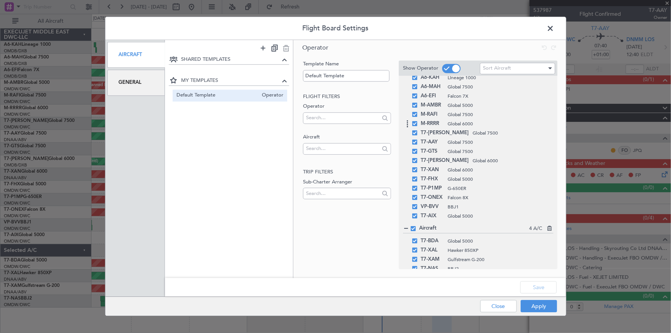
scroll to position [27, 0]
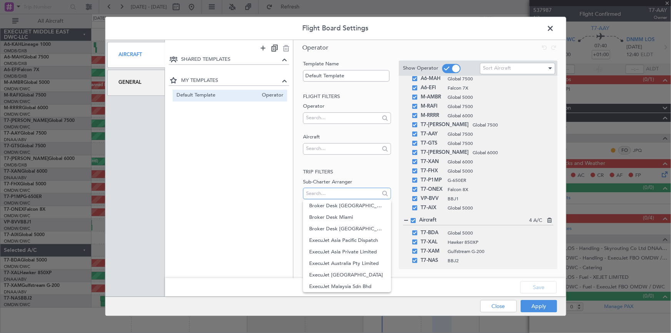
click at [316, 192] on input "text" at bounding box center [342, 194] width 73 height 12
type input "xal"
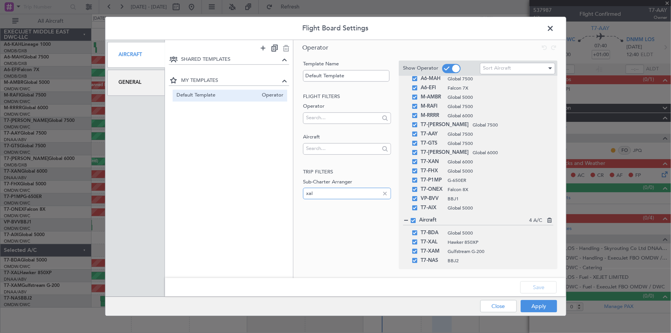
drag, startPoint x: 319, startPoint y: 192, endPoint x: 176, endPoint y: 191, distance: 142.6
click at [178, 190] on div "SHARED TEMPLATES MY TEMPLATES Default Template Operator Operator Template Name …" at bounding box center [365, 159] width 401 height 238
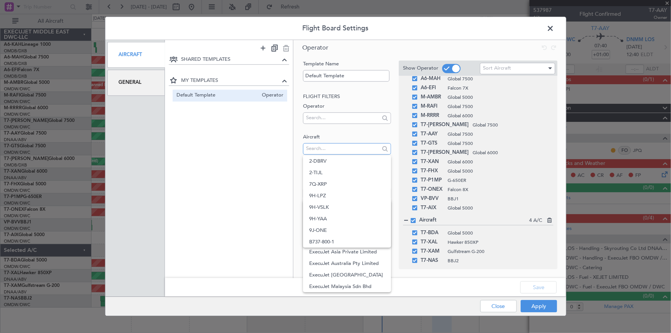
click at [319, 151] on input "text" at bounding box center [342, 149] width 73 height 12
type input "xal"
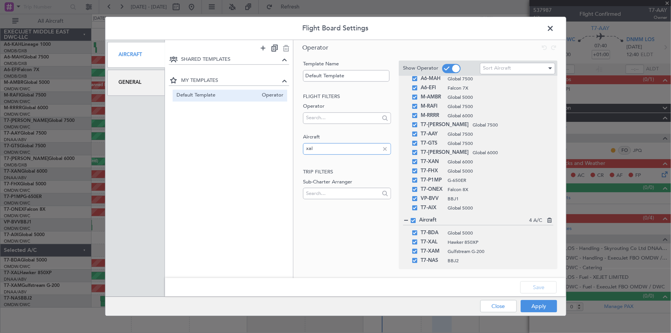
drag, startPoint x: 319, startPoint y: 151, endPoint x: 234, endPoint y: 148, distance: 84.6
click at [234, 148] on div "SHARED TEMPLATES MY TEMPLATES Default Template Operator Operator Template Name …" at bounding box center [365, 159] width 401 height 238
click at [338, 115] on input "text" at bounding box center [342, 118] width 73 height 12
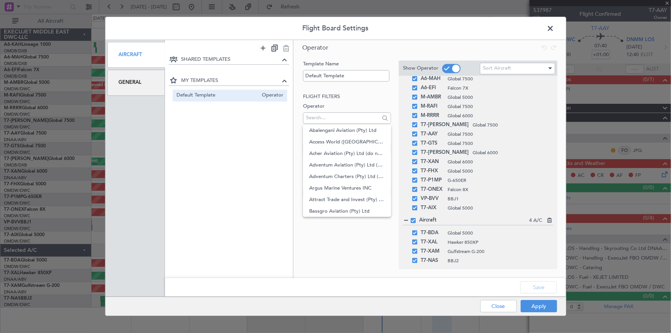
click at [366, 93] on h2 "Flight filters" at bounding box center [347, 97] width 88 height 8
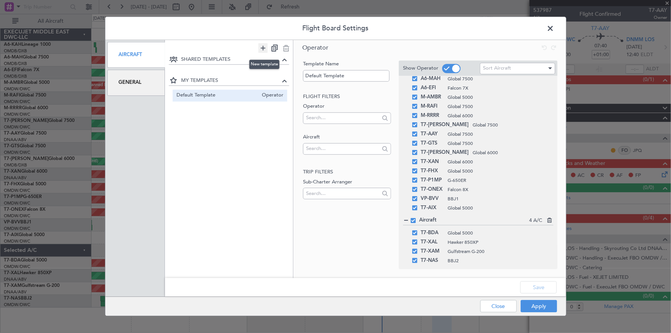
click at [264, 46] on icon at bounding box center [262, 48] width 9 height 10
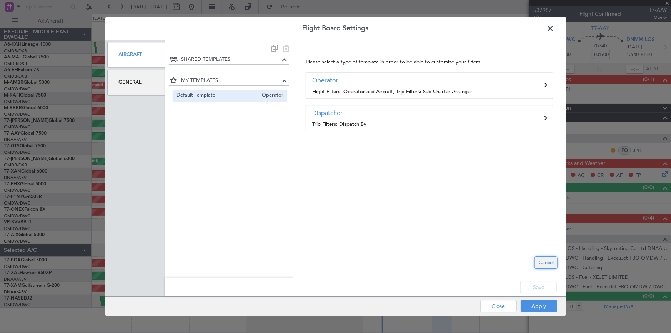
click at [546, 260] on button "Cancel" at bounding box center [545, 263] width 23 height 12
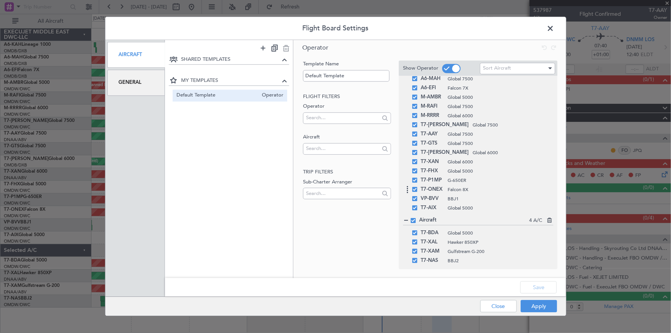
scroll to position [0, 0]
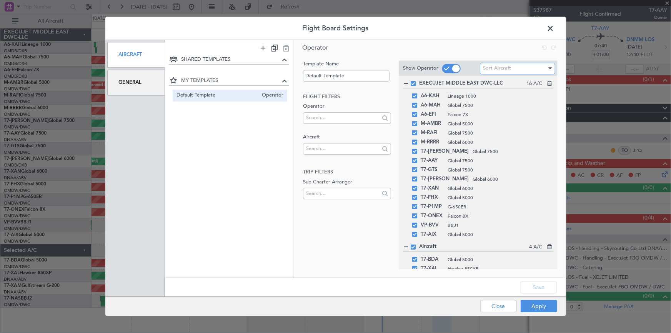
click at [497, 68] on span "Sort Aircraft" at bounding box center [497, 68] width 28 height 7
click at [348, 249] on div at bounding box center [335, 166] width 671 height 333
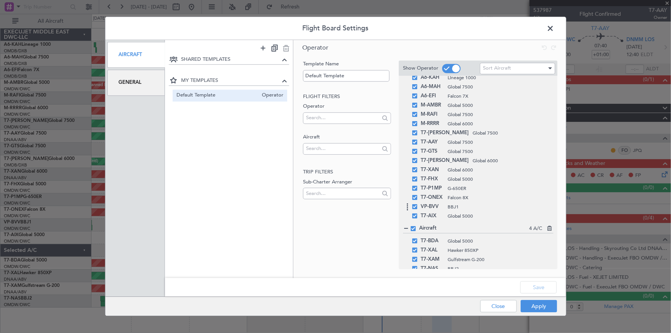
scroll to position [27, 0]
click at [554, 27] on span at bounding box center [554, 30] width 0 height 15
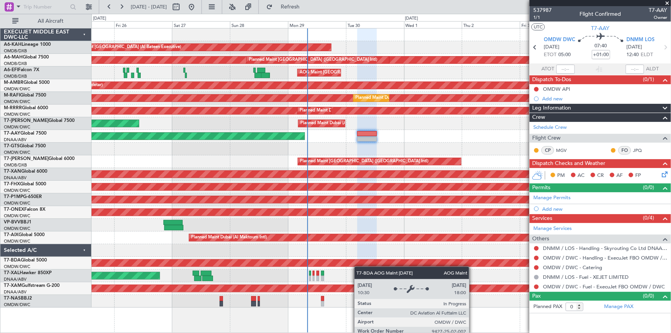
click at [357, 266] on div "Planned Maint Abu Dhabi (Al Bateen Executive) Planned Maint Dubai (Dubai Intl) …" at bounding box center [380, 167] width 579 height 279
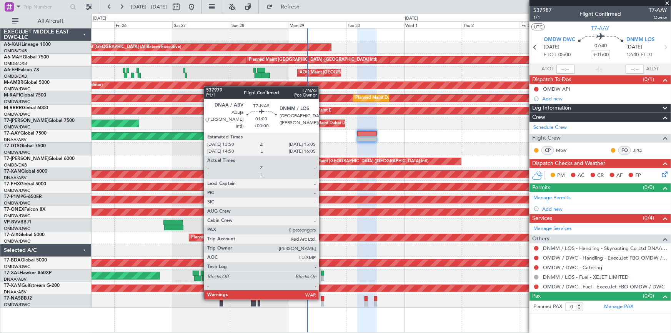
click at [322, 298] on div at bounding box center [322, 298] width 3 height 5
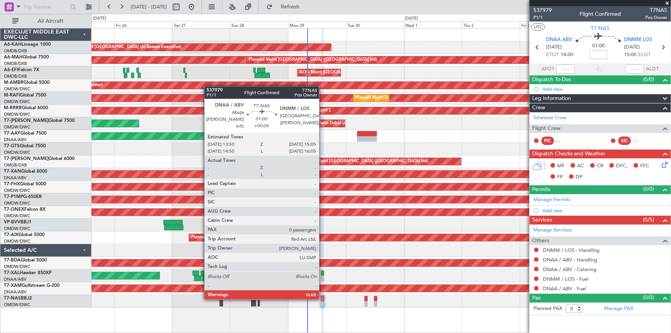
click at [322, 296] on div at bounding box center [322, 298] width 3 height 5
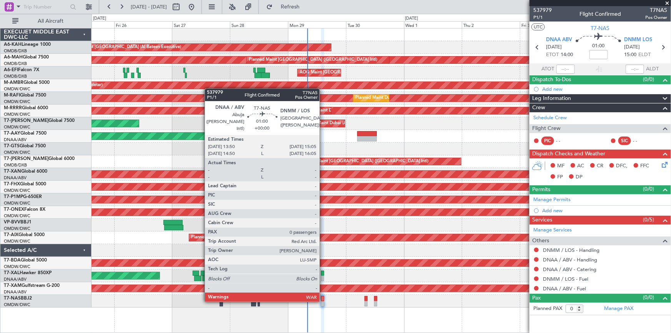
click at [323, 300] on div at bounding box center [322, 298] width 3 height 5
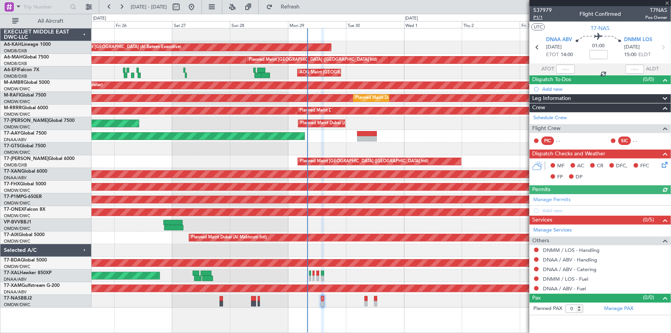
click at [539, 17] on span "P1/1" at bounding box center [542, 17] width 18 height 7
click at [367, 129] on div "Planned Maint Dubai (Al Maktoum Intl) Planned Maint Dubai (Al Maktoum Intl)" at bounding box center [380, 123] width 579 height 13
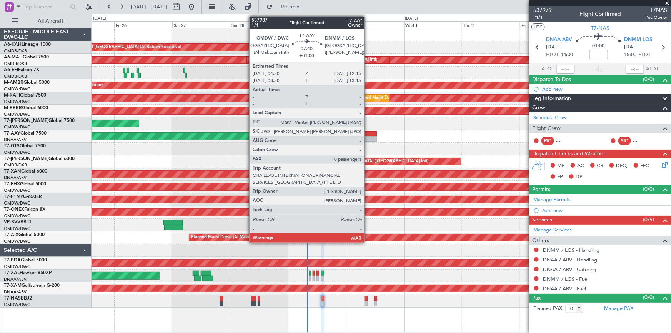
click at [367, 131] on div at bounding box center [366, 133] width 19 height 5
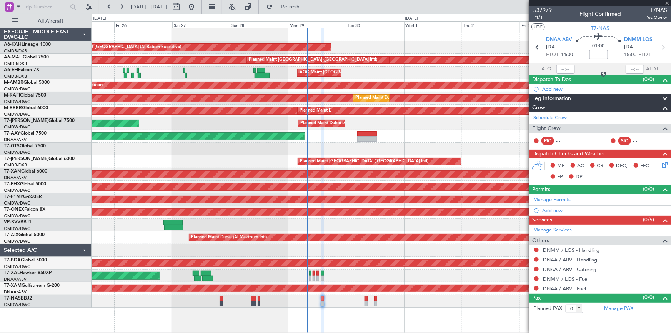
type input "+01:00"
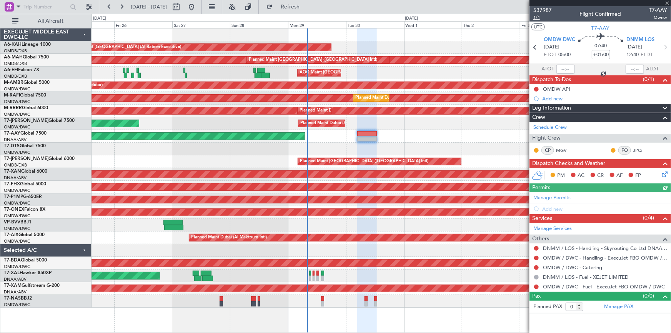
click at [537, 16] on span "1/1" at bounding box center [542, 17] width 18 height 7
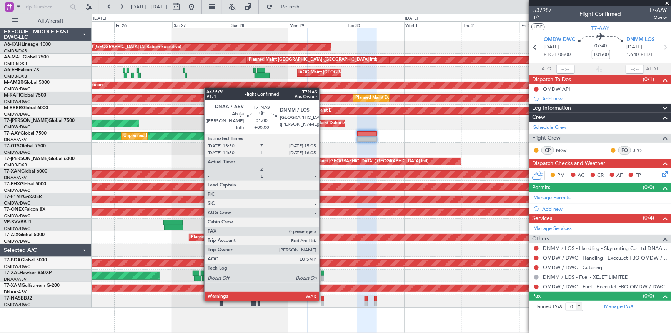
click at [322, 299] on div at bounding box center [322, 298] width 3 height 5
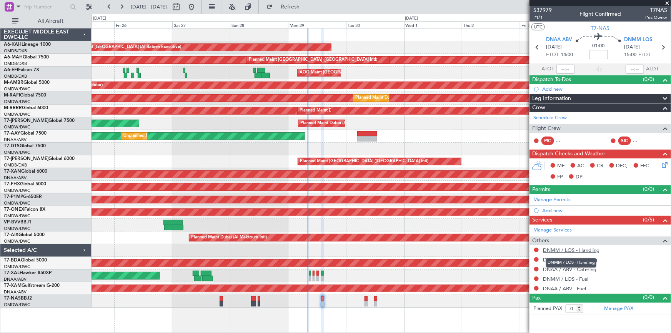
click at [565, 249] on link "DNMM / LOS - Handling" at bounding box center [571, 250] width 57 height 7
click at [582, 258] on link "DNAA / ABV - Handling" at bounding box center [570, 259] width 54 height 7
click at [557, 277] on link "DNMM / LOS - Fuel" at bounding box center [565, 279] width 45 height 7
click at [550, 286] on link "DNAA / ABV - Fuel" at bounding box center [564, 288] width 43 height 7
click at [306, 7] on span "Refresh" at bounding box center [290, 6] width 32 height 5
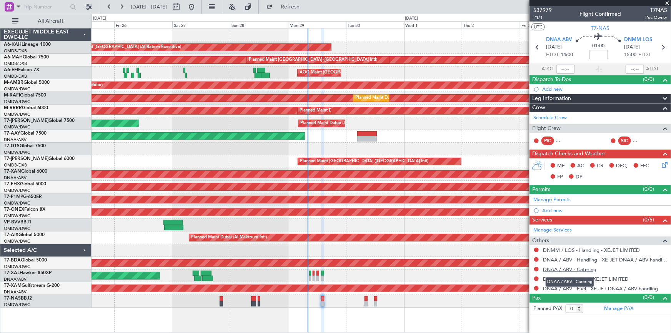
click at [558, 267] on link "DNAA / ABV - Catering" at bounding box center [569, 269] width 53 height 7
click at [306, 7] on span "Refresh" at bounding box center [290, 6] width 32 height 5
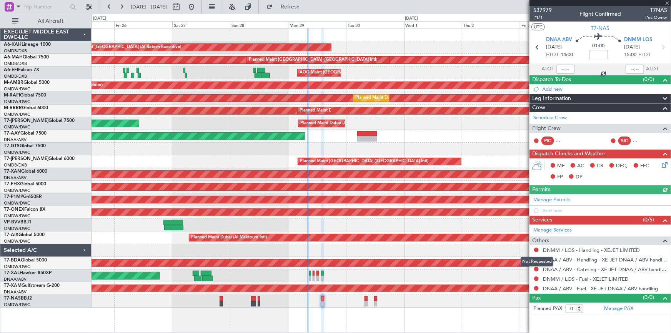
drag, startPoint x: 534, startPoint y: 249, endPoint x: 543, endPoint y: 258, distance: 12.2
click at [535, 249] on button at bounding box center [536, 250] width 5 height 5
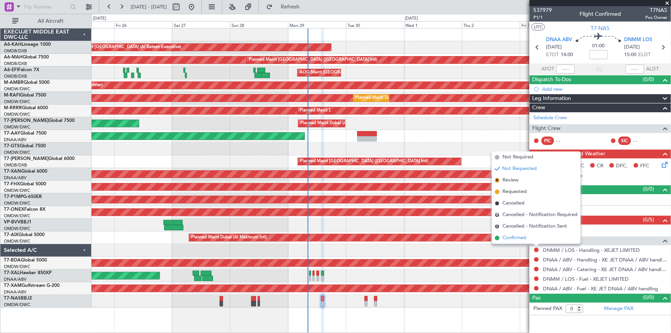
click at [518, 234] on li "Confirmed" at bounding box center [536, 238] width 89 height 12
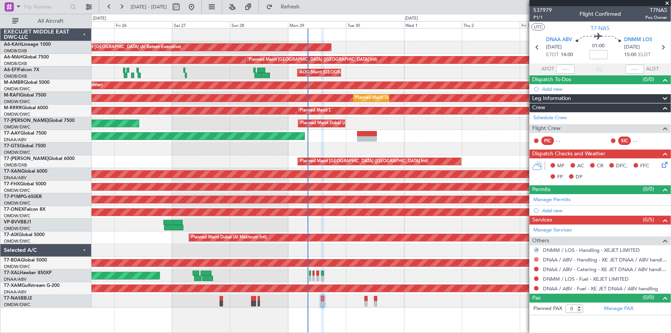
click at [537, 258] on button at bounding box center [536, 259] width 5 height 5
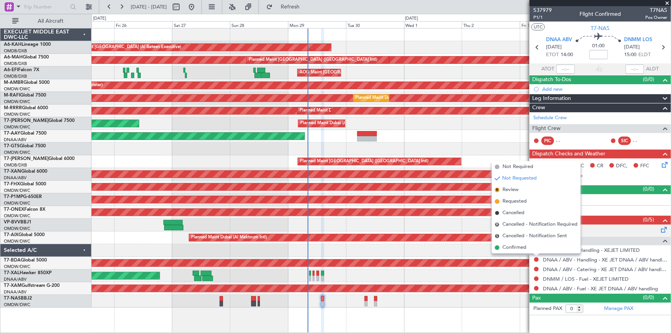
drag, startPoint x: 524, startPoint y: 249, endPoint x: 547, endPoint y: 227, distance: 32.9
click at [523, 248] on span "Confirmed" at bounding box center [514, 248] width 24 height 8
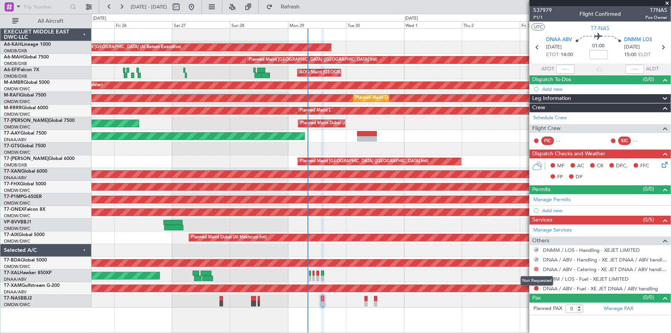
click at [537, 269] on button at bounding box center [536, 269] width 5 height 5
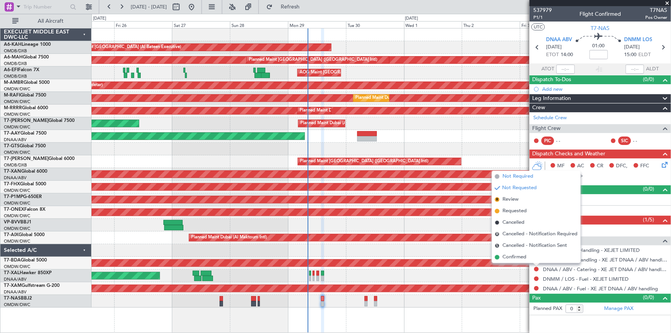
click at [524, 178] on span "Not Required" at bounding box center [517, 177] width 31 height 8
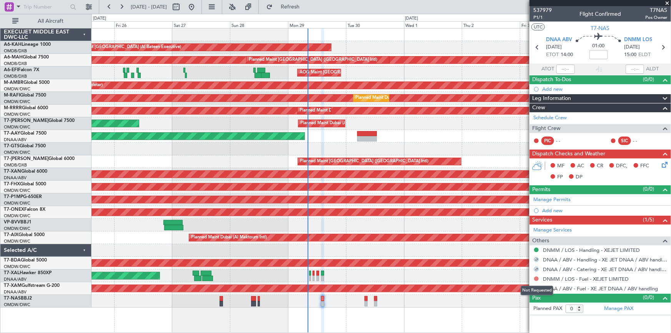
click at [535, 277] on button at bounding box center [536, 278] width 5 height 5
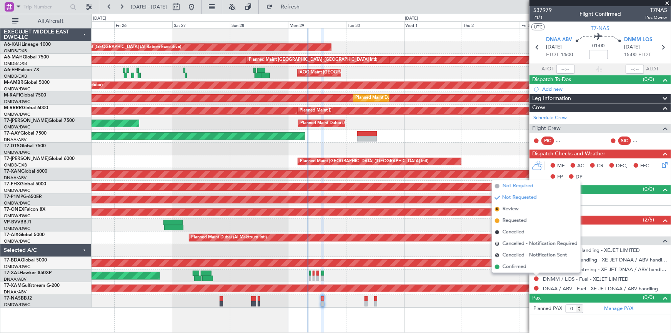
click at [514, 184] on span "Not Required" at bounding box center [517, 186] width 31 height 8
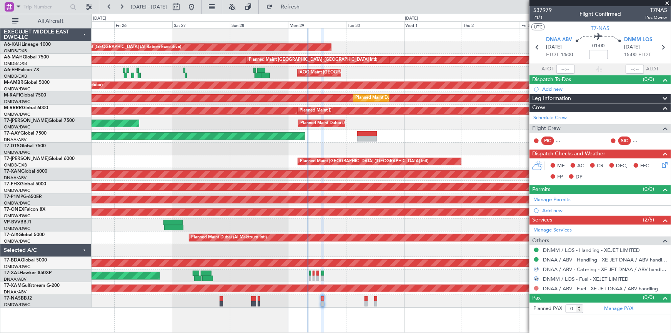
click at [536, 286] on button at bounding box center [536, 288] width 5 height 5
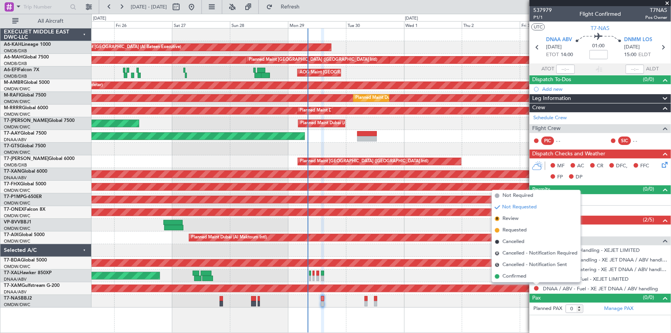
drag, startPoint x: 518, startPoint y: 279, endPoint x: 526, endPoint y: 281, distance: 8.5
click at [518, 278] on span "Confirmed" at bounding box center [514, 277] width 24 height 8
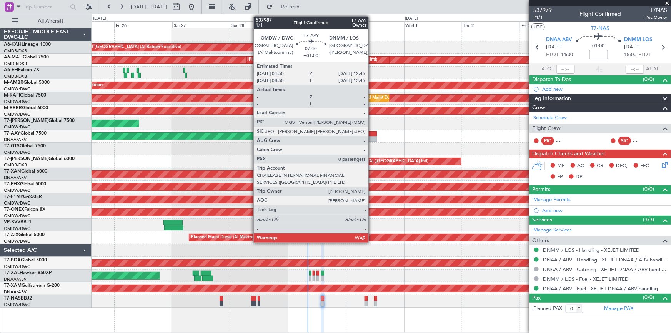
click at [372, 134] on div at bounding box center [366, 133] width 19 height 5
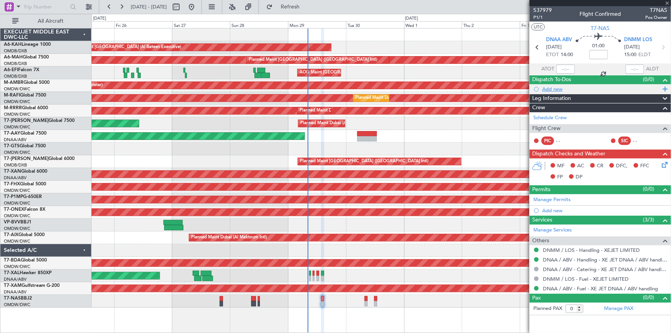
type input "+01:00"
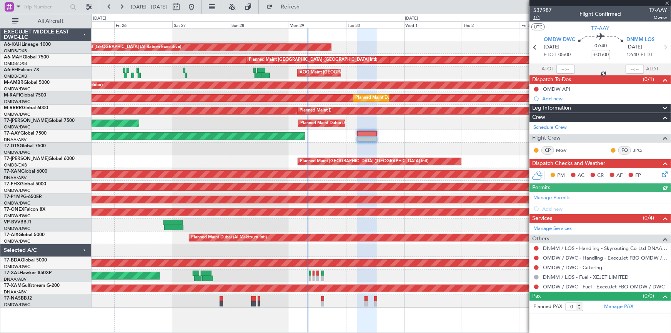
click at [536, 16] on span "1/1" at bounding box center [542, 17] width 18 height 7
click at [295, 3] on button "Refresh" at bounding box center [286, 7] width 46 height 12
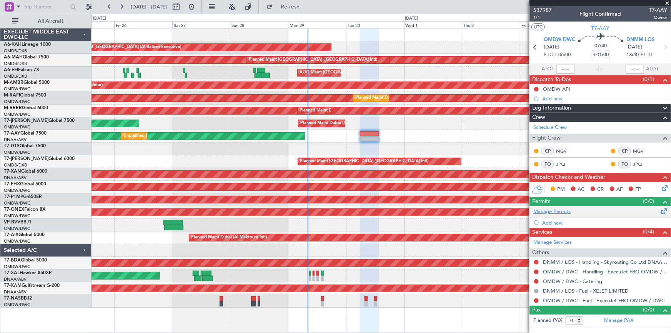
click at [558, 210] on link "Manage Permits" at bounding box center [551, 212] width 37 height 8
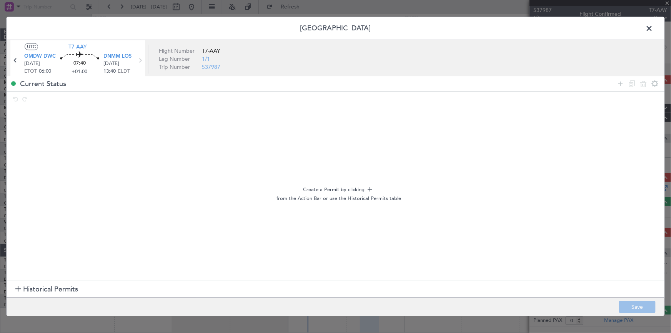
click at [53, 288] on span "Historical Permits" at bounding box center [50, 289] width 55 height 10
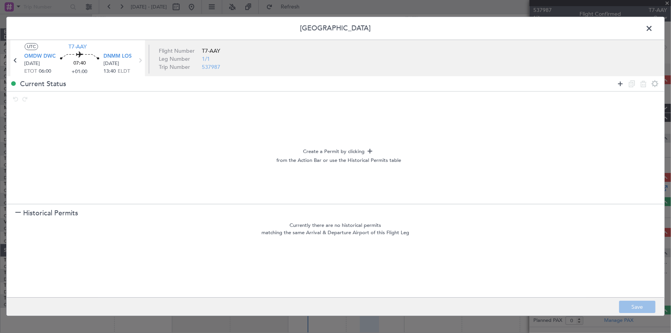
click at [620, 81] on icon at bounding box center [619, 83] width 9 height 9
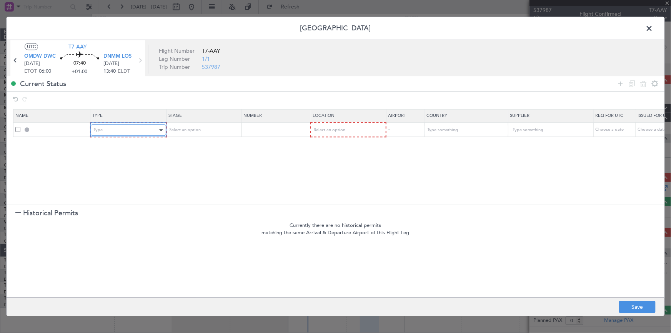
click at [139, 130] on div "Type" at bounding box center [126, 131] width 64 height 12
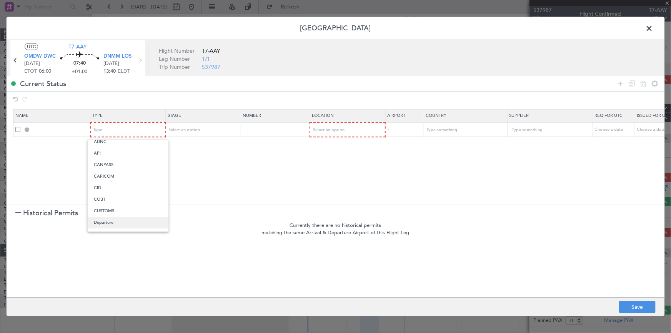
click at [108, 224] on span "Departure" at bounding box center [128, 223] width 68 height 12
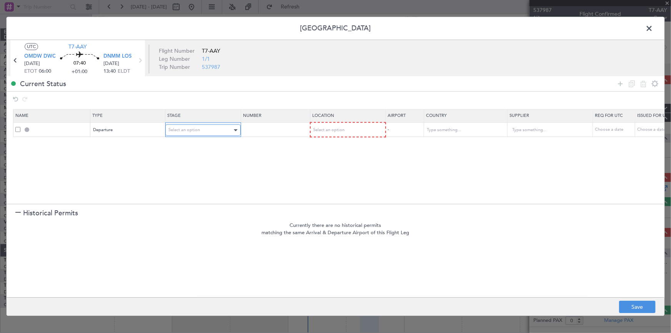
click at [196, 125] on div "Select an option" at bounding box center [200, 131] width 64 height 12
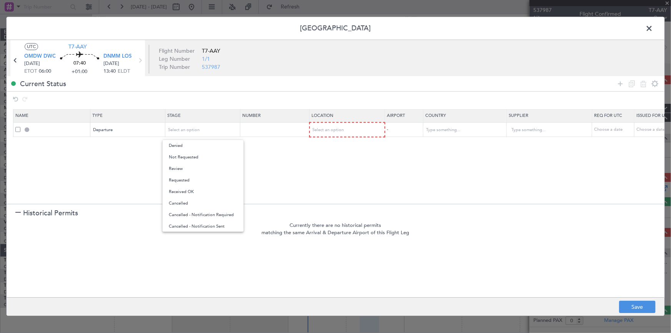
click at [123, 134] on div at bounding box center [335, 166] width 671 height 333
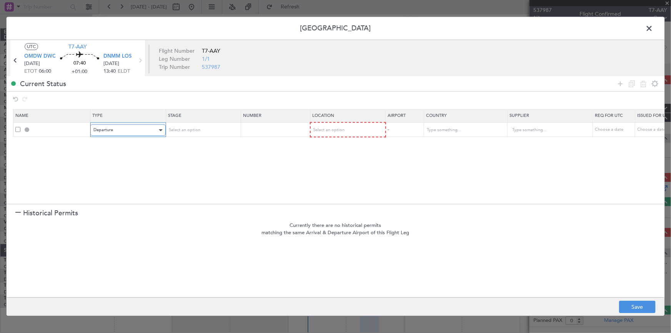
click at [123, 131] on div "Departure" at bounding box center [125, 131] width 64 height 12
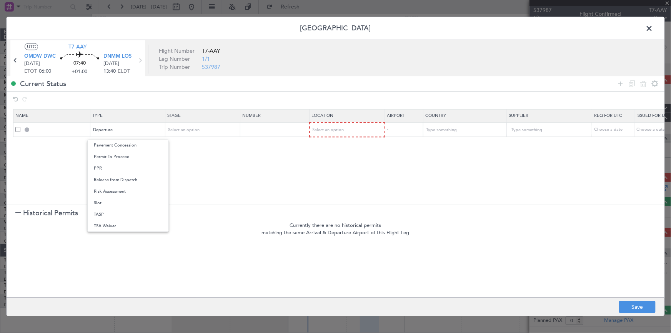
drag, startPoint x: 108, startPoint y: 202, endPoint x: 121, endPoint y: 193, distance: 16.3
click at [110, 200] on span "Slot" at bounding box center [128, 203] width 68 height 12
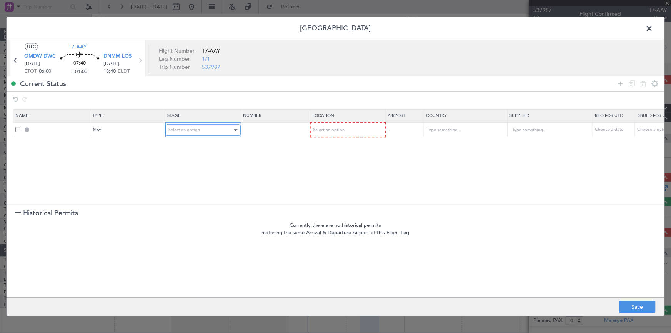
click at [190, 129] on span "Select an option" at bounding box center [184, 130] width 32 height 6
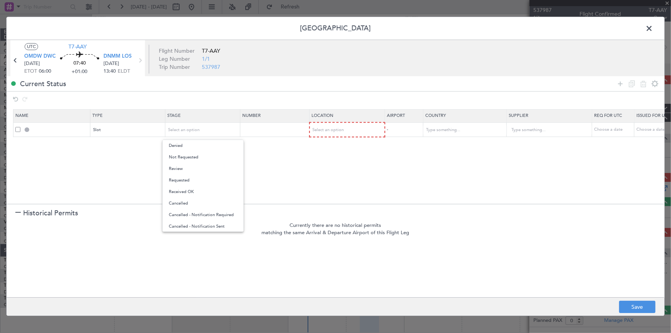
drag, startPoint x: 196, startPoint y: 158, endPoint x: 218, endPoint y: 154, distance: 22.6
click at [203, 156] on span "Not Requested" at bounding box center [203, 157] width 68 height 12
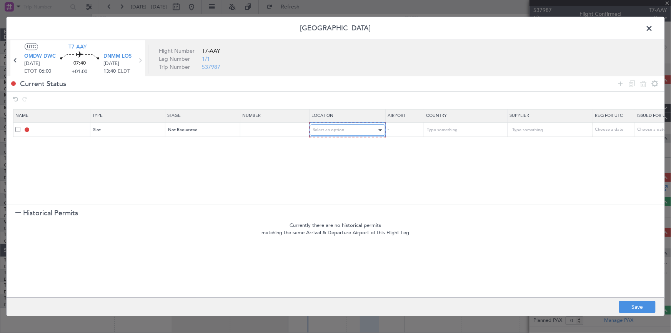
click at [323, 125] on div "Select an option" at bounding box center [345, 131] width 64 height 12
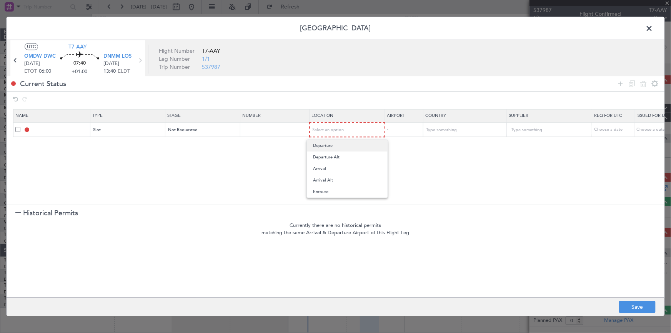
click at [324, 146] on span "Departure" at bounding box center [347, 146] width 68 height 12
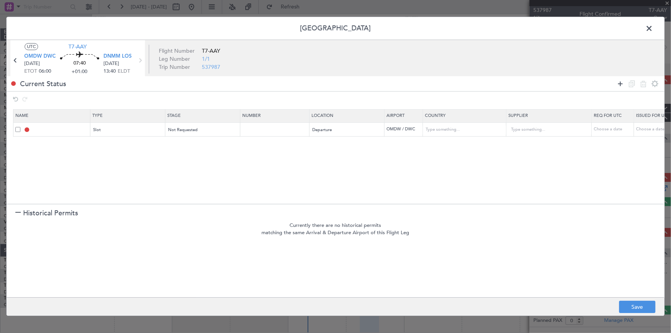
click at [619, 81] on icon at bounding box center [619, 83] width 9 height 9
click at [123, 145] on div "Type" at bounding box center [126, 145] width 64 height 12
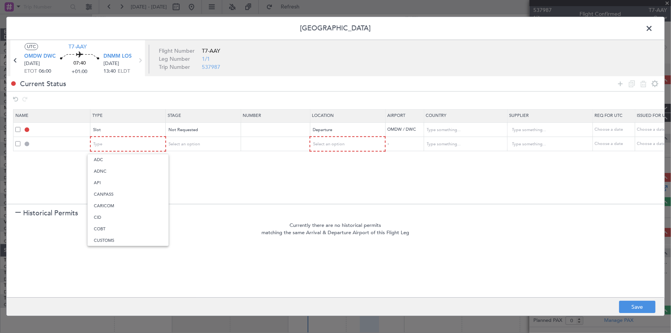
drag, startPoint x: 104, startPoint y: 180, endPoint x: 176, endPoint y: 158, distance: 75.6
click at [108, 180] on span "API" at bounding box center [128, 183] width 68 height 12
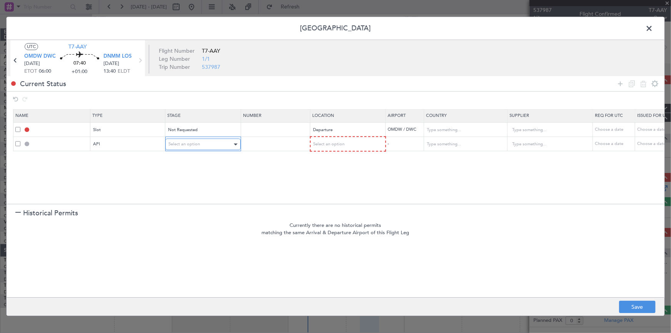
click at [189, 144] on span "Select an option" at bounding box center [184, 144] width 32 height 6
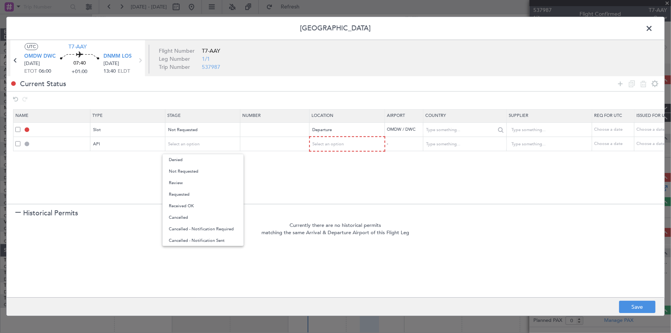
drag, startPoint x: 196, startPoint y: 171, endPoint x: 492, endPoint y: 127, distance: 300.0
click at [197, 171] on span "Not Requested" at bounding box center [203, 172] width 68 height 12
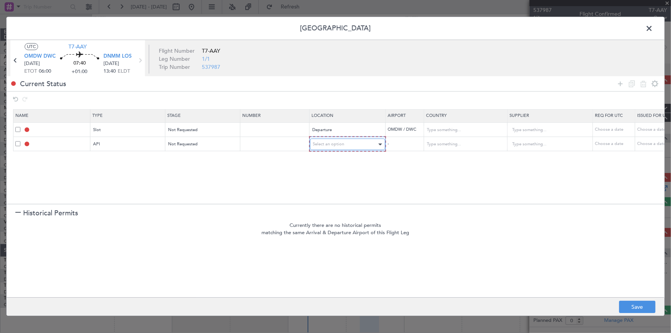
click at [337, 143] on span "Select an option" at bounding box center [329, 144] width 32 height 6
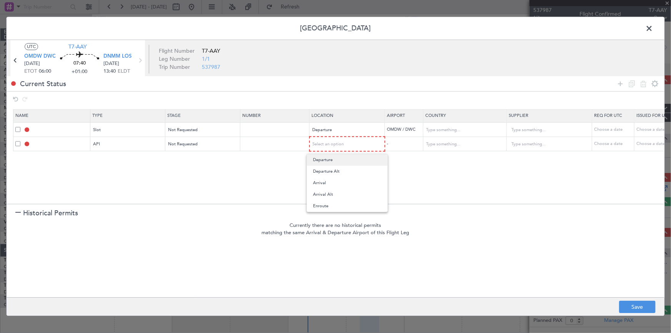
click at [331, 161] on span "Departure" at bounding box center [347, 160] width 68 height 12
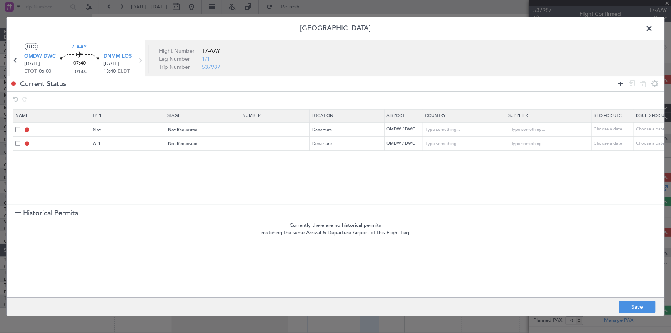
click at [621, 81] on icon at bounding box center [619, 83] width 9 height 9
click at [336, 149] on div "Departure" at bounding box center [345, 144] width 64 height 12
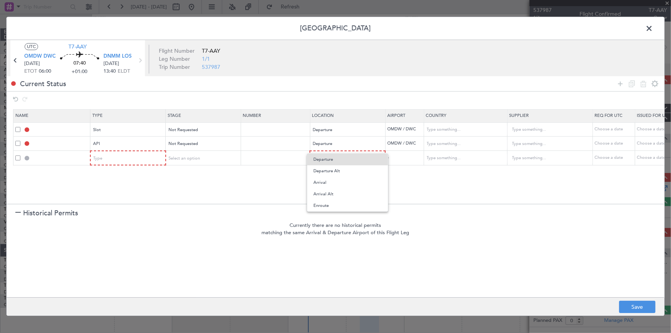
drag, startPoint x: 265, startPoint y: 175, endPoint x: 284, endPoint y: 172, distance: 19.4
click at [281, 173] on div at bounding box center [335, 166] width 671 height 333
click at [327, 155] on span "Select an option" at bounding box center [329, 158] width 32 height 6
drag, startPoint x: 328, startPoint y: 219, endPoint x: 423, endPoint y: 176, distance: 103.9
click at [336, 216] on span "Enroute" at bounding box center [347, 220] width 68 height 12
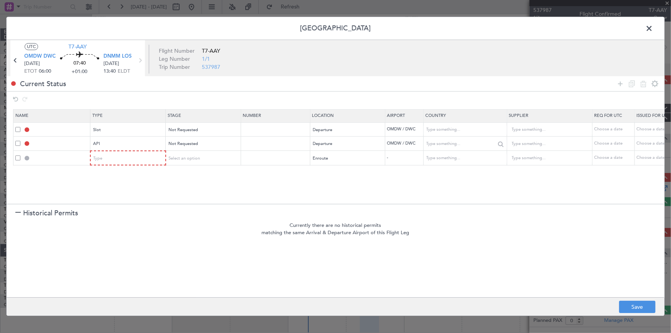
click at [444, 150] on mat-form-field at bounding box center [465, 144] width 83 height 14
click at [443, 157] on input "text" at bounding box center [461, 159] width 69 height 12
drag, startPoint x: 440, startPoint y: 170, endPoint x: 352, endPoint y: 173, distance: 88.4
click at [438, 170] on span "Qatar" at bounding box center [464, 171] width 71 height 12
type input "Qatar"
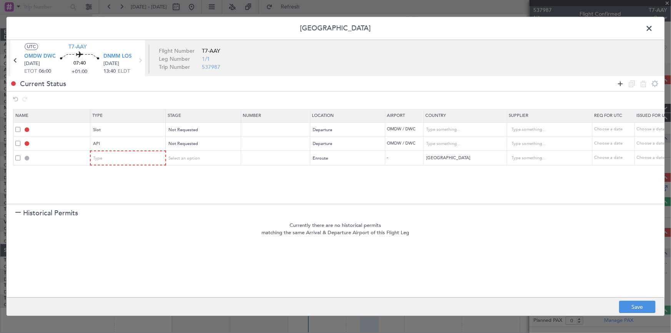
click at [619, 83] on icon at bounding box center [619, 83] width 9 height 9
click at [337, 176] on div "Select an option" at bounding box center [345, 173] width 64 height 12
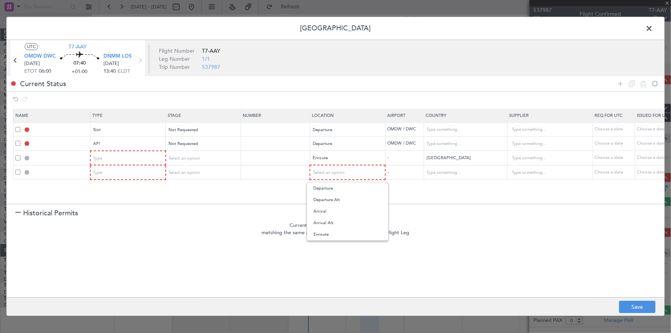
drag, startPoint x: 323, startPoint y: 236, endPoint x: 437, endPoint y: 194, distance: 121.0
click at [327, 234] on span "Enroute" at bounding box center [347, 235] width 68 height 12
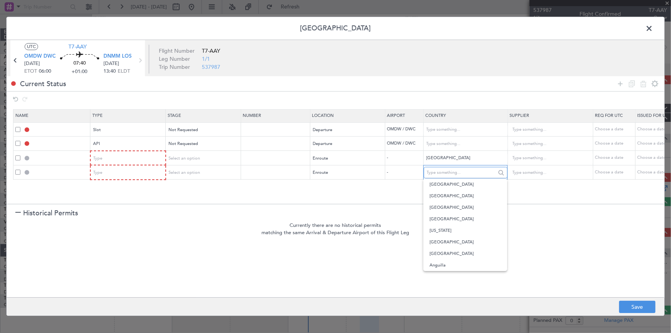
click at [442, 174] on input "text" at bounding box center [461, 173] width 69 height 12
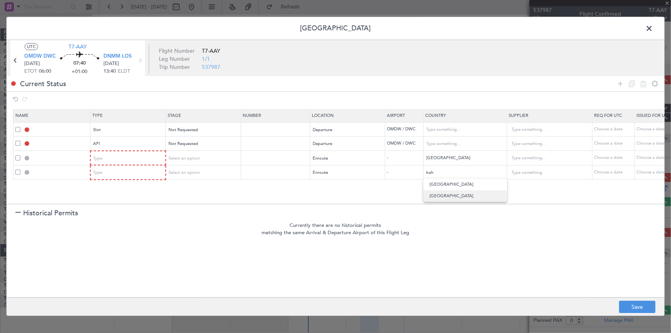
click at [441, 194] on span "Bahrain" at bounding box center [464, 196] width 71 height 12
type input "Bahrain"
click at [621, 83] on icon at bounding box center [619, 83] width 9 height 9
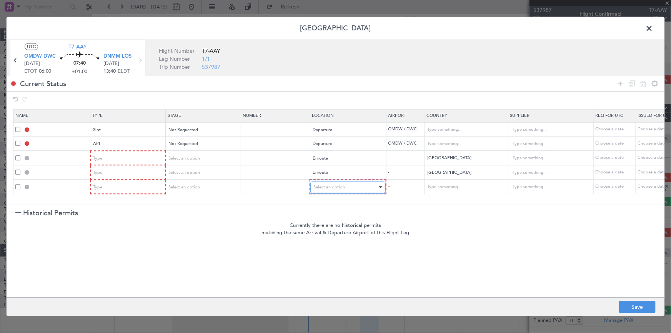
click at [349, 188] on div "Select an option" at bounding box center [345, 187] width 64 height 12
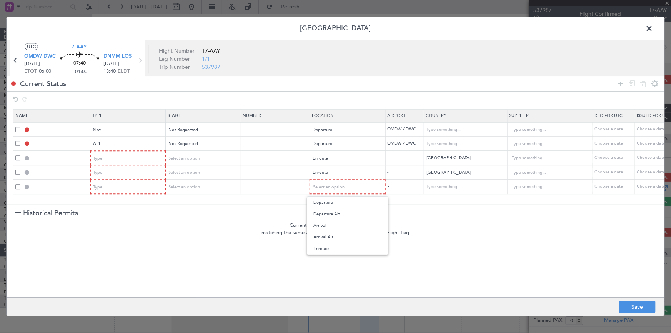
drag, startPoint x: 331, startPoint y: 249, endPoint x: 429, endPoint y: 215, distance: 103.6
click at [335, 247] on span "Enroute" at bounding box center [347, 249] width 68 height 12
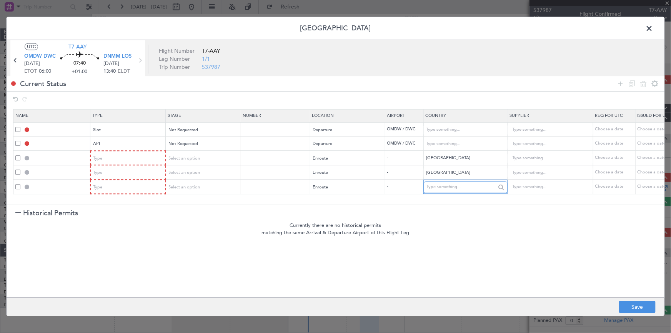
click at [477, 188] on input "text" at bounding box center [461, 187] width 69 height 12
click at [448, 200] on span "Saudi Arabia" at bounding box center [464, 199] width 71 height 12
type input "Saudi Arabia"
click at [622, 81] on icon at bounding box center [619, 83] width 9 height 9
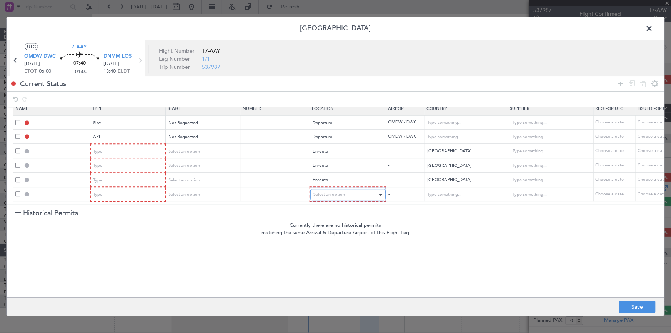
click at [335, 192] on span "Select an option" at bounding box center [329, 195] width 32 height 6
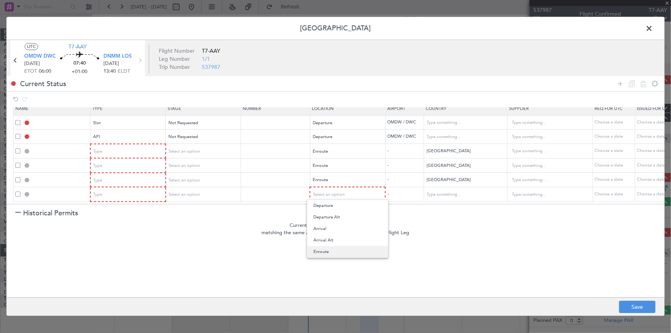
click at [331, 252] on span "Enroute" at bounding box center [347, 252] width 68 height 12
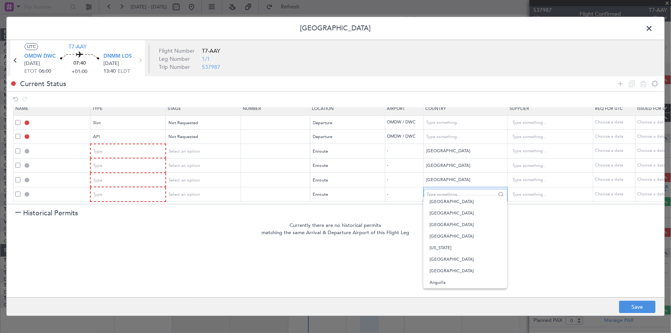
click at [442, 189] on input "text" at bounding box center [461, 195] width 69 height 12
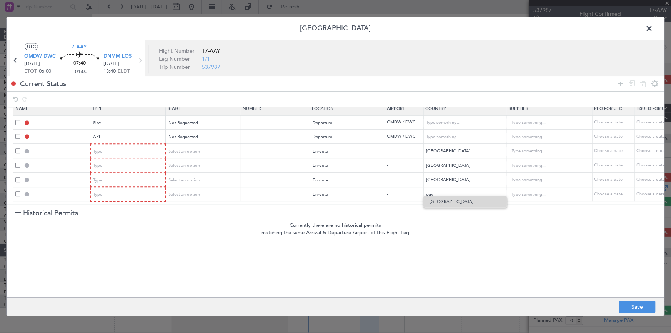
click at [435, 201] on span "Egypt" at bounding box center [464, 202] width 71 height 12
type input "Egypt"
click at [619, 83] on icon at bounding box center [619, 83] width 9 height 9
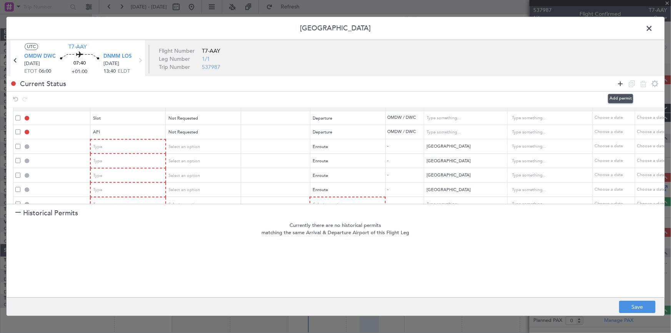
scroll to position [26, 0]
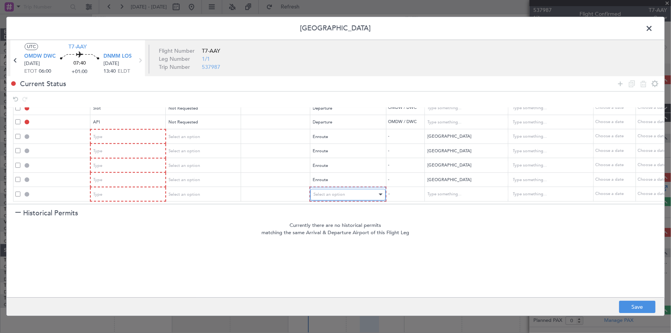
click at [356, 189] on div "Select an option" at bounding box center [345, 195] width 64 height 12
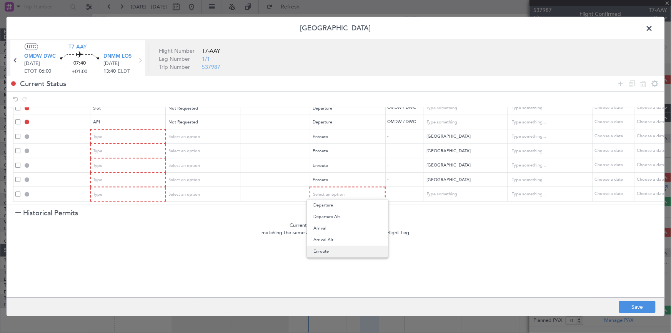
click at [327, 251] on span "Enroute" at bounding box center [347, 252] width 68 height 12
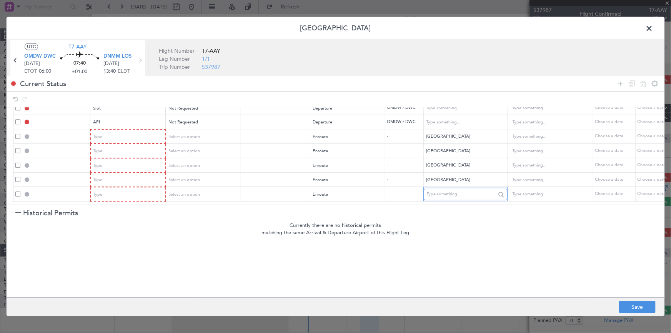
click at [445, 189] on input "text" at bounding box center [461, 195] width 69 height 12
click at [442, 201] on span "Libya" at bounding box center [464, 202] width 71 height 12
type input "Libya"
drag, startPoint x: 620, startPoint y: 82, endPoint x: 424, endPoint y: 176, distance: 217.3
click at [620, 82] on icon at bounding box center [619, 83] width 9 height 9
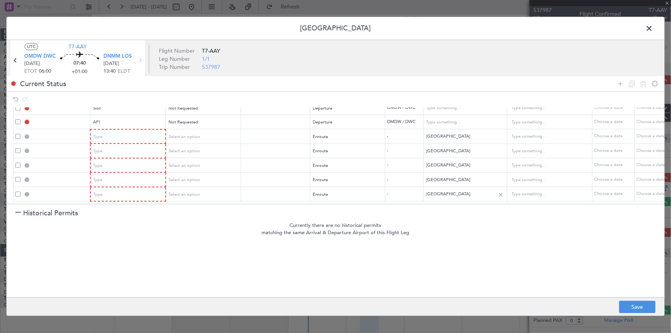
scroll to position [40, 0]
click at [345, 189] on div "Select an option" at bounding box center [345, 195] width 64 height 12
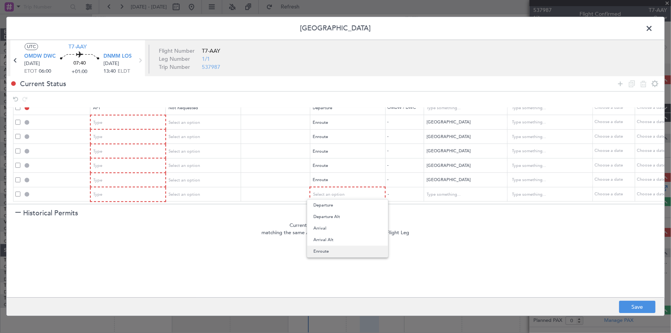
click at [334, 246] on span "Enroute" at bounding box center [347, 252] width 68 height 12
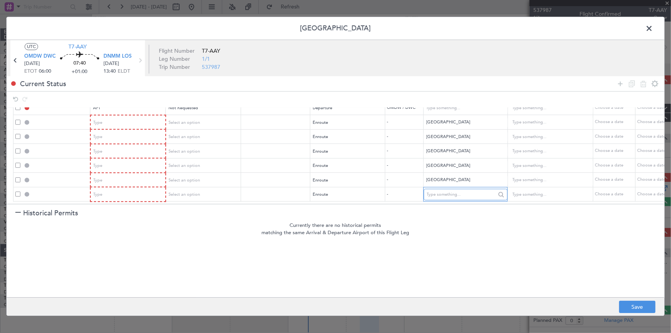
click at [453, 193] on input "text" at bounding box center [461, 195] width 69 height 12
click at [442, 201] on span "Chad" at bounding box center [464, 202] width 71 height 12
type input "Chad"
click at [620, 81] on icon at bounding box center [619, 83] width 9 height 9
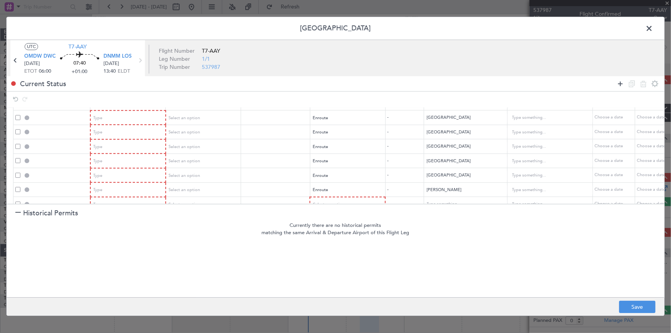
scroll to position [55, 0]
click at [325, 194] on div "Select an option" at bounding box center [345, 195] width 64 height 12
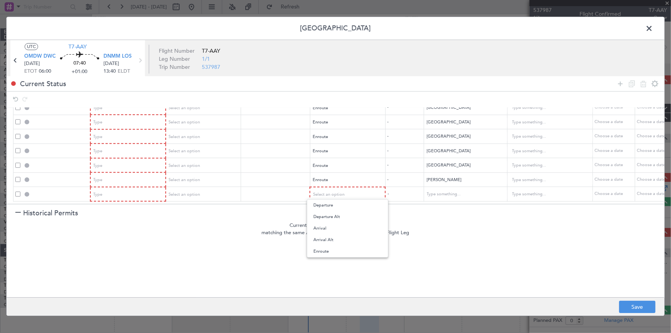
drag, startPoint x: 331, startPoint y: 249, endPoint x: 441, endPoint y: 207, distance: 117.8
click at [334, 248] on span "Enroute" at bounding box center [347, 252] width 68 height 12
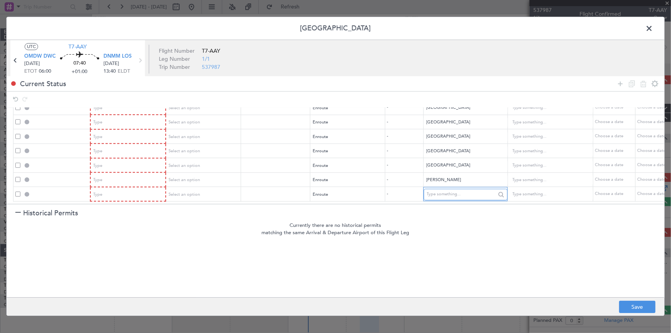
click at [444, 189] on input "text" at bounding box center [461, 195] width 69 height 12
click at [441, 200] on span "Niger" at bounding box center [464, 202] width 71 height 12
type input "Niger"
click at [622, 81] on icon at bounding box center [619, 83] width 9 height 9
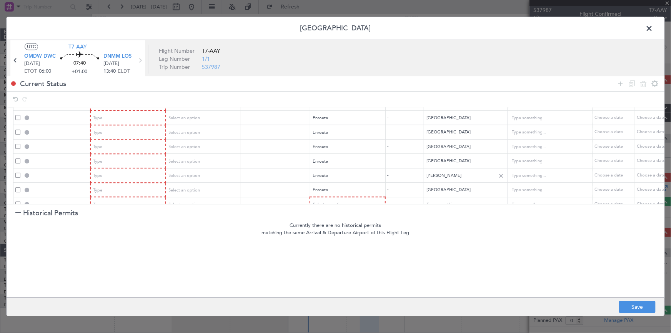
scroll to position [69, 0]
click at [337, 192] on span "Select an option" at bounding box center [329, 195] width 32 height 6
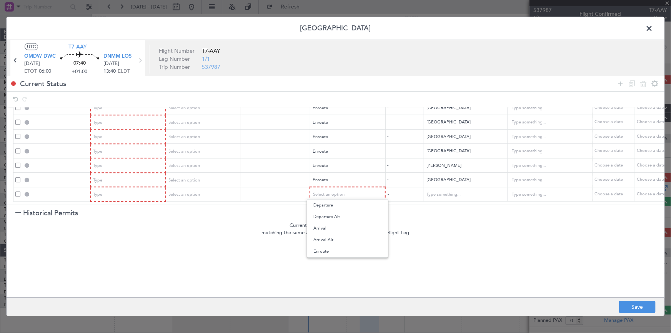
drag, startPoint x: 323, startPoint y: 251, endPoint x: 396, endPoint y: 220, distance: 79.2
click at [332, 248] on span "Enroute" at bounding box center [347, 252] width 68 height 12
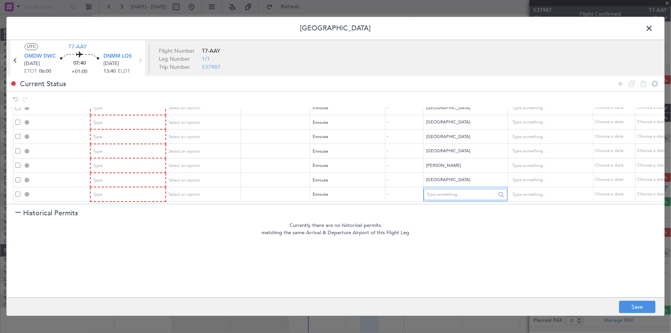
click at [441, 191] on input "text" at bounding box center [461, 195] width 69 height 12
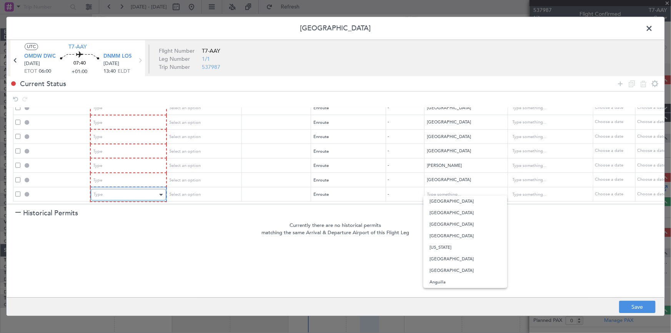
click at [120, 191] on div "Type" at bounding box center [126, 195] width 64 height 12
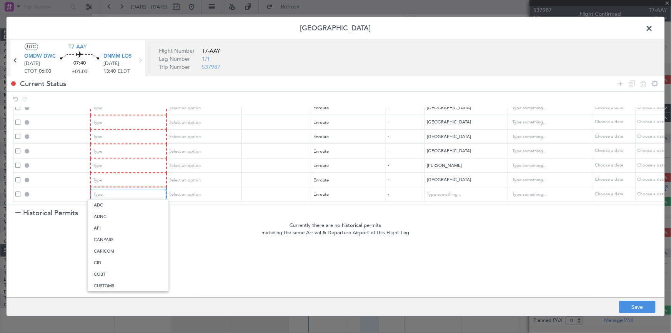
scroll to position [117, 0]
drag, startPoint x: 108, startPoint y: 271, endPoint x: 184, endPoint y: 222, distance: 90.1
click at [110, 271] on span "Landing" at bounding box center [128, 273] width 68 height 12
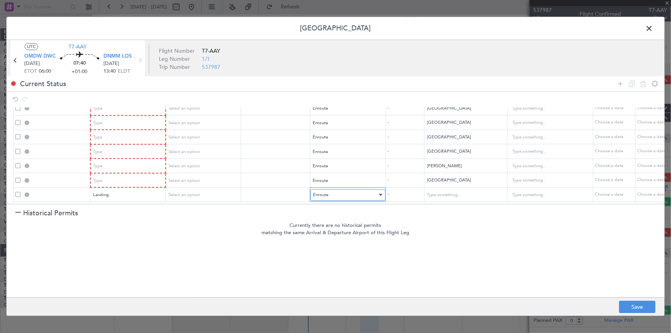
click at [334, 189] on div "Enroute" at bounding box center [345, 195] width 64 height 12
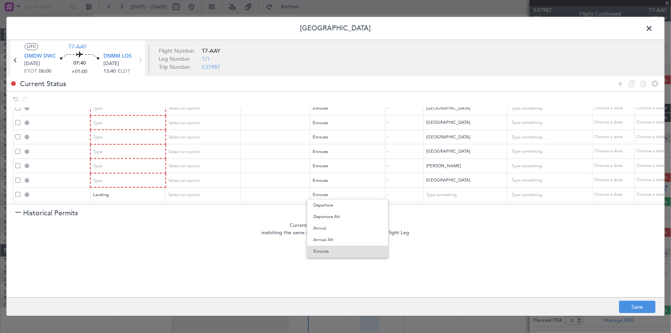
drag, startPoint x: 328, startPoint y: 229, endPoint x: 334, endPoint y: 229, distance: 5.8
click at [329, 229] on span "Arrival" at bounding box center [347, 229] width 68 height 12
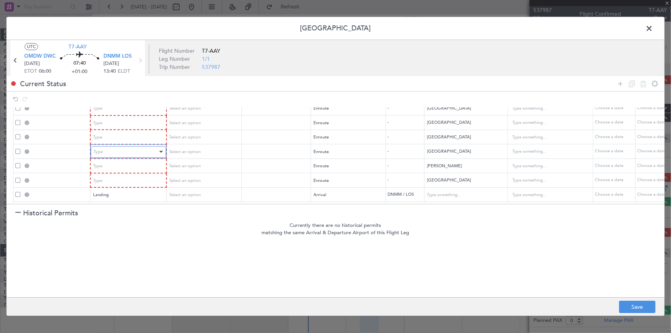
click at [115, 146] on div "Type" at bounding box center [126, 152] width 64 height 12
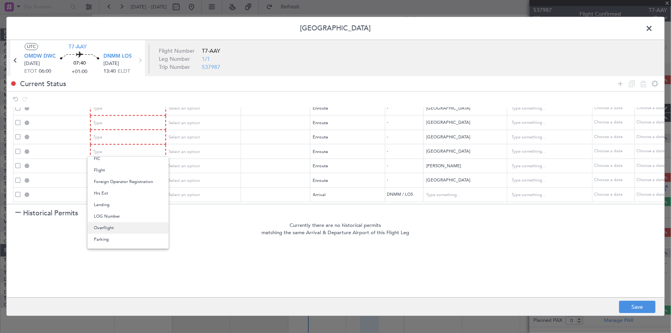
click at [123, 226] on span "Overflight" at bounding box center [128, 228] width 68 height 12
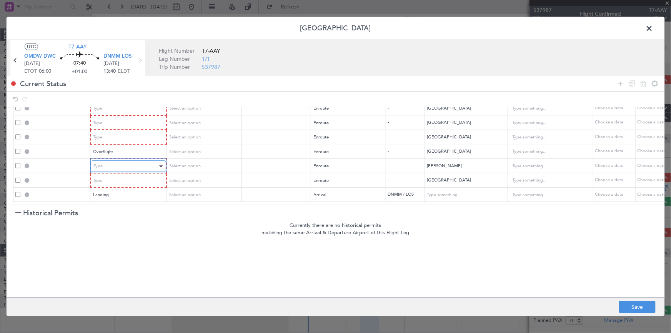
click at [123, 161] on div "Type" at bounding box center [126, 167] width 64 height 12
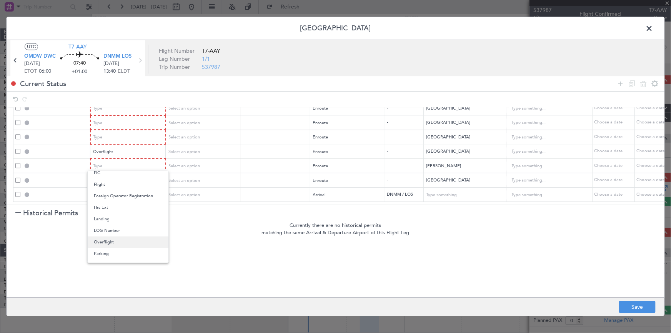
click at [112, 241] on span "Overflight" at bounding box center [128, 242] width 68 height 12
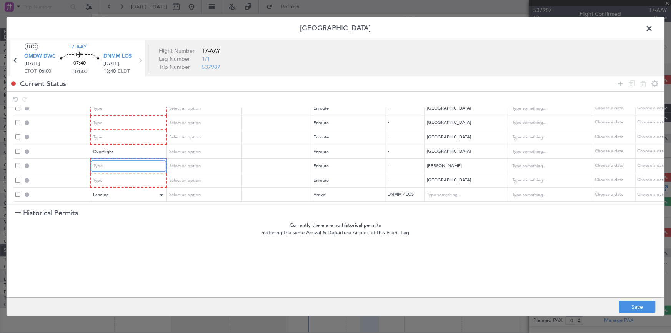
scroll to position [68, 0]
click at [118, 177] on div "Type" at bounding box center [126, 181] width 64 height 12
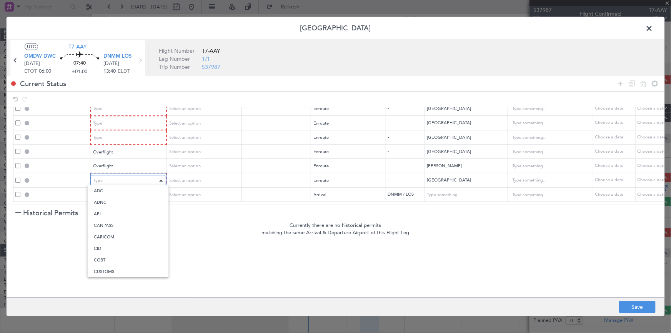
scroll to position [142, 0]
drag, startPoint x: 105, startPoint y: 258, endPoint x: 103, endPoint y: 234, distance: 23.9
click at [105, 256] on span "Overflight" at bounding box center [128, 257] width 68 height 12
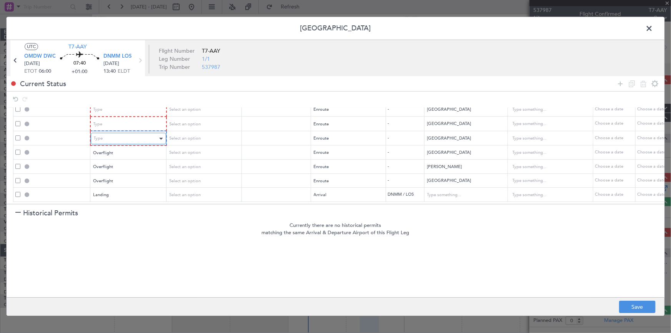
click at [124, 133] on div "Type" at bounding box center [126, 139] width 64 height 12
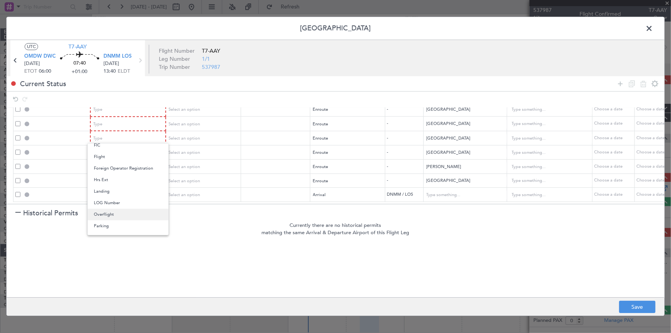
click at [116, 218] on span "Overflight" at bounding box center [128, 215] width 68 height 12
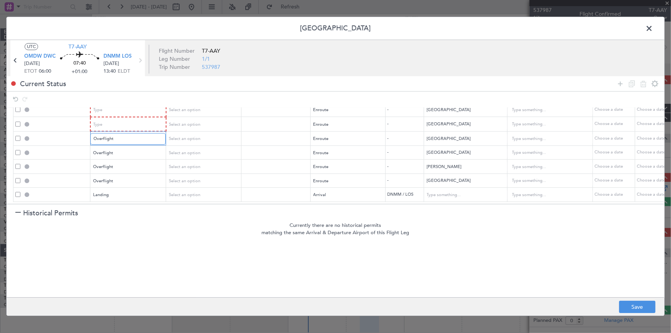
scroll to position [67, 0]
click at [123, 119] on div "Type" at bounding box center [126, 125] width 64 height 12
drag, startPoint x: 111, startPoint y: 200, endPoint x: 120, endPoint y: 196, distance: 9.8
click at [115, 198] on span "Overflight" at bounding box center [128, 201] width 68 height 12
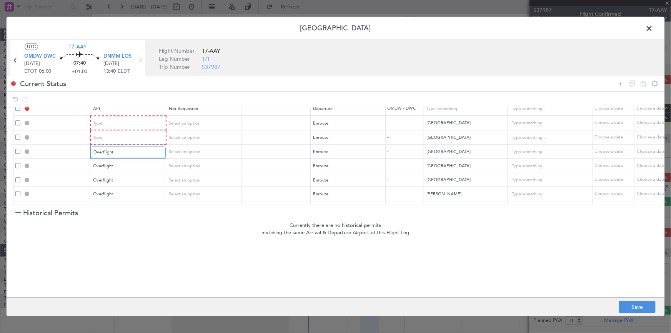
scroll to position [0, 0]
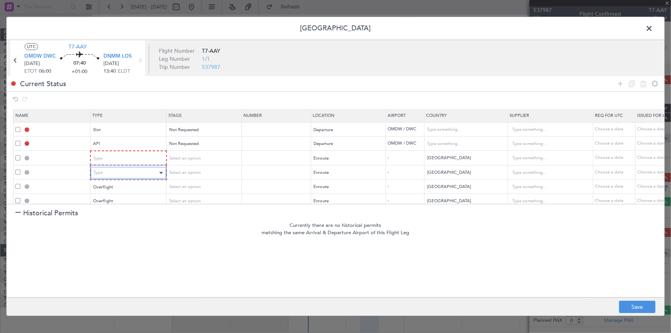
click at [122, 170] on div "Type" at bounding box center [126, 173] width 64 height 12
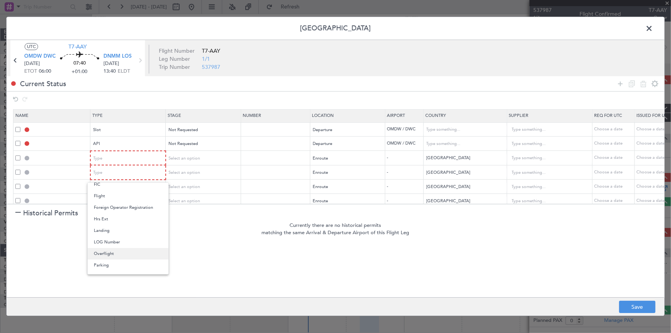
click at [111, 257] on span "Overflight" at bounding box center [128, 254] width 68 height 12
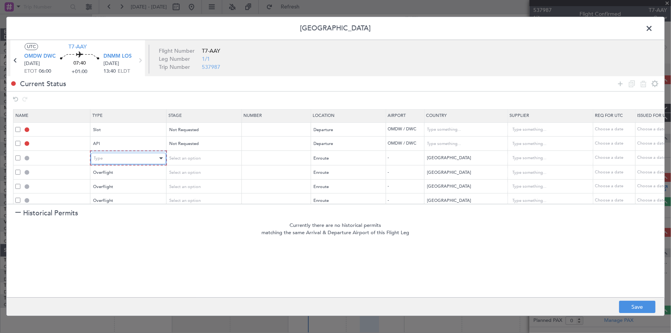
click at [125, 159] on div "Type" at bounding box center [126, 159] width 64 height 12
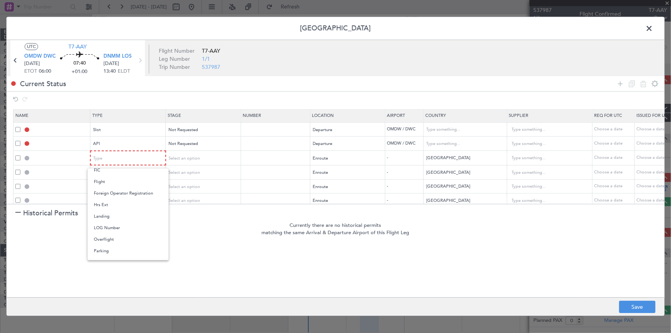
drag, startPoint x: 108, startPoint y: 239, endPoint x: 204, endPoint y: 223, distance: 98.3
click at [108, 239] on span "Overflight" at bounding box center [128, 240] width 68 height 12
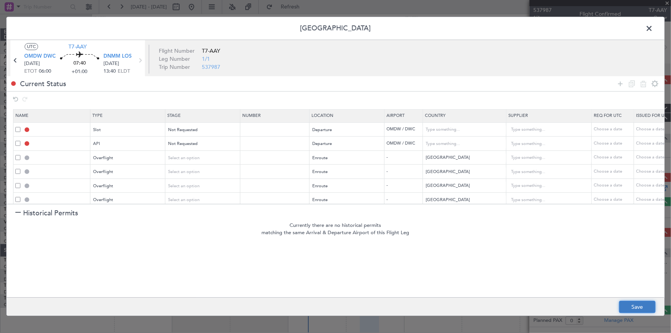
click at [634, 308] on button "Save" at bounding box center [637, 307] width 37 height 12
type input "OMDW DEP SLOT"
type input "United Arab Emirates"
type input "NNN"
type input "1"
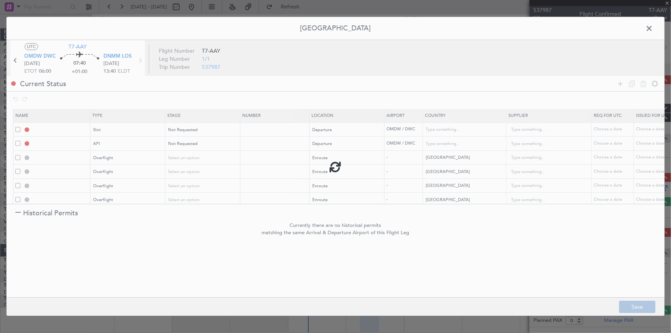
type input "OMDW DEP API"
type input "United Arab Emirates"
type input "NNN"
type input "1"
type input "QATAR OVF"
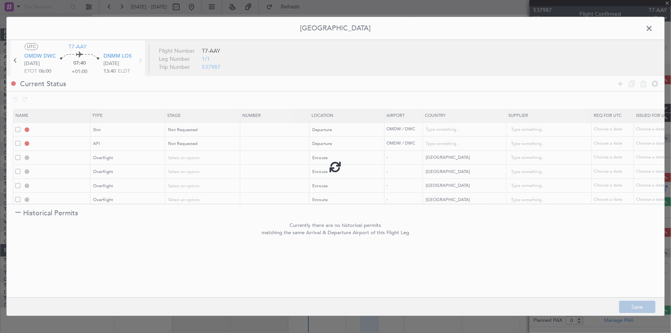
type input "NNN"
type input "2"
type input "BAHRAIN OVF"
type input "NNN"
type input "SAUDI ARABIA OVF"
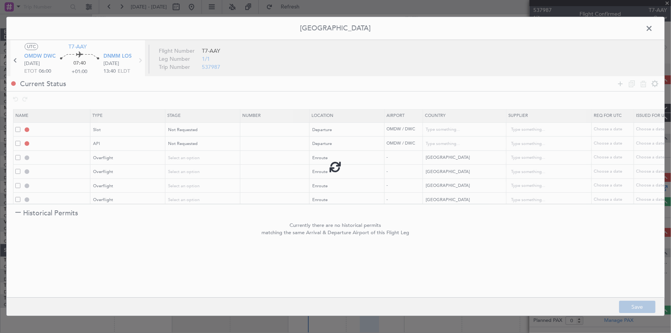
type input "NNN"
type input "EGYPT OVF"
type input "NNN"
type input "LIBYA OVF"
type input "NNN"
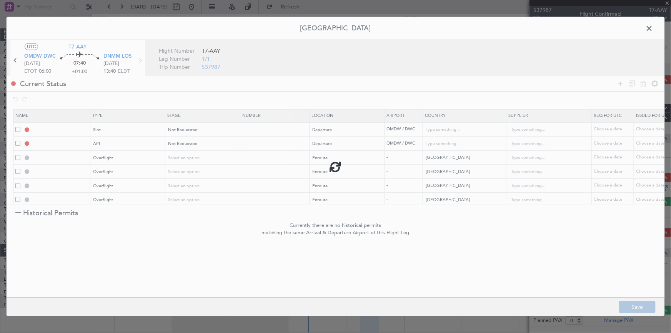
type input "CHAD OVF"
type input "NNN"
type input "NIGER OVF"
type input "NNN"
type input "DNMM LDG"
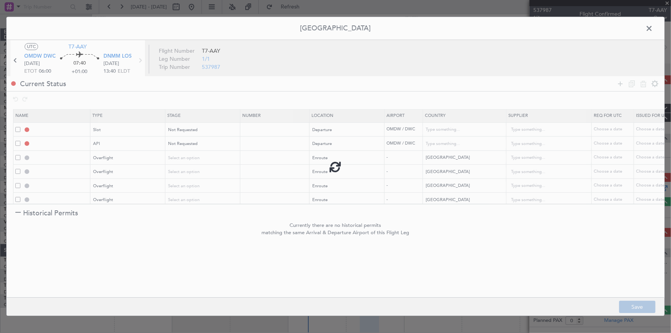
type input "Nigeria"
type input "NNN"
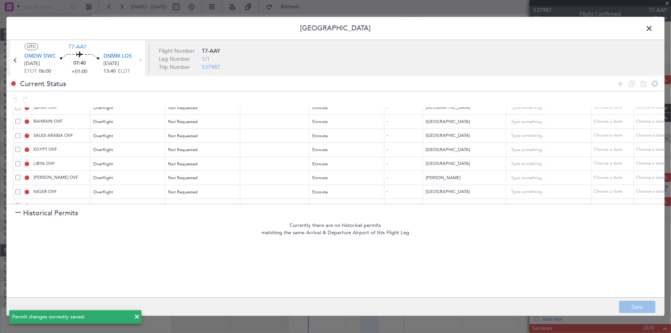
scroll to position [66, 0]
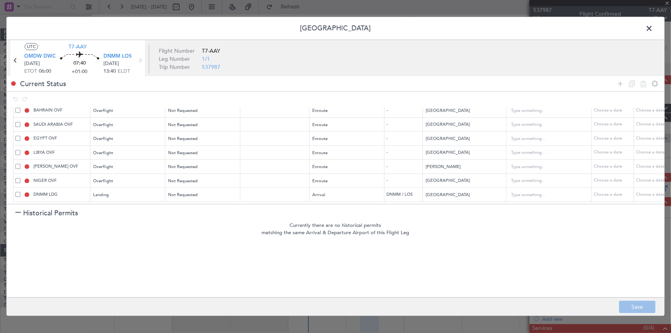
click at [653, 28] on span at bounding box center [653, 30] width 0 height 15
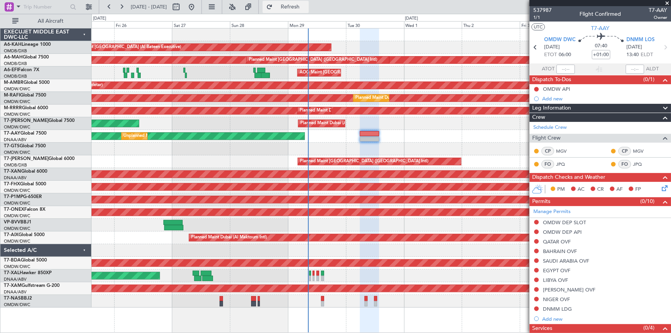
click at [306, 4] on span "Refresh" at bounding box center [290, 6] width 32 height 5
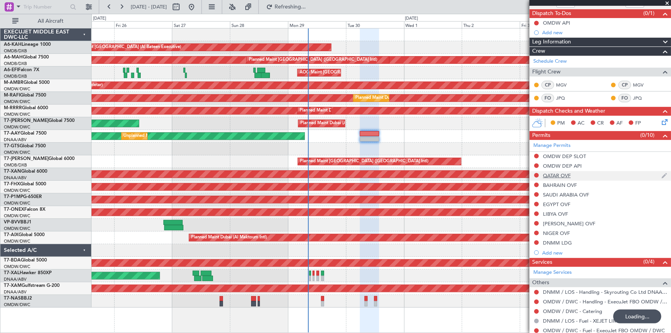
scroll to position [89, 0]
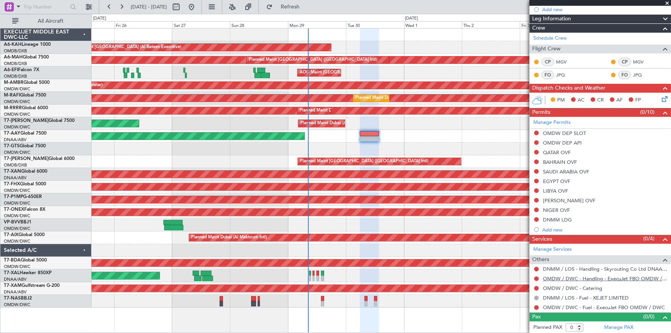
click at [573, 277] on link "OMDW / DWC - Handling - ExecuJet FBO OMDW / DWC" at bounding box center [605, 278] width 124 height 7
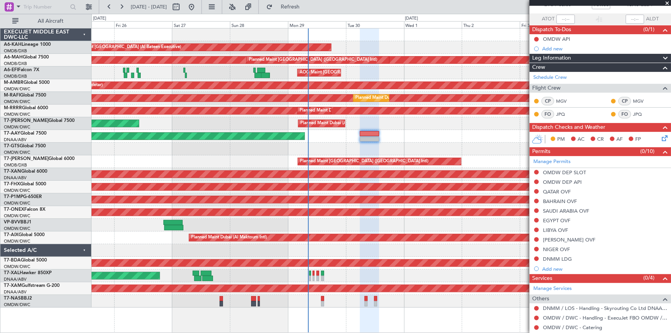
scroll to position [0, 0]
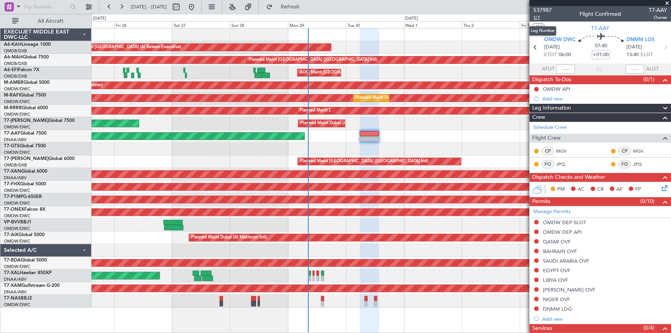
click at [536, 18] on span "1/1" at bounding box center [542, 17] width 18 height 7
click at [554, 98] on div "Add new" at bounding box center [601, 98] width 118 height 7
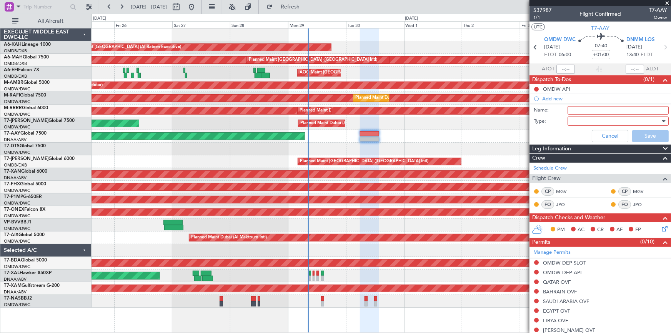
click at [582, 110] on input "Name:" at bounding box center [617, 110] width 101 height 8
type input "p"
type input "Planned route via Libya"
click at [584, 122] on div at bounding box center [615, 121] width 90 height 12
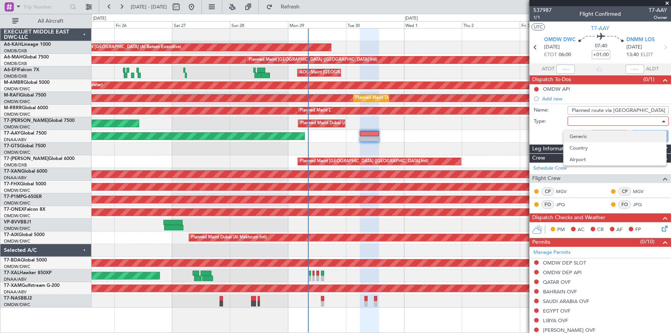
click at [581, 133] on span "Generic" at bounding box center [615, 137] width 90 height 12
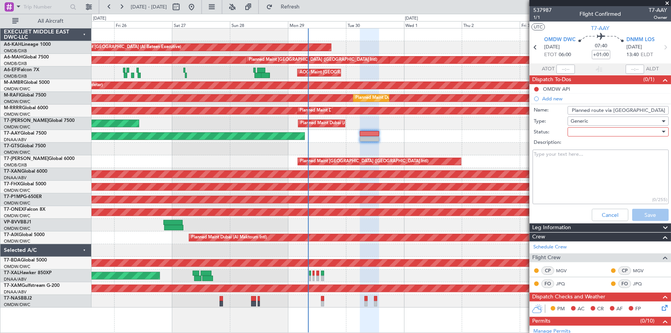
click at [591, 131] on div at bounding box center [615, 132] width 90 height 12
click at [585, 147] on span "Not Started" at bounding box center [615, 147] width 90 height 12
drag, startPoint x: 645, startPoint y: 219, endPoint x: 630, endPoint y: 211, distance: 16.7
click at [645, 218] on button "Save" at bounding box center [650, 215] width 37 height 12
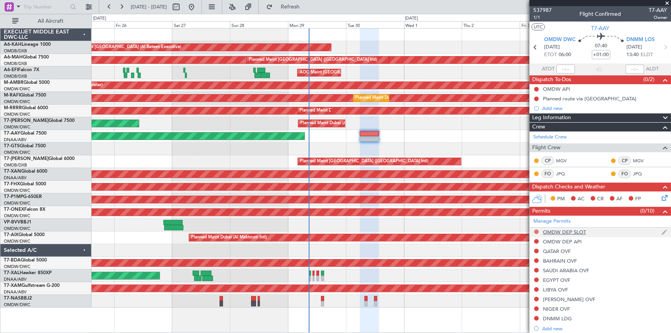
click at [535, 231] on button at bounding box center [536, 231] width 5 height 5
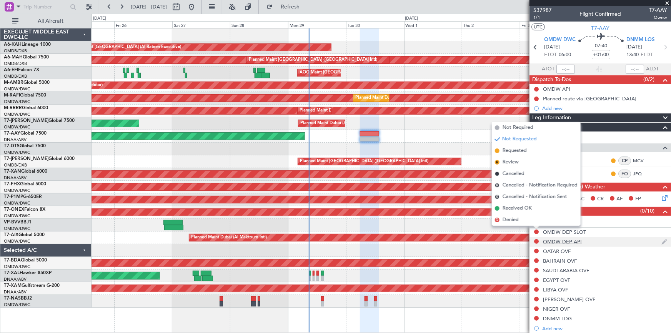
drag, startPoint x: 511, startPoint y: 152, endPoint x: 534, endPoint y: 244, distance: 95.2
click at [512, 154] on span "Requested" at bounding box center [514, 151] width 24 height 8
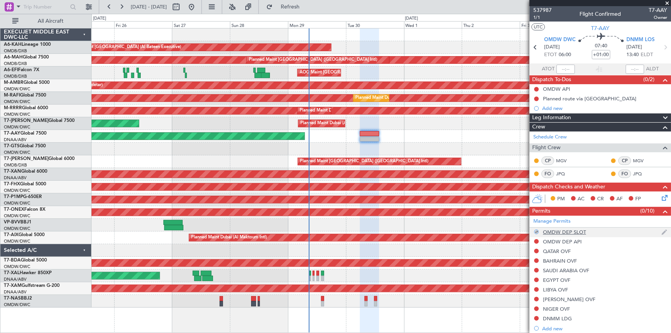
drag, startPoint x: 535, startPoint y: 238, endPoint x: 532, endPoint y: 236, distance: 4.1
click at [535, 238] on div at bounding box center [536, 241] width 6 height 6
click at [538, 242] on button at bounding box center [536, 241] width 5 height 5
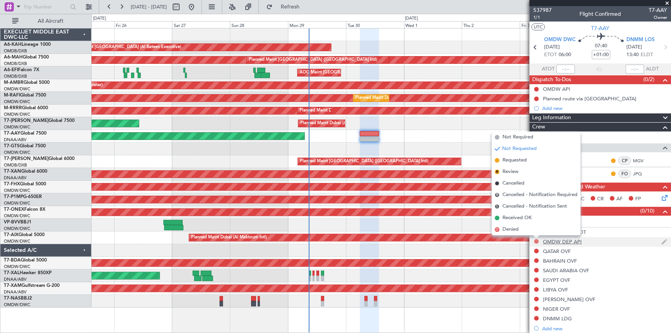
click at [537, 240] on button at bounding box center [536, 241] width 5 height 5
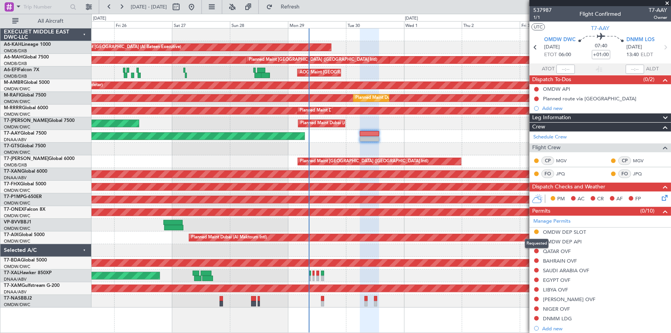
click at [535, 241] on div "Requested" at bounding box center [537, 244] width 24 height 10
click at [535, 240] on button at bounding box center [536, 241] width 5 height 5
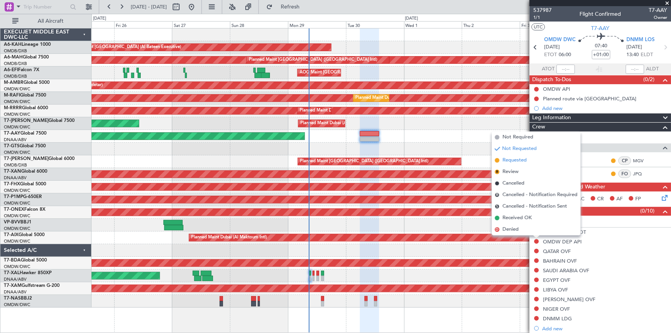
click at [508, 161] on span "Requested" at bounding box center [514, 160] width 24 height 8
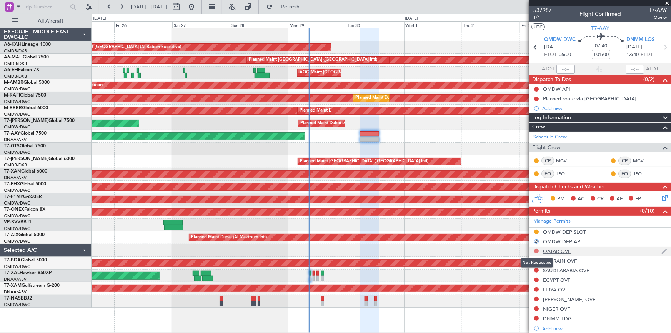
click at [536, 249] on button at bounding box center [536, 251] width 5 height 5
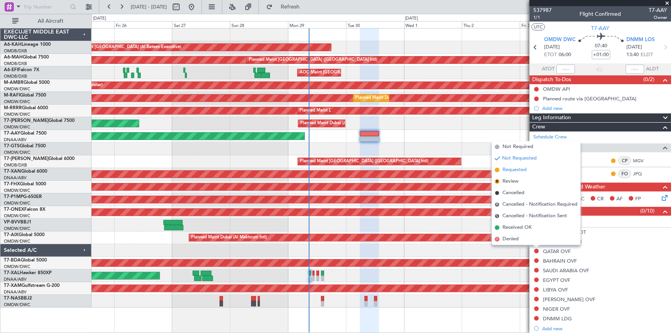
click at [512, 173] on span "Requested" at bounding box center [514, 170] width 24 height 8
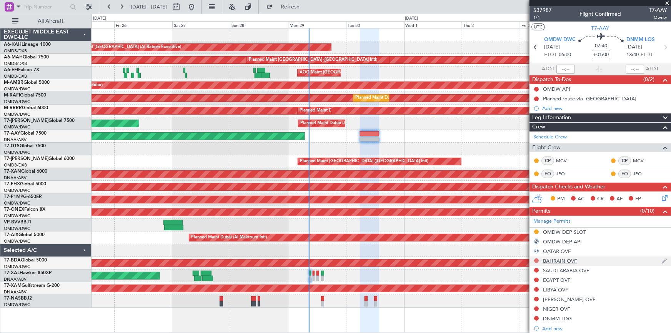
click at [536, 259] on button at bounding box center [536, 260] width 5 height 5
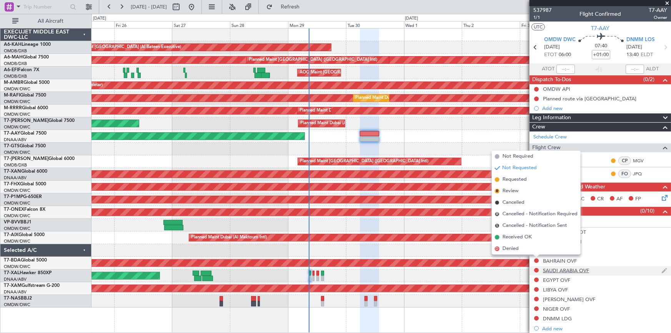
drag, startPoint x: 509, startPoint y: 179, endPoint x: 530, endPoint y: 265, distance: 88.0
click at [510, 181] on span "Requested" at bounding box center [514, 180] width 24 height 8
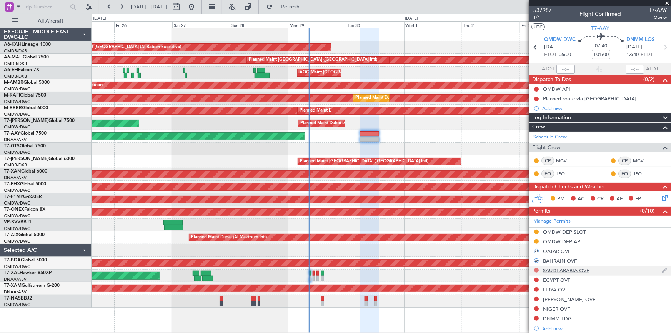
click at [538, 269] on button at bounding box center [536, 270] width 5 height 5
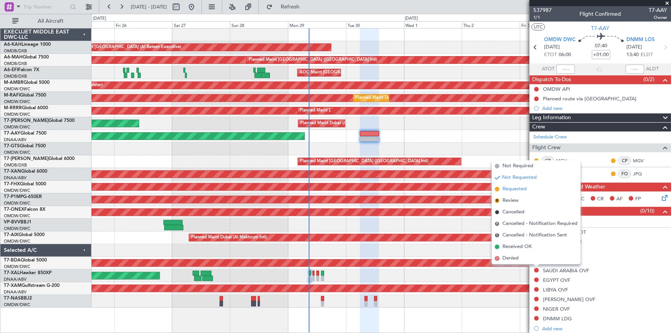
click at [515, 189] on span "Requested" at bounding box center [514, 189] width 24 height 8
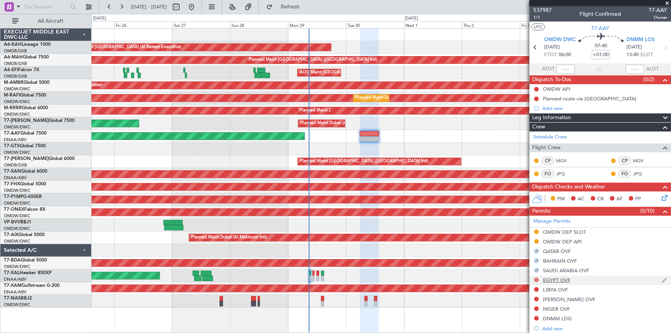
click at [538, 280] on button at bounding box center [536, 280] width 5 height 5
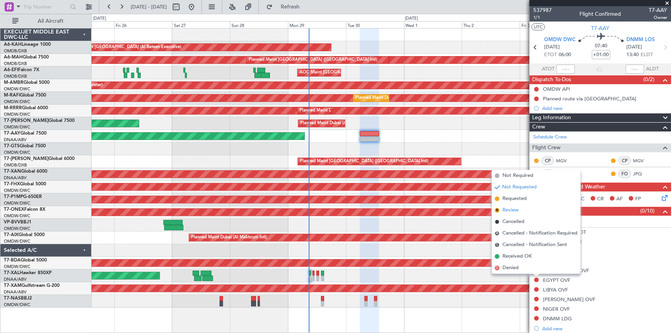
drag, startPoint x: 519, startPoint y: 201, endPoint x: 520, endPoint y: 205, distance: 4.0
click at [519, 203] on li "Requested" at bounding box center [536, 199] width 89 height 12
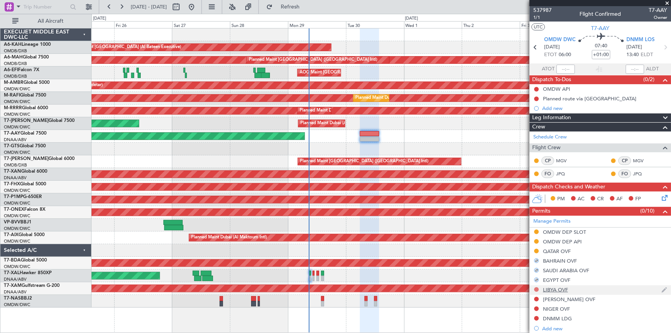
click at [536, 288] on button at bounding box center [536, 289] width 5 height 5
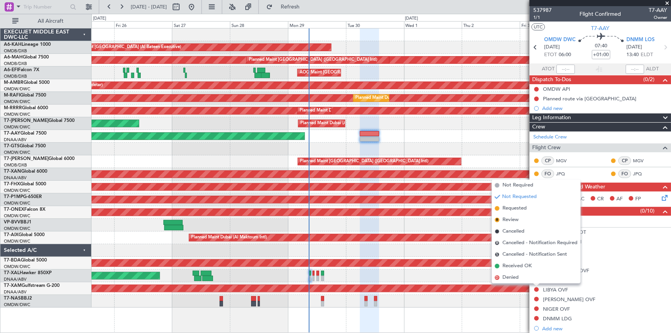
click at [519, 209] on span "Requested" at bounding box center [514, 208] width 24 height 8
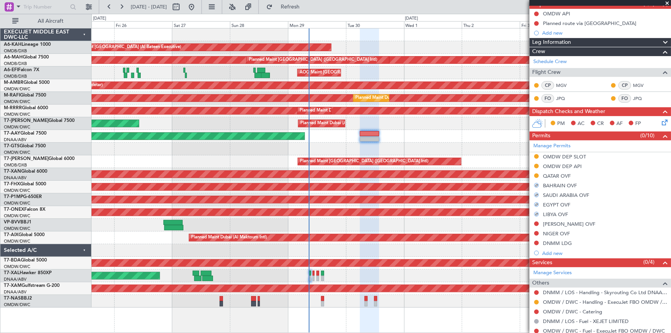
scroll to position [99, 0]
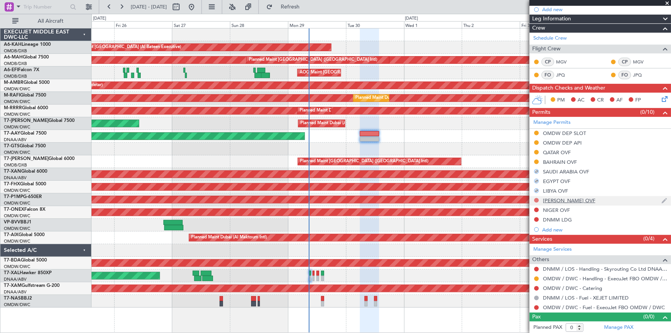
click at [537, 199] on button at bounding box center [536, 200] width 5 height 5
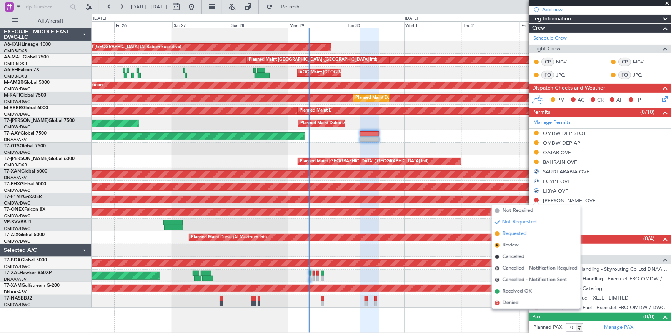
click at [516, 233] on span "Requested" at bounding box center [514, 234] width 24 height 8
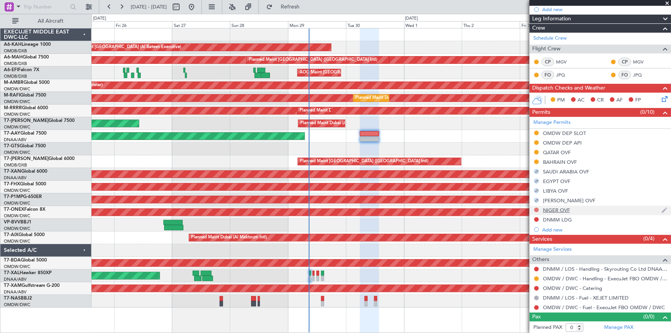
click at [537, 209] on button at bounding box center [536, 210] width 5 height 5
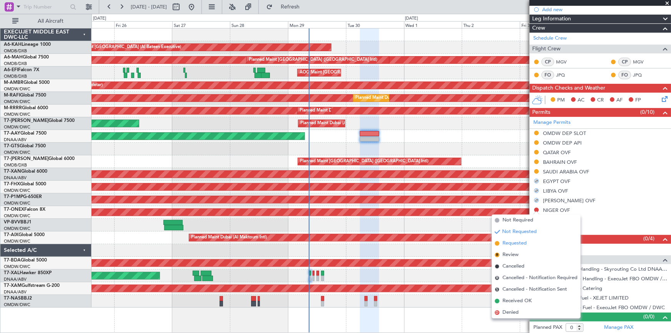
click at [517, 245] on span "Requested" at bounding box center [514, 243] width 24 height 8
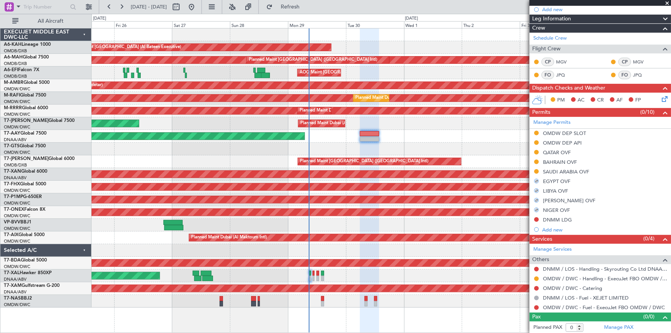
drag, startPoint x: 537, startPoint y: 218, endPoint x: 540, endPoint y: 228, distance: 10.0
click at [537, 218] on button at bounding box center [536, 219] width 5 height 5
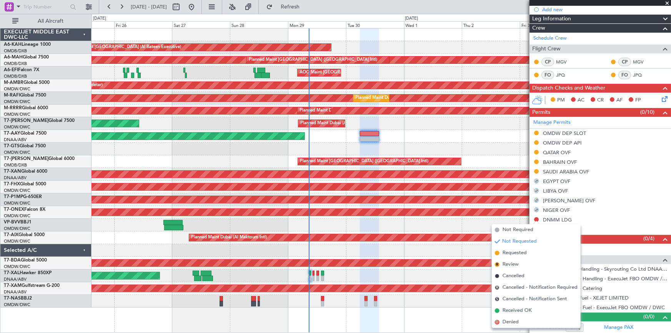
drag, startPoint x: 513, startPoint y: 253, endPoint x: 541, endPoint y: 268, distance: 32.3
click at [515, 253] on span "Requested" at bounding box center [514, 253] width 24 height 8
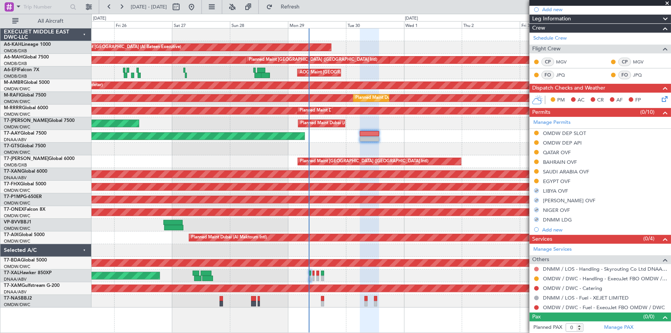
click at [537, 269] on button at bounding box center [536, 269] width 5 height 5
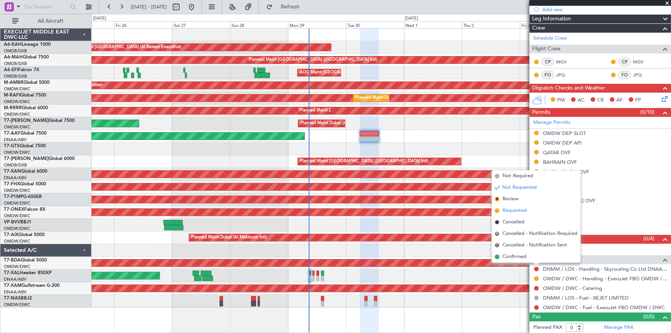
click at [506, 209] on span "Requested" at bounding box center [514, 211] width 24 height 8
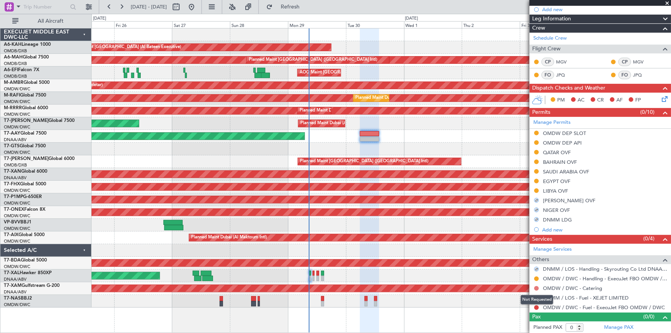
click at [535, 288] on button at bounding box center [536, 288] width 5 height 5
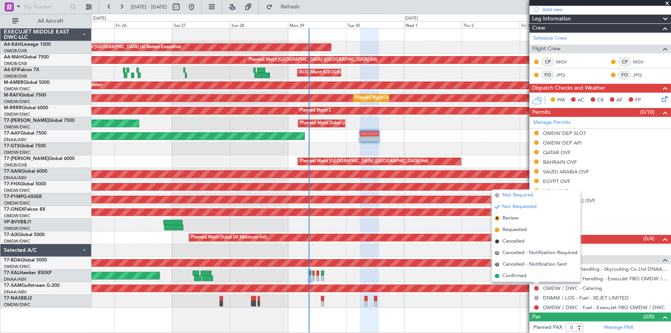
click at [519, 195] on span "Not Required" at bounding box center [517, 195] width 31 height 8
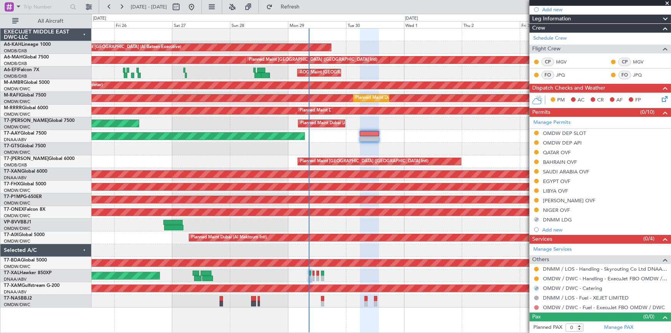
click at [537, 306] on button at bounding box center [536, 307] width 5 height 5
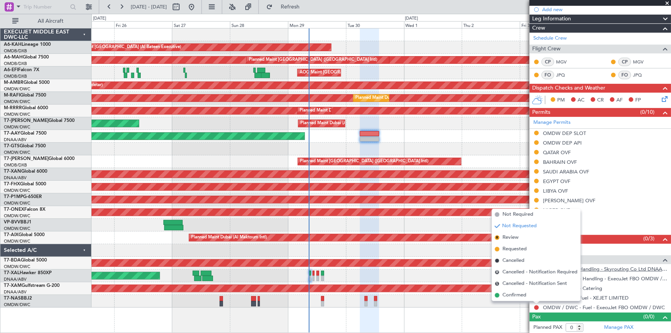
drag, startPoint x: 514, startPoint y: 251, endPoint x: 552, endPoint y: 267, distance: 41.5
click at [514, 250] on span "Requested" at bounding box center [514, 249] width 24 height 8
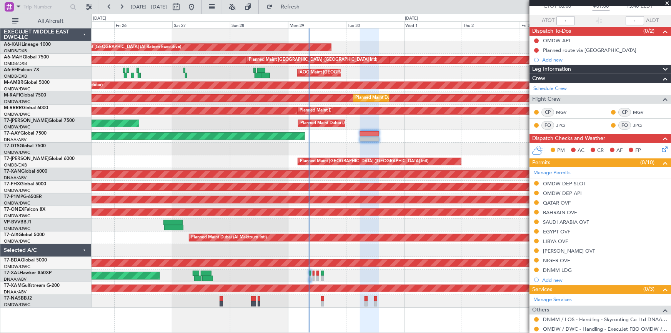
scroll to position [0, 0]
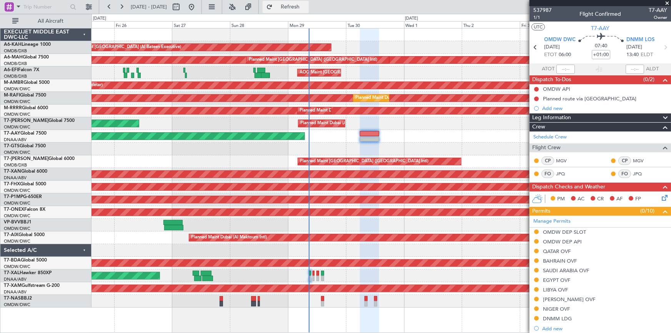
click at [300, 7] on span "Refresh" at bounding box center [290, 6] width 32 height 5
click at [535, 17] on span "1/1" at bounding box center [542, 17] width 18 height 7
click at [537, 16] on span "1/1" at bounding box center [542, 17] width 18 height 7
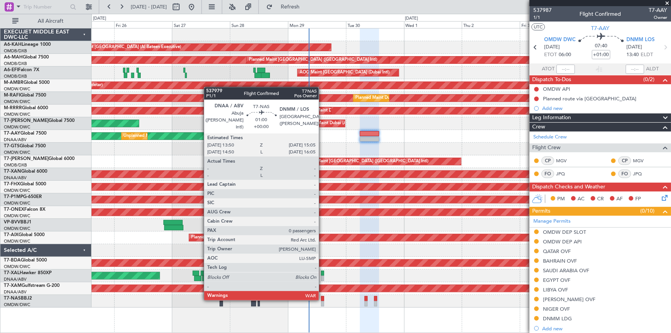
click at [322, 299] on div at bounding box center [322, 298] width 3 height 5
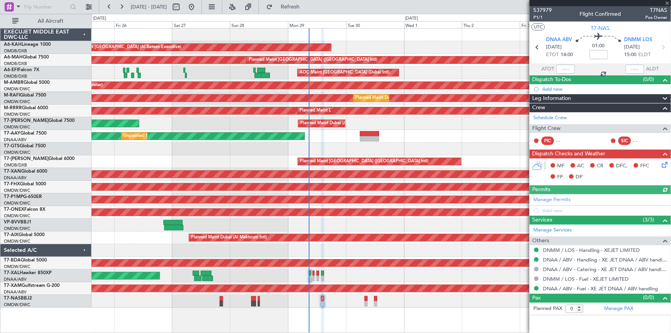
click at [560, 198] on div "Manage Permits Add new" at bounding box center [599, 205] width 141 height 22
click at [555, 198] on link "Manage Permits" at bounding box center [551, 200] width 37 height 8
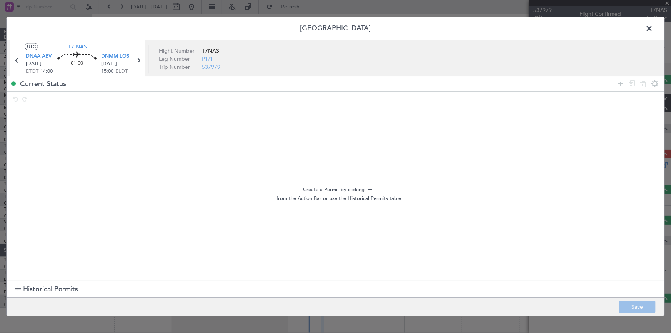
click at [44, 289] on span "Historical Permits" at bounding box center [50, 289] width 55 height 10
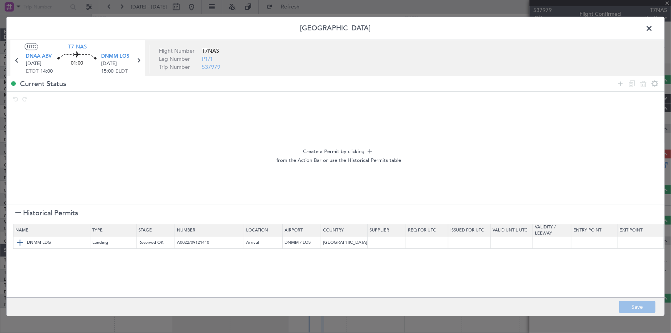
click at [19, 242] on img at bounding box center [19, 242] width 9 height 9
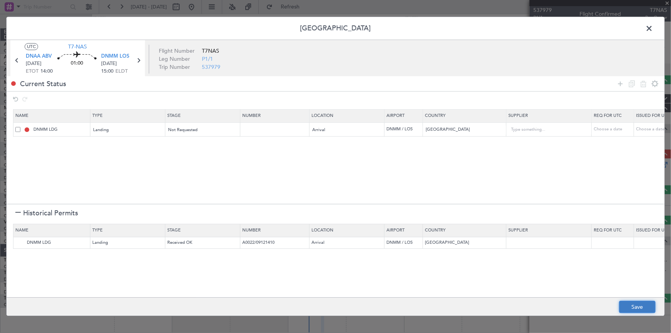
click at [636, 306] on button "Save" at bounding box center [637, 307] width 37 height 12
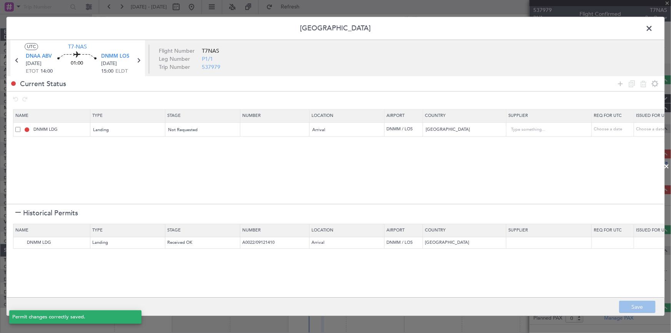
type input "NNN"
drag, startPoint x: 650, startPoint y: 27, endPoint x: 638, endPoint y: 35, distance: 14.5
click at [653, 27] on span at bounding box center [653, 30] width 0 height 15
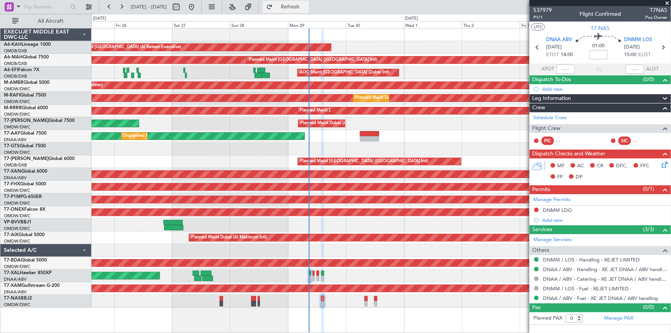
click at [309, 3] on button "Refresh" at bounding box center [286, 7] width 46 height 12
drag, startPoint x: 298, startPoint y: 4, endPoint x: 347, endPoint y: 37, distance: 59.5
click at [299, 6] on button "Refresh" at bounding box center [286, 7] width 46 height 12
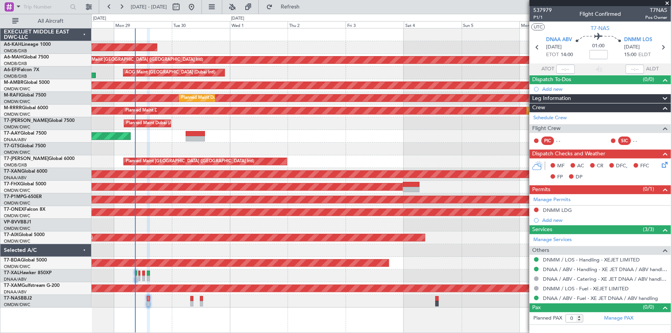
click at [291, 130] on div "Unplanned Maint Dubai (Al Maktoum Intl) Unplanned Maint Dubai (Al Maktoum Intl)" at bounding box center [380, 136] width 579 height 13
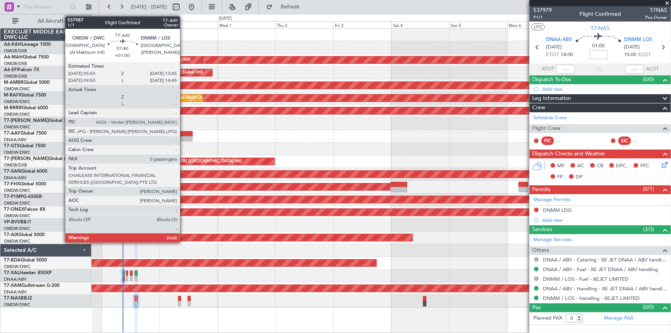
click at [183, 132] on div at bounding box center [182, 133] width 19 height 5
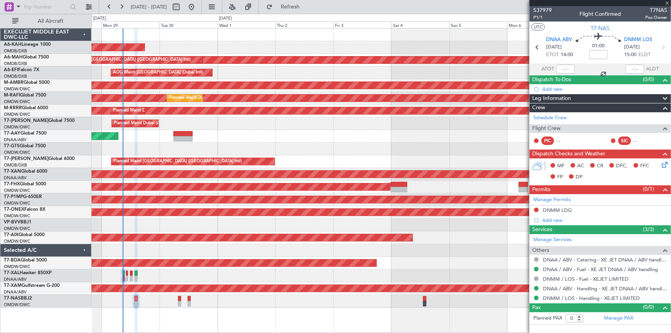
type input "+01:00"
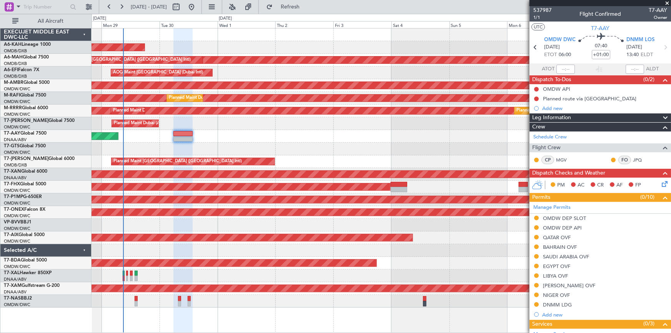
click at [76, 158] on div "T7-AZIZI Global 6000" at bounding box center [47, 158] width 87 height 7
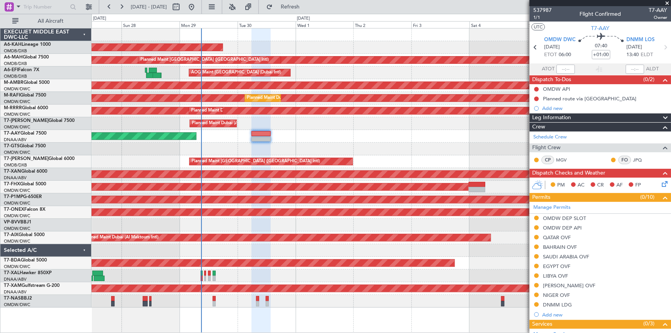
click at [221, 158] on div "Planned Maint [GEOGRAPHIC_DATA] (Al Bateen Executive) Planned Maint [GEOGRAPHIC…" at bounding box center [380, 167] width 579 height 279
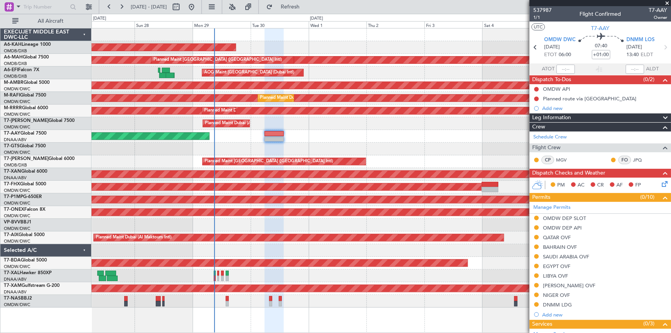
click at [230, 150] on div at bounding box center [380, 149] width 579 height 13
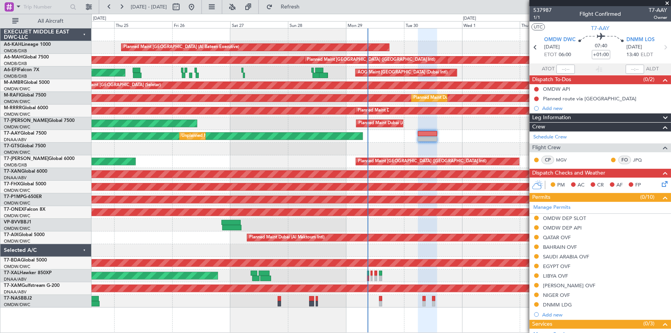
click at [289, 158] on div "Planned Maint [GEOGRAPHIC_DATA] (Al Bateen Executive) Planned Maint [GEOGRAPHIC…" at bounding box center [380, 167] width 579 height 279
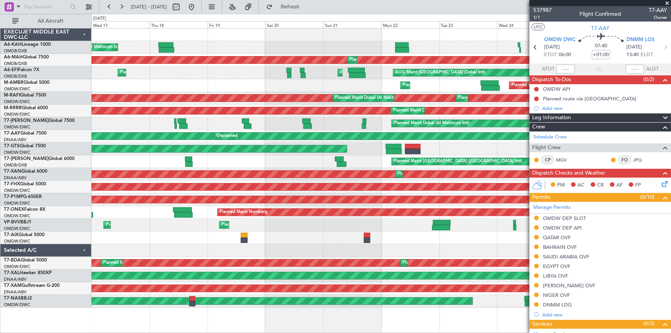
click at [461, 155] on div "AOG Maint [GEOGRAPHIC_DATA] (Seletar)" at bounding box center [380, 149] width 579 height 13
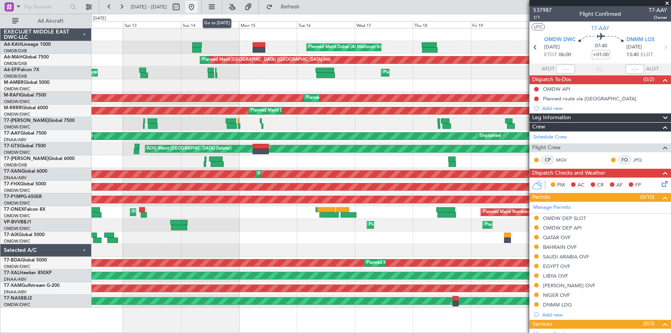
click at [198, 8] on button at bounding box center [191, 7] width 12 height 12
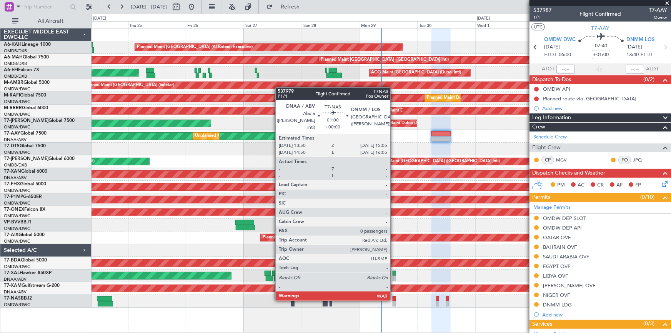
click at [394, 299] on div at bounding box center [393, 298] width 3 height 5
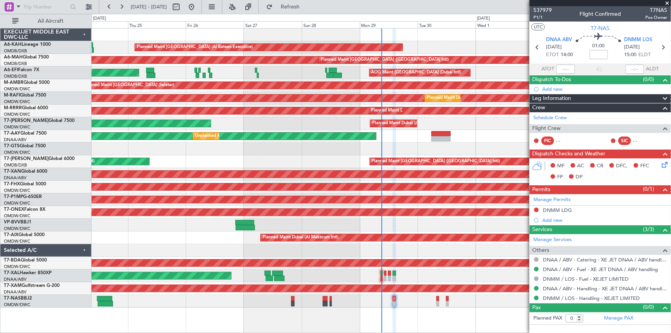
drag, startPoint x: 557, startPoint y: 9, endPoint x: 519, endPoint y: 7, distance: 38.1
click at [522, 8] on fb-app "[DATE] - [DATE] Refresh Quick Links All Aircraft Planned Maint [GEOGRAPHIC_DATA…" at bounding box center [335, 169] width 671 height 327
click at [393, 298] on div "Planned Maint [GEOGRAPHIC_DATA]-[GEOGRAPHIC_DATA]" at bounding box center [380, 301] width 579 height 13
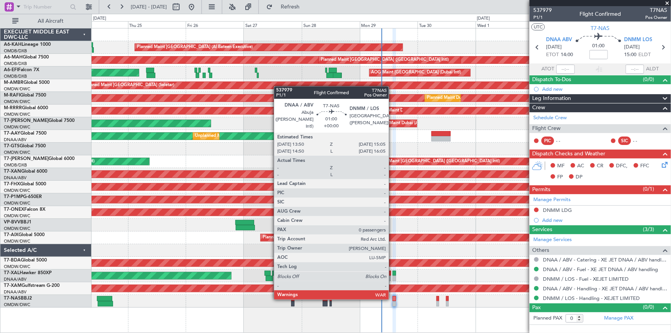
click at [392, 298] on div at bounding box center [393, 298] width 3 height 5
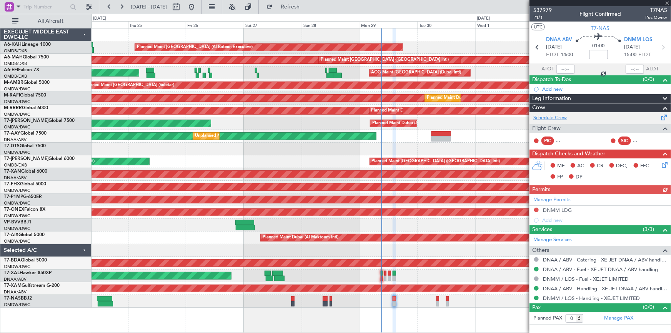
click at [556, 116] on link "Schedule Crew" at bounding box center [549, 118] width 33 height 8
click at [555, 117] on link "Schedule Crew" at bounding box center [549, 118] width 33 height 8
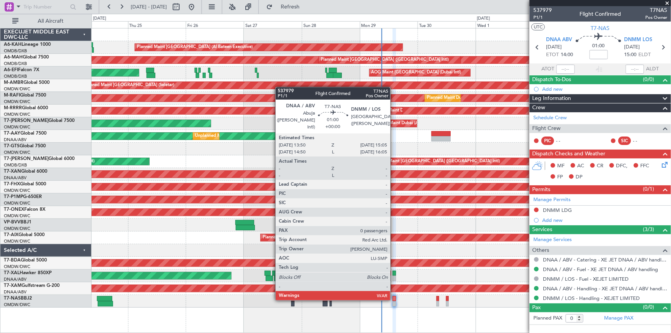
click at [393, 299] on div at bounding box center [393, 298] width 3 height 5
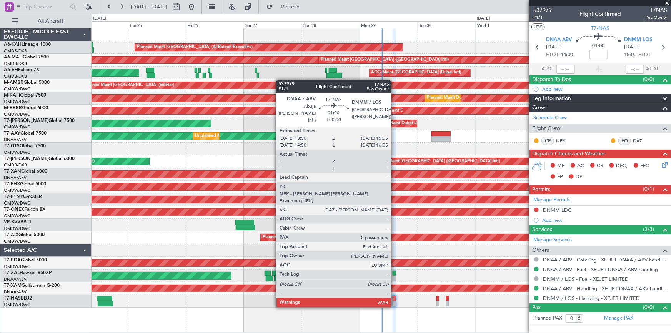
click at [394, 299] on div at bounding box center [393, 298] width 3 height 5
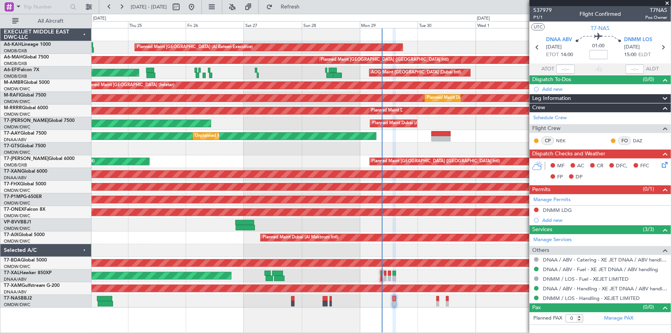
click at [555, 209] on div "DNMM LDG" at bounding box center [557, 210] width 29 height 7
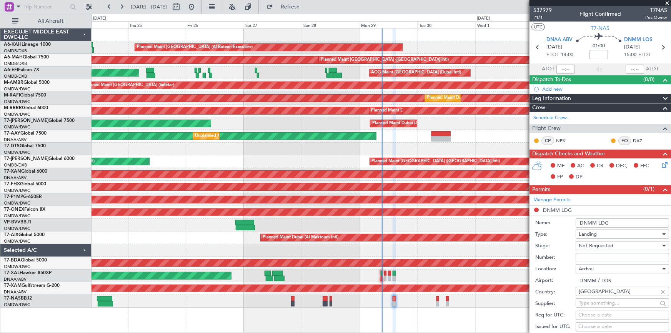
click at [591, 255] on input "Number:" at bounding box center [621, 257] width 93 height 9
type input "AA0029/23091650"
click at [600, 246] on span "Not Requested" at bounding box center [595, 245] width 35 height 7
click at [601, 305] on span "Received OK" at bounding box center [619, 307] width 81 height 12
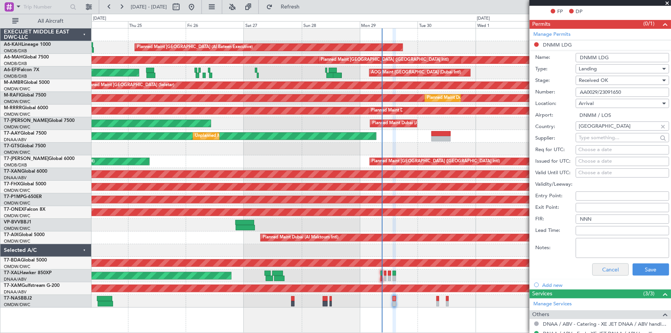
scroll to position [175, 0]
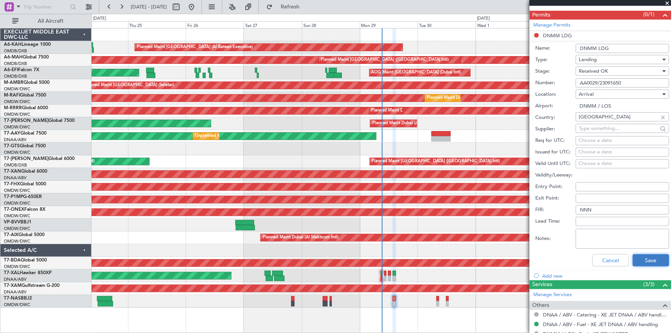
click at [639, 257] on button "Save" at bounding box center [650, 260] width 37 height 12
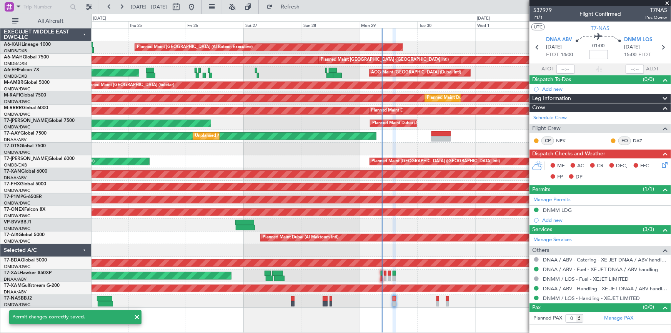
scroll to position [0, 0]
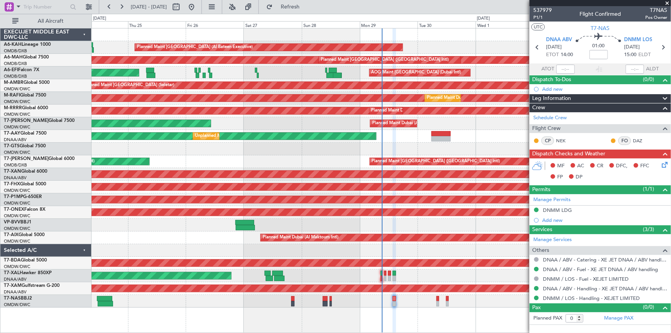
click at [555, 87] on div "Add new" at bounding box center [604, 89] width 125 height 7
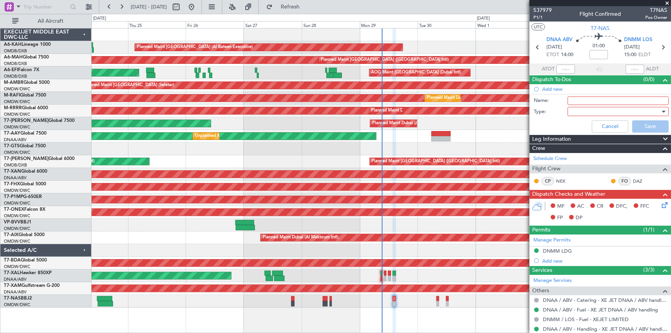
click at [575, 101] on input "Name:" at bounding box center [617, 100] width 101 height 8
type input "DEP FUEL 6500KGS, ALT DNAA"
click at [601, 116] on div at bounding box center [615, 112] width 90 height 12
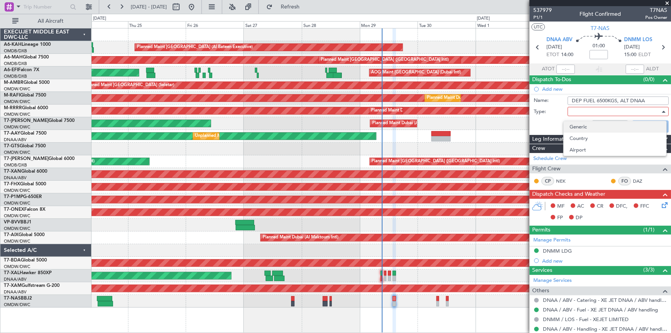
click at [586, 128] on span "Generic" at bounding box center [615, 127] width 90 height 12
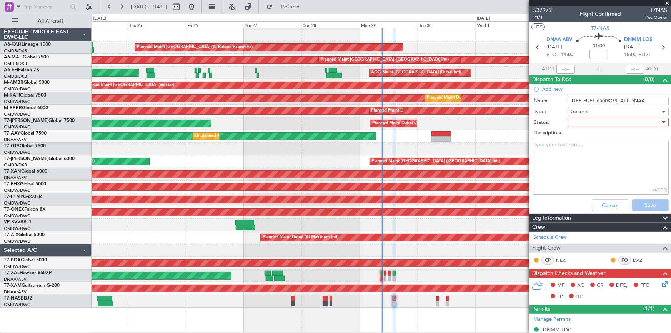
click at [594, 121] on div at bounding box center [615, 122] width 90 height 12
drag, startPoint x: 586, startPoint y: 135, endPoint x: 620, endPoint y: 183, distance: 58.9
click at [589, 135] on span "Not Started" at bounding box center [615, 138] width 90 height 12
click at [643, 204] on button "Save" at bounding box center [650, 205] width 37 height 12
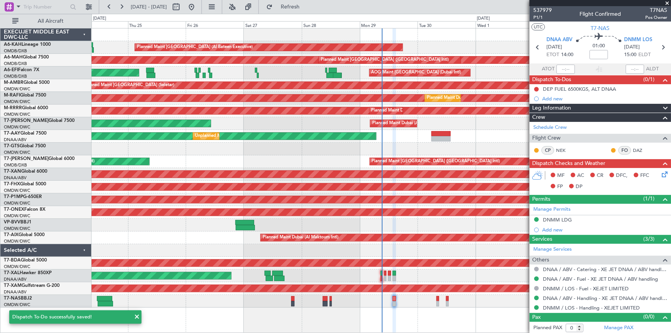
click at [550, 219] on div "DNMM LDG" at bounding box center [557, 219] width 29 height 7
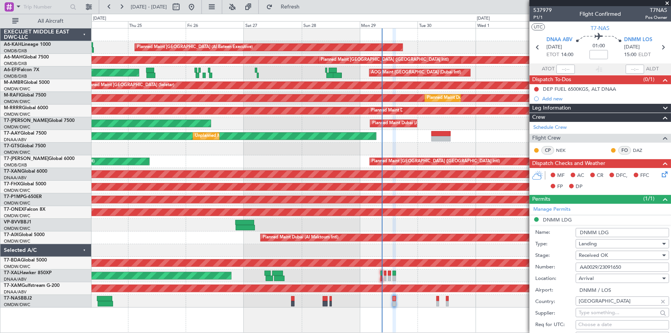
drag, startPoint x: 629, startPoint y: 266, endPoint x: 497, endPoint y: 249, distance: 132.9
click at [497, 249] on fb-app "[DATE] - [DATE] Refresh Quick Links All Aircraft Planned Maint [GEOGRAPHIC_DATA…" at bounding box center [335, 169] width 671 height 327
click at [595, 55] on input at bounding box center [598, 54] width 18 height 9
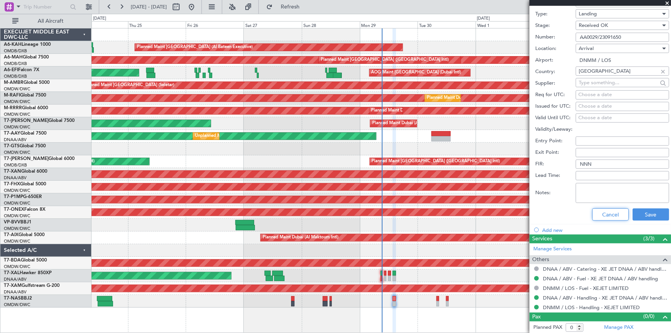
click at [602, 212] on button "Cancel" at bounding box center [610, 214] width 37 height 12
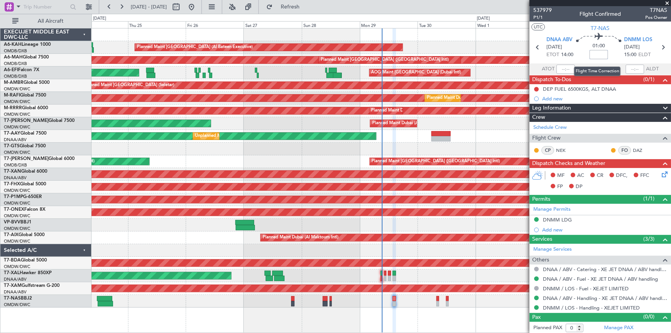
click at [597, 53] on input at bounding box center [598, 54] width 18 height 9
type input "-5"
type input "-00:05"
click at [534, 18] on span "P1/1" at bounding box center [542, 17] width 18 height 7
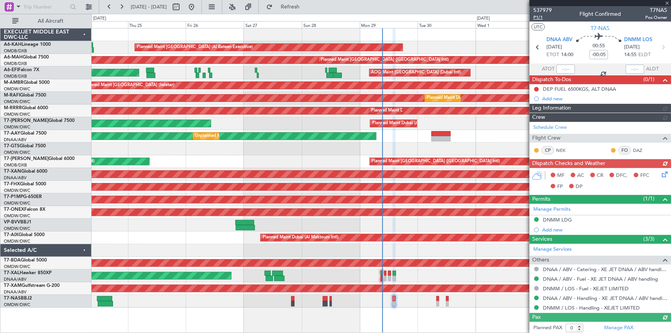
type input "Dherander Fithani (DHF)"
type input "7382"
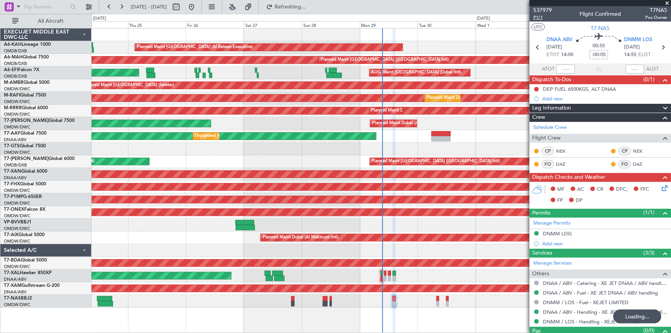
click at [541, 17] on span "P1/1" at bounding box center [542, 17] width 18 height 7
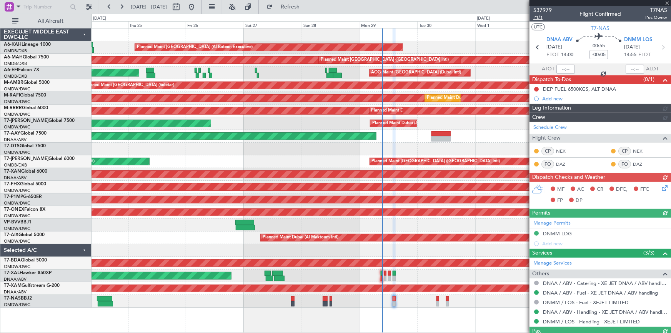
type input "Dherander Fithani (DHF)"
type input "7382"
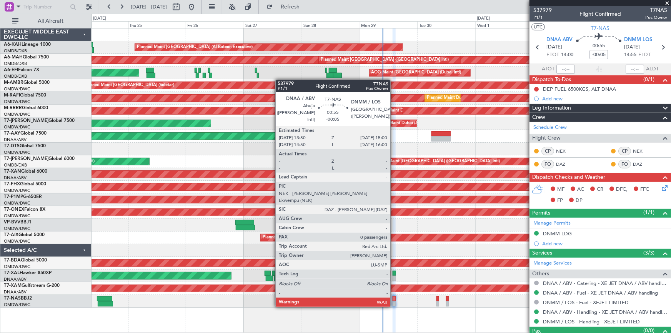
click at [394, 298] on div at bounding box center [393, 298] width 3 height 5
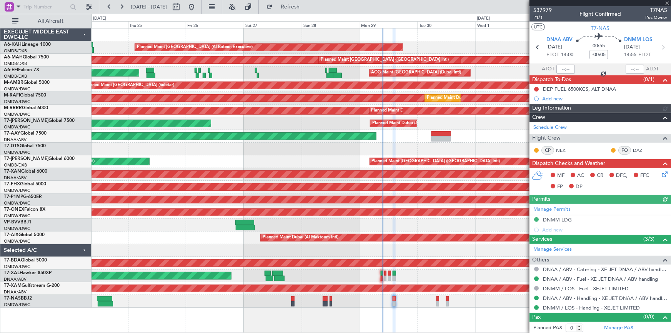
type input "Dherander Fithani (DHF)"
type input "7382"
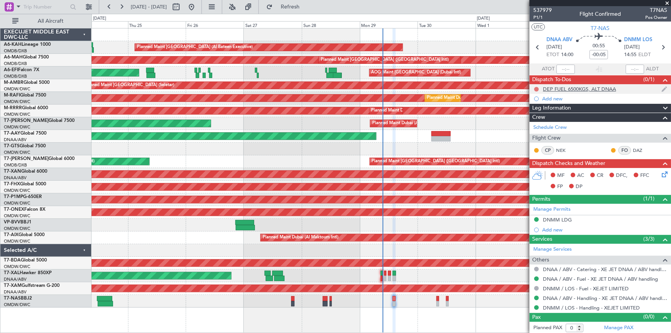
click at [534, 87] on button at bounding box center [536, 89] width 5 height 5
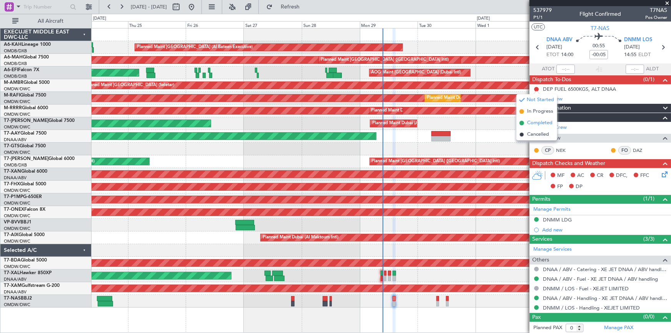
click at [538, 123] on span "Completed" at bounding box center [539, 123] width 25 height 8
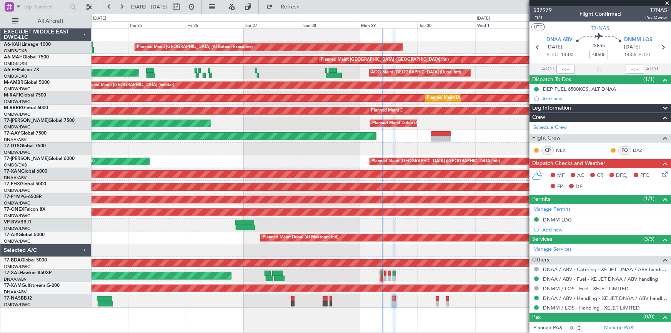
click at [660, 173] on icon at bounding box center [663, 173] width 6 height 6
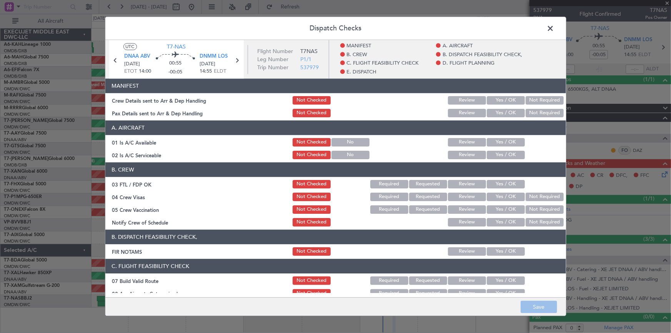
click at [492, 96] on button "Yes / OK" at bounding box center [506, 100] width 38 height 8
click at [540, 109] on button "Not Required" at bounding box center [544, 113] width 38 height 8
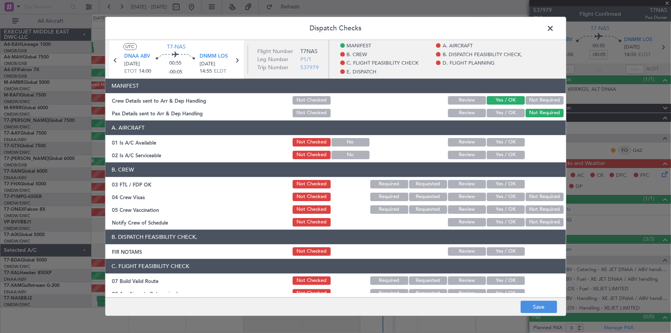
drag, startPoint x: 494, startPoint y: 144, endPoint x: 498, endPoint y: 147, distance: 5.2
click at [494, 143] on button "Yes / OK" at bounding box center [506, 142] width 38 height 8
click at [497, 153] on button "Yes / OK" at bounding box center [506, 155] width 38 height 8
click at [501, 181] on button "Yes / OK" at bounding box center [506, 184] width 38 height 8
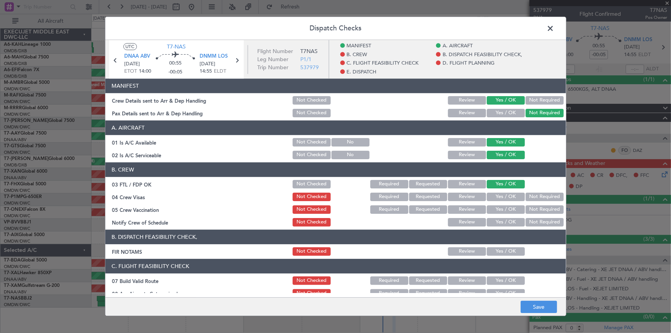
click at [494, 196] on button "Yes / OK" at bounding box center [506, 197] width 38 height 8
click at [502, 207] on button "Yes / OK" at bounding box center [506, 209] width 38 height 8
click at [507, 219] on button "Yes / OK" at bounding box center [506, 222] width 38 height 8
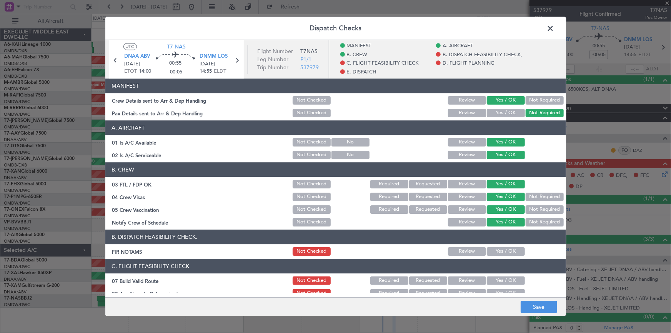
drag, startPoint x: 505, startPoint y: 248, endPoint x: 502, endPoint y: 226, distance: 22.5
click at [505, 248] on button "Yes / OK" at bounding box center [506, 251] width 38 height 8
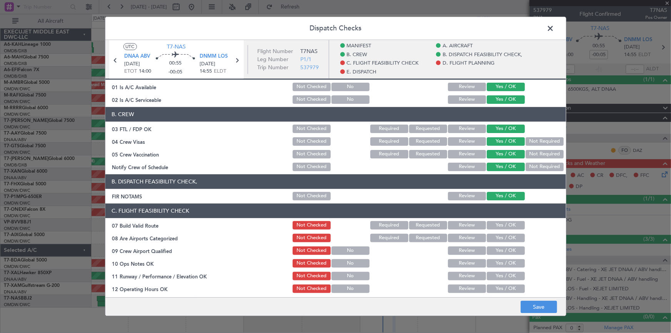
scroll to position [70, 0]
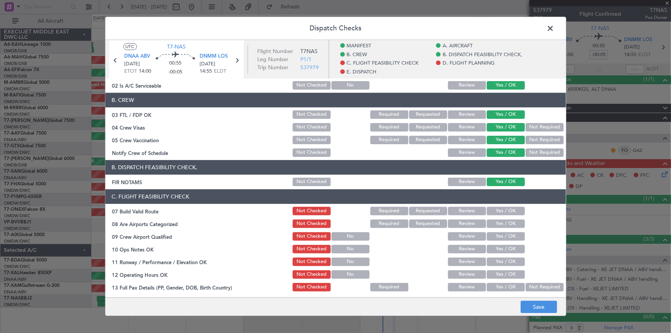
click at [495, 211] on button "Yes / OK" at bounding box center [506, 211] width 38 height 8
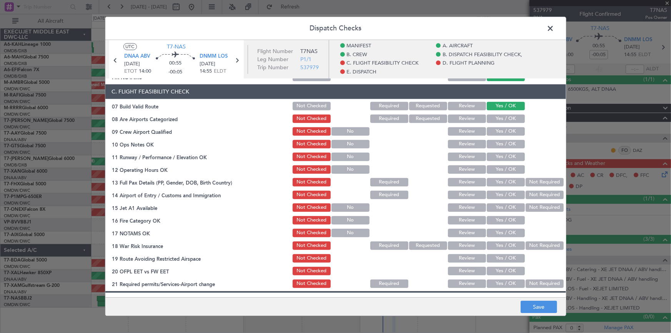
drag, startPoint x: 495, startPoint y: 120, endPoint x: 499, endPoint y: 129, distance: 10.2
click at [495, 120] on button "Yes / OK" at bounding box center [506, 119] width 38 height 8
click at [497, 128] on button "Yes / OK" at bounding box center [506, 131] width 38 height 8
click at [500, 141] on button "Yes / OK" at bounding box center [506, 144] width 38 height 8
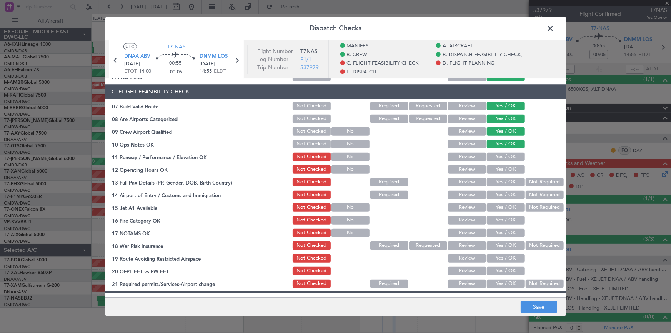
click at [497, 165] on button "Yes / OK" at bounding box center [506, 169] width 38 height 8
click at [502, 154] on button "Yes / OK" at bounding box center [506, 157] width 38 height 8
click at [504, 179] on button "Yes / OK" at bounding box center [506, 182] width 38 height 8
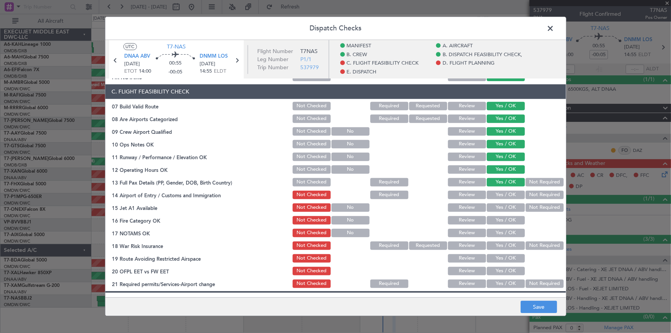
click at [526, 179] on button "Not Required" at bounding box center [544, 182] width 38 height 8
click at [532, 193] on button "Not Required" at bounding box center [544, 195] width 38 height 8
drag, startPoint x: 499, startPoint y: 205, endPoint x: 500, endPoint y: 219, distance: 14.7
click at [499, 205] on button "Yes / OK" at bounding box center [506, 207] width 38 height 8
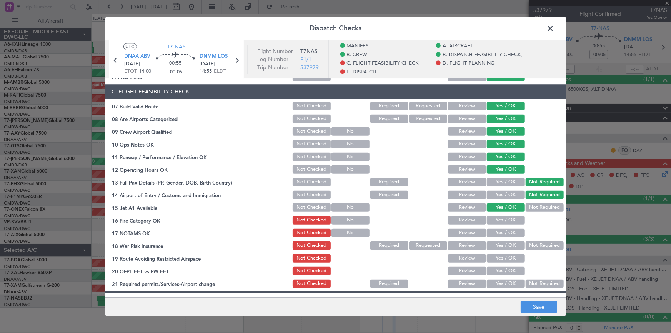
click at [499, 219] on button "Yes / OK" at bounding box center [506, 220] width 38 height 8
click at [496, 230] on button "Yes / OK" at bounding box center [506, 233] width 38 height 8
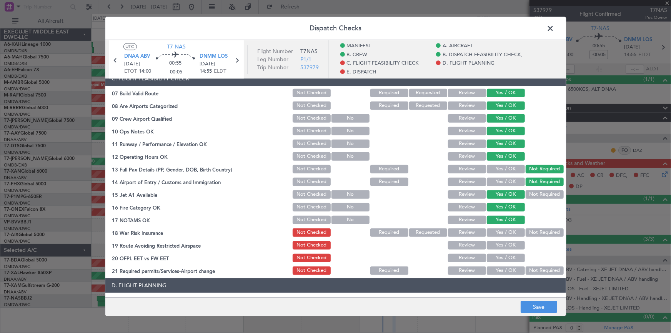
scroll to position [209, 0]
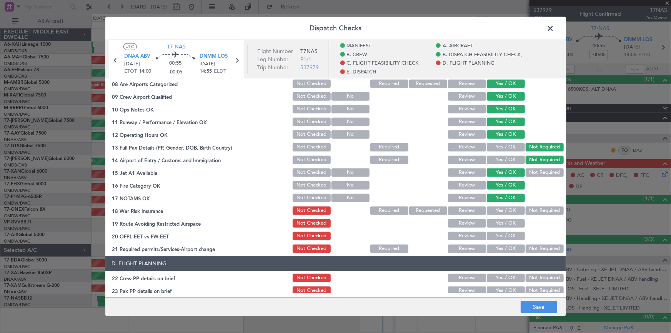
click at [499, 212] on button "Yes / OK" at bounding box center [506, 210] width 38 height 8
click at [498, 223] on button "Yes / OK" at bounding box center [506, 223] width 38 height 8
drag, startPoint x: 498, startPoint y: 236, endPoint x: 505, endPoint y: 250, distance: 15.6
click at [498, 236] on button "Yes / OK" at bounding box center [506, 236] width 38 height 8
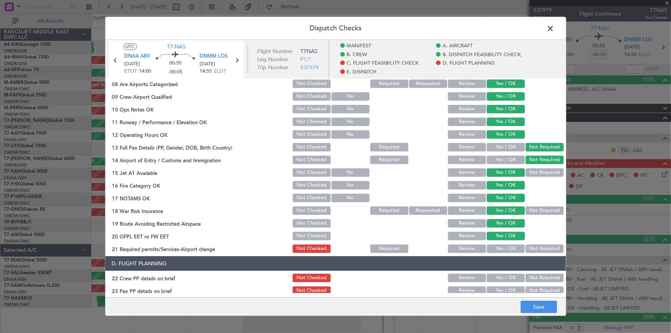
drag, startPoint x: 504, startPoint y: 246, endPoint x: 508, endPoint y: 238, distance: 8.9
click at [504, 246] on button "Yes / OK" at bounding box center [506, 248] width 38 height 8
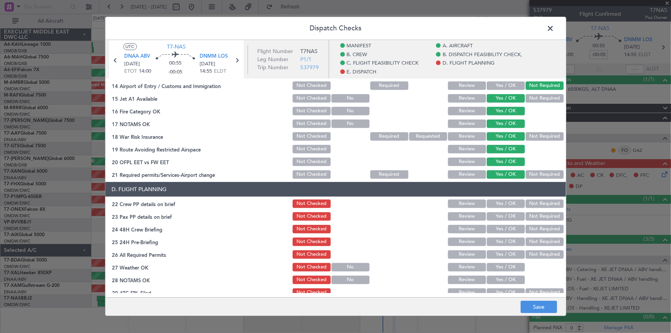
scroll to position [314, 0]
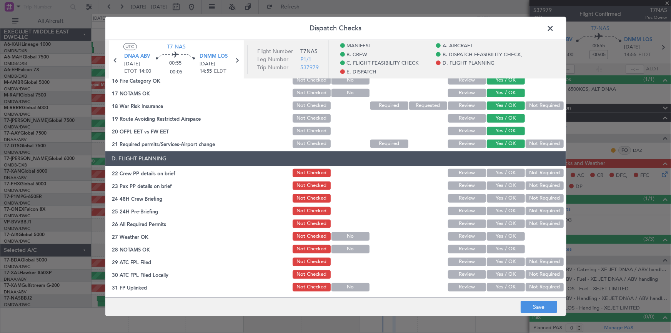
click at [504, 171] on button "Yes / OK" at bounding box center [506, 173] width 38 height 8
click at [529, 185] on button "Not Required" at bounding box center [544, 185] width 38 height 8
click at [532, 200] on button "Not Required" at bounding box center [544, 198] width 38 height 8
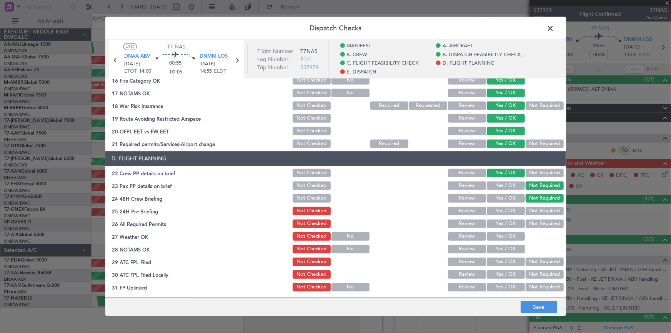
click at [537, 212] on button "Not Required" at bounding box center [544, 211] width 38 height 8
click at [500, 221] on button "Yes / OK" at bounding box center [506, 223] width 38 height 8
click at [499, 238] on button "Yes / OK" at bounding box center [506, 236] width 38 height 8
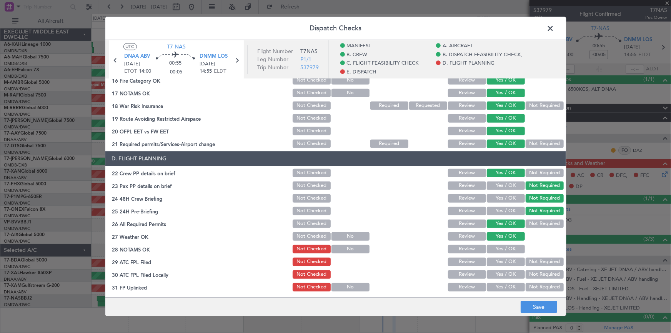
click at [498, 248] on button "Yes / OK" at bounding box center [506, 249] width 38 height 8
drag, startPoint x: 497, startPoint y: 258, endPoint x: 504, endPoint y: 272, distance: 15.7
click at [497, 258] on button "Yes / OK" at bounding box center [506, 262] width 38 height 8
drag, startPoint x: 495, startPoint y: 276, endPoint x: 497, endPoint y: 284, distance: 9.0
click at [496, 276] on button "Yes / OK" at bounding box center [506, 274] width 38 height 8
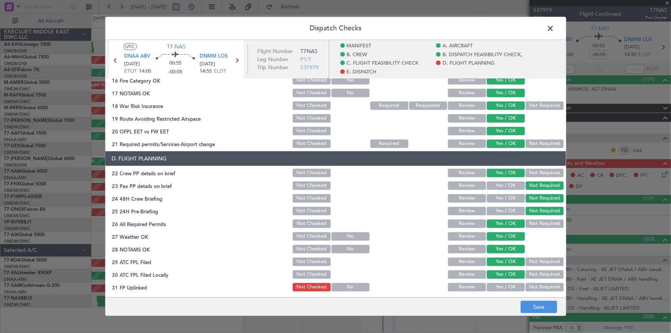
click at [497, 283] on button "Yes / OK" at bounding box center [506, 287] width 38 height 8
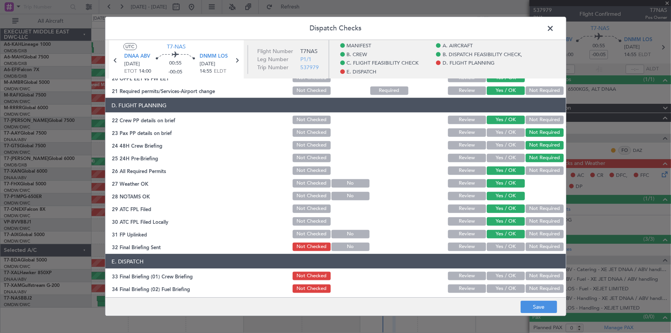
scroll to position [384, 0]
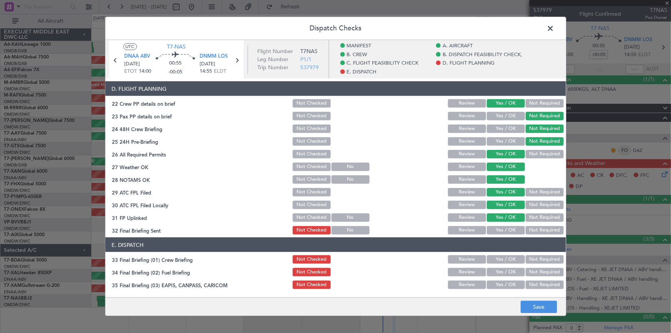
click at [504, 230] on button "Yes / OK" at bounding box center [506, 230] width 38 height 8
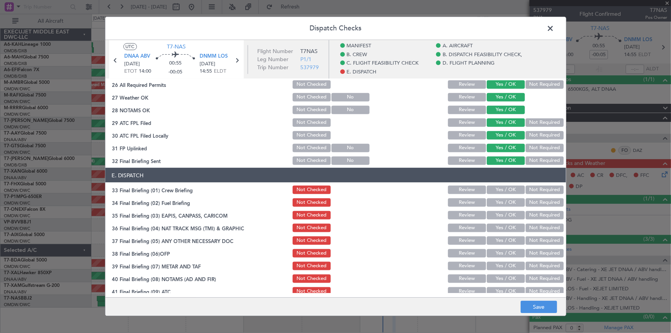
click at [504, 193] on div "Yes / OK" at bounding box center [504, 189] width 39 height 11
click at [501, 191] on button "Yes / OK" at bounding box center [506, 189] width 38 height 8
click at [541, 198] on button "Not Required" at bounding box center [544, 202] width 38 height 8
click at [538, 214] on button "Not Required" at bounding box center [544, 215] width 38 height 8
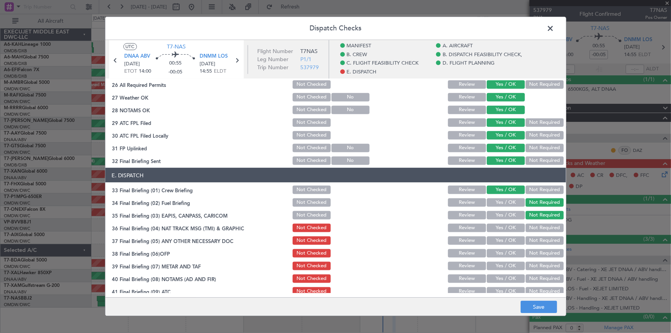
click at [537, 224] on button "Not Required" at bounding box center [544, 227] width 38 height 8
click at [533, 237] on button "Not Required" at bounding box center [544, 240] width 38 height 8
click at [505, 253] on button "Yes / OK" at bounding box center [506, 253] width 38 height 8
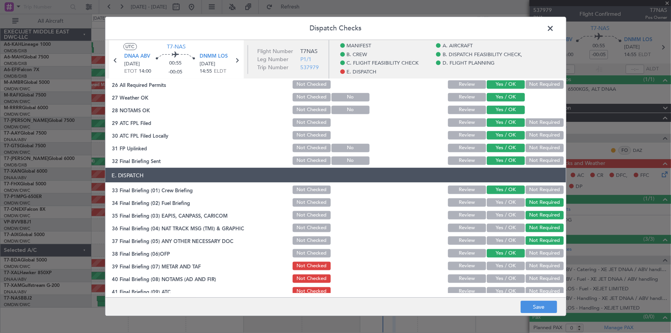
click at [501, 264] on button "Yes / OK" at bounding box center [506, 265] width 38 height 8
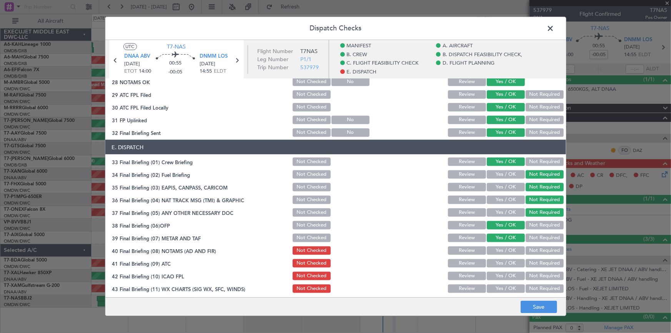
scroll to position [497, 0]
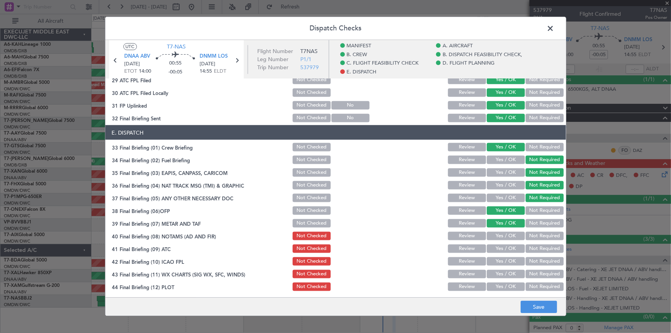
click at [499, 238] on button "Yes / OK" at bounding box center [506, 235] width 38 height 8
click at [500, 250] on button "Yes / OK" at bounding box center [506, 248] width 38 height 8
drag, startPoint x: 497, startPoint y: 261, endPoint x: 502, endPoint y: 266, distance: 7.4
click at [500, 263] on button "Yes / OK" at bounding box center [506, 261] width 38 height 8
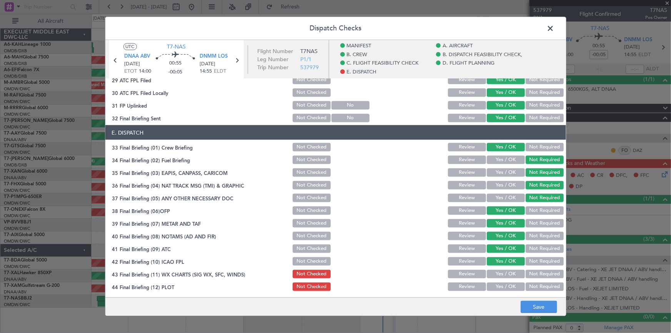
drag, startPoint x: 500, startPoint y: 277, endPoint x: 503, endPoint y: 287, distance: 10.7
click at [501, 277] on button "Yes / OK" at bounding box center [506, 273] width 38 height 8
click at [501, 286] on button "Yes / OK" at bounding box center [506, 286] width 38 height 8
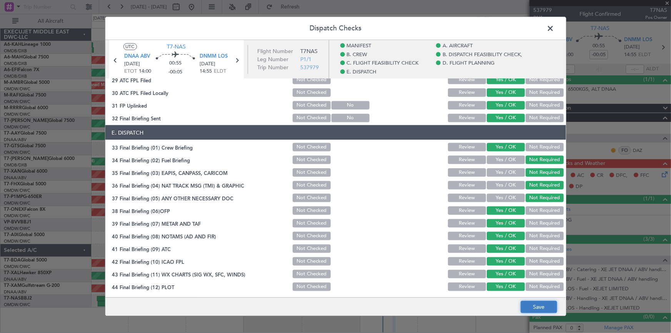
click at [540, 306] on button "Save" at bounding box center [538, 307] width 37 height 12
click at [554, 27] on span at bounding box center [554, 30] width 0 height 15
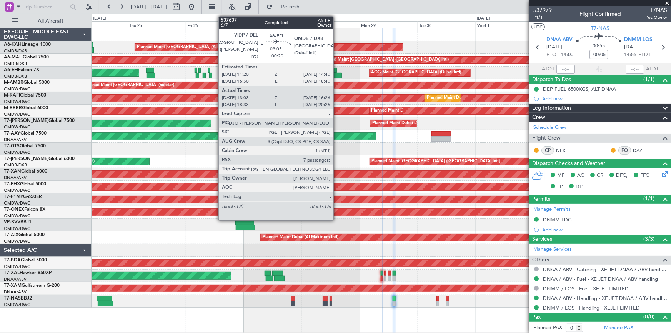
click at [337, 75] on div at bounding box center [337, 75] width 8 height 5
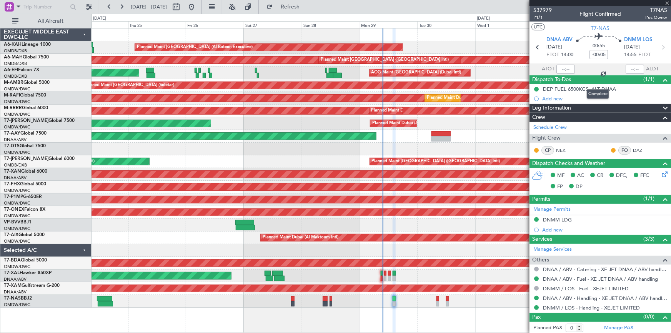
type input "+00:20"
type input "13:13"
type input "16:21"
type input "7"
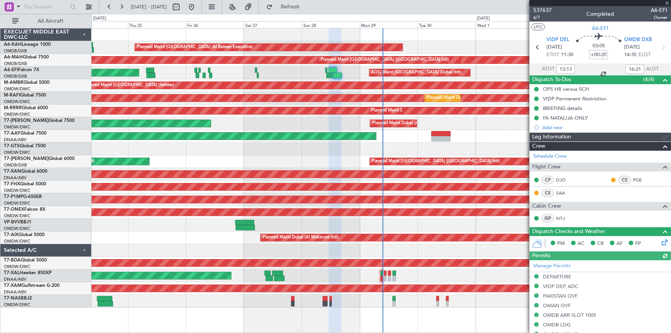
type input "[PERSON_NAME] (ANI)"
type input "7354"
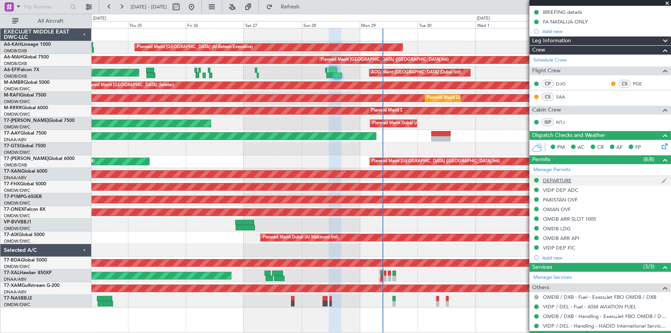
scroll to position [61, 0]
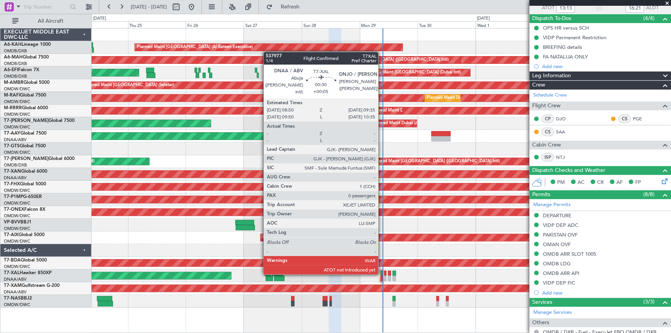
click at [382, 273] on div at bounding box center [382, 273] width 2 height 5
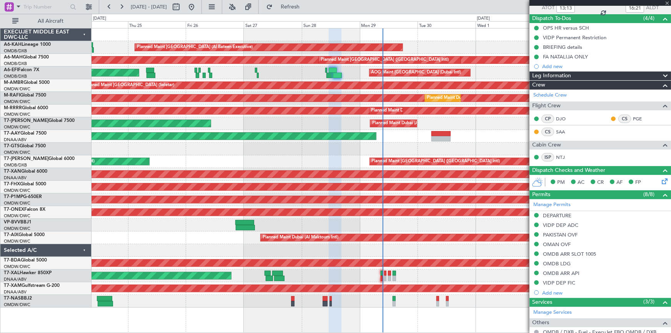
scroll to position [0, 0]
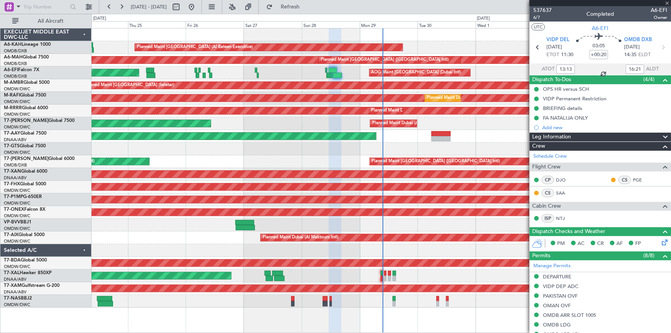
type input "+00:05"
type input "0"
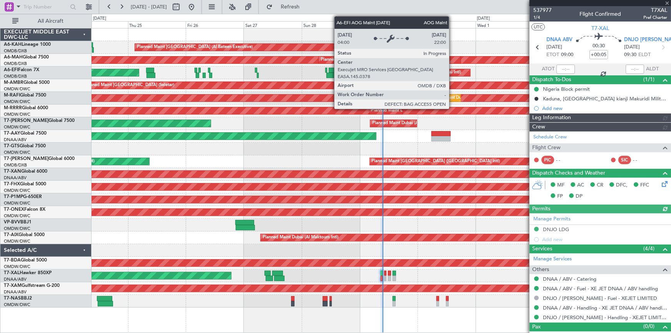
type input "Dherander Fithani (DHF)"
type input "7376"
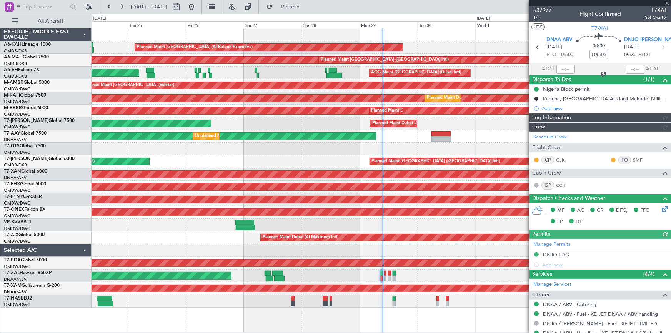
click at [560, 69] on div at bounding box center [565, 69] width 18 height 9
type input "Dherander Fithani (DHF)"
type input "7376"
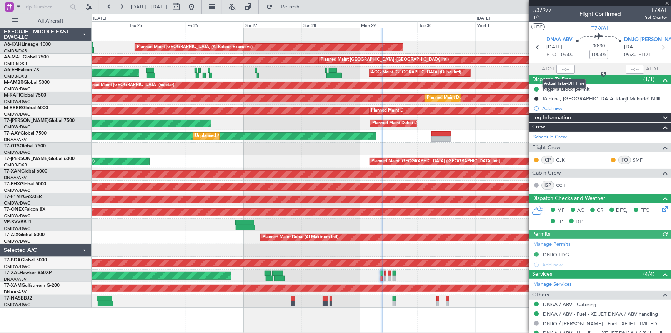
click at [560, 69] on div at bounding box center [565, 69] width 18 height 9
click at [560, 69] on input "text" at bounding box center [565, 69] width 18 height 9
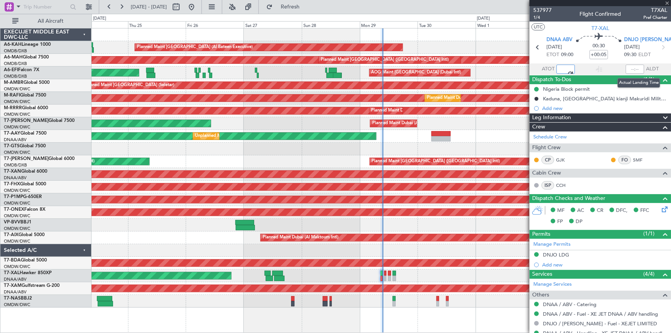
type input "09:27"
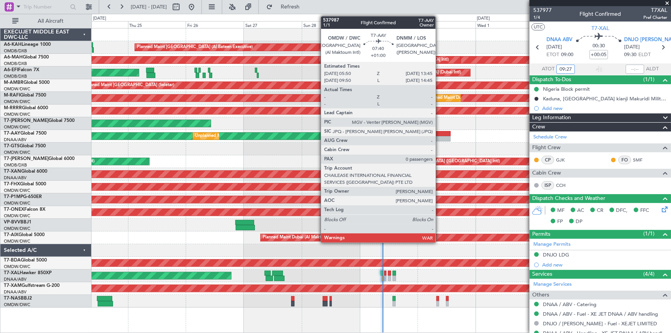
click at [439, 132] on div at bounding box center [440, 133] width 19 height 5
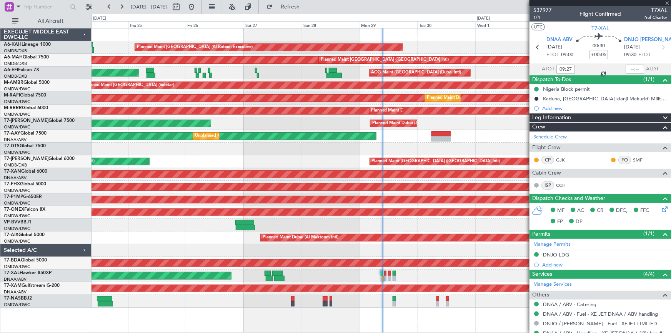
type input "+01:00"
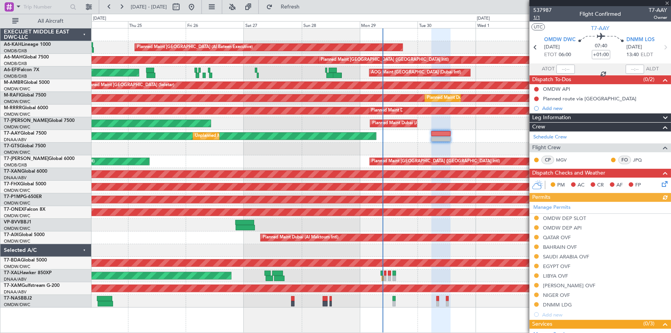
click at [537, 16] on span "1/1" at bounding box center [542, 17] width 18 height 7
click at [598, 27] on span "T7-AAY" at bounding box center [600, 28] width 18 height 8
click at [198, 7] on button at bounding box center [191, 7] width 12 height 12
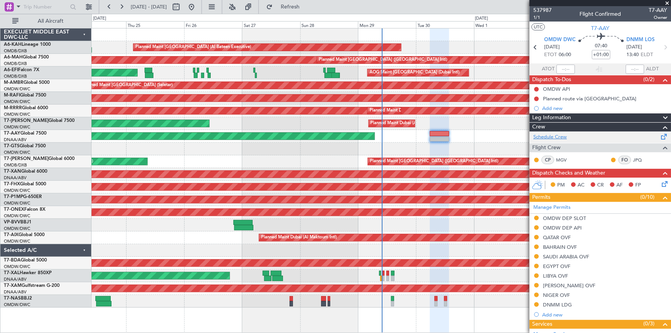
click at [554, 136] on link "Schedule Crew" at bounding box center [549, 137] width 33 height 8
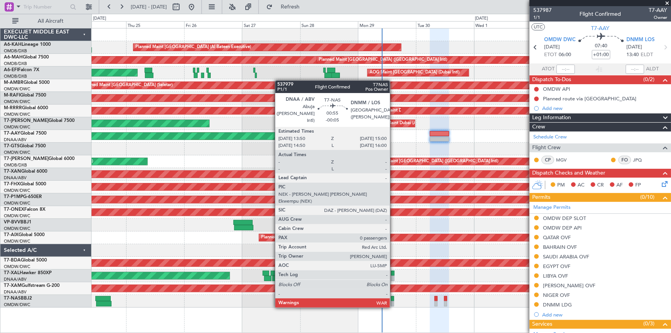
click at [393, 299] on div at bounding box center [392, 298] width 3 height 5
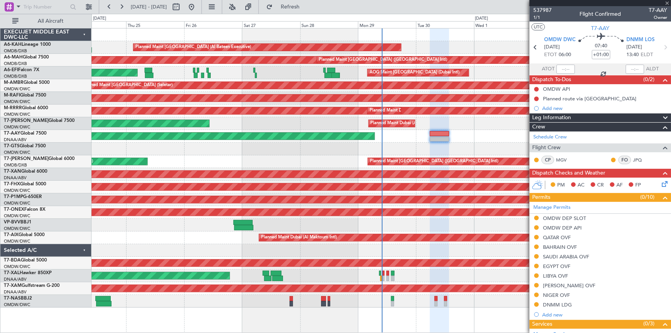
type input "-00:05"
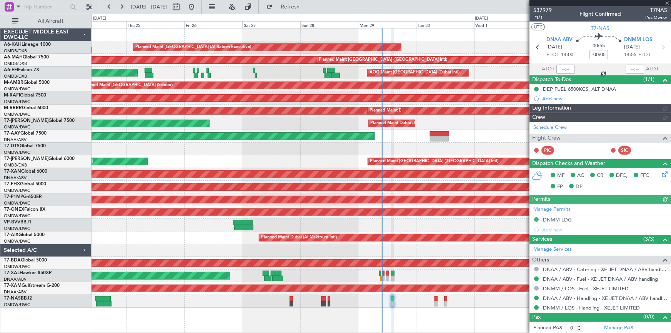
type input "Dherander Fithani (DHF)"
type input "7382"
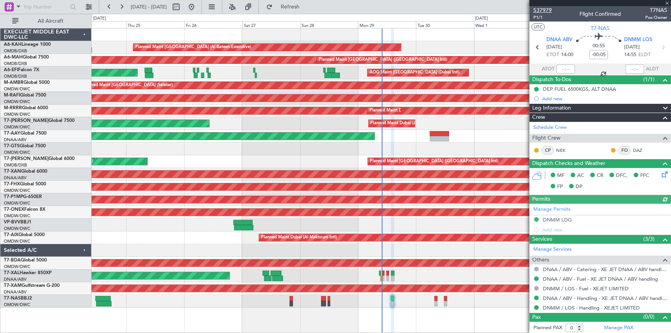
click at [538, 13] on span "537979" at bounding box center [542, 10] width 18 height 8
click at [555, 128] on link "Schedule Crew" at bounding box center [549, 128] width 33 height 8
type input "Dherander Fithani (DHF)"
type input "7382"
click at [306, 5] on span "Refresh" at bounding box center [290, 6] width 32 height 5
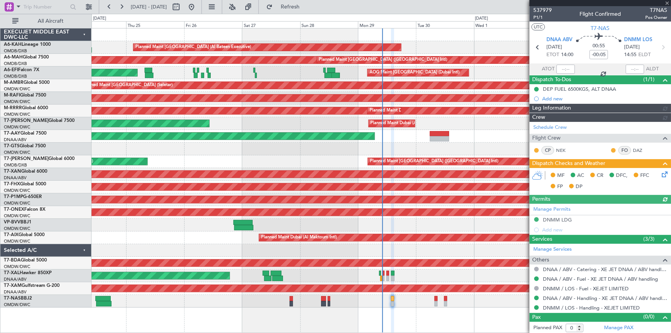
type input "Dherander Fithani (DHF)"
type input "7382"
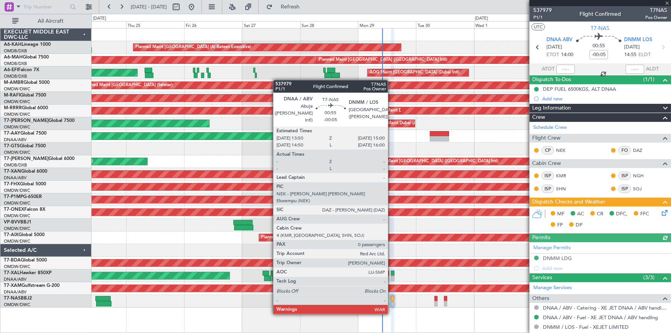
click at [391, 299] on div at bounding box center [392, 298] width 3 height 5
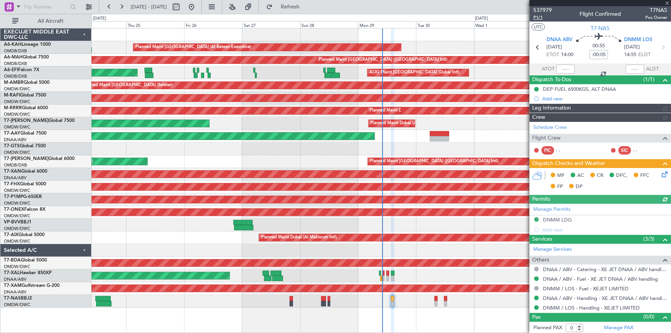
type input "Dherander Fithani (DHF)"
type input "7382"
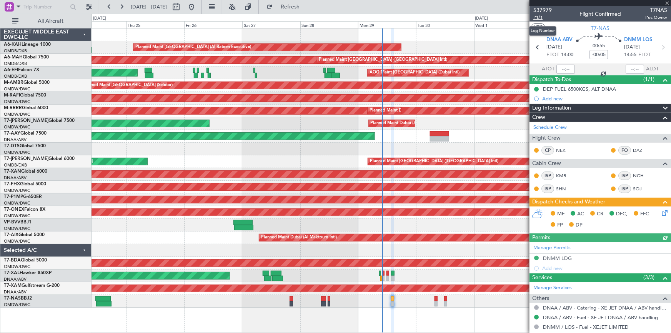
click at [540, 18] on span "P1/1" at bounding box center [542, 17] width 18 height 7
type input "Dherander Fithani (DHF)"
type input "7382"
type input "Dherander Fithani (DHF)"
type input "7382"
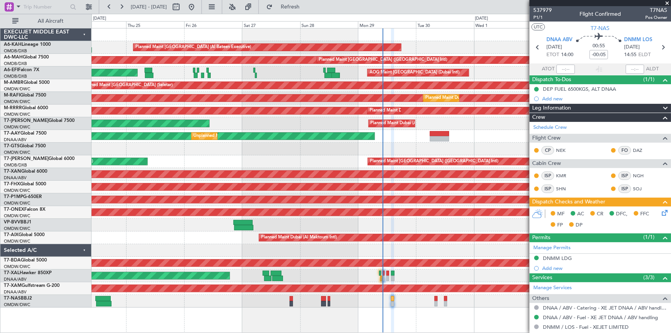
click at [439, 130] on div "Unplanned Maint [GEOGRAPHIC_DATA] (Al Maktoum Intl) Unplanned Maint [GEOGRAPHIC…" at bounding box center [380, 136] width 579 height 13
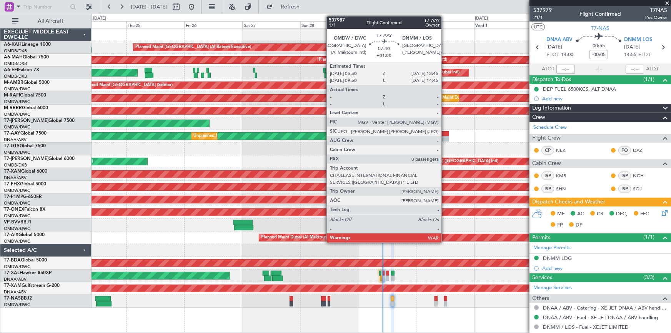
click at [445, 135] on div at bounding box center [439, 133] width 19 height 5
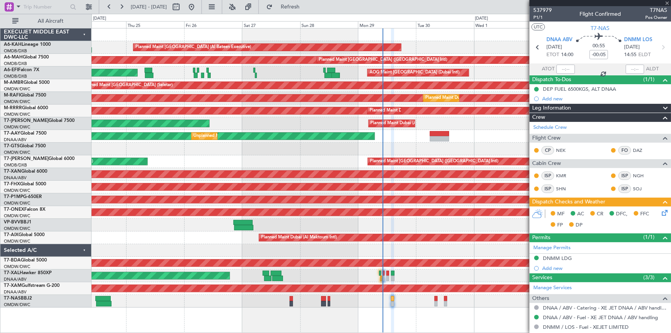
type input "+01:00"
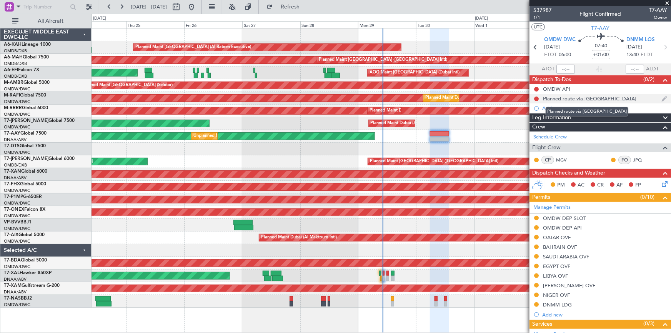
click at [574, 97] on div "Planned route via [GEOGRAPHIC_DATA]" at bounding box center [589, 98] width 93 height 7
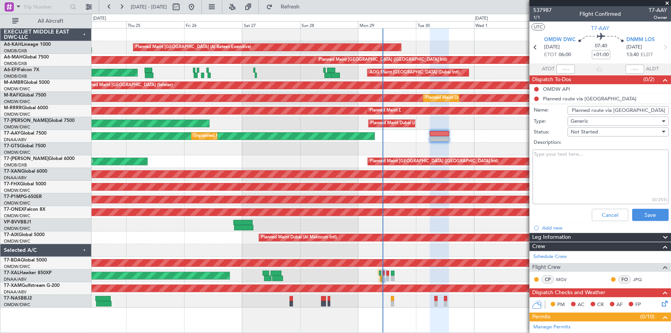
click at [627, 113] on input "Planned route via [GEOGRAPHIC_DATA]" at bounding box center [617, 110] width 101 height 8
type input "Planned route via [GEOGRAPHIC_DATA] & land with 8000 lbs"
click at [645, 210] on button "Save" at bounding box center [650, 215] width 37 height 12
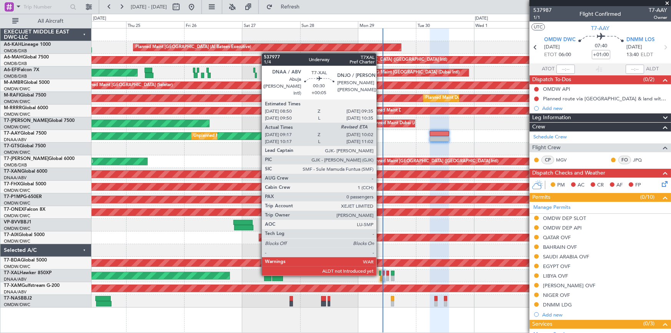
click at [380, 274] on div at bounding box center [380, 273] width 2 height 5
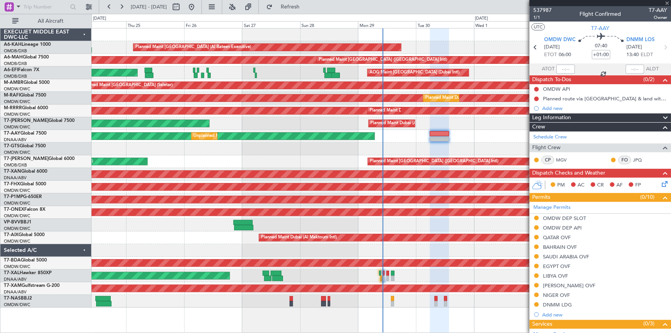
type input "+00:05"
type input "09:27"
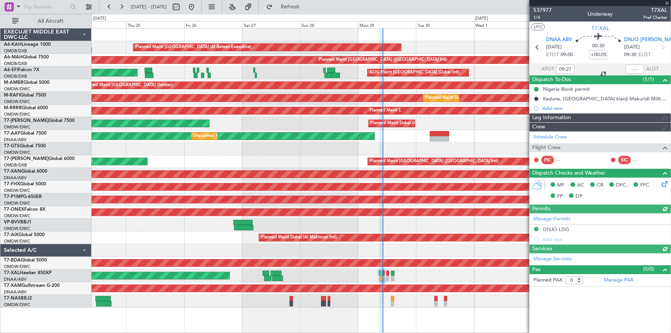
type input "Dherander Fithani (DHF)"
type input "7376"
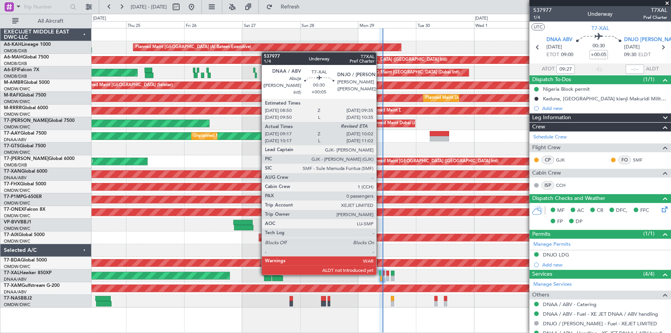
click at [379, 273] on div at bounding box center [380, 273] width 2 height 5
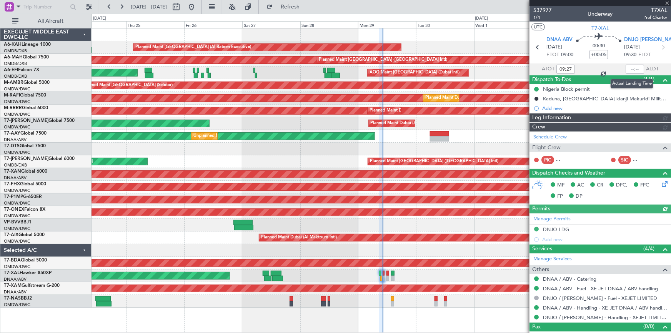
click at [629, 68] on div at bounding box center [634, 69] width 18 height 9
type input "Dherander Fithani (DHF)"
type input "7376"
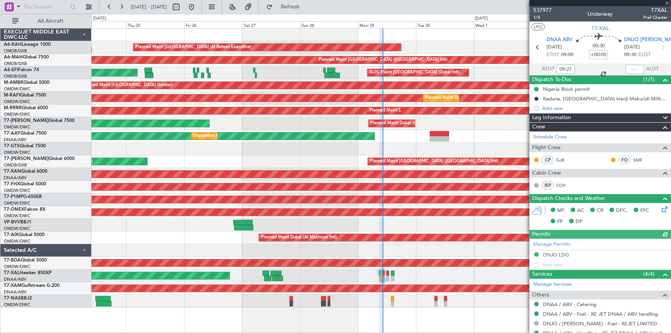
click at [633, 68] on div at bounding box center [634, 69] width 18 height 9
click at [627, 68] on div at bounding box center [634, 69] width 18 height 9
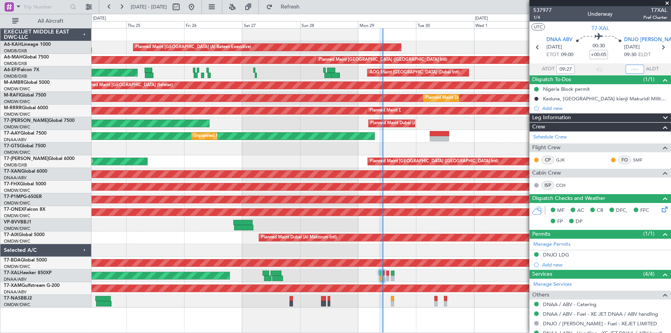
click at [626, 69] on input "text" at bounding box center [634, 69] width 18 height 9
click at [587, 69] on section "ATOT 09:27 0957 ALDT" at bounding box center [599, 69] width 141 height 12
type input "09:57"
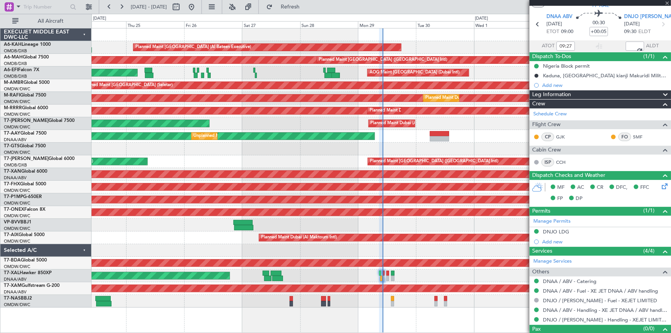
scroll to position [35, 0]
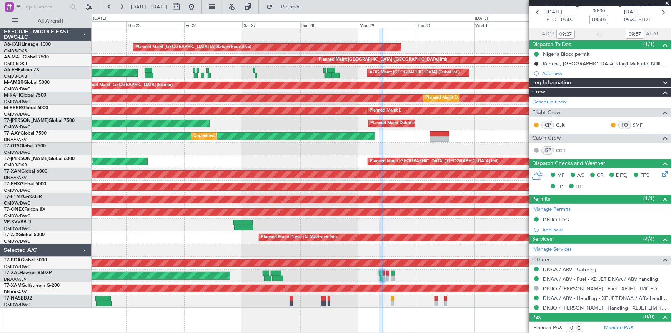
drag, startPoint x: 307, startPoint y: 7, endPoint x: 371, endPoint y: 45, distance: 73.4
click at [306, 7] on span "Refresh" at bounding box center [290, 6] width 32 height 5
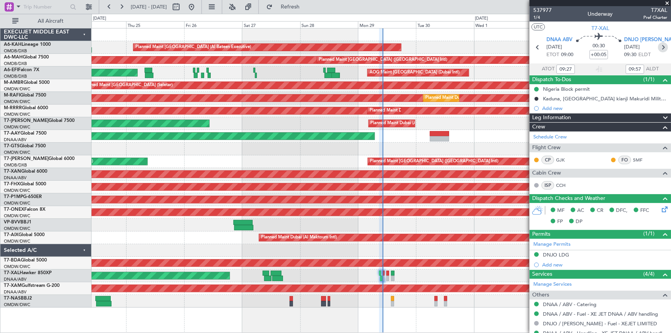
click at [661, 45] on icon at bounding box center [663, 47] width 10 height 10
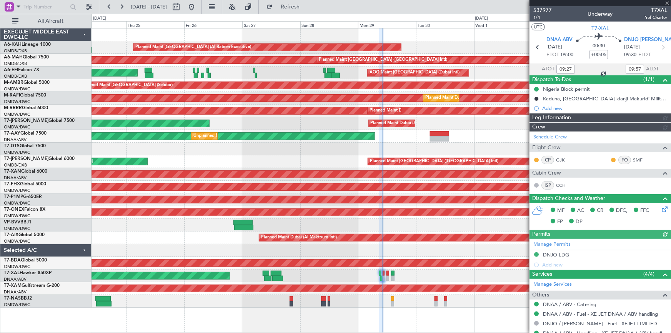
type input "Dherander Fithani (DHF)"
type input "7376"
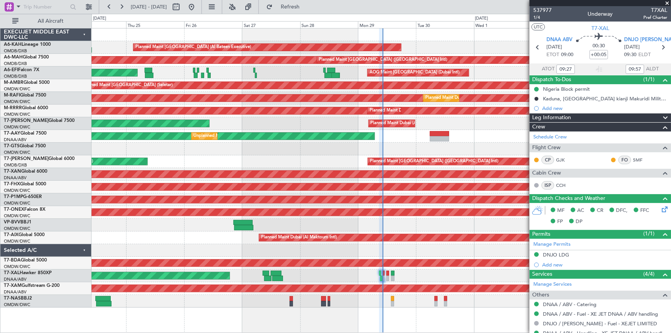
drag, startPoint x: 310, startPoint y: 4, endPoint x: 430, endPoint y: 82, distance: 143.1
click at [306, 6] on span "Refresh" at bounding box center [290, 6] width 32 height 5
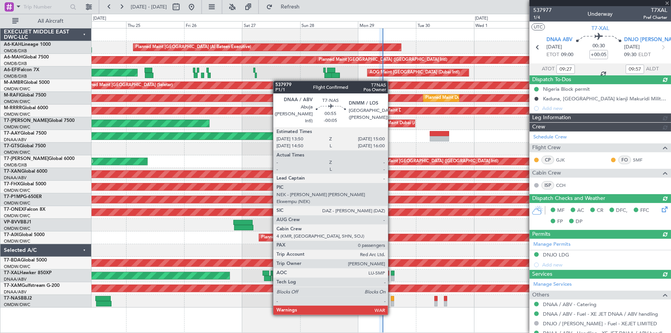
click at [391, 299] on div at bounding box center [392, 298] width 3 height 5
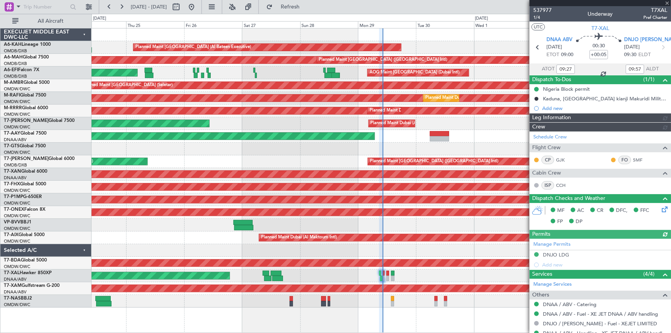
type input "Dherander Fithani (DHF)"
type input "7376"
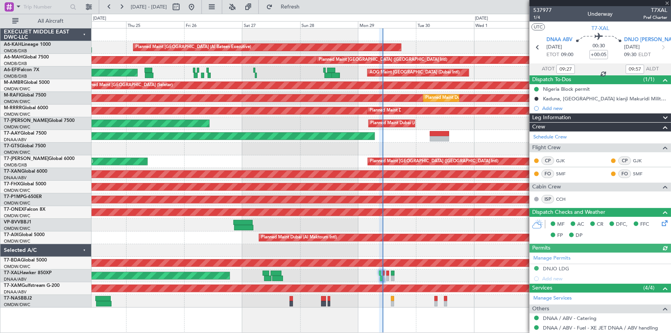
type input "-00:05"
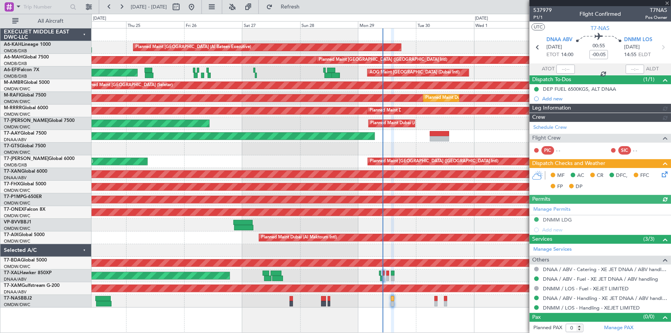
type input "Dherander Fithani (DHF)"
type input "7382"
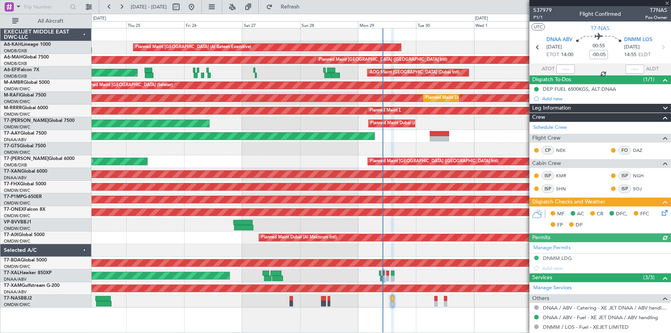
click at [660, 213] on icon at bounding box center [663, 211] width 6 height 6
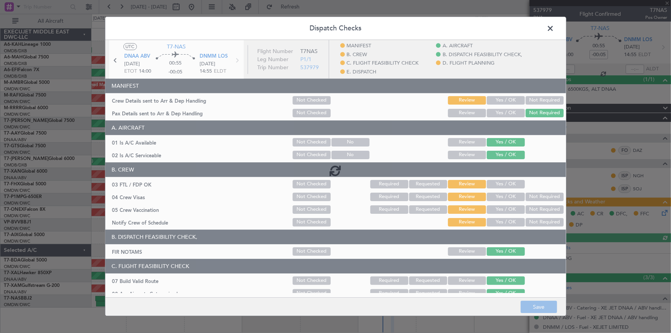
click at [500, 97] on div at bounding box center [335, 170] width 460 height 260
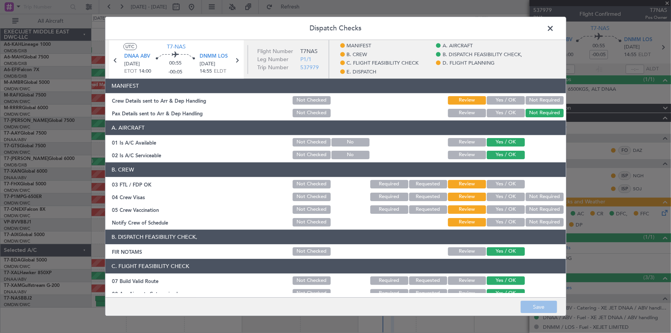
click at [496, 98] on button "Yes / OK" at bounding box center [506, 100] width 38 height 8
drag, startPoint x: 500, startPoint y: 181, endPoint x: 501, endPoint y: 192, distance: 11.3
click at [500, 182] on button "Yes / OK" at bounding box center [506, 184] width 38 height 8
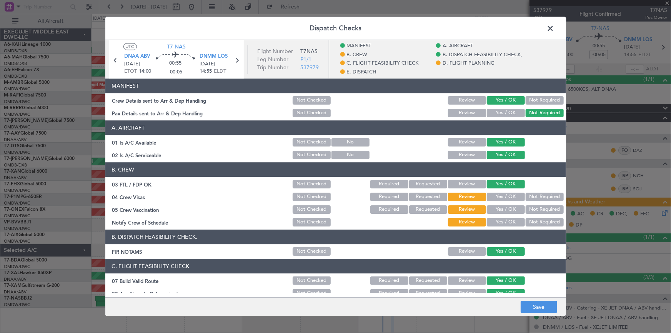
click at [498, 196] on button "Yes / OK" at bounding box center [506, 197] width 38 height 8
drag, startPoint x: 497, startPoint y: 206, endPoint x: 501, endPoint y: 222, distance: 17.0
click at [500, 211] on button "Yes / OK" at bounding box center [506, 209] width 38 height 8
drag, startPoint x: 500, startPoint y: 222, endPoint x: 507, endPoint y: 228, distance: 8.7
click at [504, 226] on div "Yes / OK" at bounding box center [504, 222] width 39 height 11
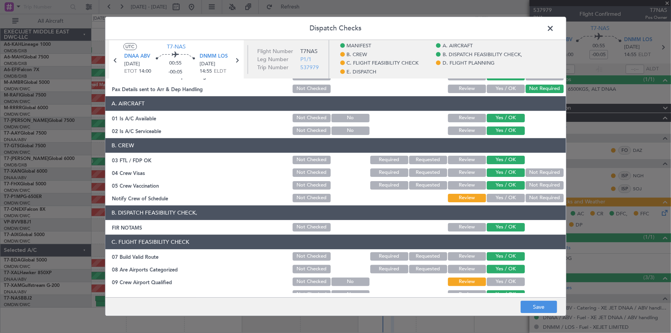
scroll to position [35, 0]
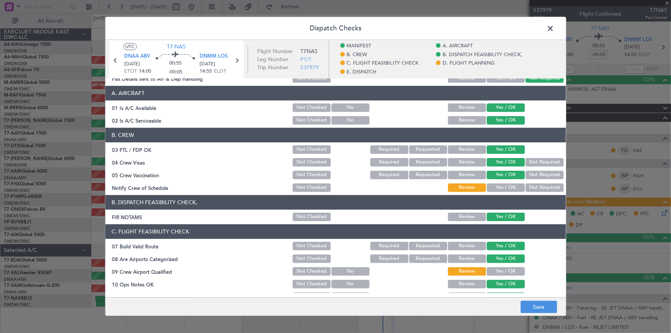
click at [500, 188] on button "Yes / OK" at bounding box center [506, 187] width 38 height 8
click at [495, 268] on button "Yes / OK" at bounding box center [506, 271] width 38 height 8
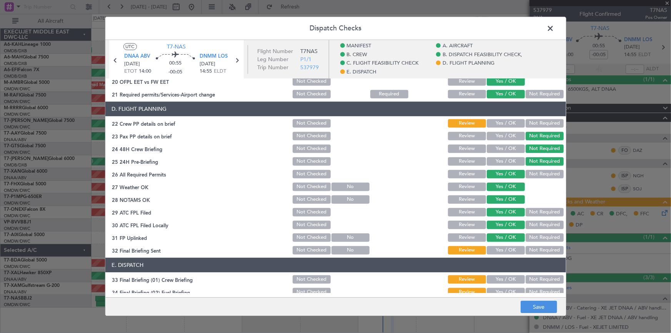
scroll to position [384, 0]
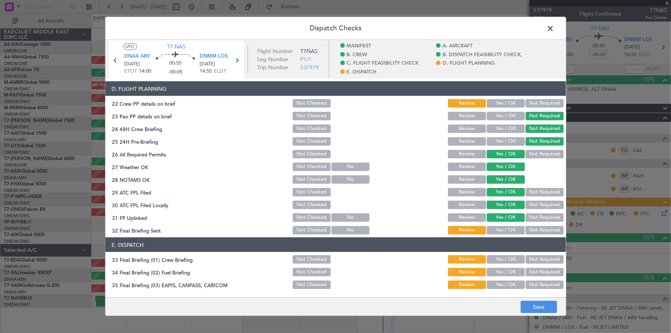
click at [498, 101] on button "Yes / OK" at bounding box center [506, 103] width 38 height 8
click at [502, 230] on button "Yes / OK" at bounding box center [506, 230] width 38 height 8
click at [499, 255] on button "Yes / OK" at bounding box center [506, 259] width 38 height 8
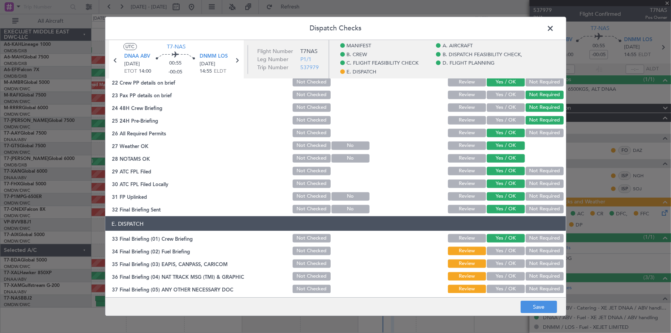
scroll to position [454, 0]
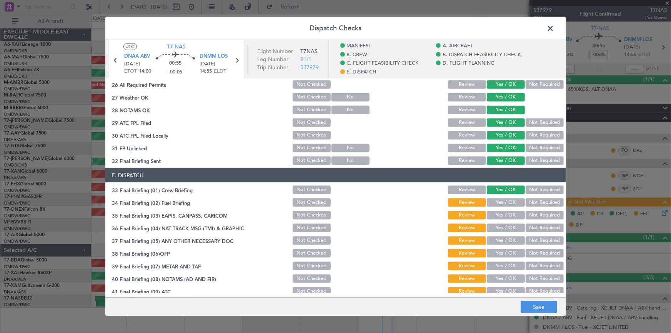
drag, startPoint x: 530, startPoint y: 200, endPoint x: 533, endPoint y: 214, distance: 14.6
click at [530, 201] on button "Not Required" at bounding box center [544, 202] width 38 height 8
click at [533, 214] on button "Not Required" at bounding box center [544, 215] width 38 height 8
drag, startPoint x: 535, startPoint y: 227, endPoint x: 535, endPoint y: 247, distance: 20.0
click at [535, 228] on button "Not Required" at bounding box center [544, 227] width 38 height 8
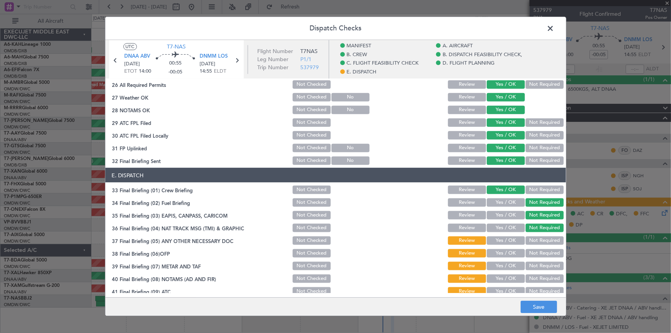
click at [535, 243] on section "E. DISPATCH 33 Final Briefing (01) Crew Briefing Not Checked Review Yes / OK No…" at bounding box center [335, 251] width 460 height 167
click at [534, 242] on button "Not Required" at bounding box center [544, 240] width 38 height 8
click at [509, 254] on button "Yes / OK" at bounding box center [506, 253] width 38 height 8
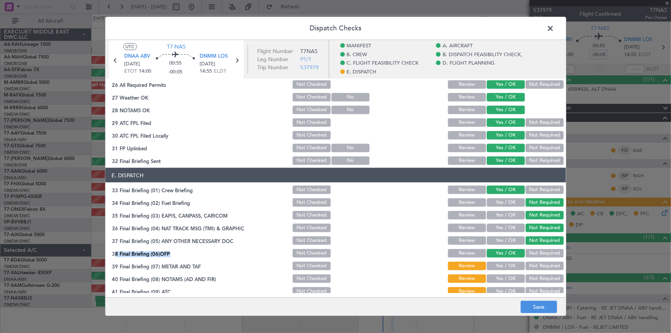
drag, startPoint x: 504, startPoint y: 265, endPoint x: 502, endPoint y: 281, distance: 16.2
click at [504, 265] on button "Yes / OK" at bounding box center [506, 265] width 38 height 8
click at [499, 278] on button "Yes / OK" at bounding box center [506, 278] width 38 height 8
drag, startPoint x: 500, startPoint y: 291, endPoint x: 508, endPoint y: 281, distance: 12.8
click at [500, 291] on button "Yes / OK" at bounding box center [506, 291] width 38 height 8
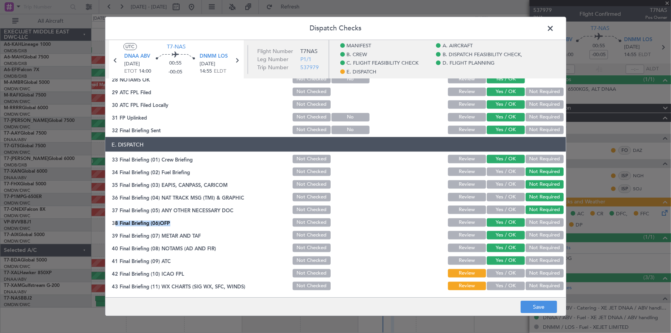
scroll to position [497, 0]
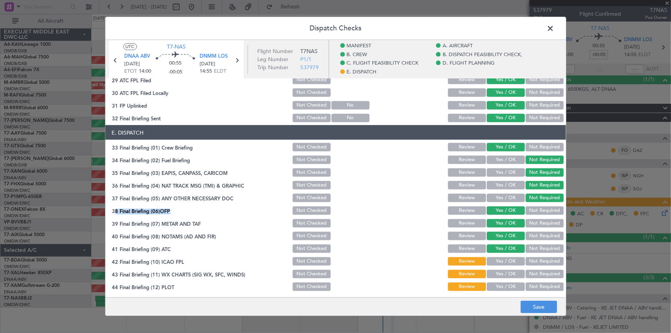
click at [500, 258] on button "Yes / OK" at bounding box center [506, 261] width 38 height 8
drag, startPoint x: 499, startPoint y: 271, endPoint x: 507, endPoint y: 279, distance: 11.7
click at [502, 273] on button "Yes / OK" at bounding box center [506, 273] width 38 height 8
drag, startPoint x: 506, startPoint y: 285, endPoint x: 536, endPoint y: 307, distance: 37.1
click at [506, 285] on button "Yes / OK" at bounding box center [506, 286] width 38 height 8
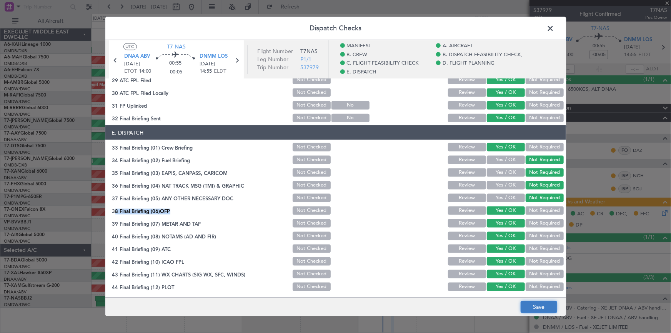
drag, startPoint x: 538, startPoint y: 309, endPoint x: 538, endPoint y: 304, distance: 4.2
click at [538, 304] on button "Save" at bounding box center [538, 307] width 37 height 12
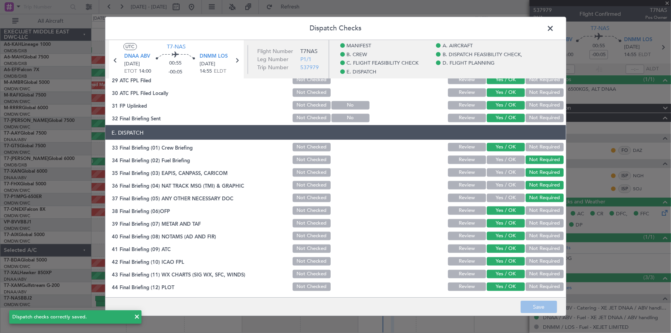
click at [554, 27] on span at bounding box center [554, 30] width 0 height 15
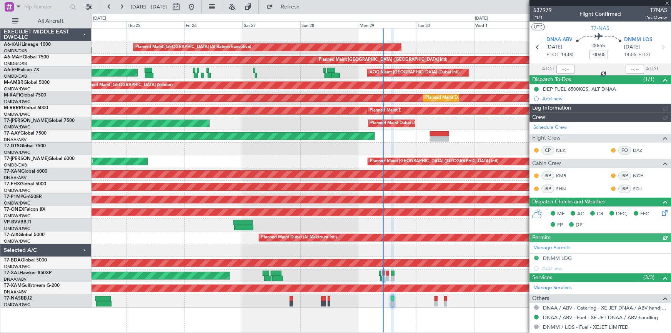
type input "Dherander Fithani (DHF)"
type input "7382"
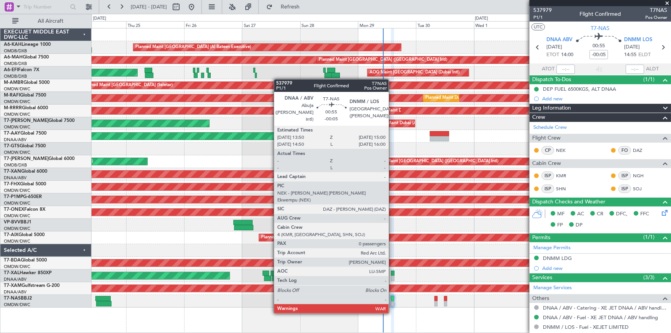
click at [392, 298] on div at bounding box center [392, 298] width 3 height 5
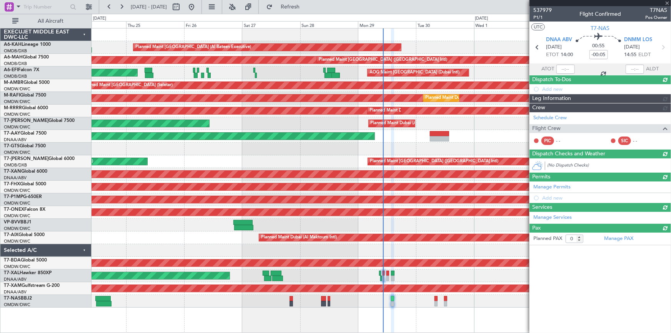
type input "Dherander Fithani (DHF)"
type input "7382"
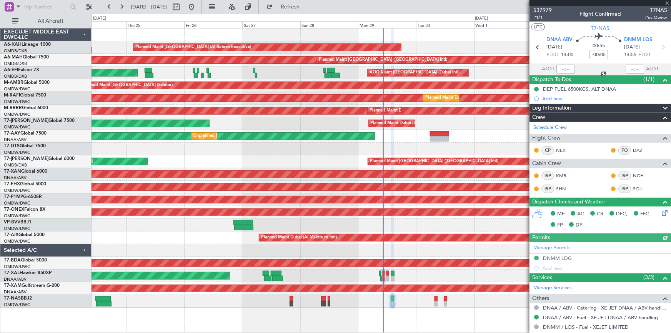
type input "Dherander Fithani (DHF)"
type input "7382"
drag, startPoint x: 299, startPoint y: 1, endPoint x: 334, endPoint y: 99, distance: 103.8
click at [299, 1] on button "Refresh" at bounding box center [286, 7] width 46 height 12
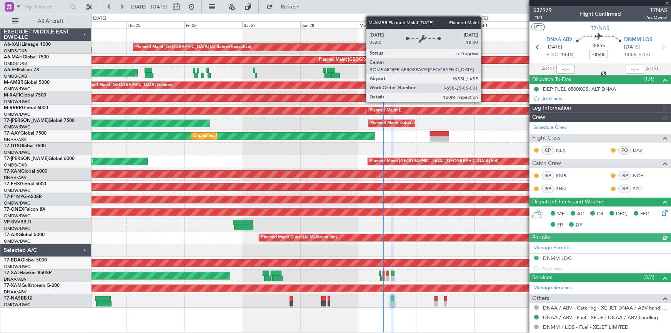
type input "Dherander Fithani (DHF)"
type input "7382"
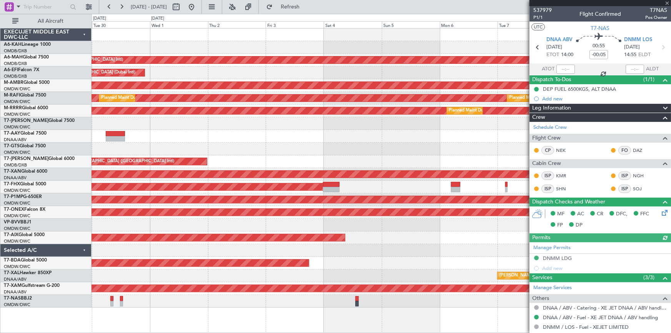
click at [169, 123] on div "Planned Maint [GEOGRAPHIC_DATA] (Al Bateen Executive) Planned Maint [GEOGRAPHIC…" at bounding box center [380, 167] width 579 height 279
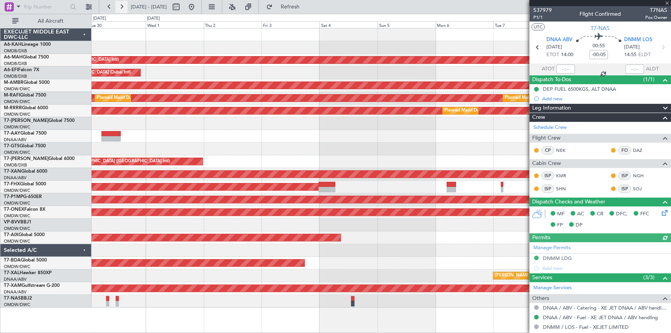
click at [121, 4] on button at bounding box center [121, 7] width 12 height 12
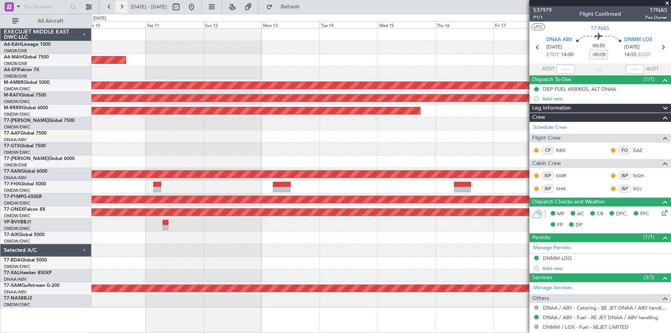
click at [121, 4] on button at bounding box center [121, 7] width 12 height 12
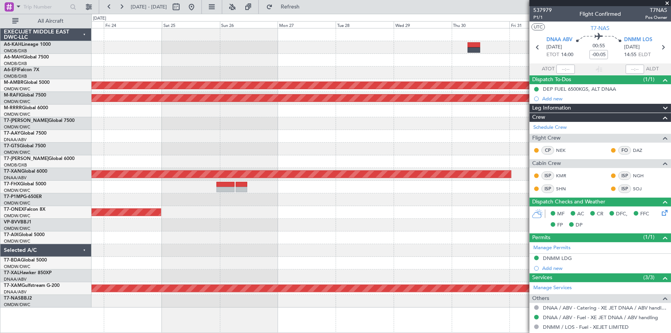
click at [208, 201] on div "Planned Maint [GEOGRAPHIC_DATA] (Seletar) Planned Maint [GEOGRAPHIC_DATA] (Al M…" at bounding box center [380, 167] width 579 height 279
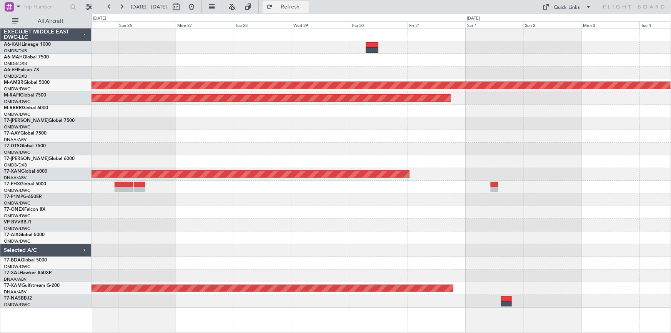
click at [299, 4] on button "Refresh" at bounding box center [286, 7] width 46 height 12
click at [240, 211] on div "Planned Maint Nurnberg" at bounding box center [380, 212] width 579 height 13
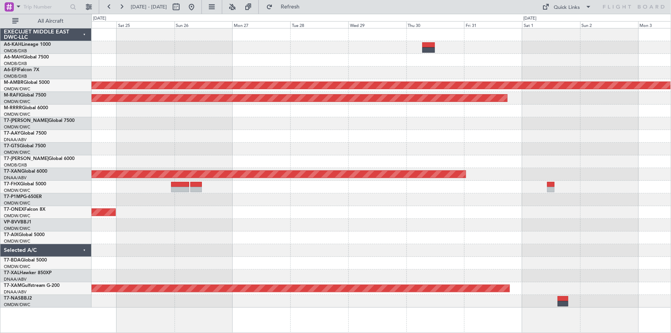
click at [289, 206] on div "Planned Maint Nurnberg" at bounding box center [380, 212] width 579 height 13
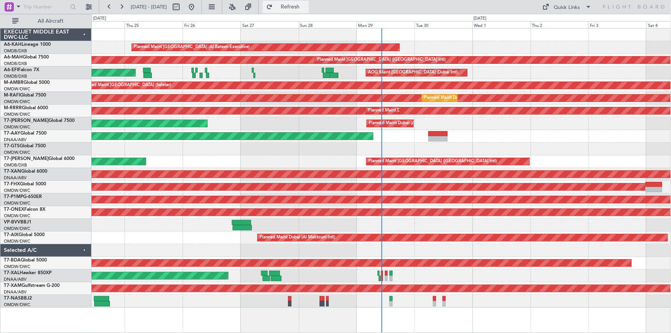
click at [306, 6] on span "Refresh" at bounding box center [290, 6] width 32 height 5
click at [122, 6] on button at bounding box center [121, 7] width 12 height 12
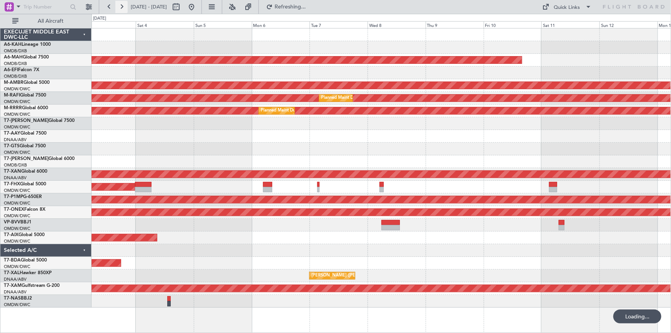
click at [121, 5] on button at bounding box center [121, 7] width 12 height 12
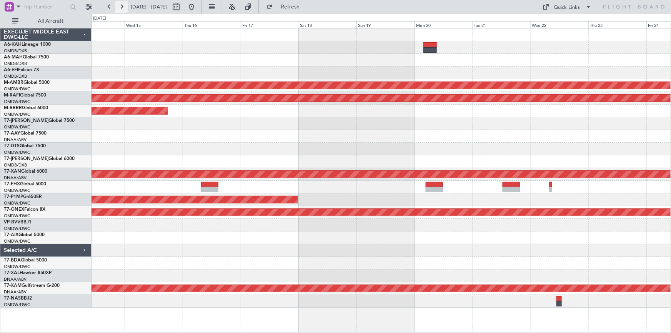
click at [121, 5] on button at bounding box center [121, 7] width 12 height 12
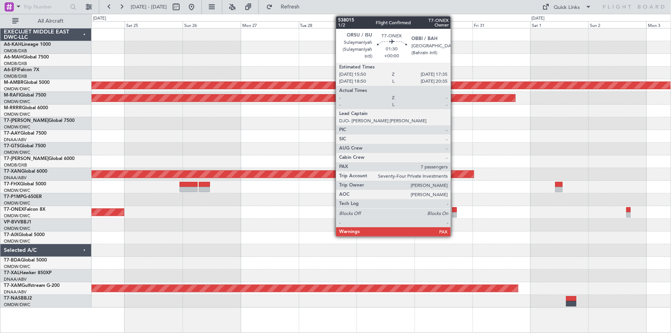
click at [452, 204] on div "Planned Maint [GEOGRAPHIC_DATA] (Seletar) Planned Maint [GEOGRAPHIC_DATA] (Al M…" at bounding box center [380, 167] width 579 height 279
click at [454, 210] on div at bounding box center [454, 209] width 4 height 5
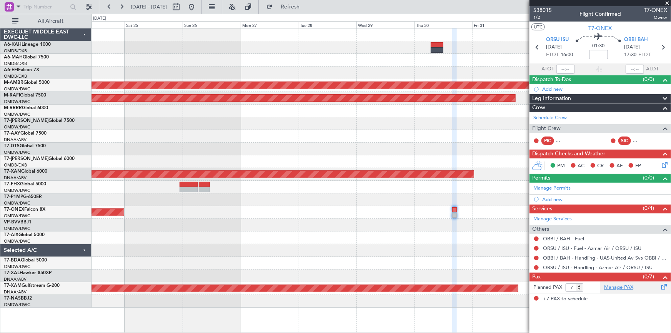
click at [618, 288] on link "Manage PAX" at bounding box center [618, 288] width 29 height 8
click at [665, 47] on icon at bounding box center [663, 47] width 10 height 10
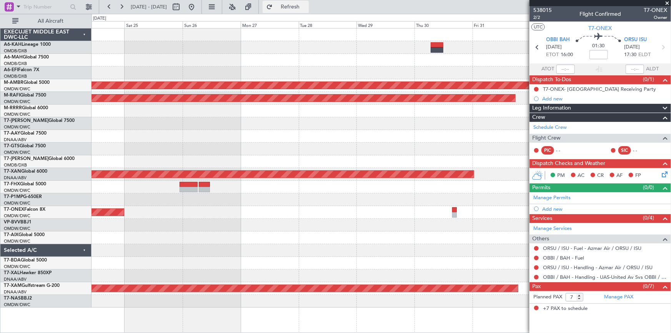
click at [306, 8] on span "Refresh" at bounding box center [290, 6] width 32 height 5
click at [537, 47] on icon at bounding box center [537, 47] width 10 height 10
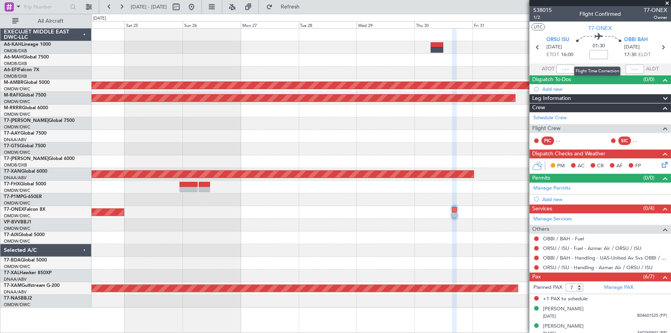
click at [598, 54] on input at bounding box center [598, 54] width 18 height 9
click at [589, 65] on section "ATOT ALDT" at bounding box center [599, 69] width 141 height 12
type input "+00:05"
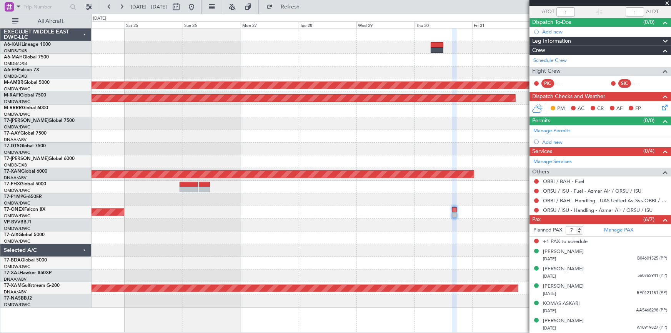
scroll to position [73, 0]
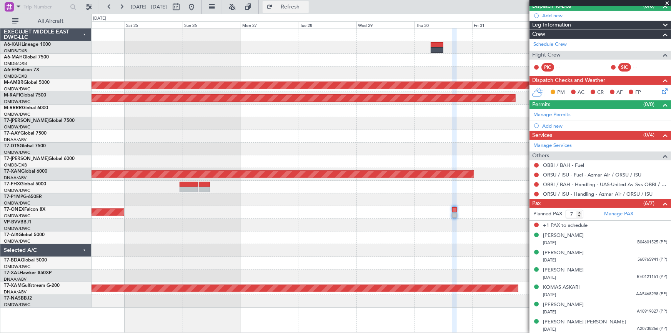
click at [306, 7] on span "Refresh" at bounding box center [290, 6] width 32 height 5
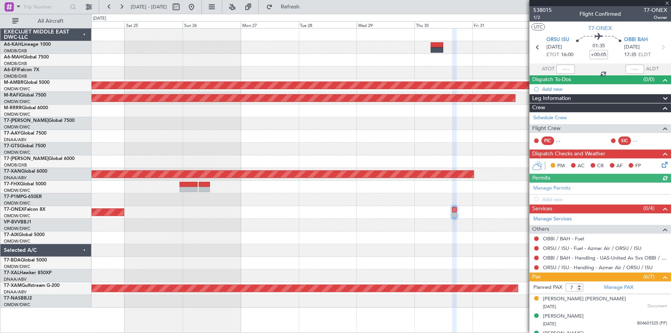
scroll to position [0, 0]
click at [538, 46] on icon at bounding box center [537, 47] width 10 height 10
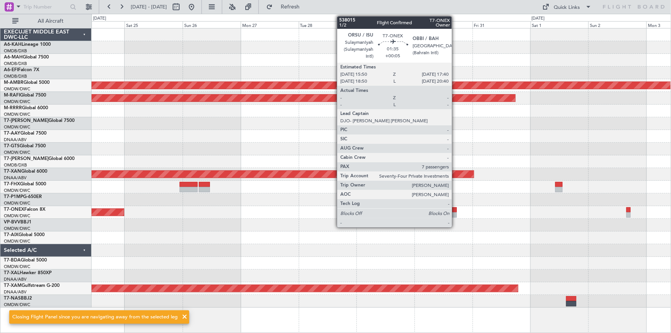
click at [455, 209] on div at bounding box center [454, 209] width 5 height 5
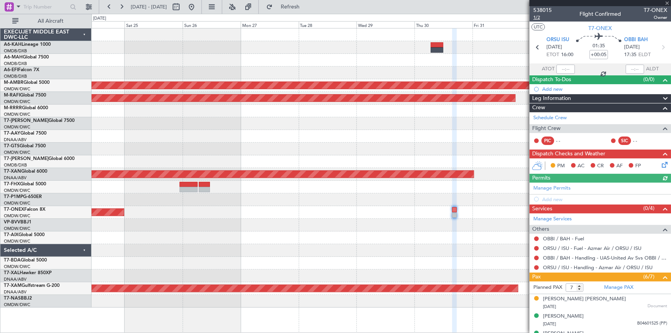
click at [536, 17] on span "1/2" at bounding box center [542, 17] width 18 height 7
click at [589, 53] on input "+00:05" at bounding box center [598, 54] width 18 height 9
type input "-5"
click at [584, 66] on section "ATOT ALDT" at bounding box center [599, 69] width 141 height 12
type input "-00:05"
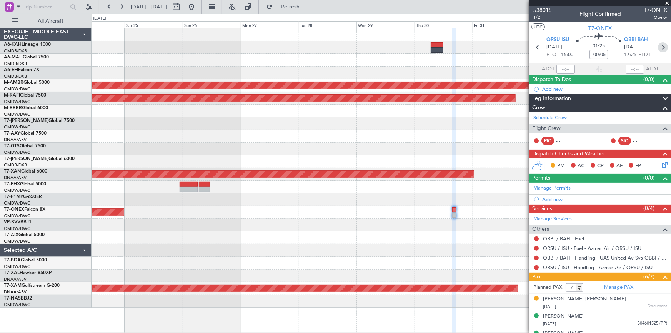
click at [658, 48] on icon at bounding box center [663, 47] width 10 height 10
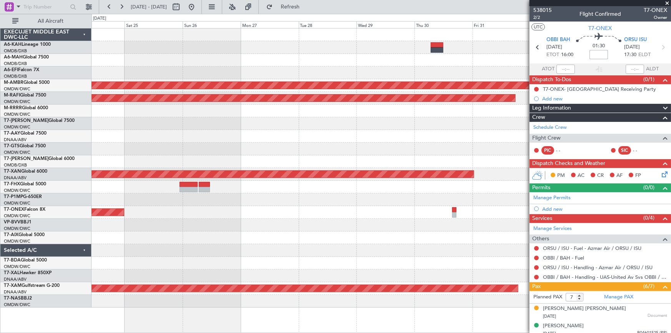
click at [595, 54] on input at bounding box center [598, 54] width 18 height 9
type input "+5"
click at [580, 64] on section "ATOT ALDT" at bounding box center [599, 69] width 141 height 12
click at [536, 46] on icon at bounding box center [537, 47] width 10 height 10
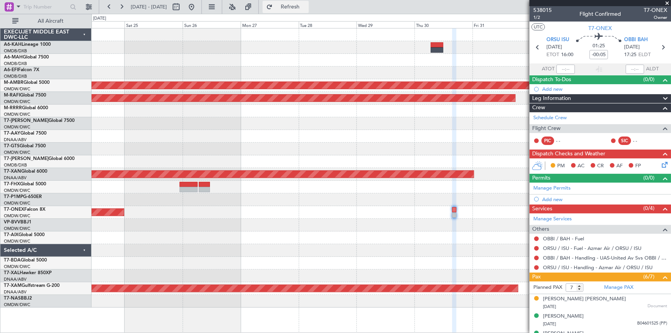
click at [309, 11] on button "Refresh" at bounding box center [286, 7] width 46 height 12
click at [589, 55] on input "-00:05" at bounding box center [598, 54] width 18 height 9
type input "-00"
click at [585, 62] on div "UTC T7-ONEX ORSU ISU [DATE] ETOT 16:00 01:25 -00 OBBI BAH [DATE] 17:25 ELDT ATO…" at bounding box center [599, 48] width 141 height 53
type input "-00:00"
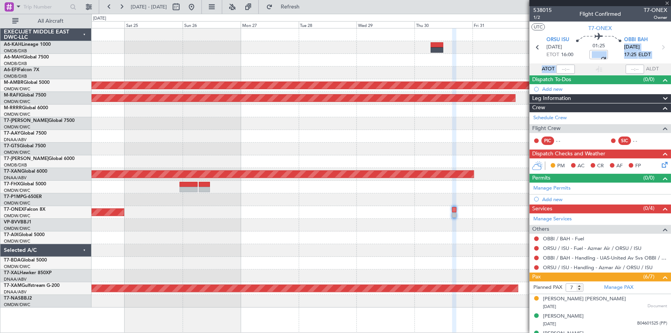
click at [583, 64] on section "ATOT ALDT" at bounding box center [599, 69] width 141 height 12
click at [661, 47] on icon at bounding box center [663, 47] width 10 height 10
type input "+00:05"
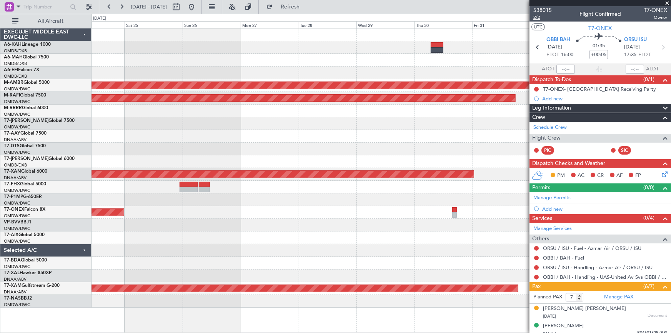
click at [533, 17] on span "2/2" at bounding box center [542, 17] width 18 height 7
click at [592, 276] on link "OBBI / BAH - Handling - UAS-United Av Svs OBBI / BAH" at bounding box center [605, 277] width 124 height 7
click at [301, 6] on span "Refresh" at bounding box center [290, 6] width 32 height 5
click at [533, 47] on icon at bounding box center [537, 47] width 10 height 10
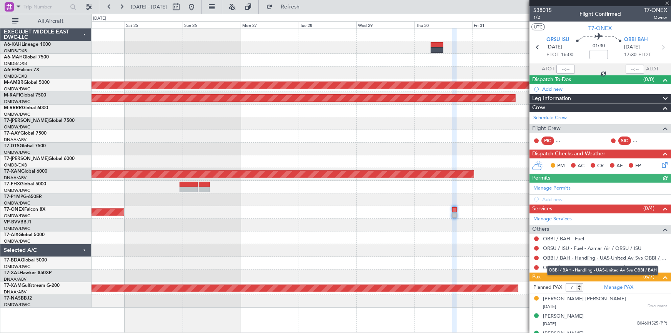
click at [578, 256] on link "OBBI / BAH - Handling - UAS-United Av Svs OBBI / BAH" at bounding box center [605, 257] width 124 height 7
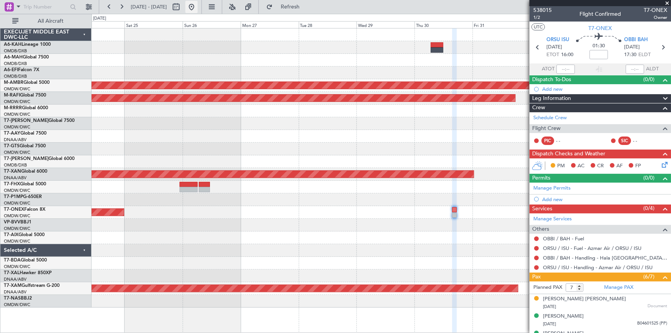
click at [198, 9] on button at bounding box center [191, 7] width 12 height 12
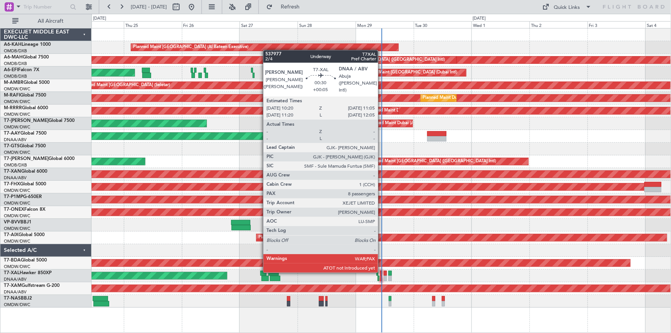
click at [381, 271] on div at bounding box center [381, 273] width 2 height 5
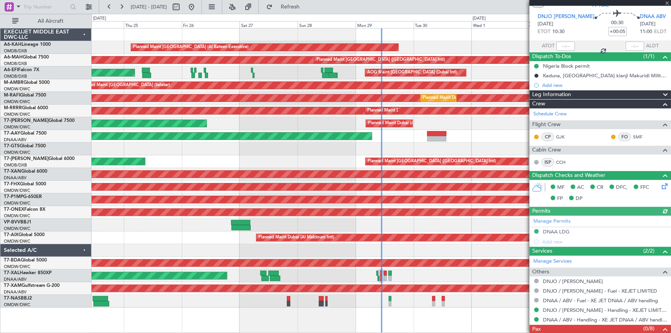
scroll to position [45, 0]
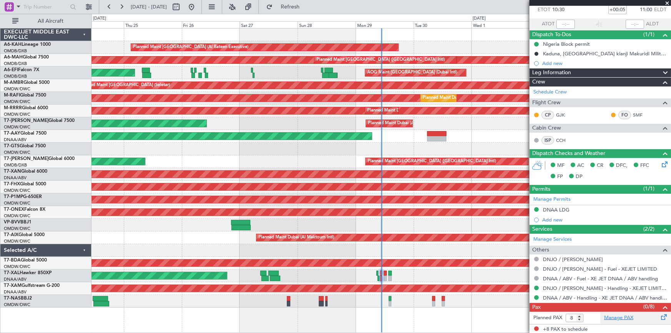
click at [612, 314] on link "Manage PAX" at bounding box center [618, 318] width 29 height 8
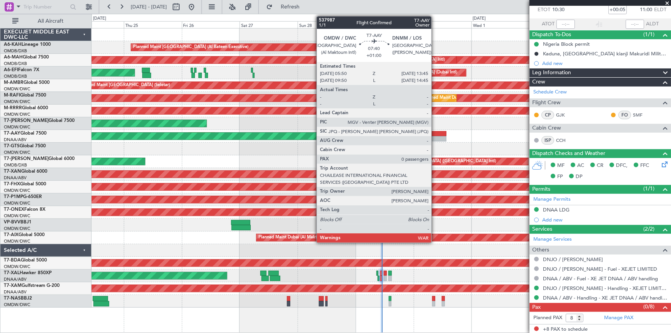
click at [435, 135] on div at bounding box center [436, 133] width 19 height 5
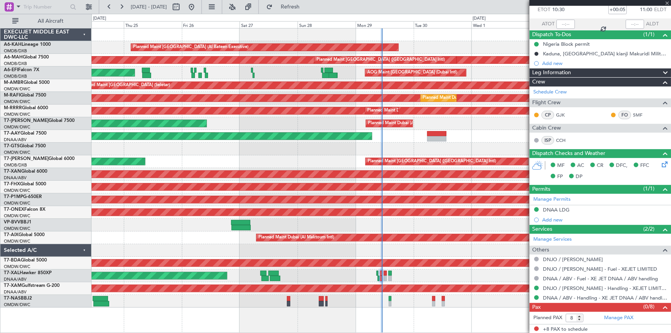
type input "+01:00"
type input "0"
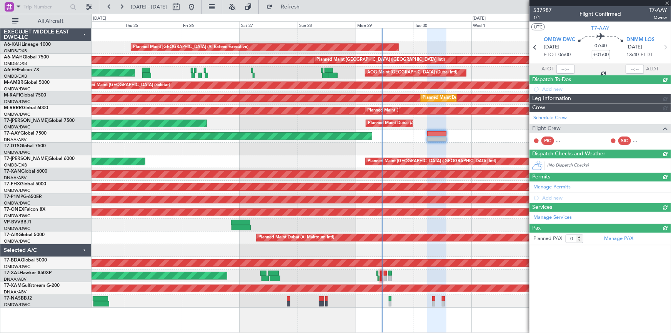
scroll to position [0, 0]
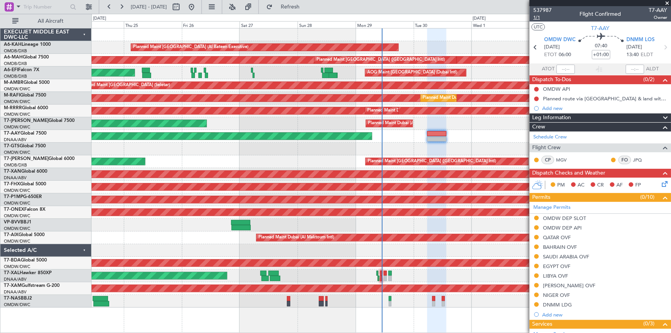
click at [537, 17] on span "1/1" at bounding box center [542, 17] width 18 height 7
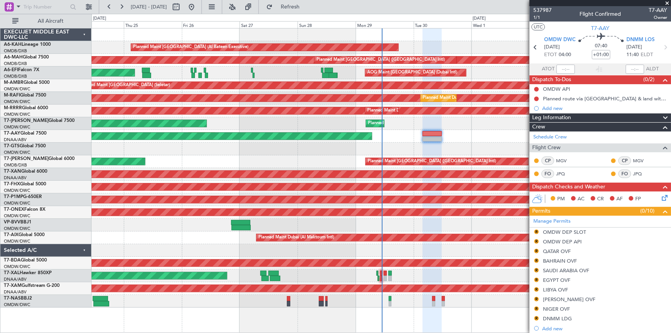
drag, startPoint x: 300, startPoint y: 5, endPoint x: 244, endPoint y: 4, distance: 56.1
click at [296, 5] on button "Refresh" at bounding box center [286, 7] width 46 height 12
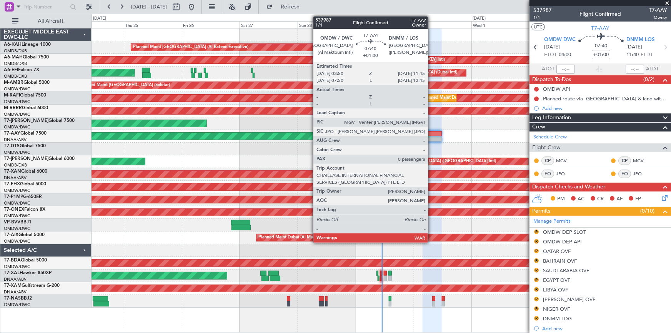
click at [431, 135] on div at bounding box center [431, 133] width 19 height 5
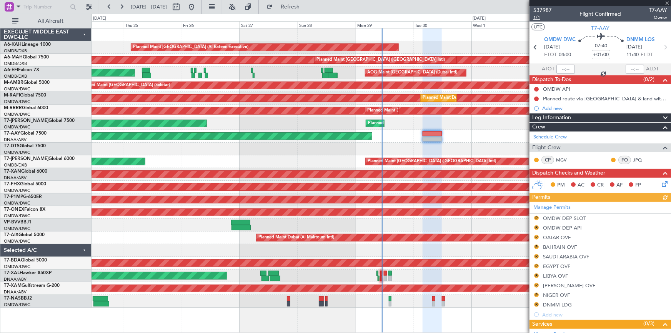
click at [537, 17] on span "1/1" at bounding box center [542, 17] width 18 height 7
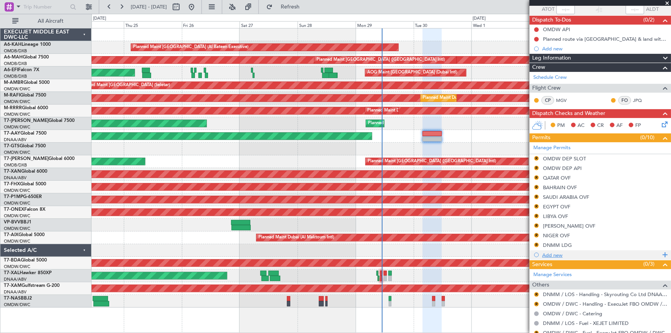
scroll to position [85, 0]
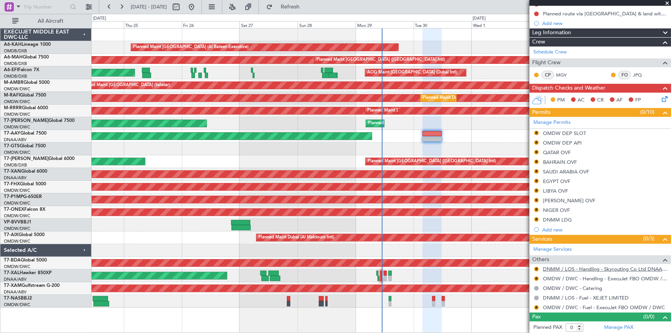
click at [569, 268] on link "DNMM / LOS - Handling - Skyrouting Co Ltd DNAA / ABV" at bounding box center [605, 269] width 124 height 7
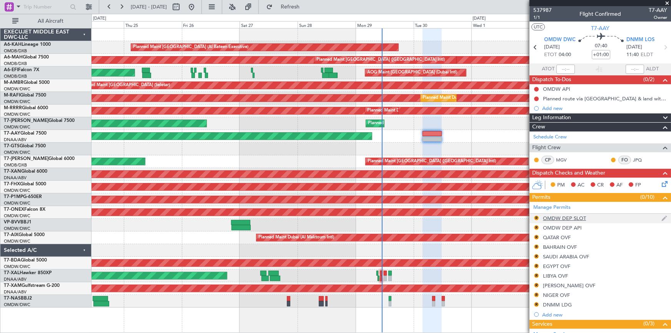
scroll to position [0, 0]
click at [537, 226] on button "R" at bounding box center [536, 227] width 5 height 5
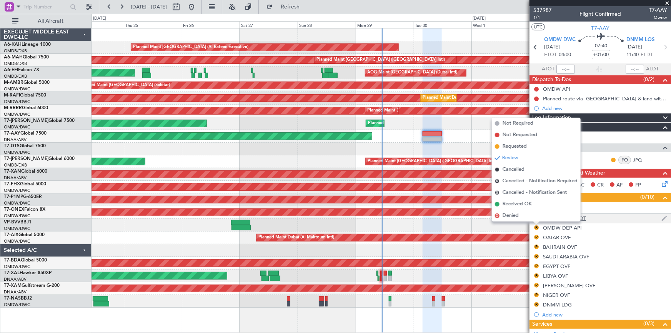
drag, startPoint x: 516, startPoint y: 203, endPoint x: 568, endPoint y: 219, distance: 54.3
click at [523, 204] on span "Received OK" at bounding box center [516, 204] width 29 height 8
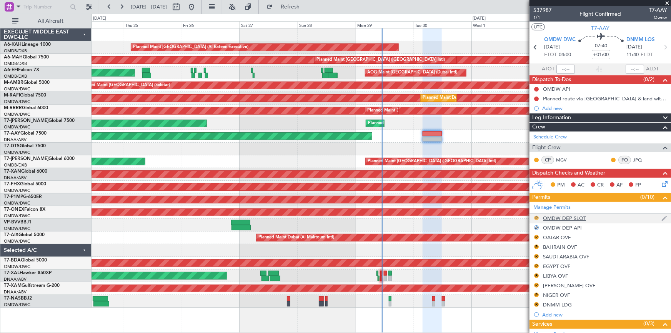
click at [537, 216] on button "R" at bounding box center [536, 218] width 5 height 5
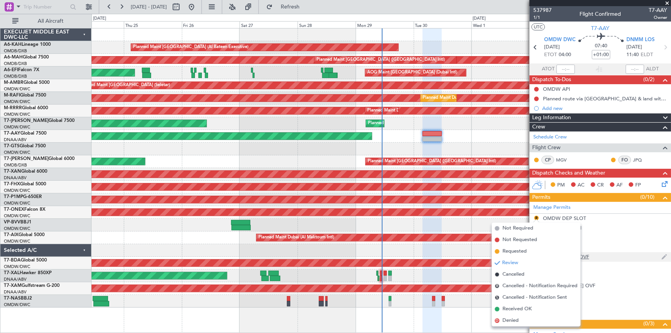
drag, startPoint x: 511, startPoint y: 251, endPoint x: 531, endPoint y: 253, distance: 20.1
click at [517, 251] on span "Requested" at bounding box center [514, 252] width 24 height 8
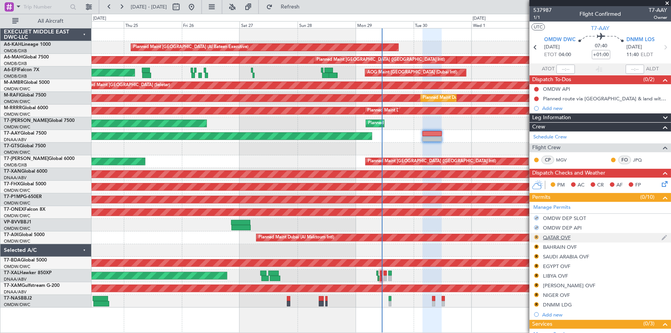
click at [537, 236] on button "R" at bounding box center [536, 237] width 5 height 5
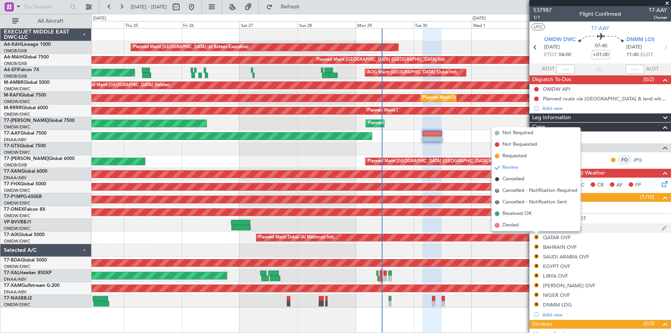
drag, startPoint x: 511, startPoint y: 155, endPoint x: 536, endPoint y: 226, distance: 75.0
click at [515, 160] on li "Requested" at bounding box center [536, 156] width 89 height 12
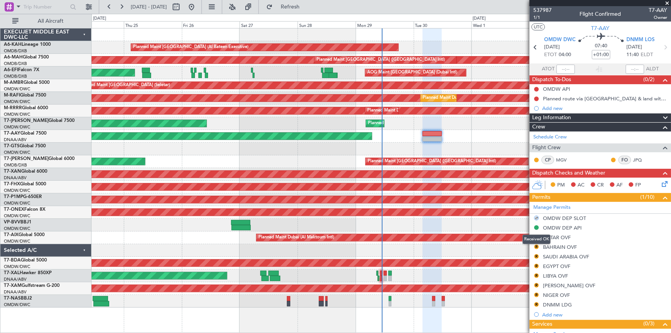
click at [536, 246] on mat-tooltip-component "Received OK" at bounding box center [536, 239] width 39 height 20
click at [535, 246] on button "R" at bounding box center [536, 246] width 5 height 5
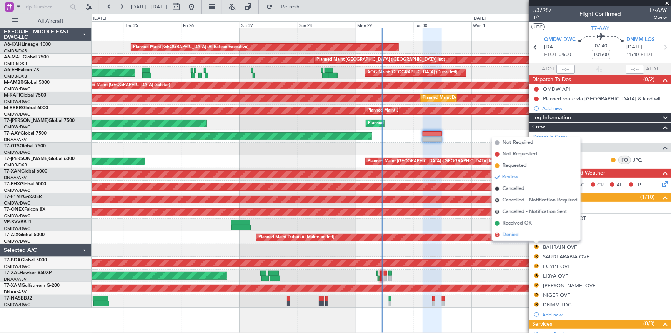
drag, startPoint x: 511, startPoint y: 167, endPoint x: 542, endPoint y: 239, distance: 78.5
click at [515, 171] on ul "Not Required Not Requested Requested Review Cancelled R Cancelled - Notificatio…" at bounding box center [536, 189] width 89 height 104
click at [536, 254] on button "R" at bounding box center [536, 256] width 5 height 5
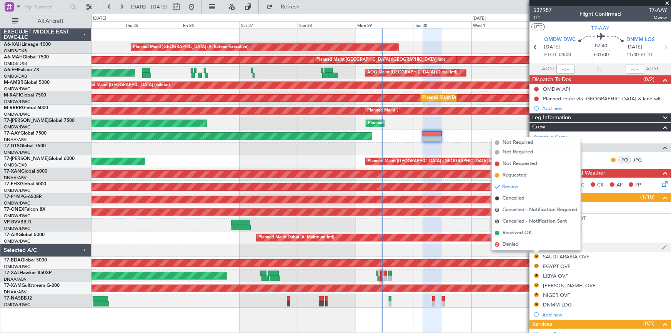
drag, startPoint x: 511, startPoint y: 175, endPoint x: 545, endPoint y: 249, distance: 81.3
click at [512, 176] on span "Requested" at bounding box center [514, 175] width 24 height 8
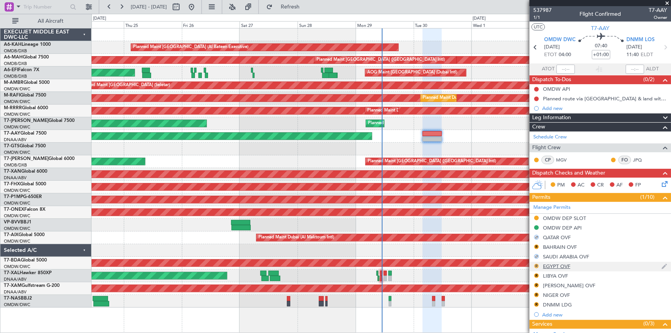
click at [535, 265] on button "R" at bounding box center [536, 266] width 5 height 5
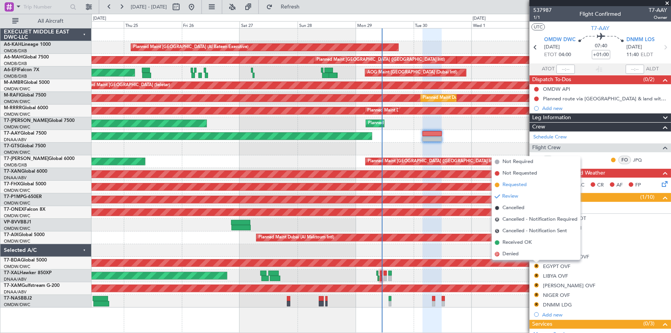
click at [510, 184] on span "Requested" at bounding box center [514, 185] width 24 height 8
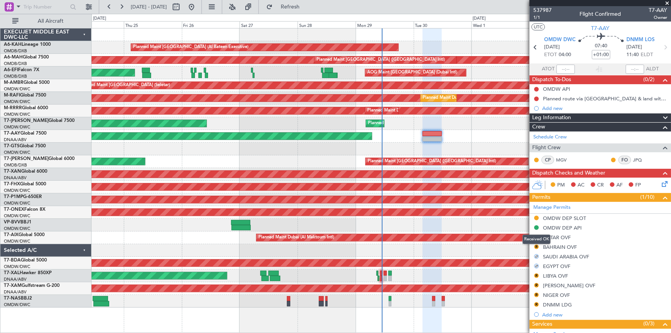
click at [535, 246] on mat-tooltip-component "Received OK" at bounding box center [536, 239] width 39 height 20
click at [537, 275] on button "R" at bounding box center [536, 275] width 5 height 5
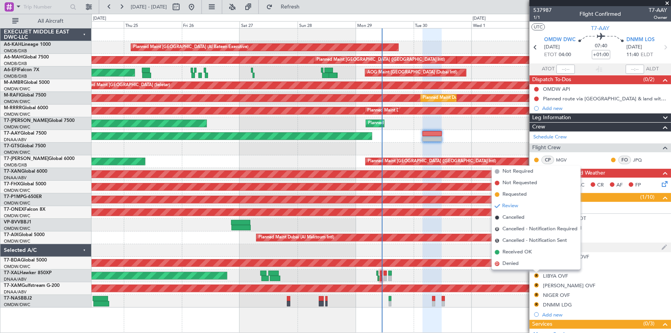
drag, startPoint x: 509, startPoint y: 194, endPoint x: 536, endPoint y: 244, distance: 56.8
click at [509, 194] on span "Requested" at bounding box center [514, 195] width 24 height 8
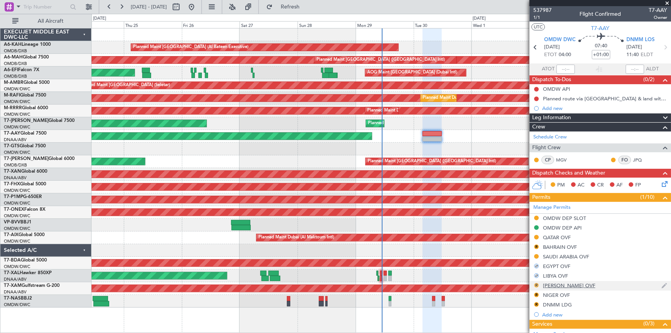
click at [537, 283] on button "R" at bounding box center [536, 285] width 5 height 5
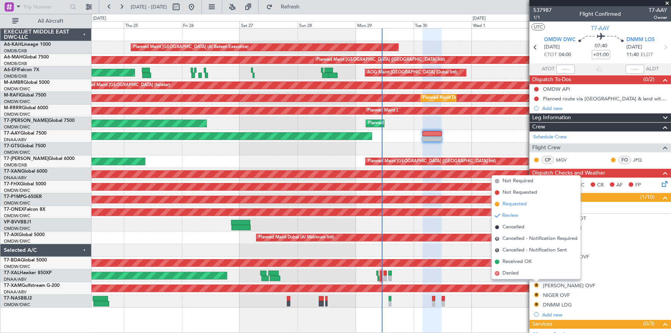
click at [511, 204] on span "Requested" at bounding box center [514, 204] width 24 height 8
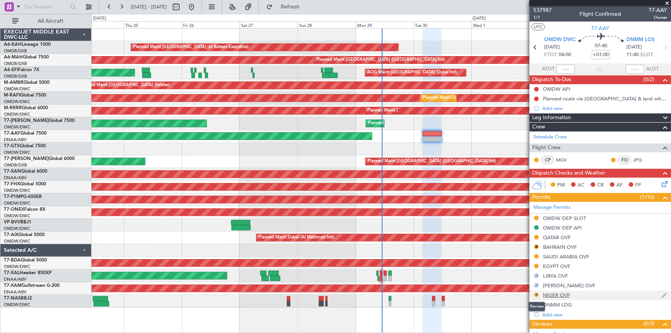
click at [537, 293] on button "R" at bounding box center [536, 295] width 5 height 5
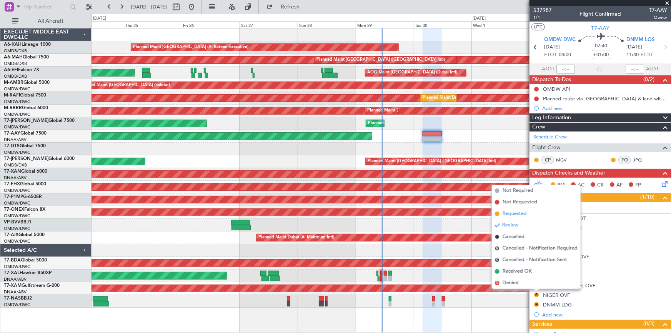
click at [514, 212] on span "Requested" at bounding box center [514, 214] width 24 height 8
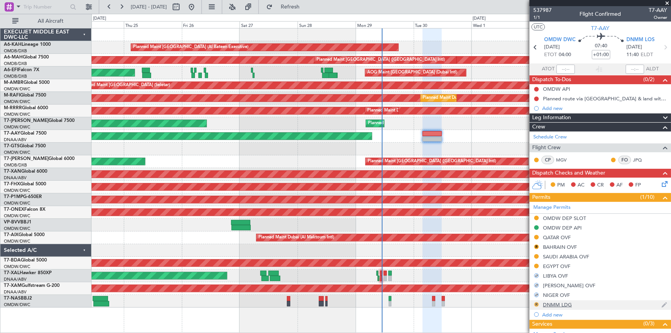
click at [537, 304] on button "R" at bounding box center [536, 304] width 5 height 5
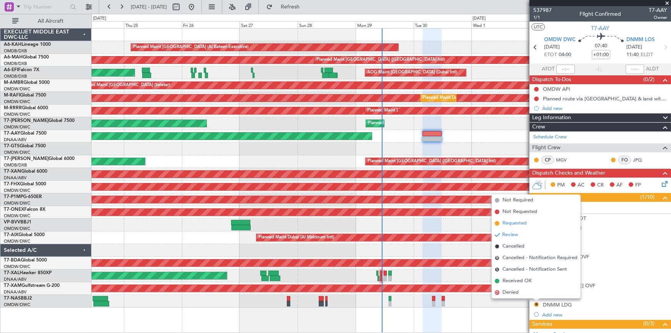
click at [506, 224] on span "Requested" at bounding box center [514, 223] width 24 height 8
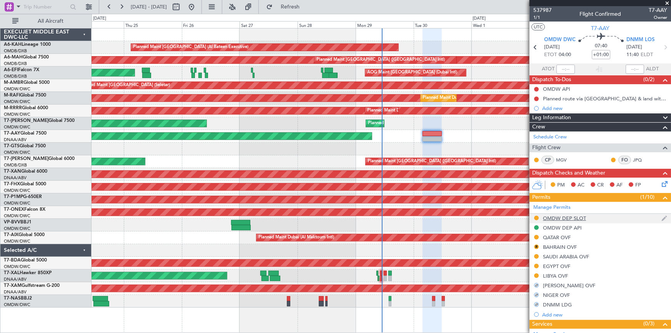
scroll to position [85, 0]
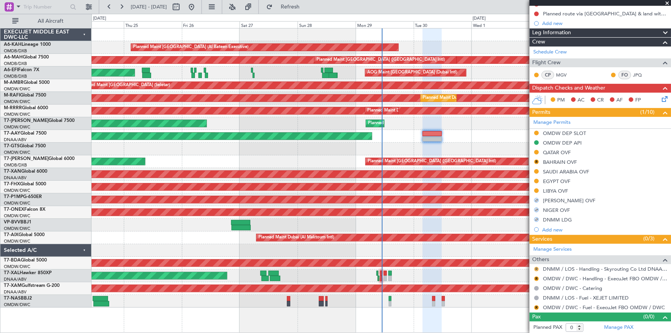
click at [535, 267] on button "R" at bounding box center [536, 269] width 5 height 5
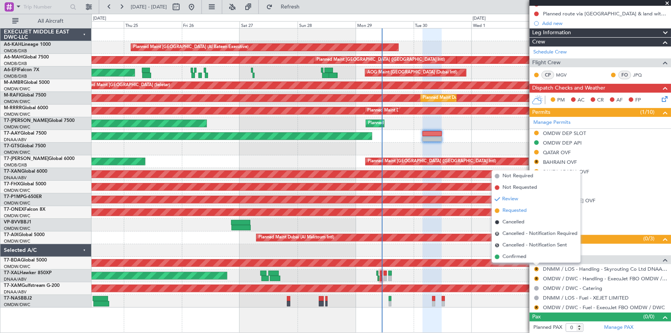
click at [509, 211] on span "Requested" at bounding box center [514, 211] width 24 height 8
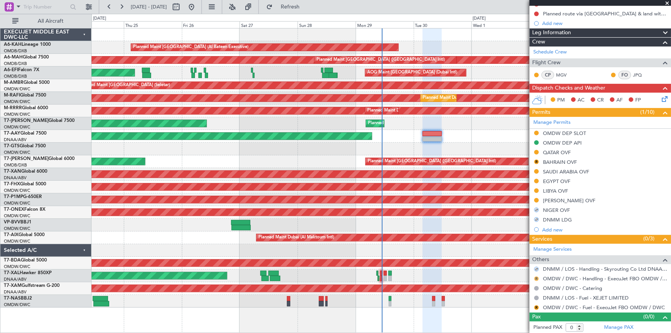
click at [535, 276] on button "R" at bounding box center [536, 278] width 5 height 5
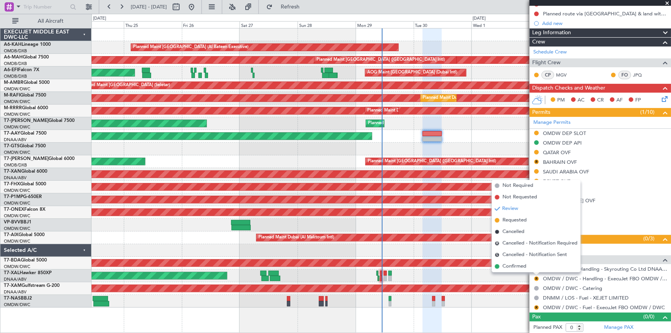
drag, startPoint x: 513, startPoint y: 220, endPoint x: 538, endPoint y: 259, distance: 47.0
click at [517, 222] on span "Requested" at bounding box center [514, 220] width 24 height 8
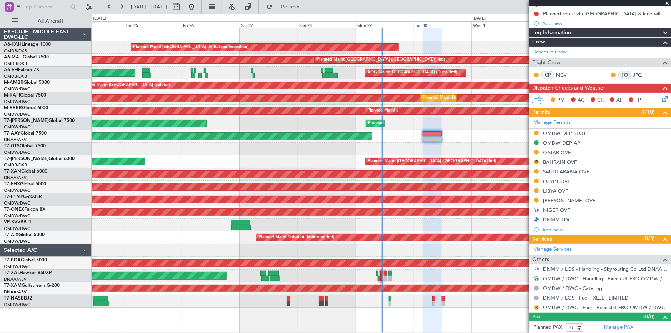
click at [536, 306] on button "R" at bounding box center [536, 307] width 5 height 5
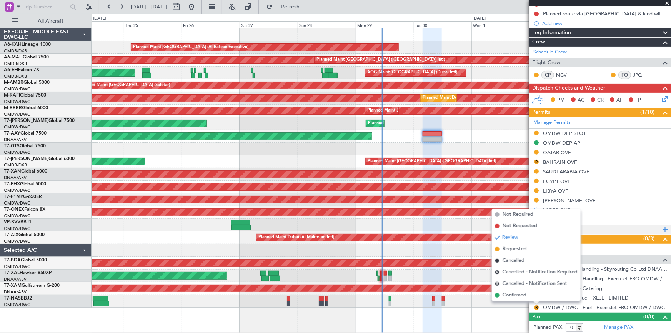
drag, startPoint x: 510, startPoint y: 251, endPoint x: 531, endPoint y: 227, distance: 31.6
click at [511, 250] on span "Requested" at bounding box center [514, 249] width 24 height 8
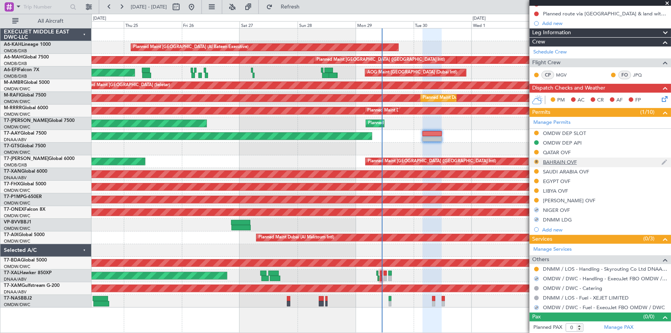
click at [537, 161] on button "R" at bounding box center [536, 162] width 5 height 5
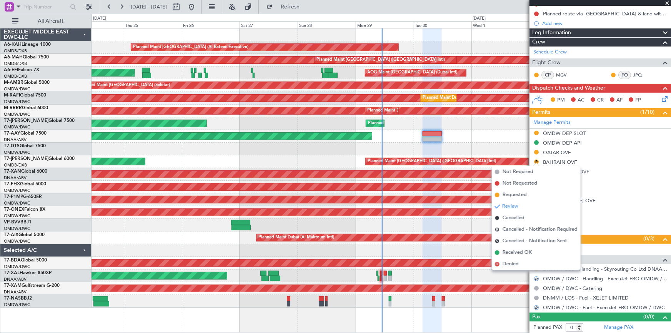
click at [522, 191] on span "Requested" at bounding box center [514, 195] width 24 height 8
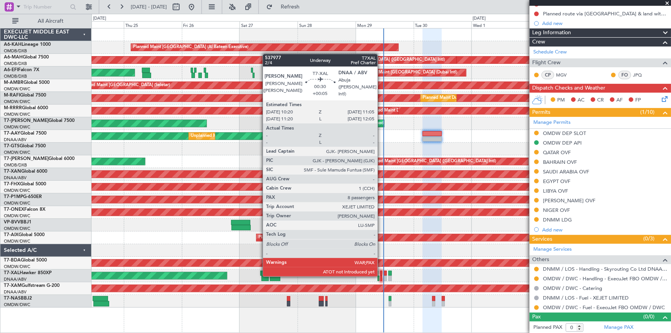
click at [381, 275] on div at bounding box center [381, 273] width 2 height 5
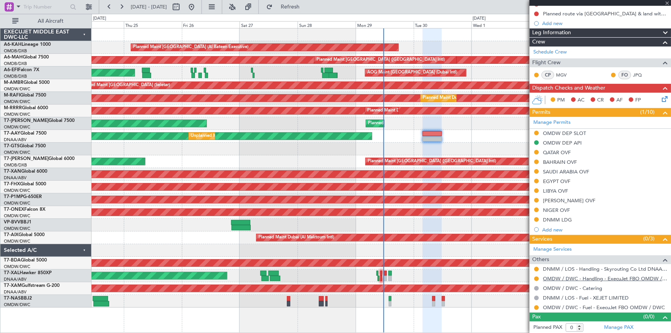
type input "+00:05"
type input "8"
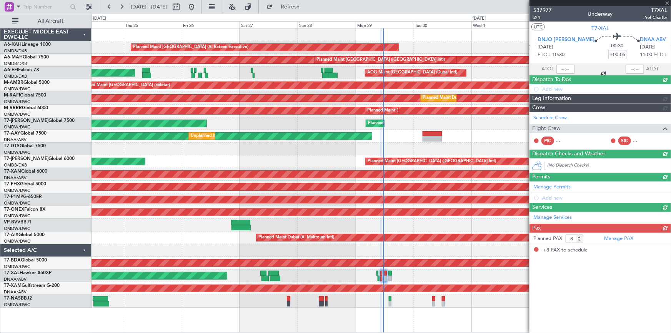
scroll to position [0, 0]
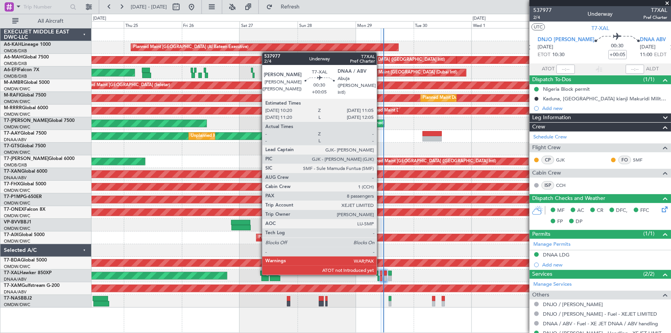
click at [380, 273] on div at bounding box center [381, 273] width 2 height 5
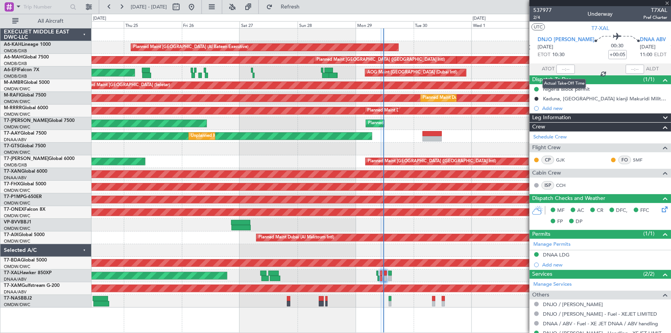
click at [559, 69] on div at bounding box center [565, 69] width 18 height 9
click at [561, 71] on div at bounding box center [565, 69] width 18 height 9
click at [559, 69] on input "text" at bounding box center [565, 69] width 18 height 9
click at [585, 65] on section "ATOT 1056 ALDT" at bounding box center [599, 69] width 141 height 12
type input "10:56"
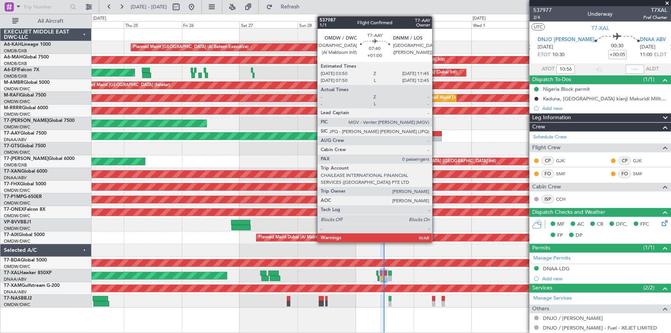
click at [435, 133] on div at bounding box center [431, 133] width 19 height 5
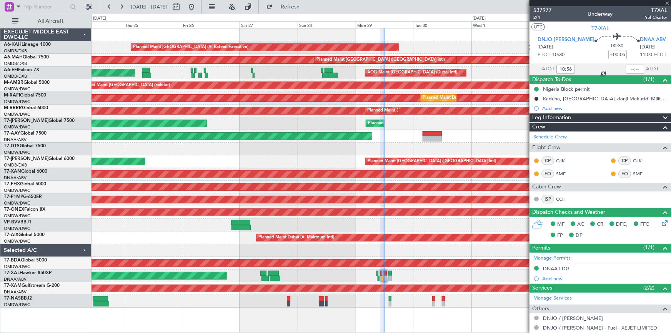
type input "+01:00"
type input "0"
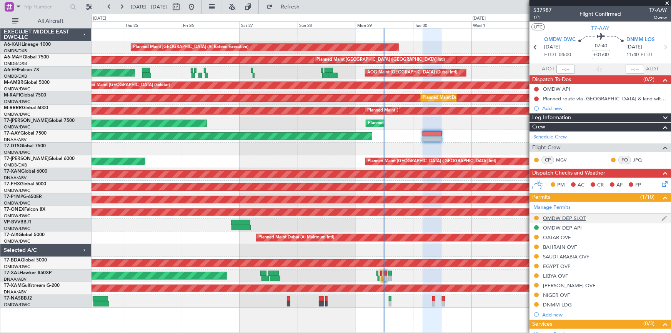
click at [560, 219] on div "OMDW DEP SLOT" at bounding box center [564, 218] width 43 height 7
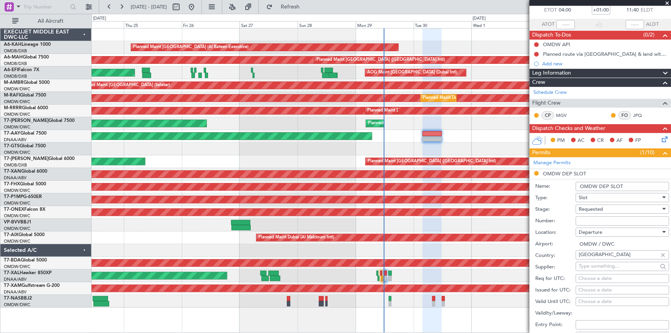
scroll to position [70, 0]
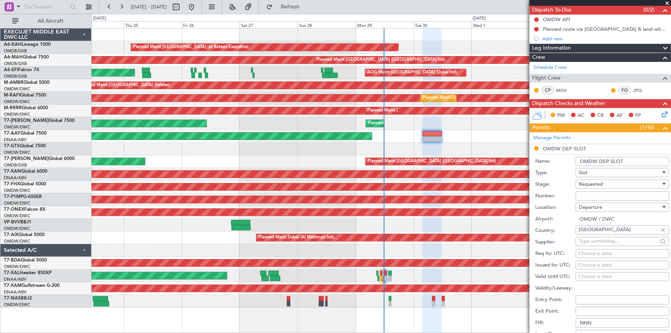
click at [603, 184] on div "Requested" at bounding box center [619, 184] width 82 height 12
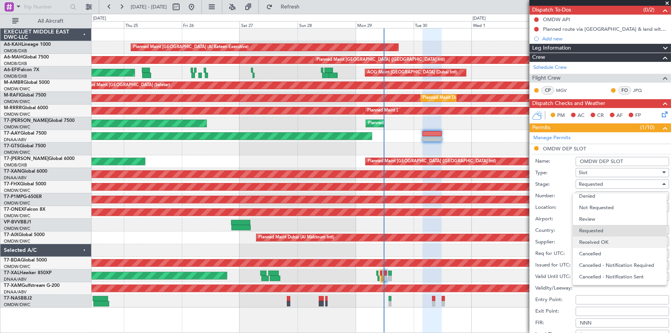
click at [598, 242] on span "Received OK" at bounding box center [619, 242] width 81 height 12
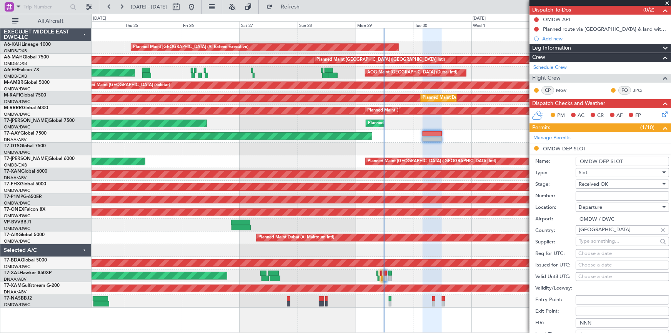
click at [604, 198] on input "Number:" at bounding box center [621, 195] width 93 height 9
paste input "EJO169"
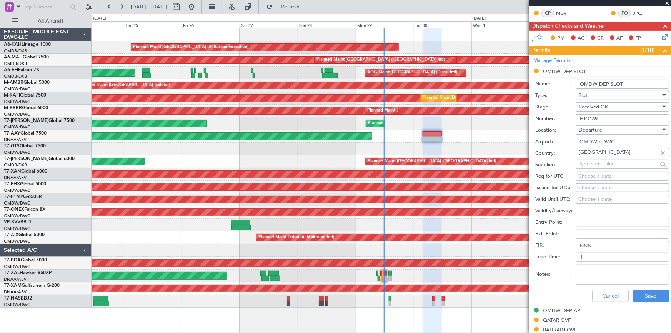
scroll to position [140, 0]
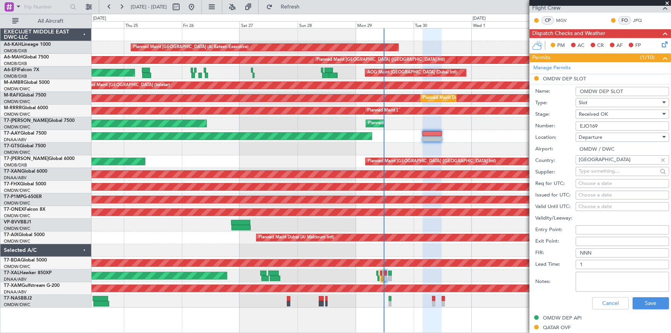
type input "EJO169"
click at [598, 184] on div "Choose a date" at bounding box center [622, 184] width 88 height 8
select select "9"
select select "2025"
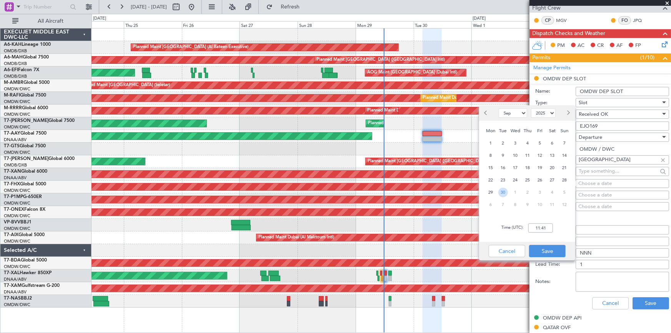
click at [506, 191] on span "30" at bounding box center [503, 193] width 10 height 10
click at [533, 227] on input "00:00" at bounding box center [540, 227] width 25 height 9
type input "04:00"
click at [542, 250] on button "Save" at bounding box center [547, 251] width 37 height 12
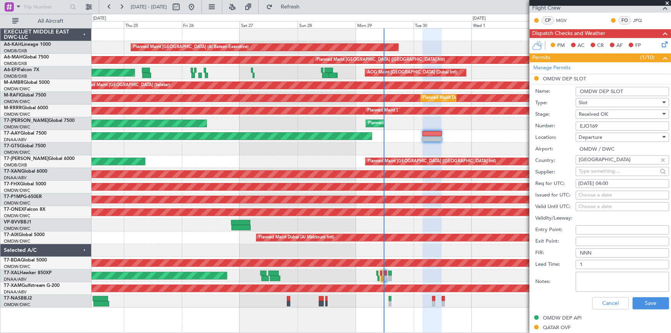
drag, startPoint x: 588, startPoint y: 198, endPoint x: 580, endPoint y: 201, distance: 8.9
click at [588, 198] on fb-calendar-cell "Choose a date" at bounding box center [621, 195] width 93 height 9
click at [611, 195] on div "Choose a date" at bounding box center [622, 195] width 88 height 8
select select "9"
select select "2025"
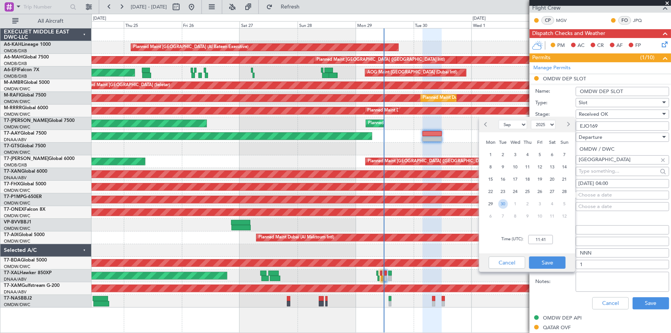
drag, startPoint x: 503, startPoint y: 204, endPoint x: 524, endPoint y: 247, distance: 48.0
click at [504, 206] on span "30" at bounding box center [503, 204] width 10 height 10
click at [529, 239] on input "00:00" at bounding box center [540, 239] width 25 height 9
type input "04:00"
drag, startPoint x: 545, startPoint y: 258, endPoint x: 553, endPoint y: 261, distance: 8.8
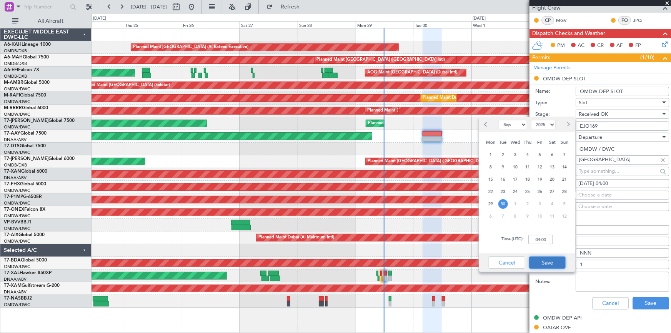
click at [550, 259] on button "Save" at bounding box center [547, 262] width 37 height 12
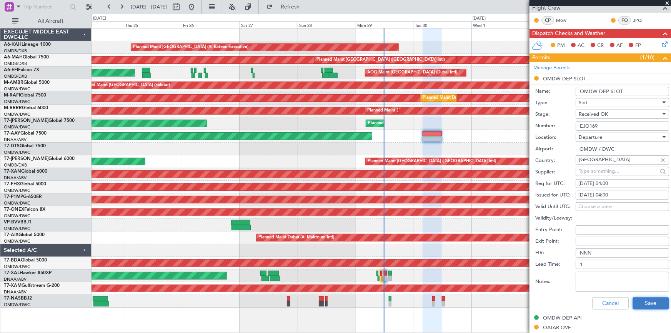
click at [648, 306] on button "Save" at bounding box center [650, 303] width 37 height 12
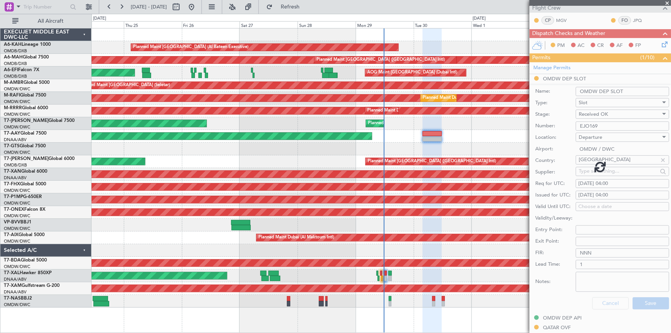
scroll to position [85, 0]
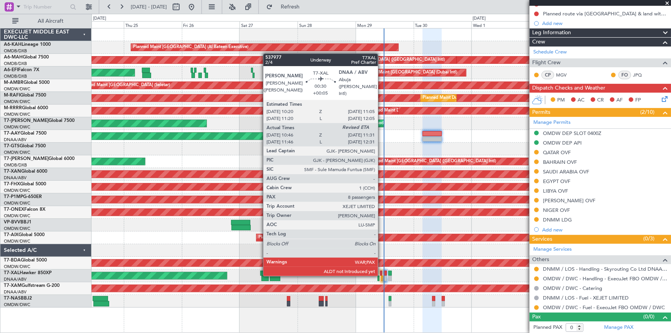
click at [381, 274] on div at bounding box center [381, 273] width 2 height 5
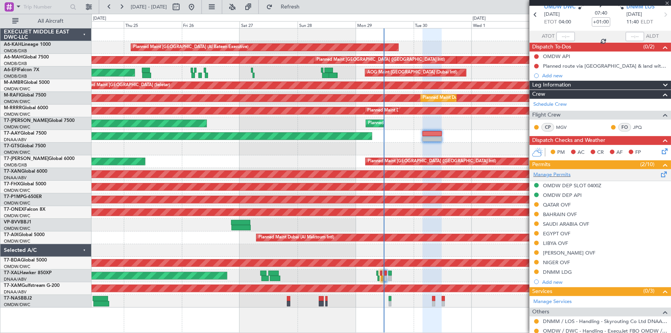
scroll to position [0, 0]
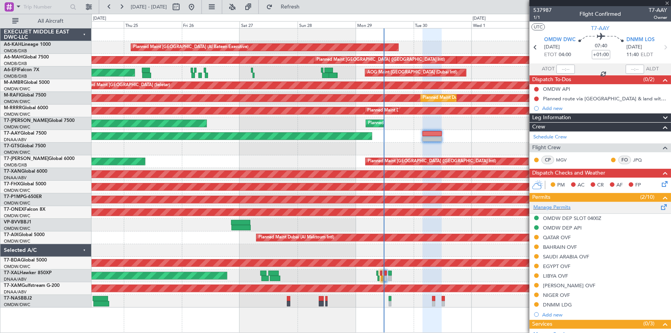
type input "+00:05"
type input "10:56"
type input "8"
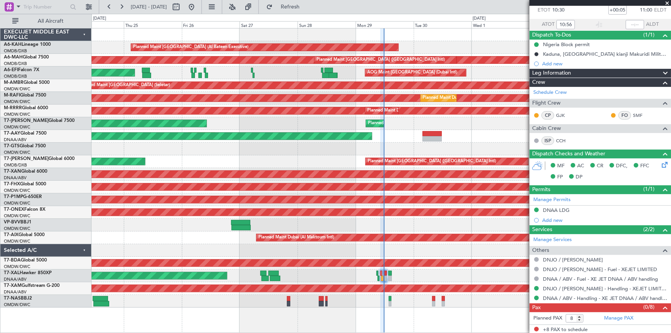
scroll to position [45, 0]
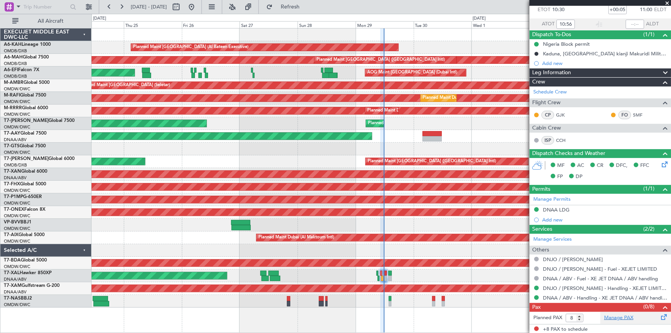
click at [611, 318] on link "Manage PAX" at bounding box center [618, 318] width 29 height 8
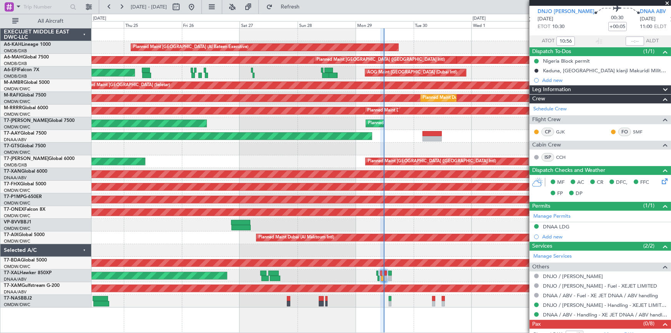
scroll to position [0, 0]
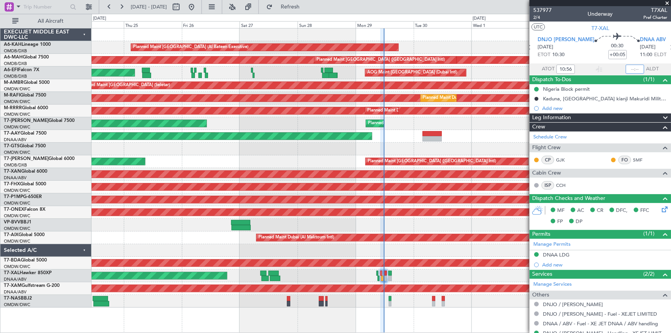
click at [630, 69] on input "text" at bounding box center [634, 69] width 18 height 9
click at [581, 63] on section "ATOT 10:56 1128 ALDT" at bounding box center [599, 69] width 141 height 12
type input "11:28"
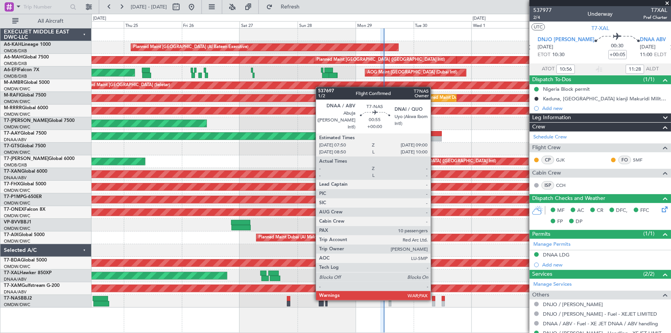
click at [434, 299] on div at bounding box center [433, 298] width 3 height 5
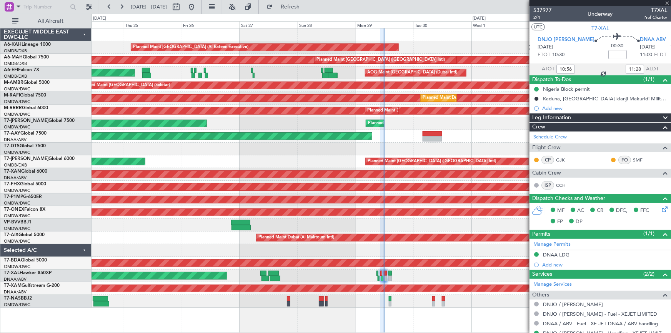
type input "10"
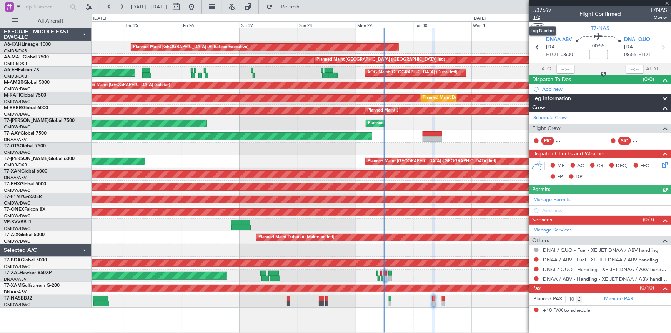
click at [537, 16] on span "1/2" at bounding box center [542, 17] width 18 height 7
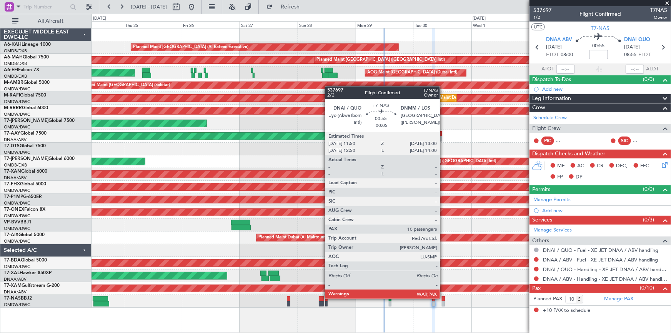
click at [443, 298] on div at bounding box center [443, 298] width 3 height 5
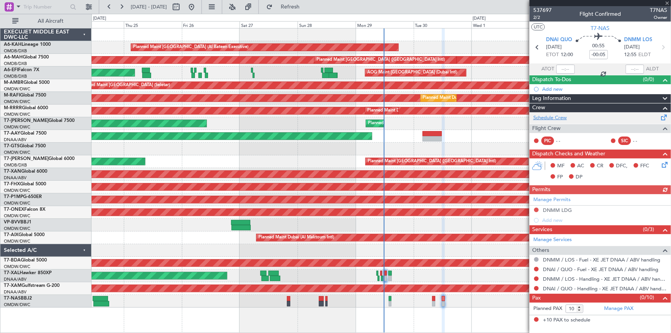
click at [546, 118] on link "Schedule Crew" at bounding box center [549, 118] width 33 height 8
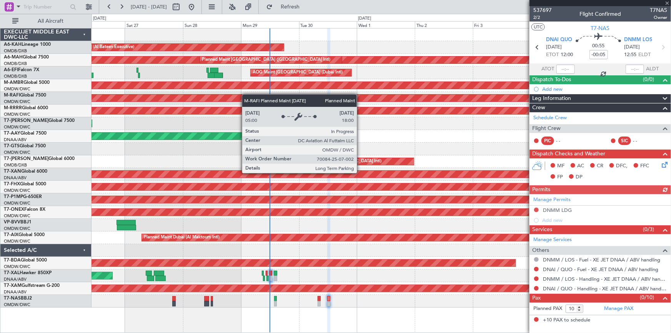
click at [234, 94] on div "Planned Maint Dubai (Al Maktoum Intl)" at bounding box center [381, 98] width 1738 height 8
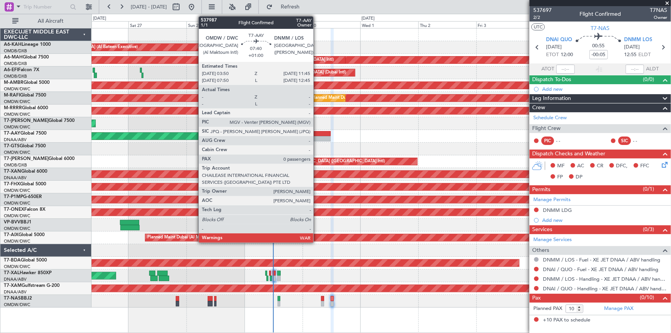
click at [317, 135] on div at bounding box center [320, 133] width 19 height 5
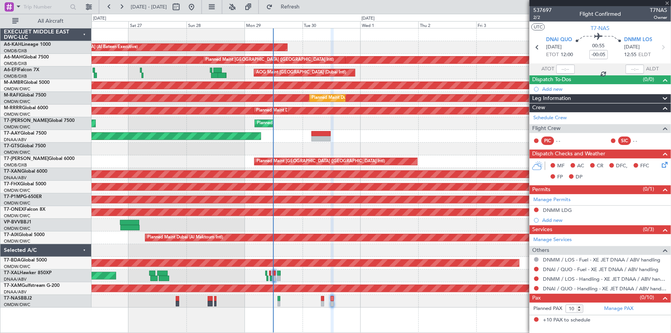
type input "+01:00"
type input "0"
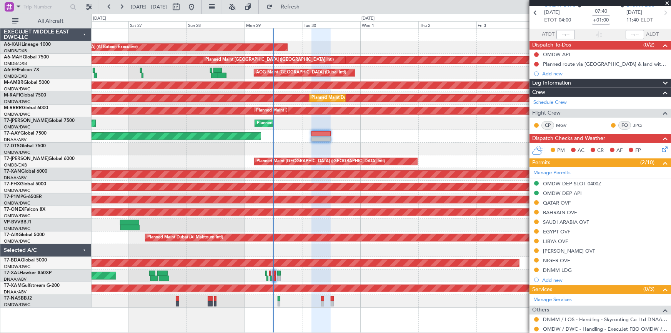
scroll to position [85, 0]
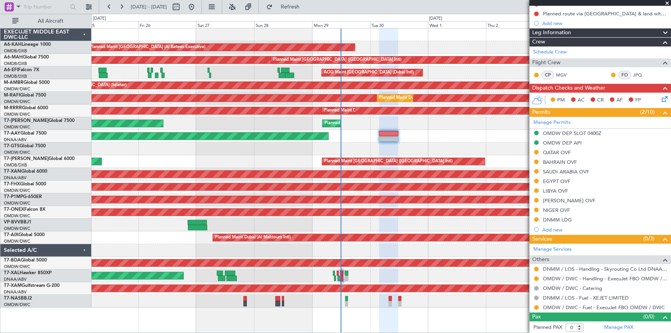
click at [194, 145] on div at bounding box center [380, 149] width 579 height 13
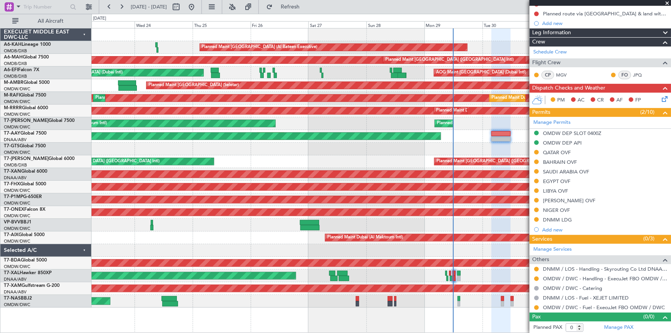
click at [326, 165] on div "Planned Maint Dubai (Dubai Intl) Planned Maint Dubai (Dubai Intl)" at bounding box center [380, 161] width 579 height 13
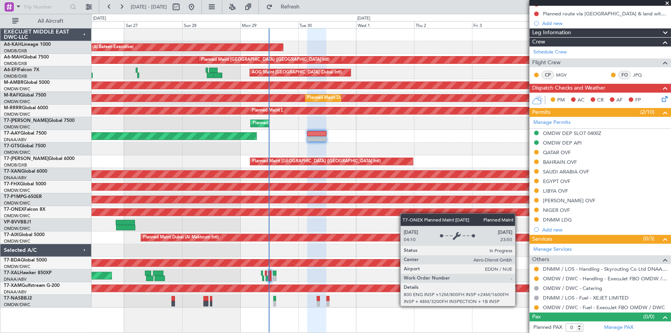
click at [288, 204] on div "Planned Maint Abu Dhabi (Al Bateen Executive) Planned Maint Dubai (Dubai Intl) …" at bounding box center [380, 167] width 579 height 279
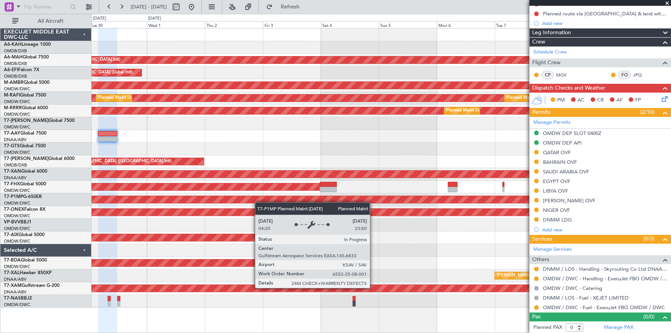
click at [250, 198] on div "Planned Maint Abu Dhabi (Al Bateen Executive) Planned Maint Dubai (Dubai Intl) …" at bounding box center [380, 167] width 579 height 279
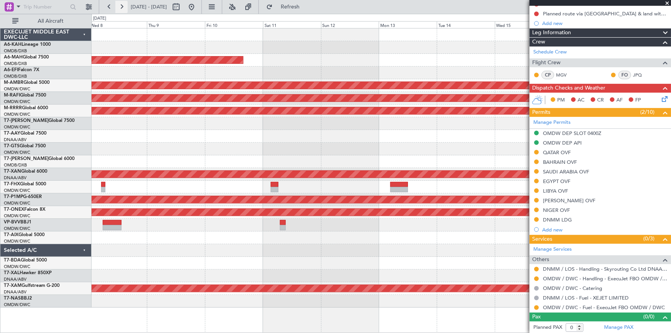
click at [123, 6] on button at bounding box center [121, 7] width 12 height 12
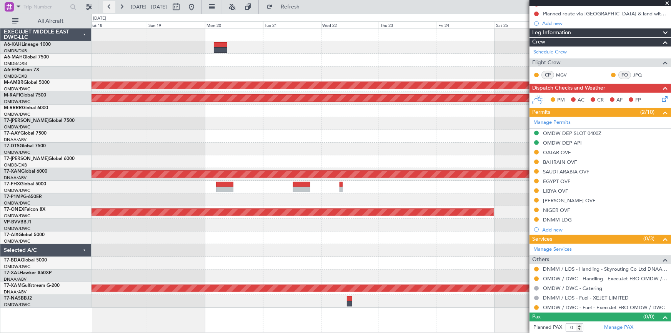
click at [108, 6] on button at bounding box center [109, 7] width 12 height 12
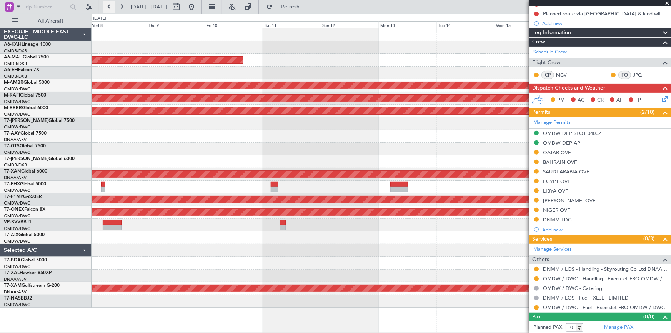
click at [108, 6] on button at bounding box center [109, 7] width 12 height 12
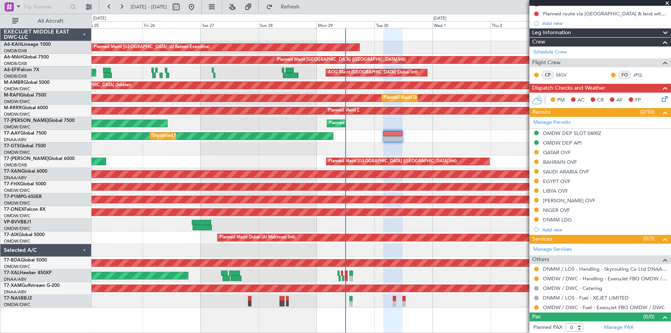
click at [298, 242] on div "Planned Maint Abu Dhabi (Al Bateen Executive) Planned Maint Dubai (Dubai Intl) …" at bounding box center [380, 167] width 579 height 279
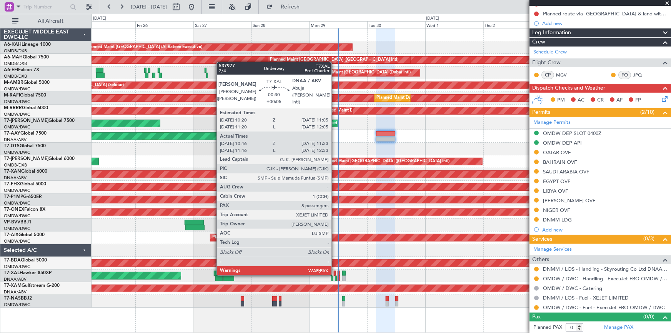
click at [335, 274] on div at bounding box center [335, 273] width 2 height 5
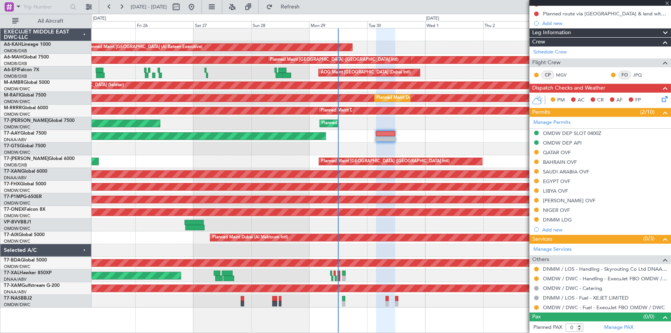
type input "+00:05"
type input "10:56"
type input "11:28"
type input "8"
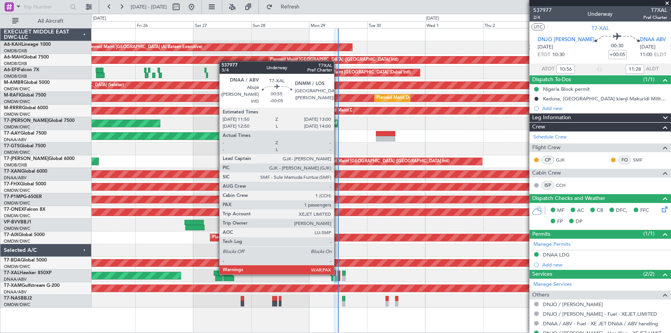
click at [337, 273] on div at bounding box center [338, 273] width 3 height 5
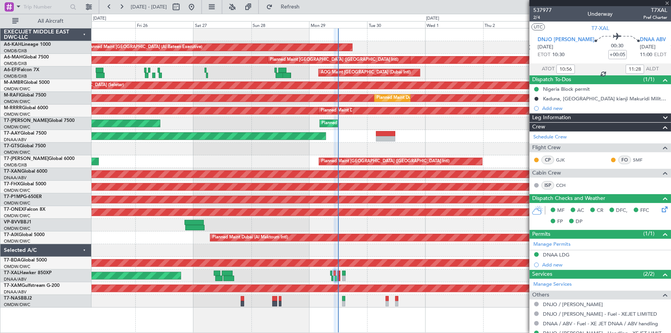
type input "-00:05"
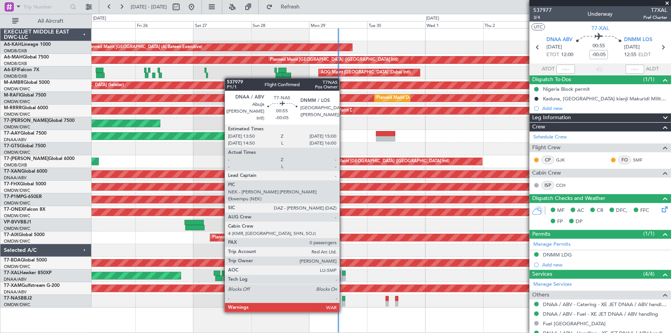
click at [343, 297] on div at bounding box center [343, 298] width 3 height 5
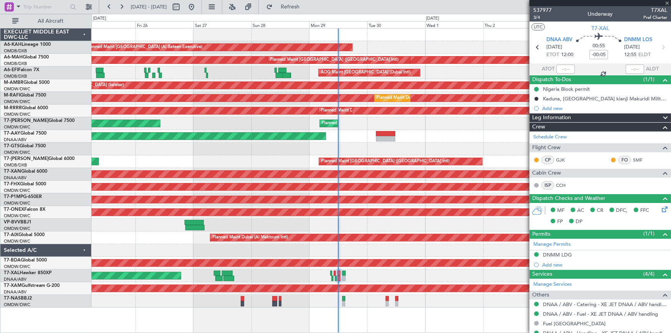
type input "0"
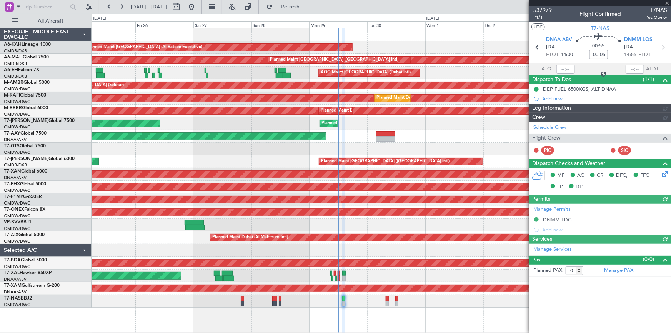
type input "Dherander Fithani (DHF)"
type input "7382"
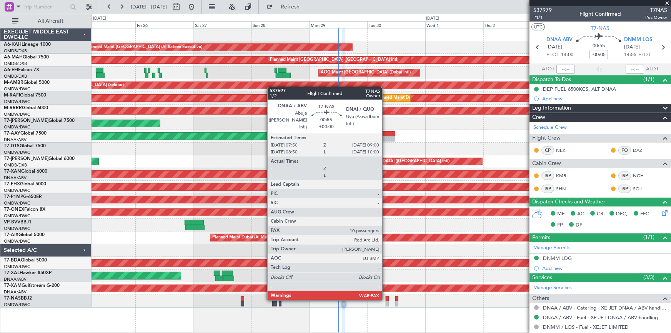
click at [386, 299] on div at bounding box center [387, 298] width 3 height 5
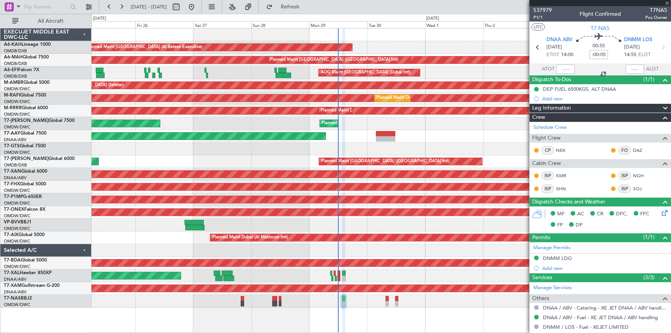
type input "10"
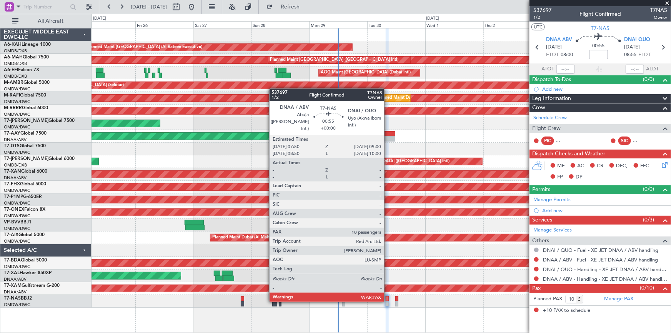
click at [387, 300] on div at bounding box center [387, 298] width 3 height 5
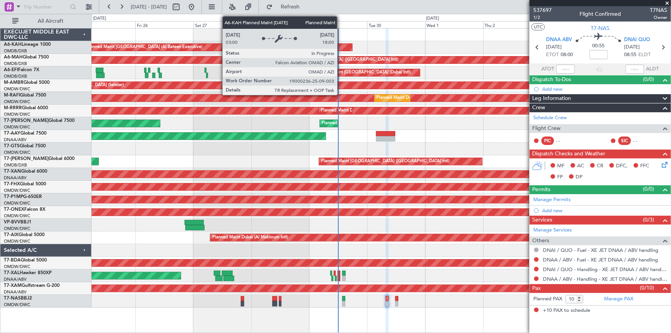
click at [341, 46] on div "Planned Maint [GEOGRAPHIC_DATA] (Al Bateen Executive)" at bounding box center [219, 47] width 268 height 7
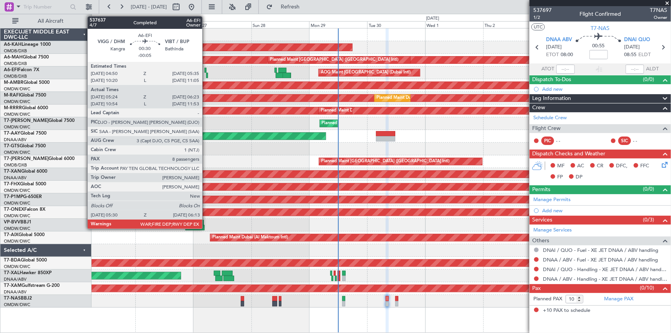
click at [206, 70] on div at bounding box center [205, 70] width 2 height 5
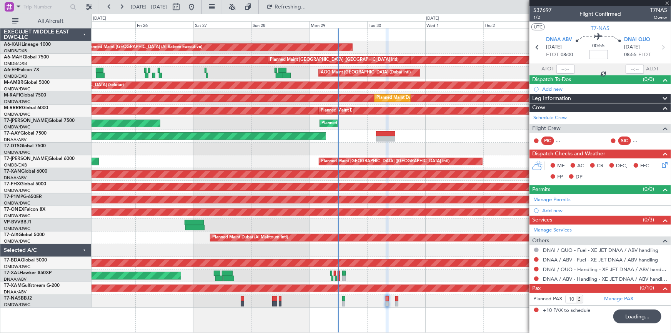
type input "-00:05"
type input "05:34"
type input "06:18"
type input "8"
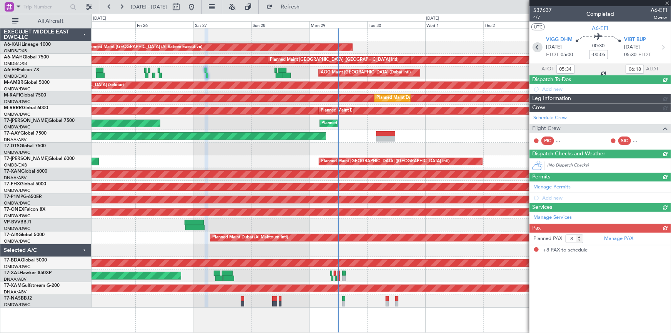
type input "10"
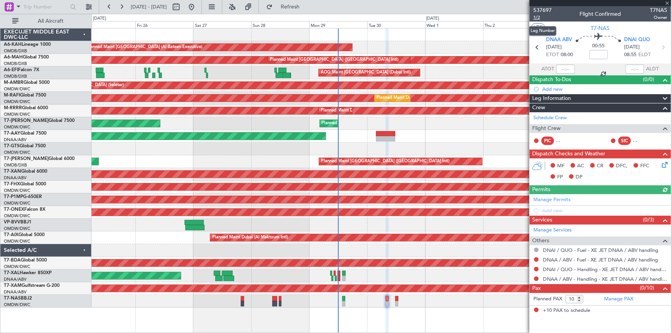
click at [540, 17] on span "1/2" at bounding box center [542, 17] width 18 height 7
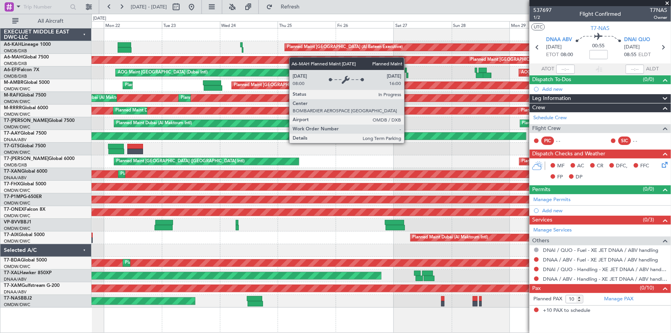
click at [419, 61] on div "Planned Maint Abu Dhabi (Al Bateen Executive) Planned Maint Dubai (Dubai Intl) …" at bounding box center [380, 167] width 579 height 279
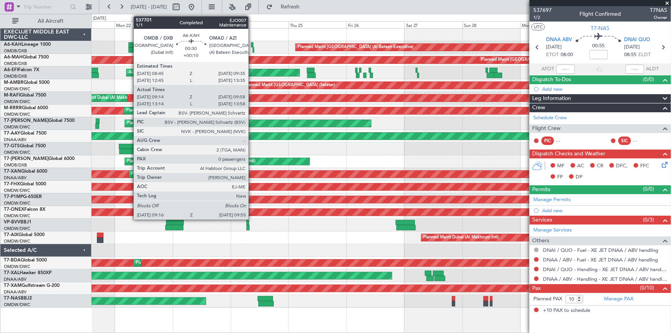
click at [252, 44] on div at bounding box center [252, 44] width 2 height 5
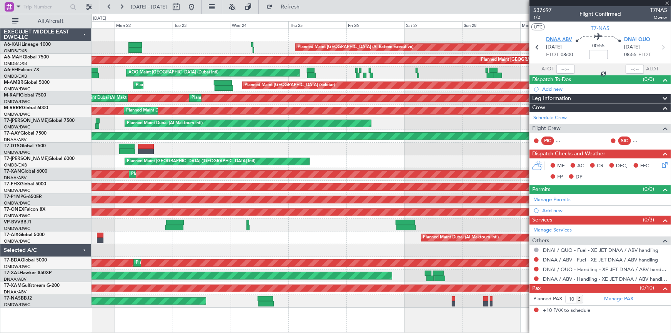
type input "+00:10"
type input "09:29"
type input "09:53"
type input "0"
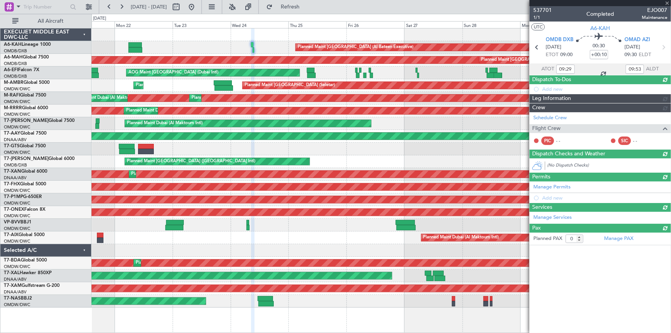
type input "13:29"
type input "13:53"
type input "09:29"
type input "09:53"
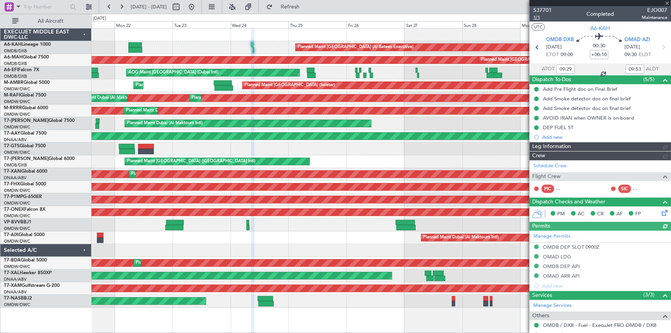
type input "Dherander Fithani (DHF)"
type input "7360"
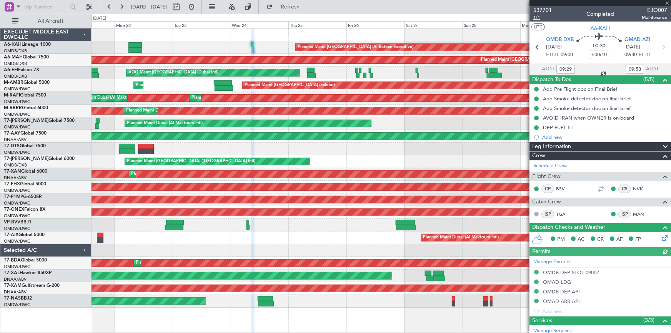
click at [539, 18] on span "1/1" at bounding box center [542, 17] width 18 height 7
click at [538, 17] on span "1/1" at bounding box center [542, 17] width 18 height 7
click at [537, 15] on span "1/1" at bounding box center [542, 17] width 18 height 7
click at [538, 16] on span "1/1" at bounding box center [542, 17] width 18 height 7
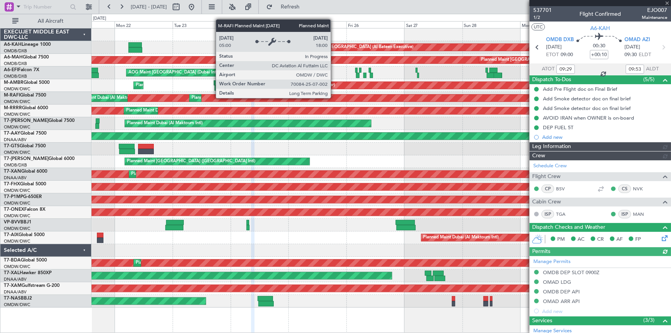
type input "Dherander Fithani (DHF)"
type input "7360"
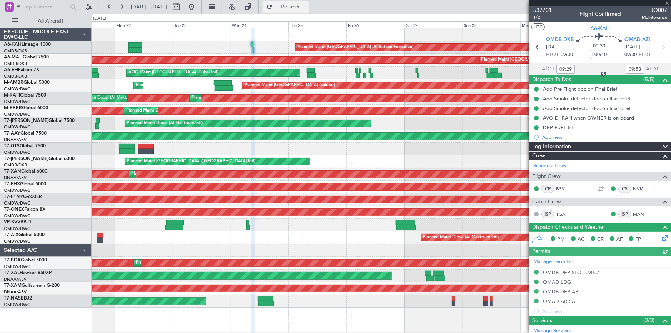
click at [300, 7] on span "Refresh" at bounding box center [290, 6] width 32 height 5
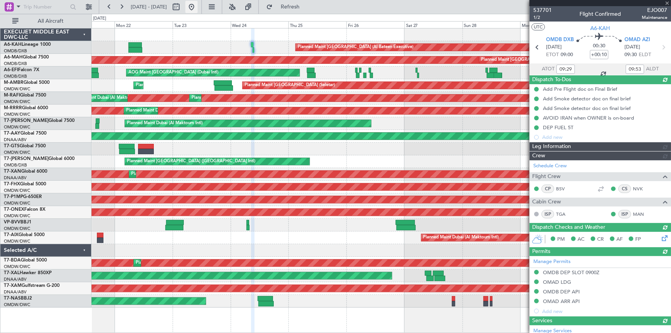
click at [198, 7] on button at bounding box center [191, 7] width 12 height 12
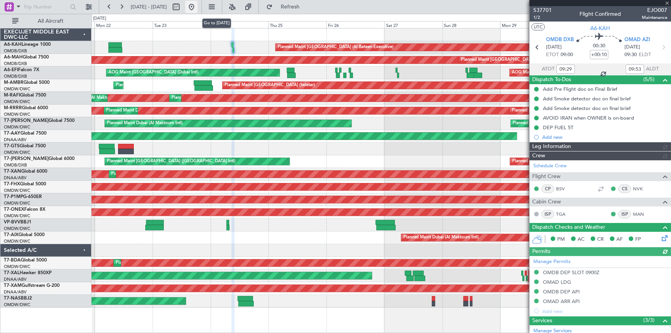
type input "Dherander Fithani (DHF)"
type input "7360"
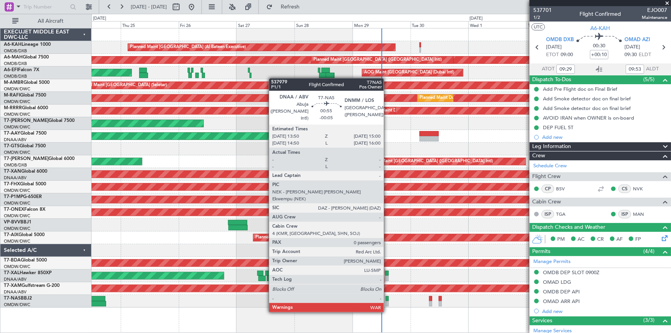
click at [387, 297] on div at bounding box center [387, 298] width 3 height 5
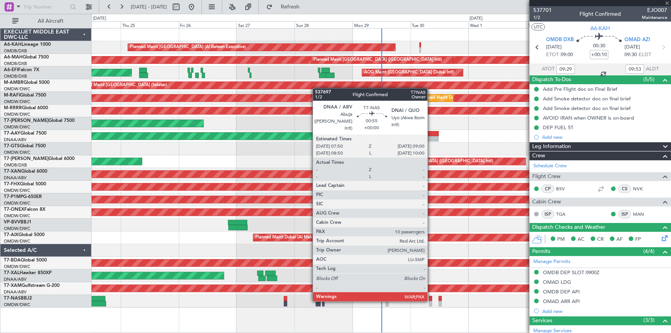
type input "-00:05"
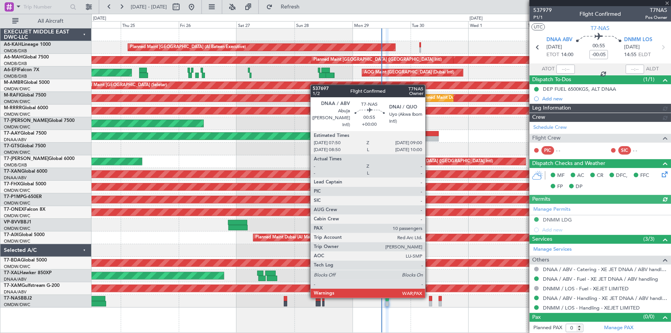
type input "Dherander Fithani (DHF)"
type input "7382"
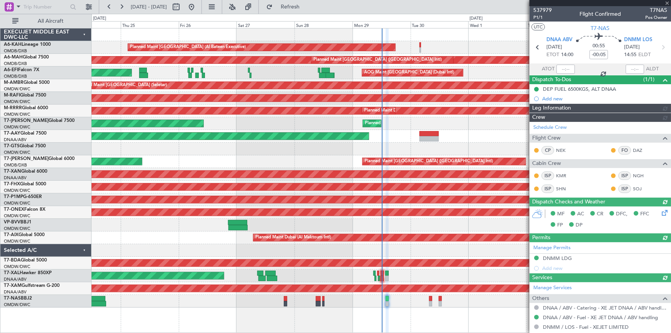
type input "Dherander Fithani (DHF)"
type input "7382"
type input "Dherander Fithani (DHF)"
type input "7382"
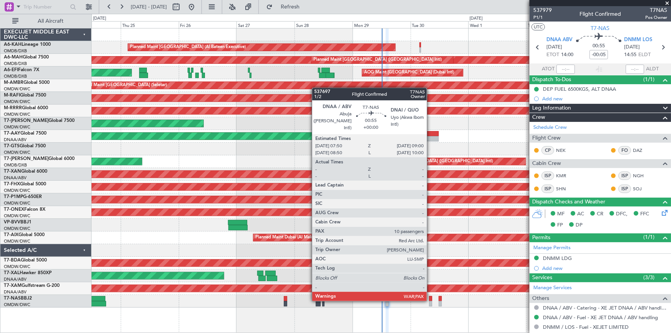
click at [430, 299] on div at bounding box center [430, 298] width 3 height 5
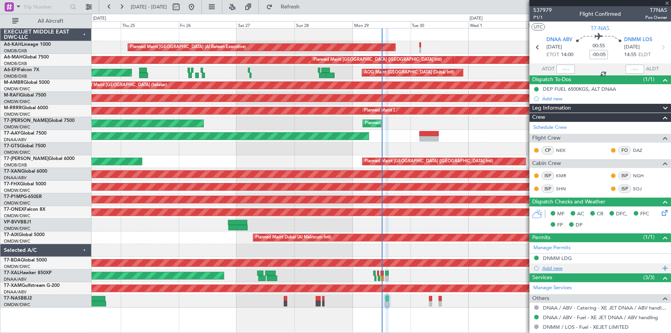
type input "10"
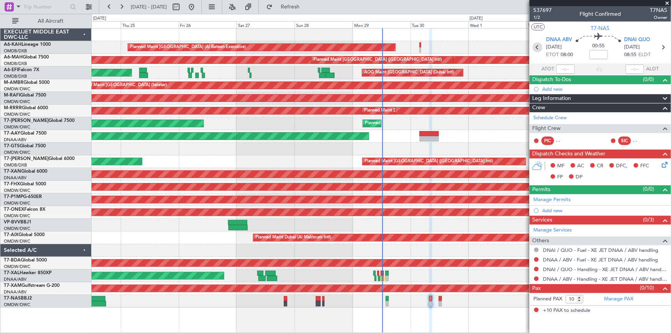
click at [532, 46] on icon at bounding box center [537, 47] width 10 height 10
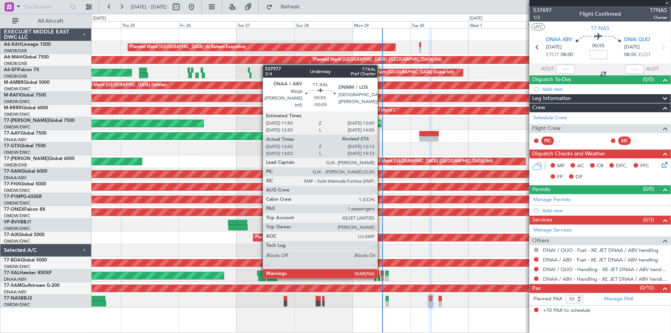
type input "-00:05"
type input "0"
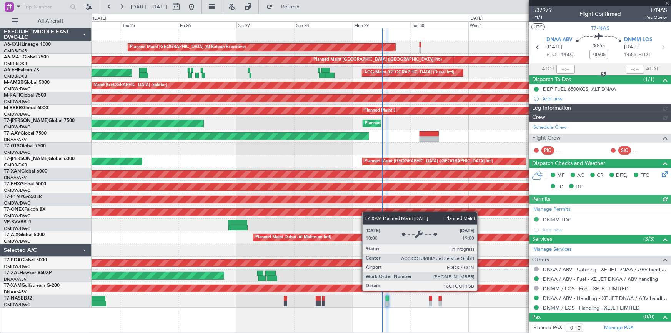
type input "Dherander Fithani (DHF)"
type input "7382"
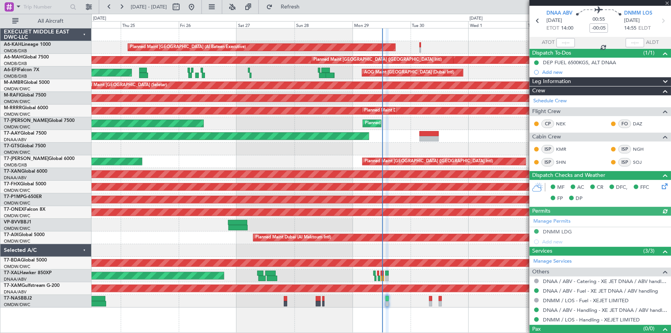
scroll to position [38, 0]
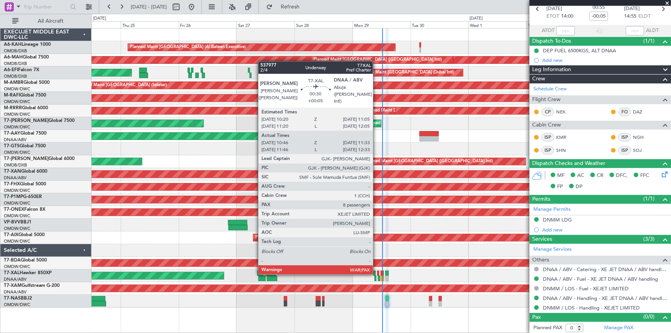
click at [377, 273] on div at bounding box center [378, 273] width 2 height 5
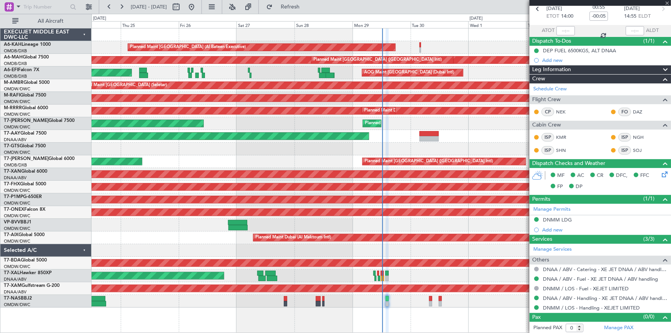
type input "+00:05"
type input "10:56"
type input "11:28"
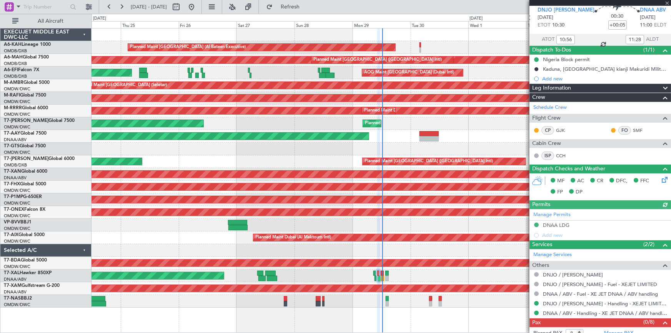
scroll to position [45, 0]
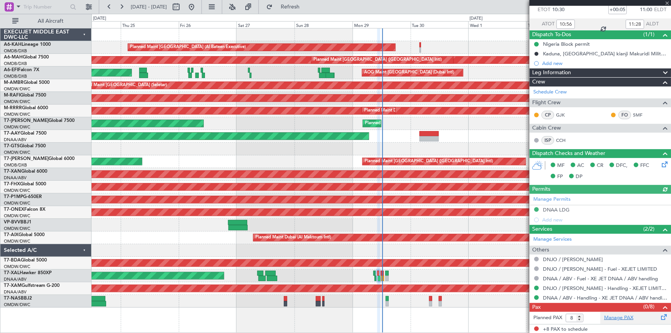
click at [615, 315] on link "Manage PAX" at bounding box center [618, 318] width 29 height 8
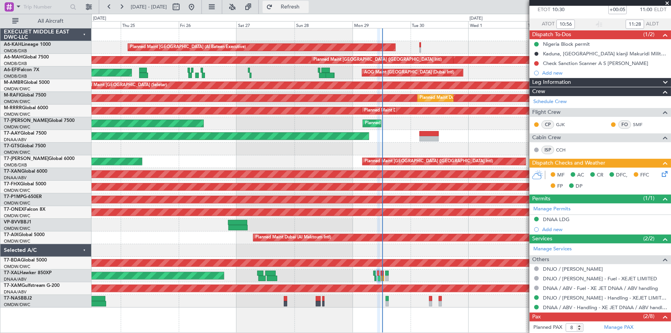
click at [306, 6] on span "Refresh" at bounding box center [290, 6] width 32 height 5
click at [660, 173] on icon at bounding box center [663, 173] width 6 height 6
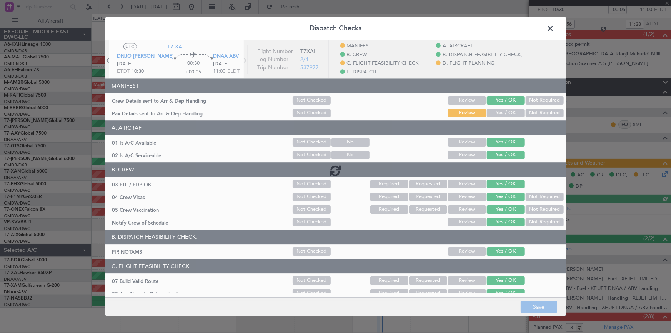
click at [493, 110] on div at bounding box center [335, 170] width 460 height 260
click at [492, 111] on div at bounding box center [335, 170] width 460 height 260
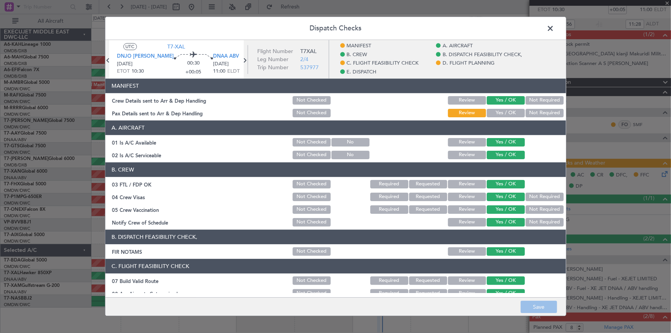
click at [490, 112] on button "Yes / OK" at bounding box center [506, 113] width 38 height 8
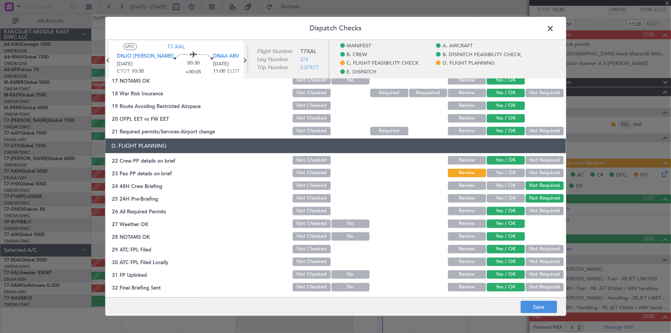
scroll to position [384, 0]
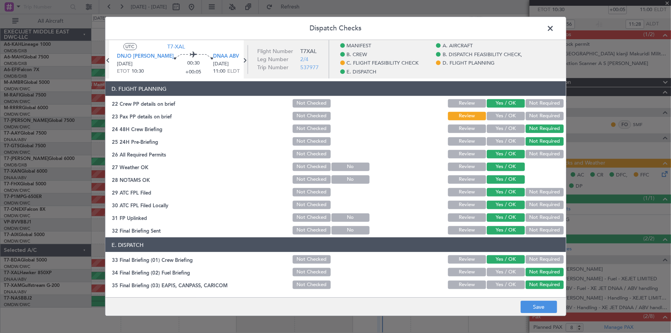
click at [501, 111] on button "Yes / OK" at bounding box center [506, 115] width 38 height 8
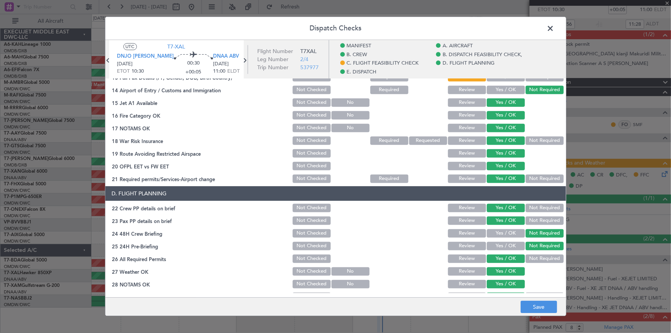
scroll to position [175, 0]
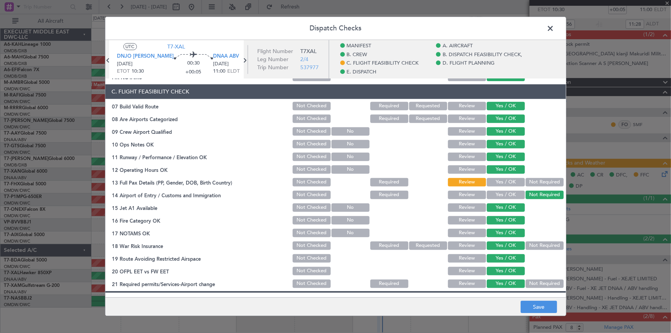
click at [507, 181] on button "Yes / OK" at bounding box center [506, 182] width 38 height 8
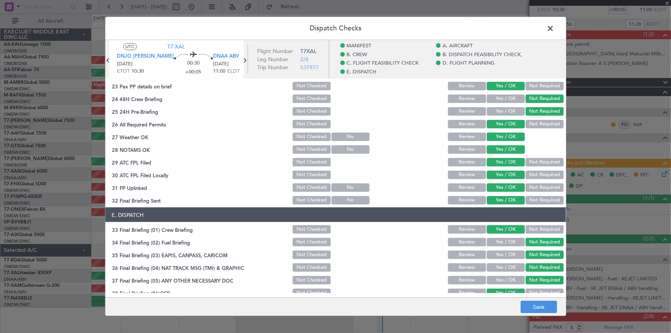
scroll to position [497, 0]
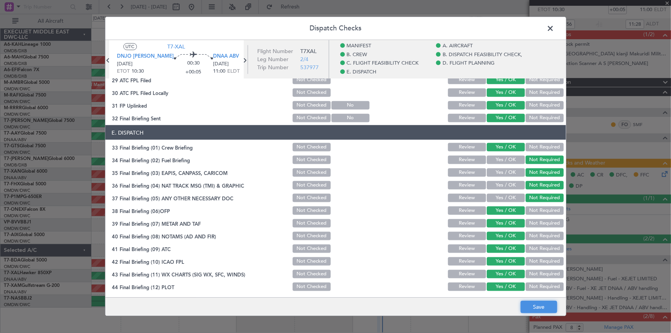
click at [537, 306] on button "Save" at bounding box center [538, 307] width 37 height 12
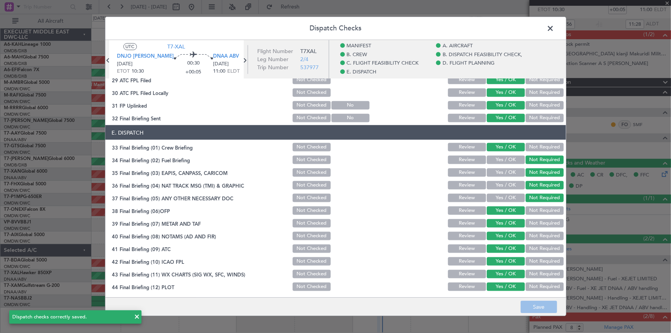
click at [554, 28] on span at bounding box center [554, 30] width 0 height 15
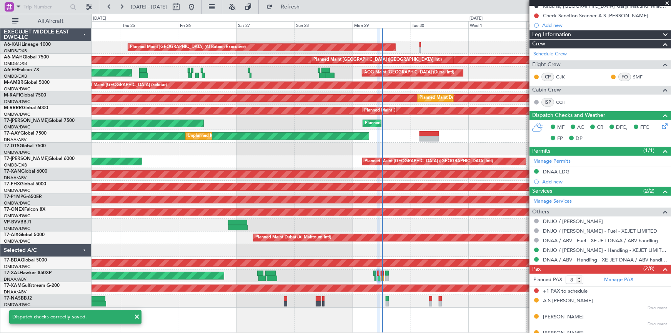
scroll to position [170, 0]
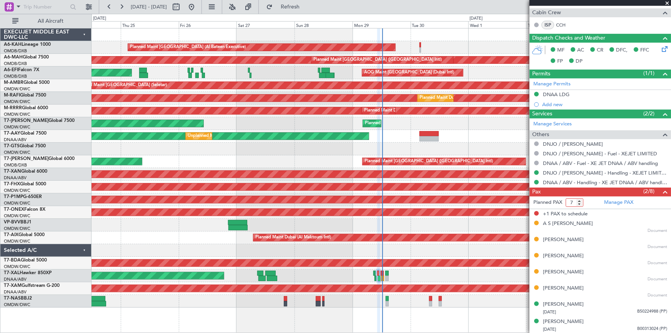
type input "7"
click at [579, 203] on input "7" at bounding box center [574, 202] width 18 height 8
click at [306, 8] on span "Refresh" at bounding box center [290, 6] width 32 height 5
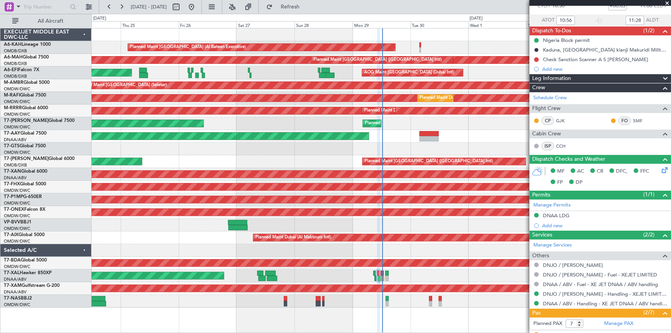
scroll to position [0, 0]
